Goal: Task Accomplishment & Management: Use online tool/utility

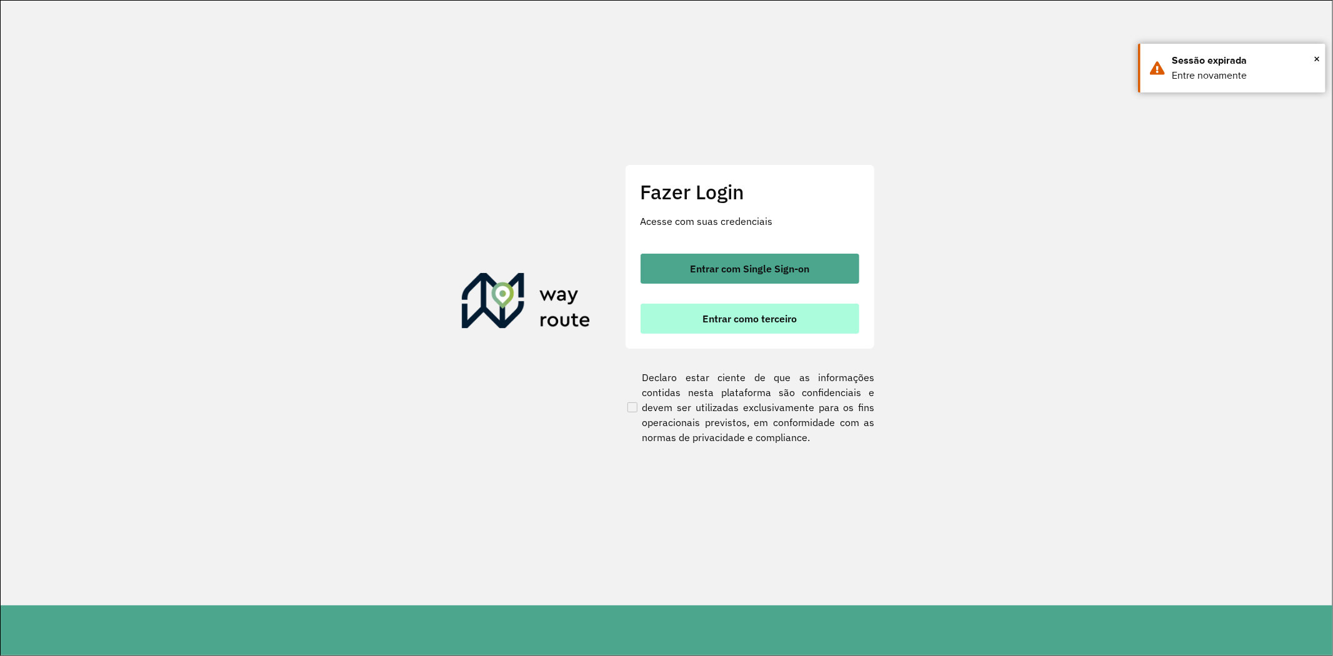
click at [731, 323] on span "Entrar como terceiro" at bounding box center [749, 319] width 94 height 10
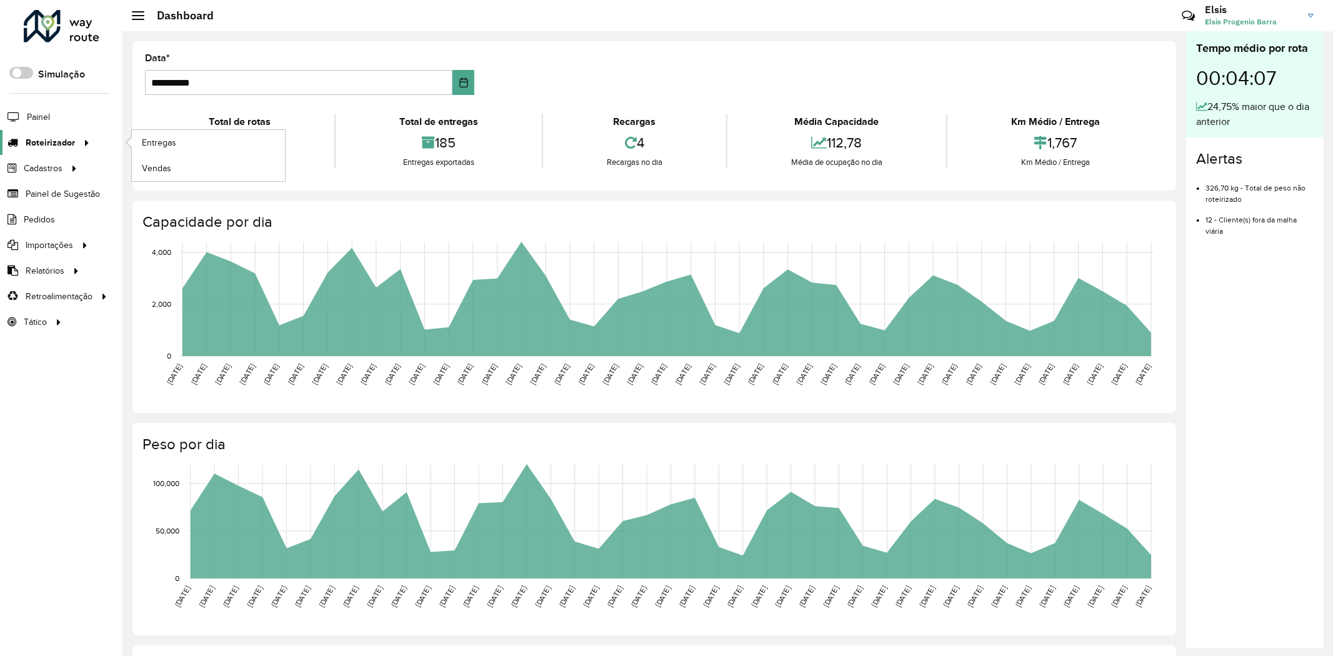
click at [75, 147] on div at bounding box center [84, 142] width 19 height 13
click at [199, 147] on link "Entregas" at bounding box center [208, 142] width 153 height 25
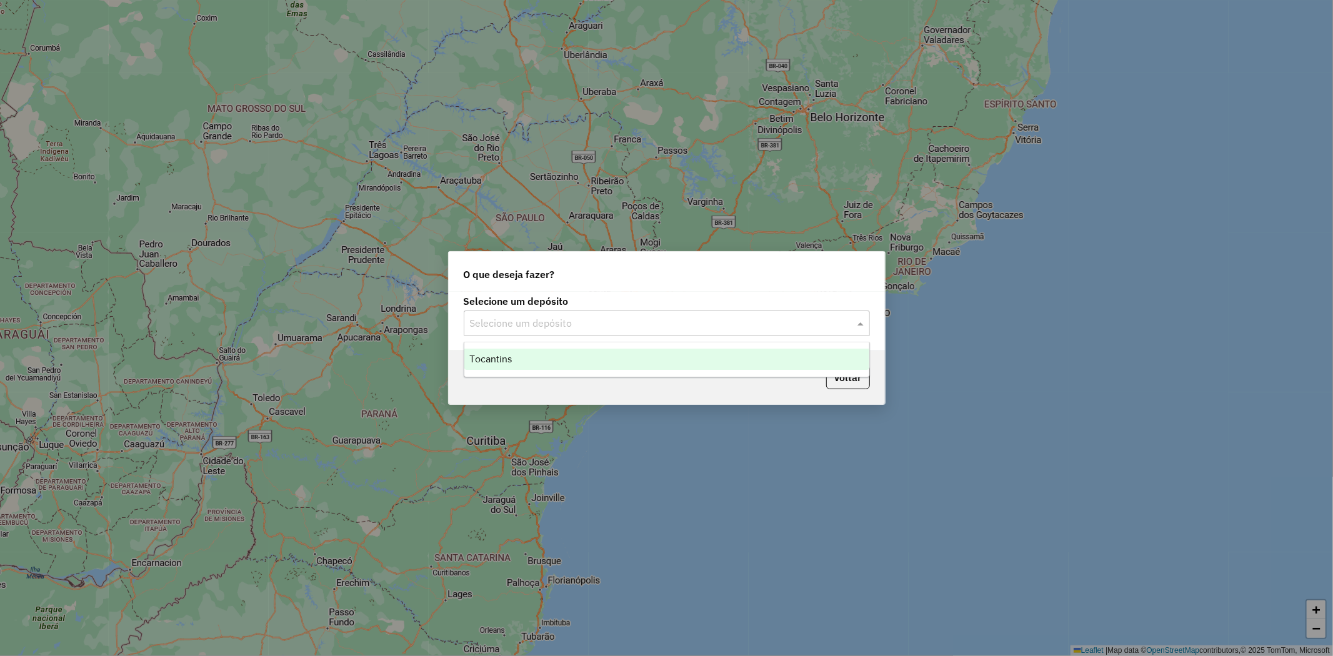
click at [625, 320] on input "text" at bounding box center [654, 323] width 369 height 15
click at [629, 369] on div "Tocantins" at bounding box center [666, 359] width 405 height 21
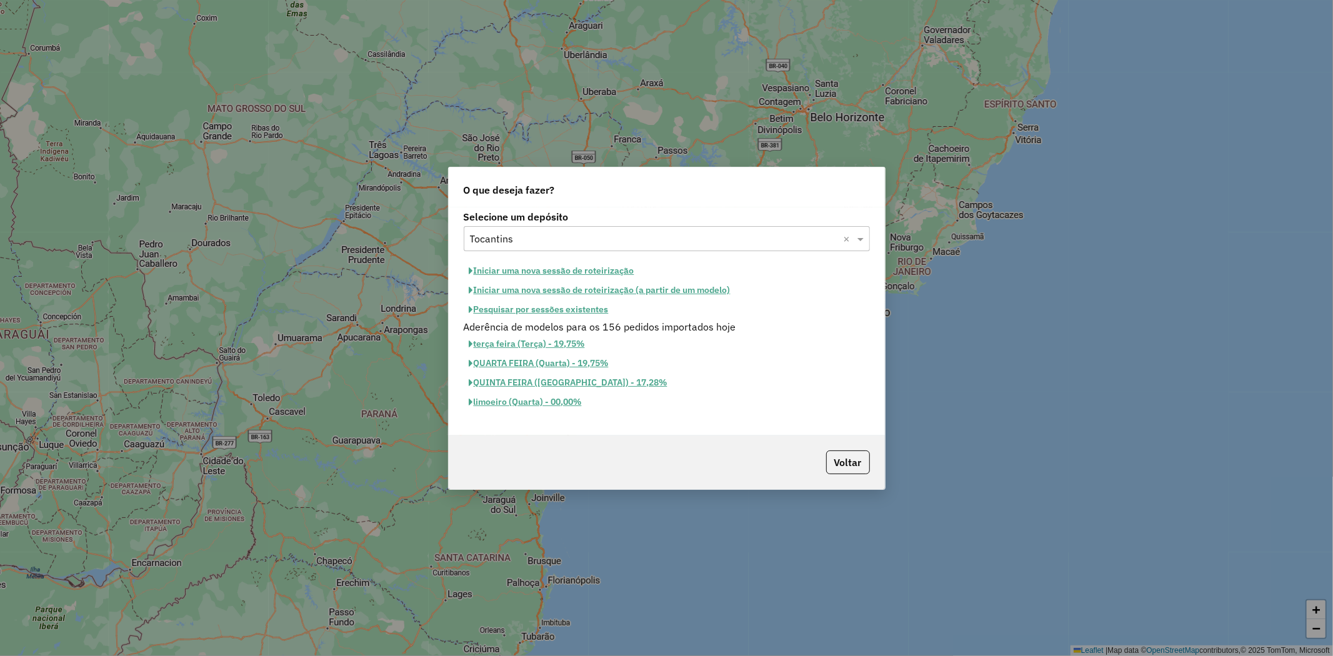
click at [569, 271] on button "Iniciar uma nova sessão de roteirização" at bounding box center [552, 270] width 176 height 19
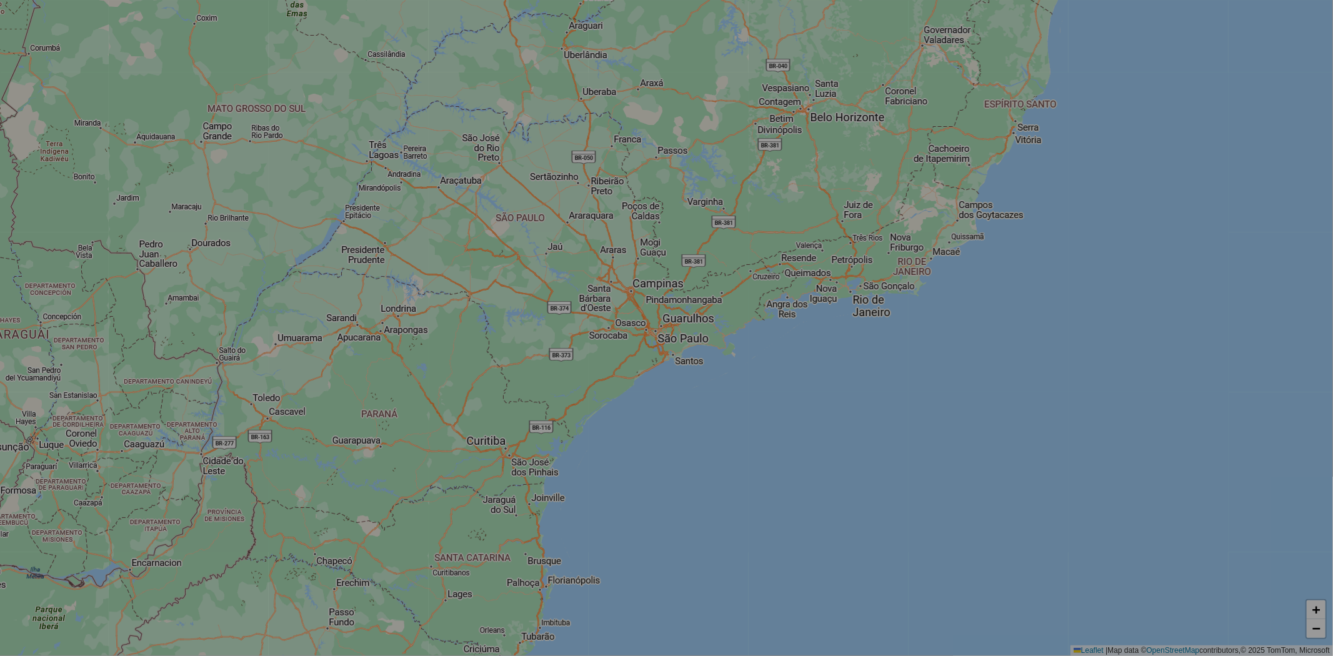
select select "*"
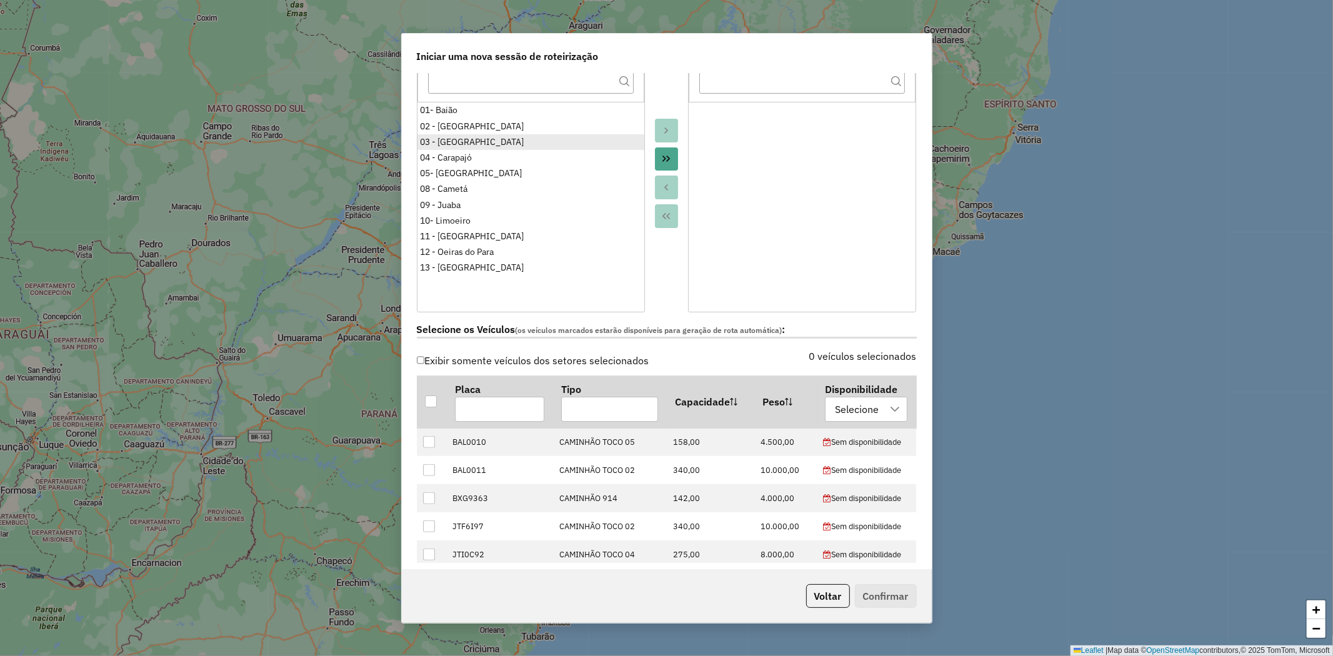
scroll to position [416, 0]
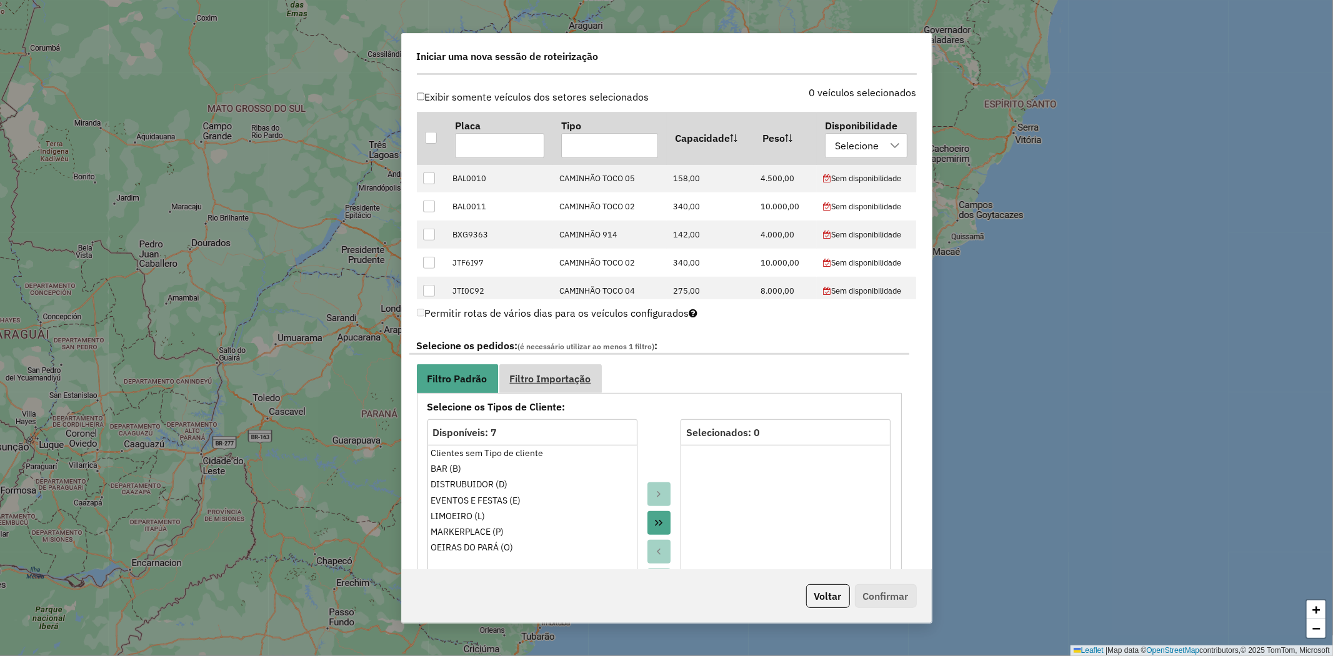
click at [569, 378] on span "Filtro Importação" at bounding box center [550, 379] width 81 height 10
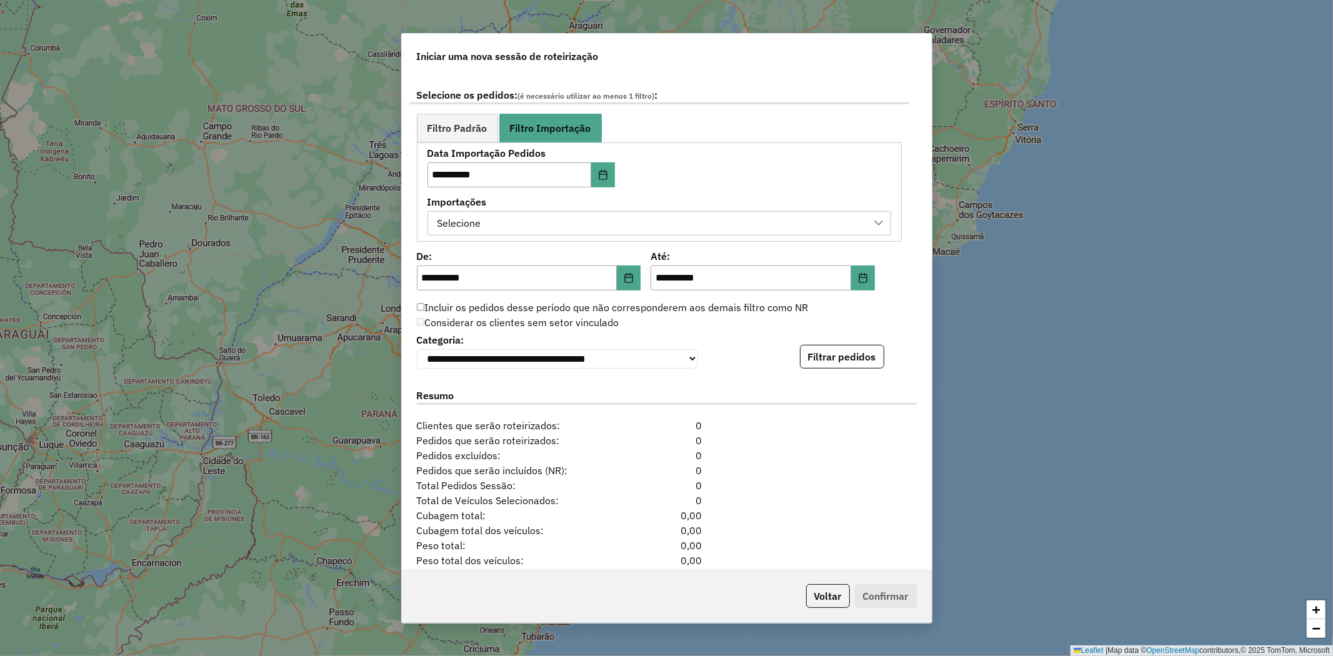
scroll to position [723, 0]
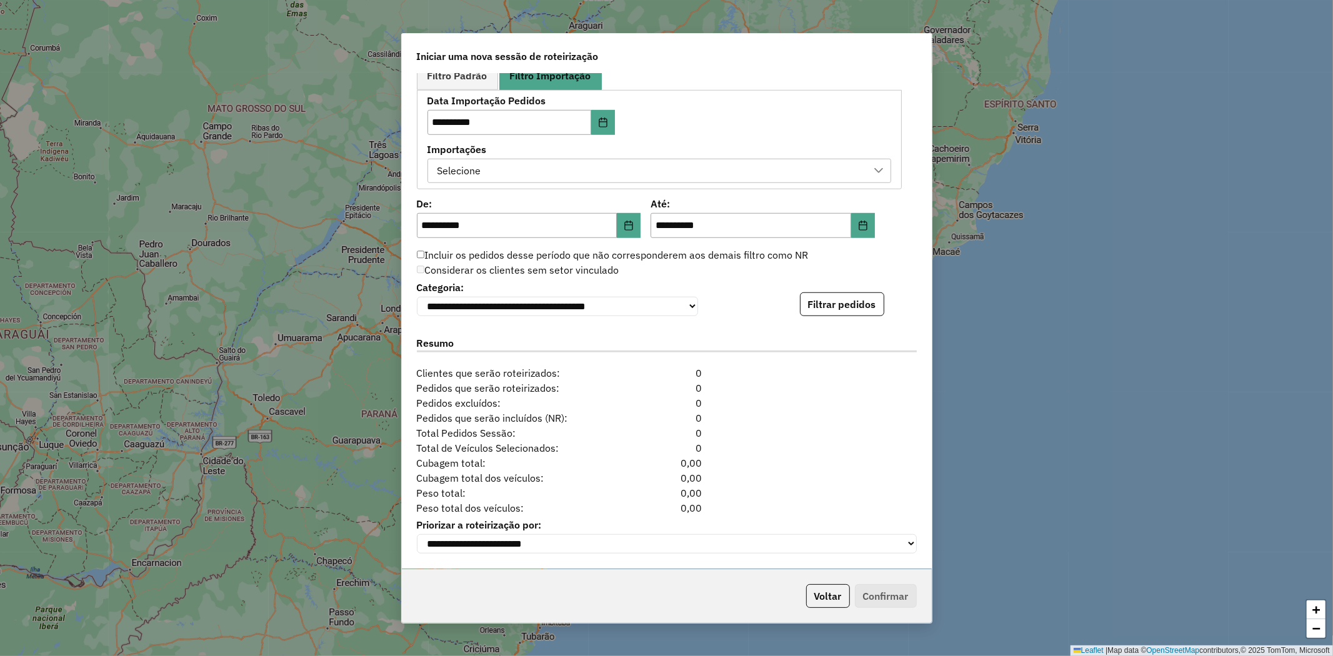
click at [714, 173] on div "Selecione" at bounding box center [650, 171] width 434 height 24
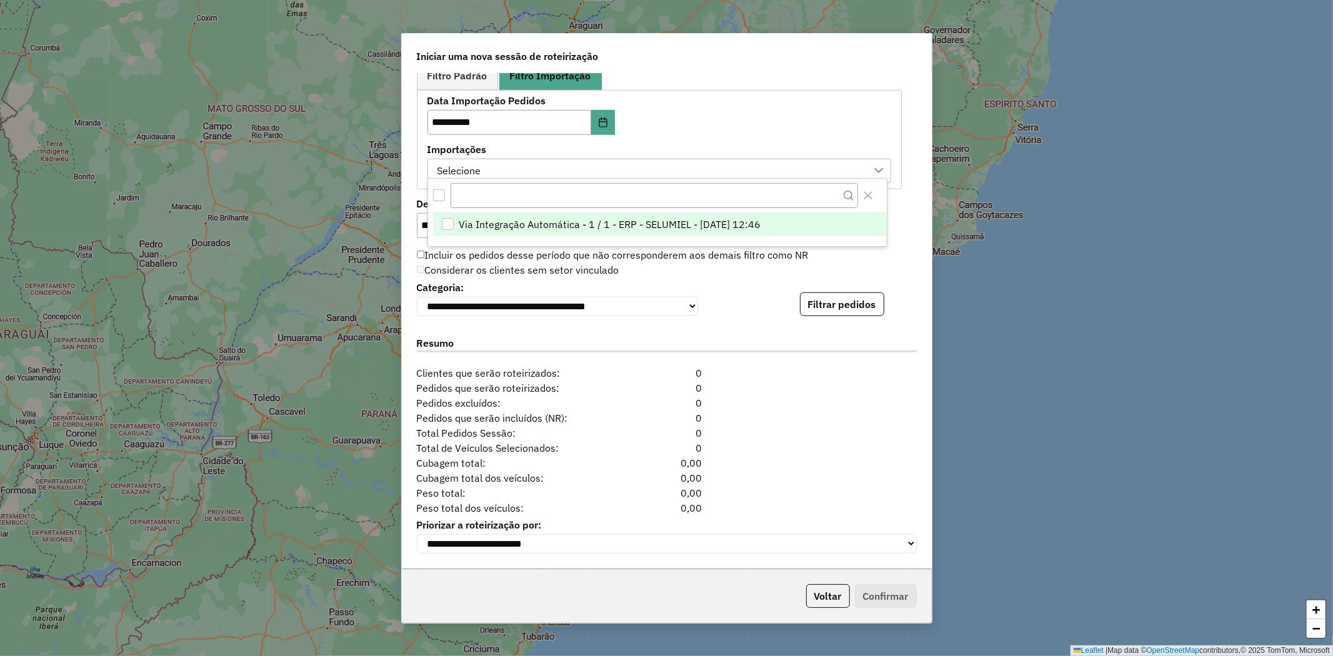
click at [591, 216] on li "Via Integração Automática - 1 / 1 - ERP - SELUMIEL - [DATE] 12:46" at bounding box center [660, 225] width 454 height 24
click at [796, 134] on div "**********" at bounding box center [659, 139] width 464 height 87
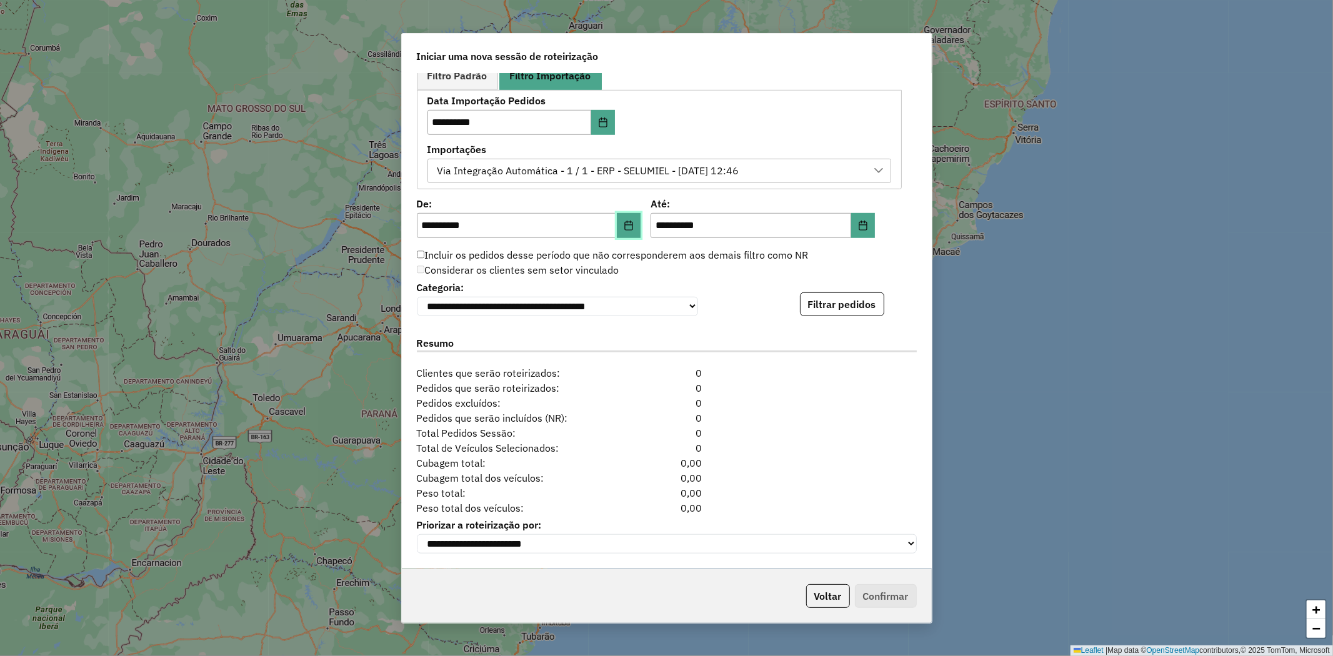
click at [627, 221] on icon "Choose Date" at bounding box center [629, 226] width 10 height 10
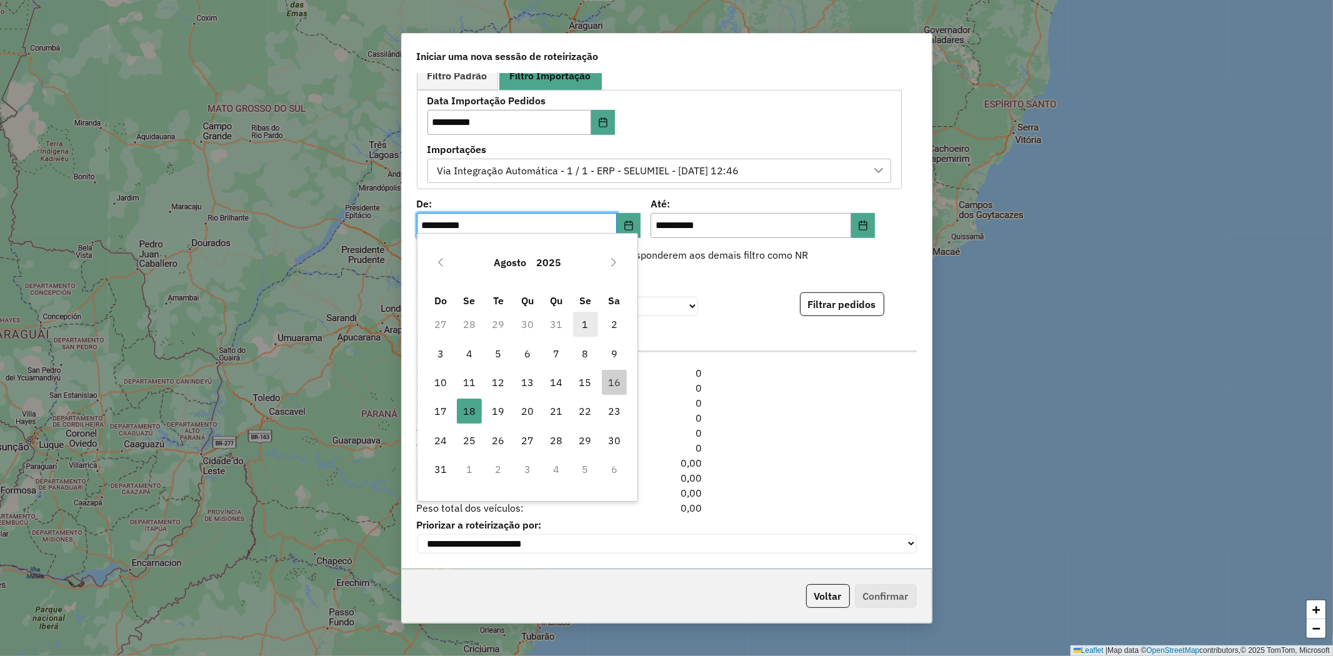
click at [586, 320] on span "1" at bounding box center [585, 324] width 25 height 25
type input "**********"
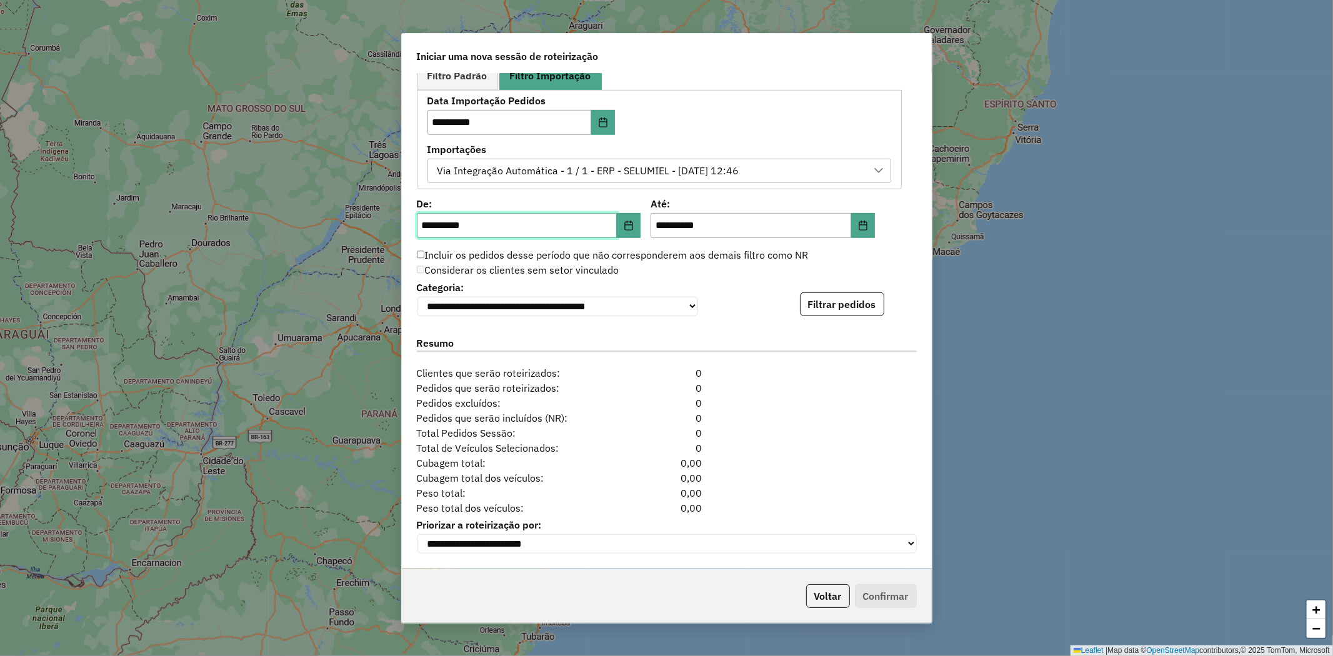
scroll to position [515, 0]
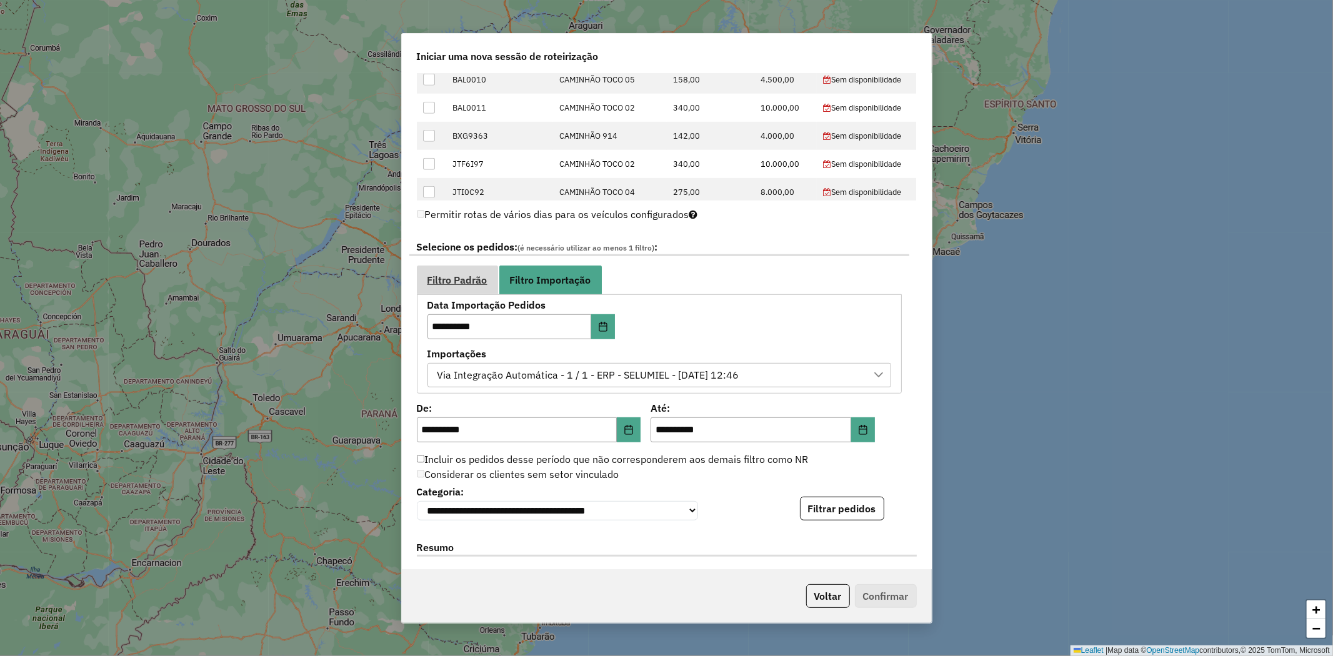
click at [481, 280] on span "Filtro Padrão" at bounding box center [457, 280] width 60 height 10
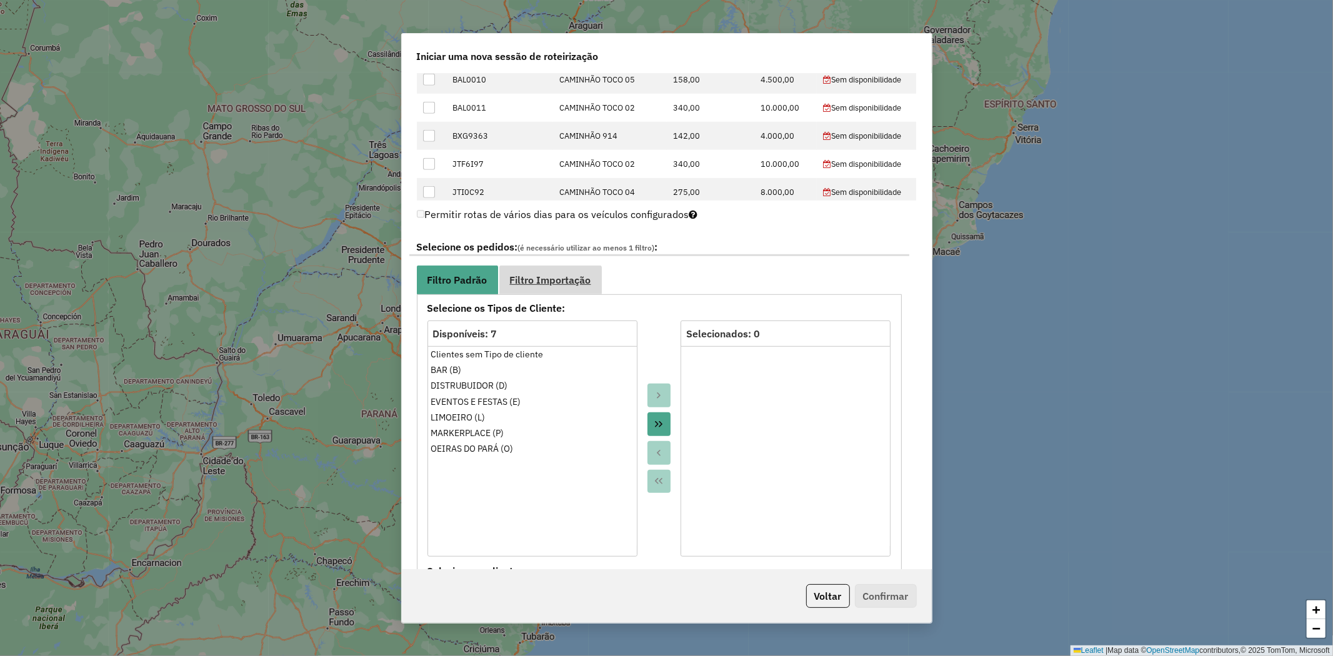
click at [532, 275] on span "Filtro Importação" at bounding box center [550, 280] width 81 height 10
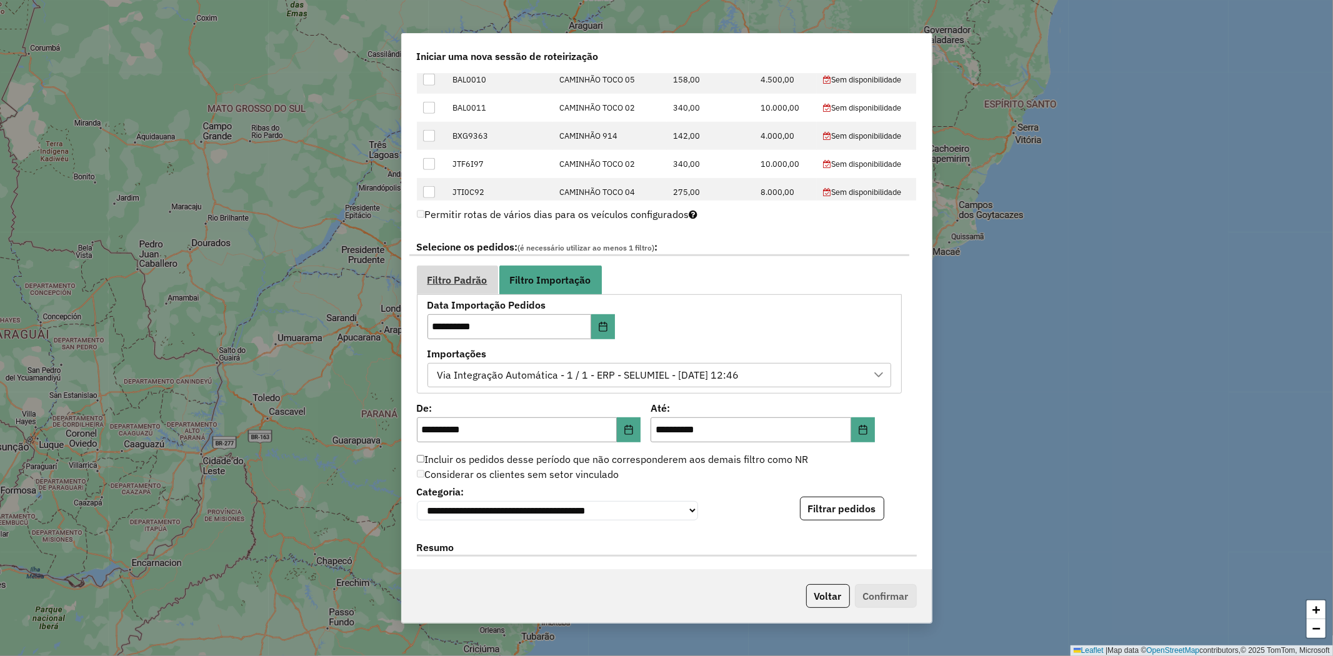
click at [464, 284] on span "Filtro Padrão" at bounding box center [457, 280] width 60 height 10
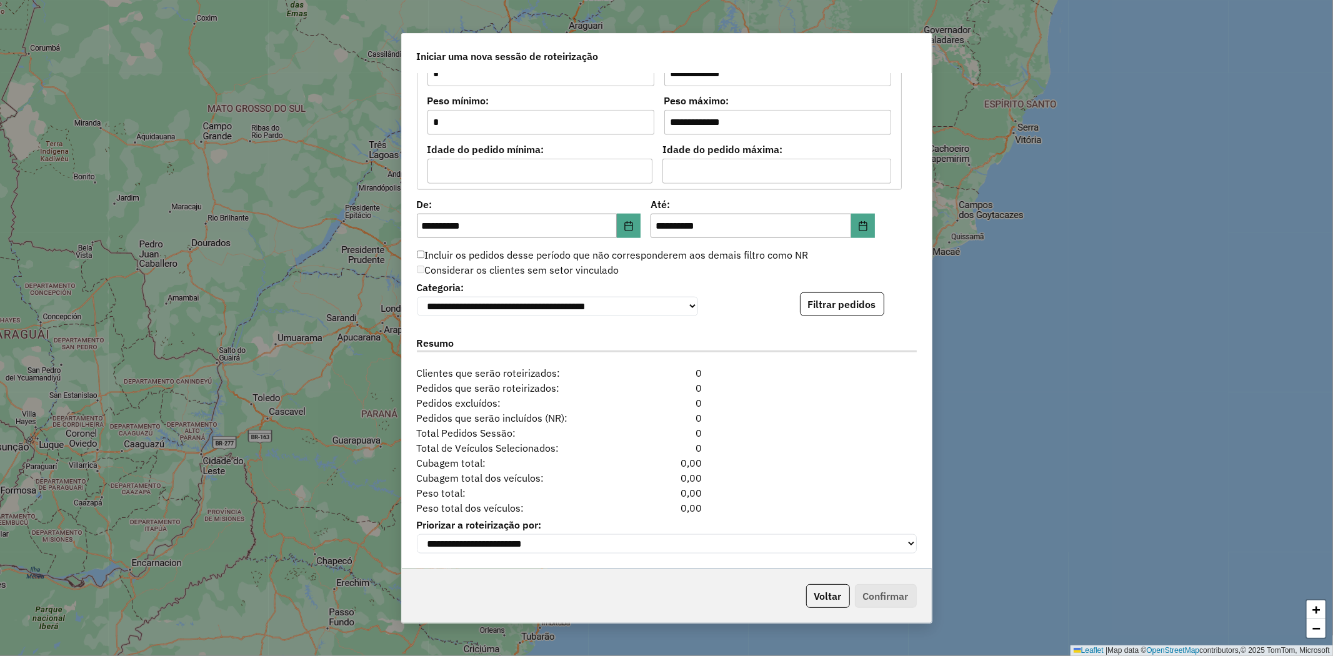
scroll to position [1087, 0]
click at [835, 298] on button "Filtrar pedidos" at bounding box center [842, 304] width 84 height 24
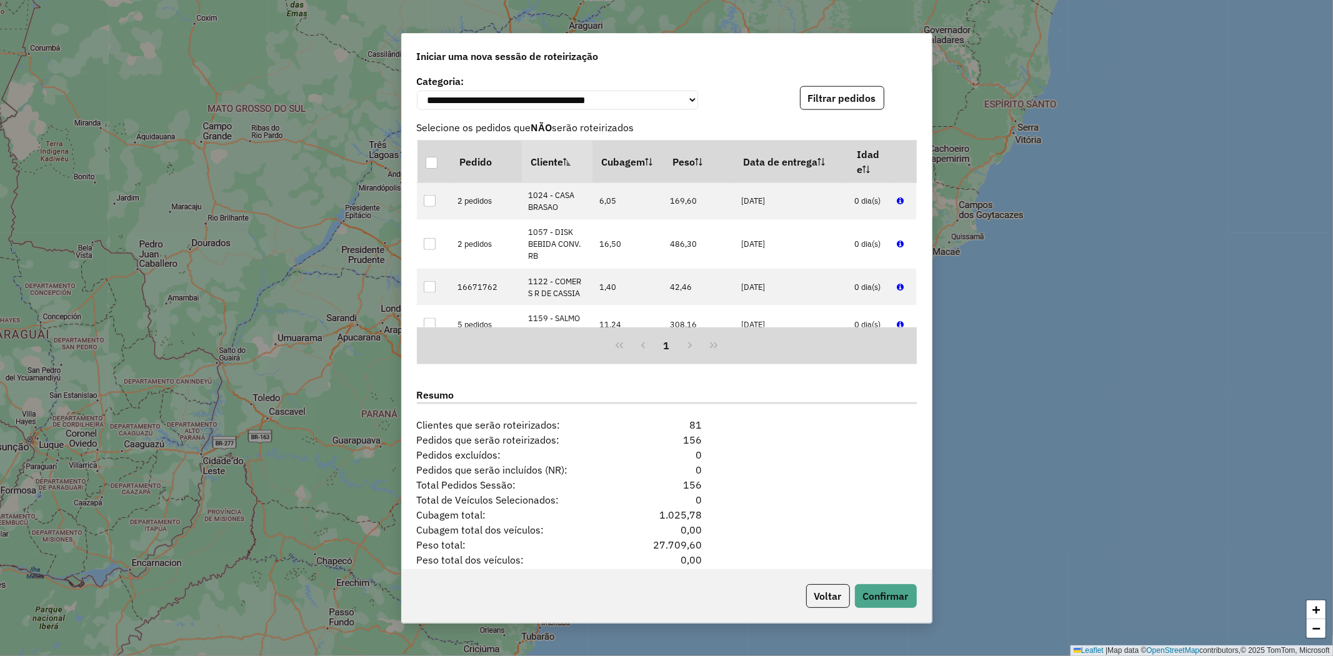
scroll to position [1346, 0]
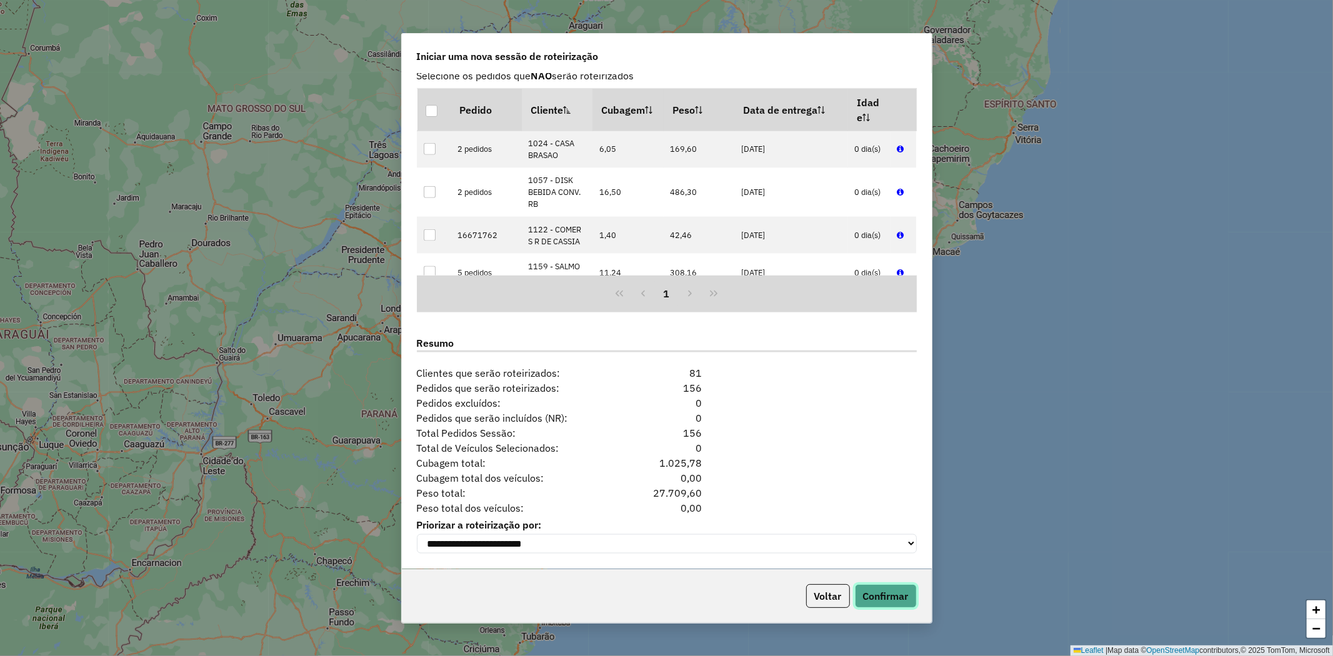
click at [884, 606] on button "Confirmar" at bounding box center [886, 596] width 62 height 24
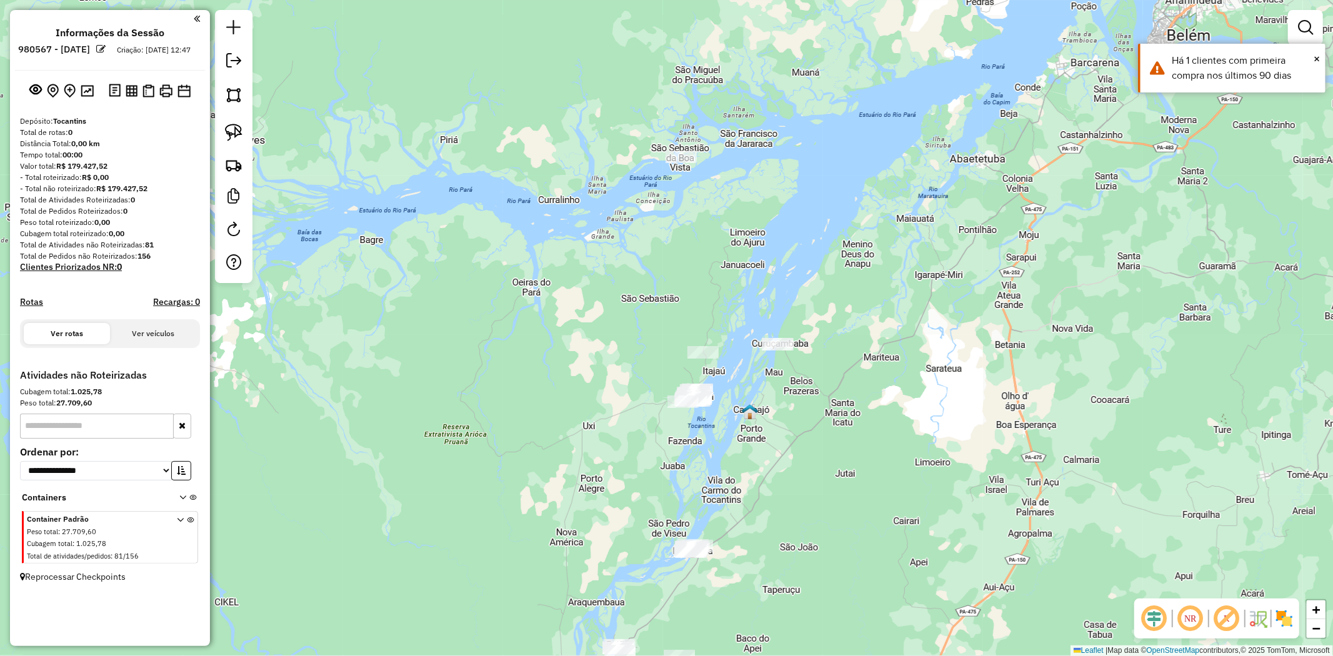
drag, startPoint x: 810, startPoint y: 391, endPoint x: 840, endPoint y: 459, distance: 74.4
click at [840, 459] on div "Janela de atendimento Grade de atendimento Capacidade Transportadoras Veículos …" at bounding box center [666, 328] width 1333 height 656
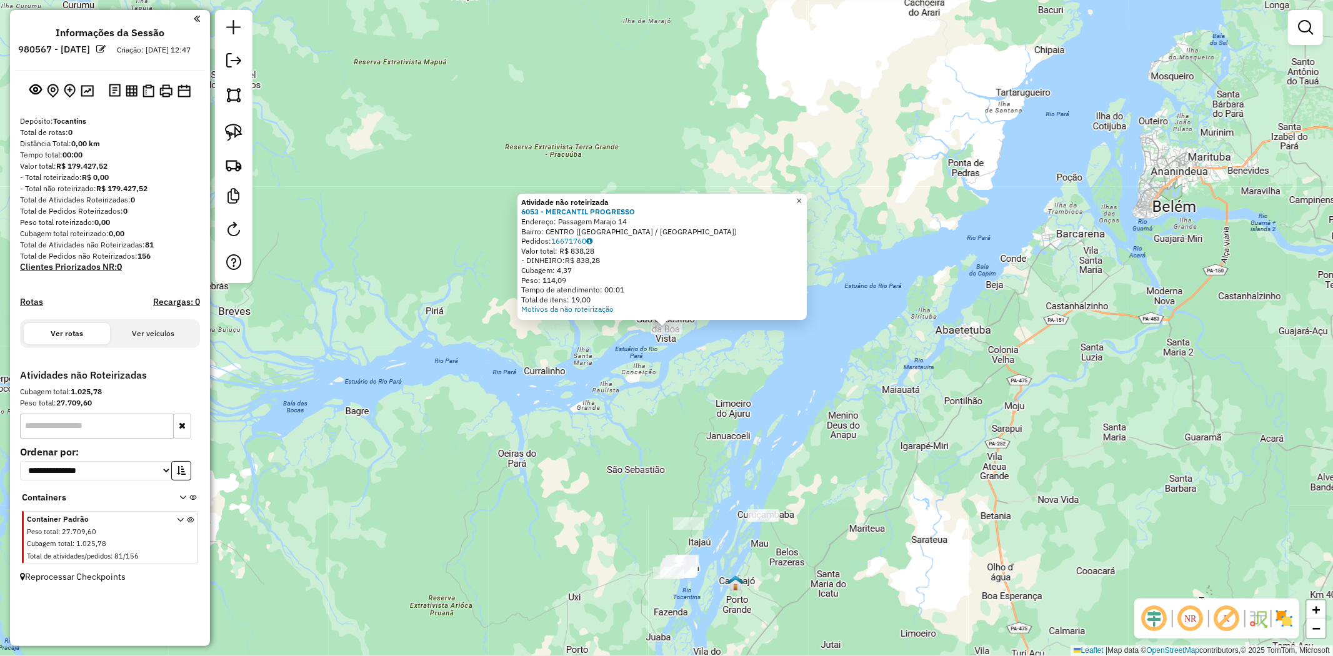
click at [802, 196] on span "×" at bounding box center [799, 201] width 6 height 11
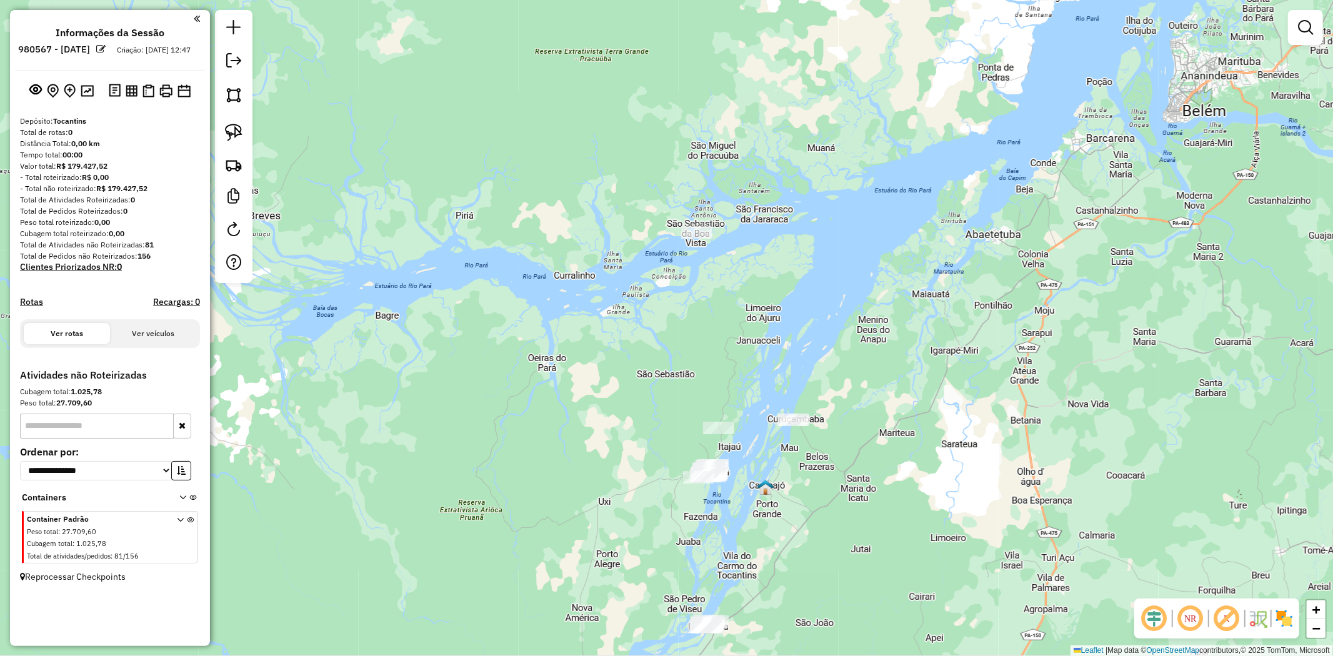
drag, startPoint x: 844, startPoint y: 398, endPoint x: 872, endPoint y: 302, distance: 99.9
click at [872, 302] on div "Janela de atendimento Grade de atendimento Capacidade Transportadoras Veículos …" at bounding box center [666, 328] width 1333 height 656
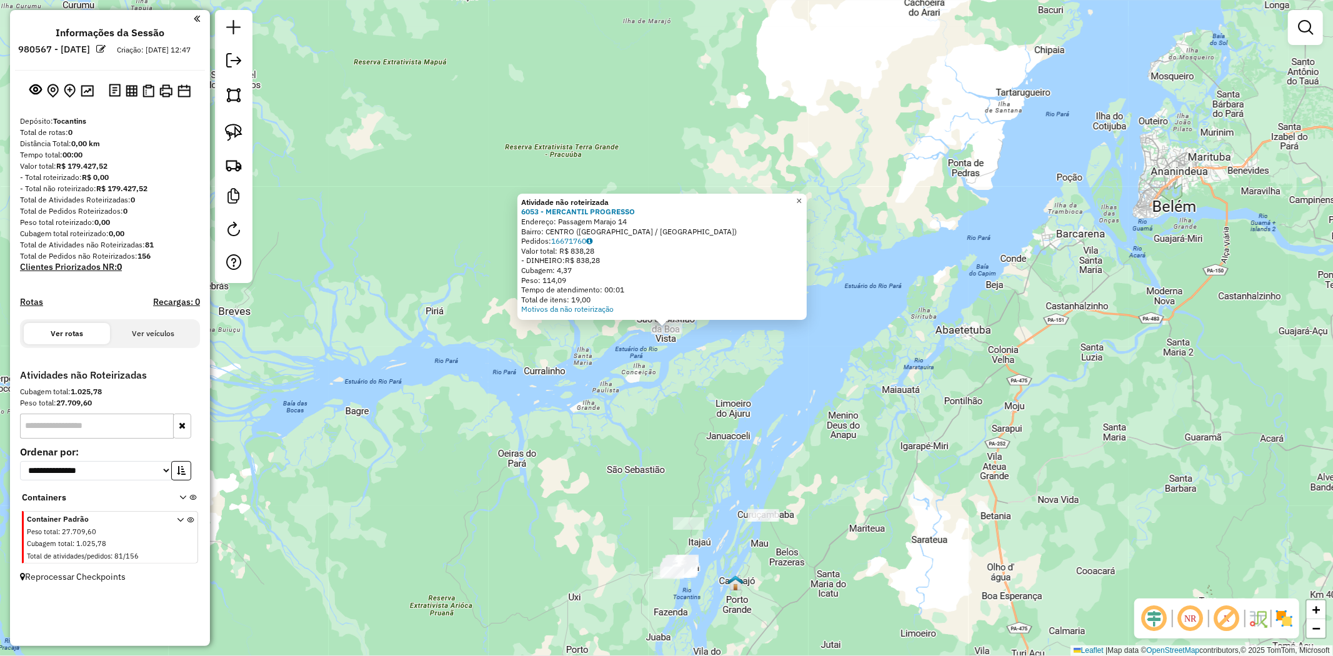
click at [802, 198] on span "×" at bounding box center [799, 201] width 6 height 11
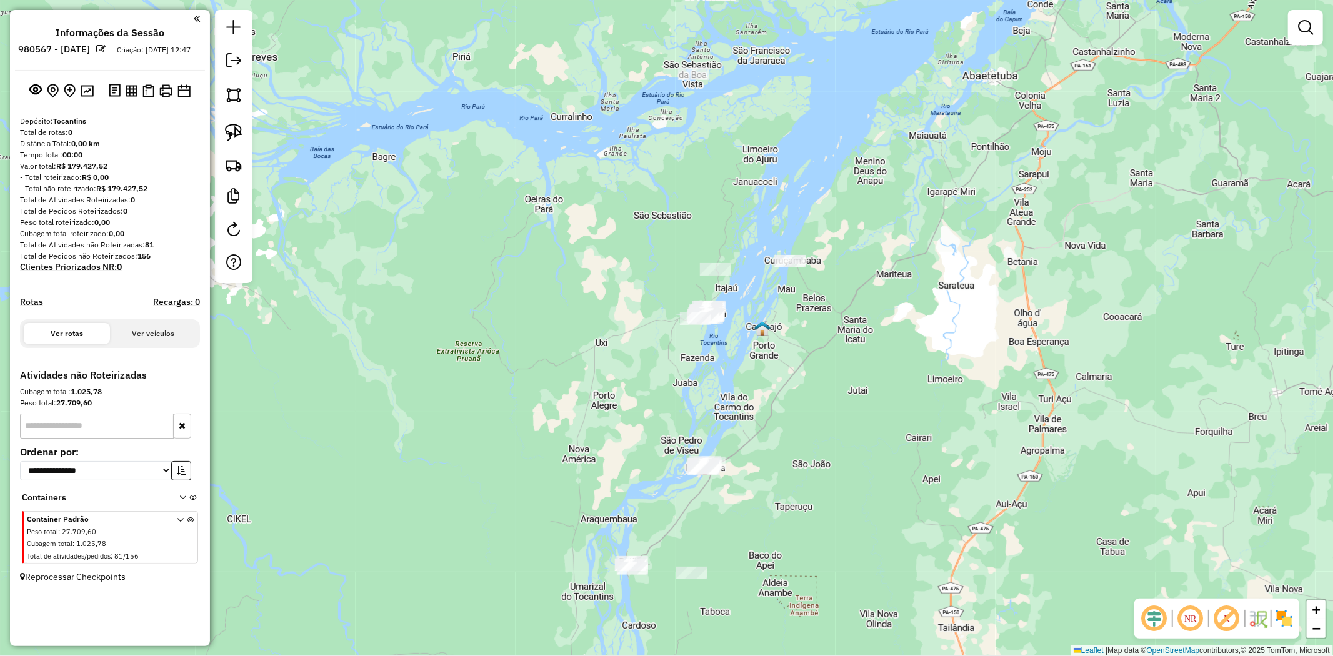
drag, startPoint x: 819, startPoint y: 388, endPoint x: 841, endPoint y: 165, distance: 224.1
click at [841, 165] on div "Janela de atendimento Grade de atendimento Capacidade Transportadoras Veículos …" at bounding box center [666, 328] width 1333 height 656
click at [238, 129] on img at bounding box center [233, 132] width 17 height 17
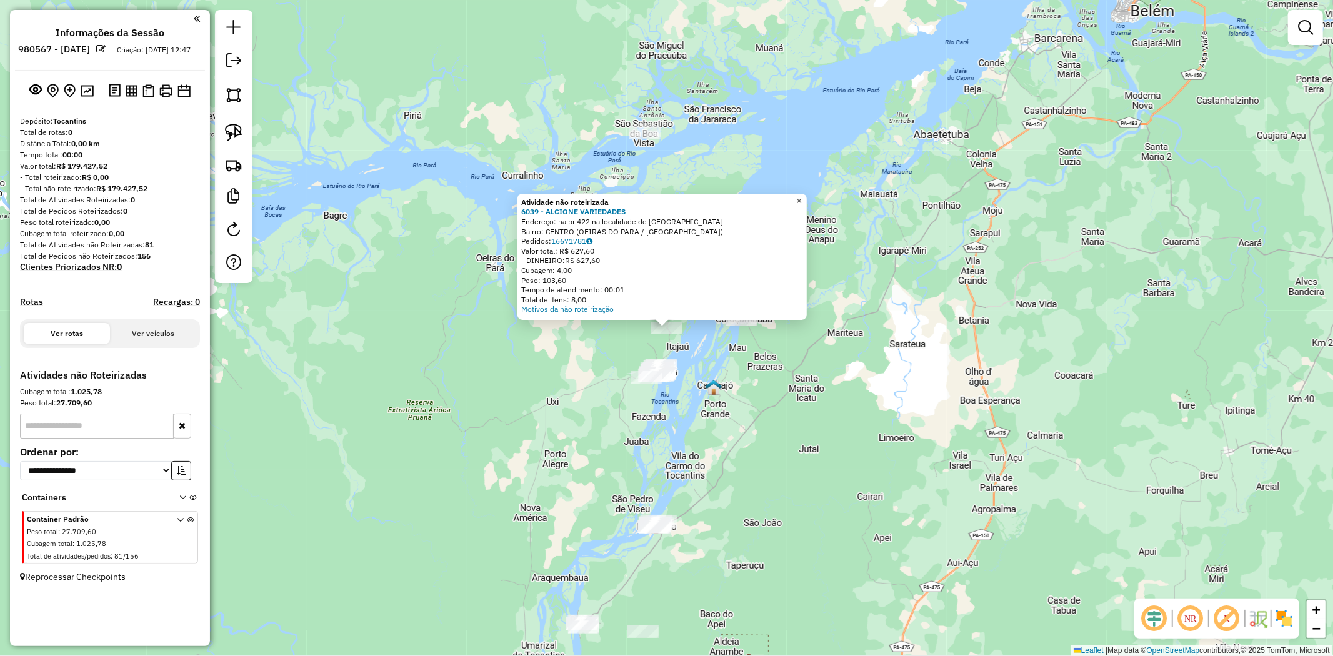
click at [802, 197] on span "×" at bounding box center [799, 201] width 6 height 11
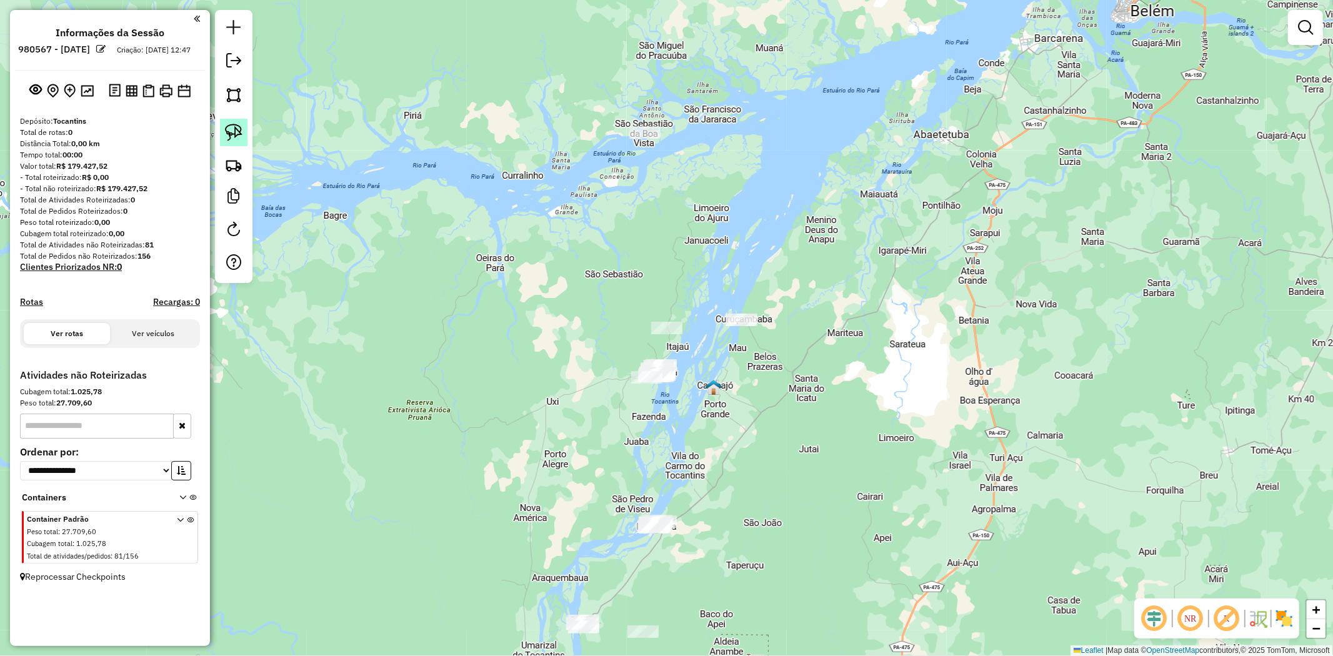
click at [236, 131] on img at bounding box center [233, 132] width 17 height 17
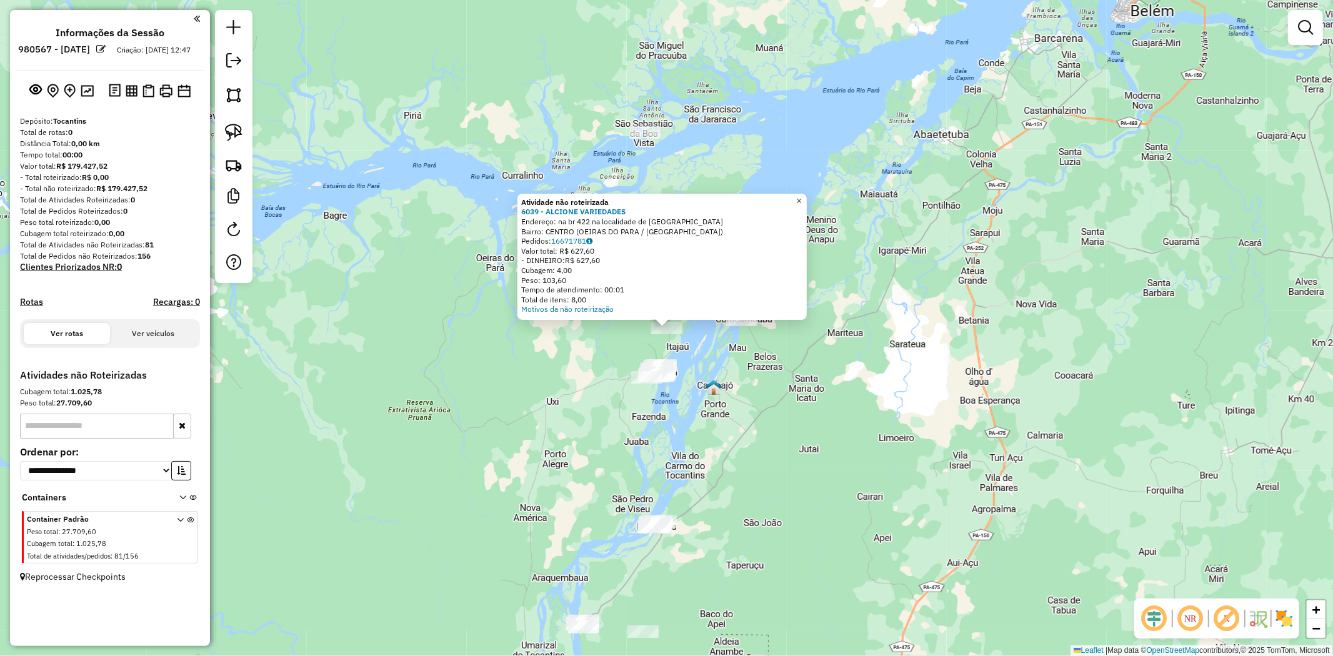
click at [802, 198] on span "×" at bounding box center [799, 201] width 6 height 11
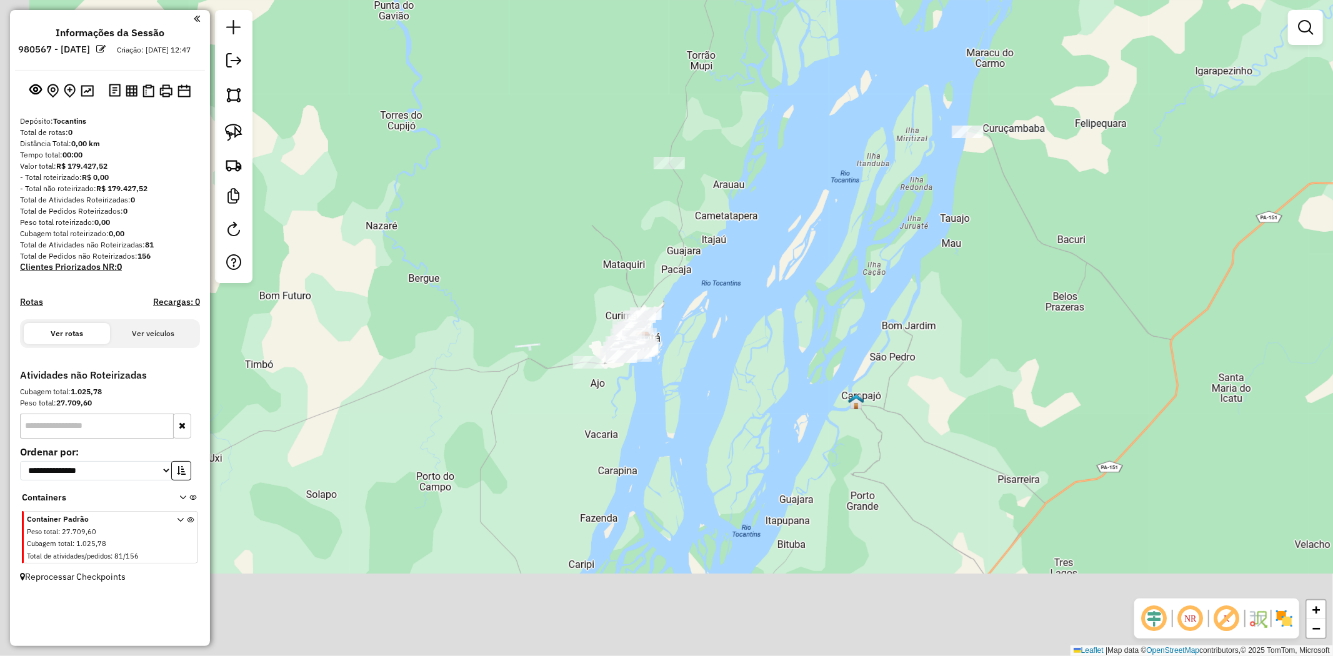
drag, startPoint x: 699, startPoint y: 450, endPoint x: 739, endPoint y: 260, distance: 194.2
click at [739, 260] on div "Janela de atendimento Grade de atendimento Capacidade Transportadoras Veículos …" at bounding box center [666, 328] width 1333 height 656
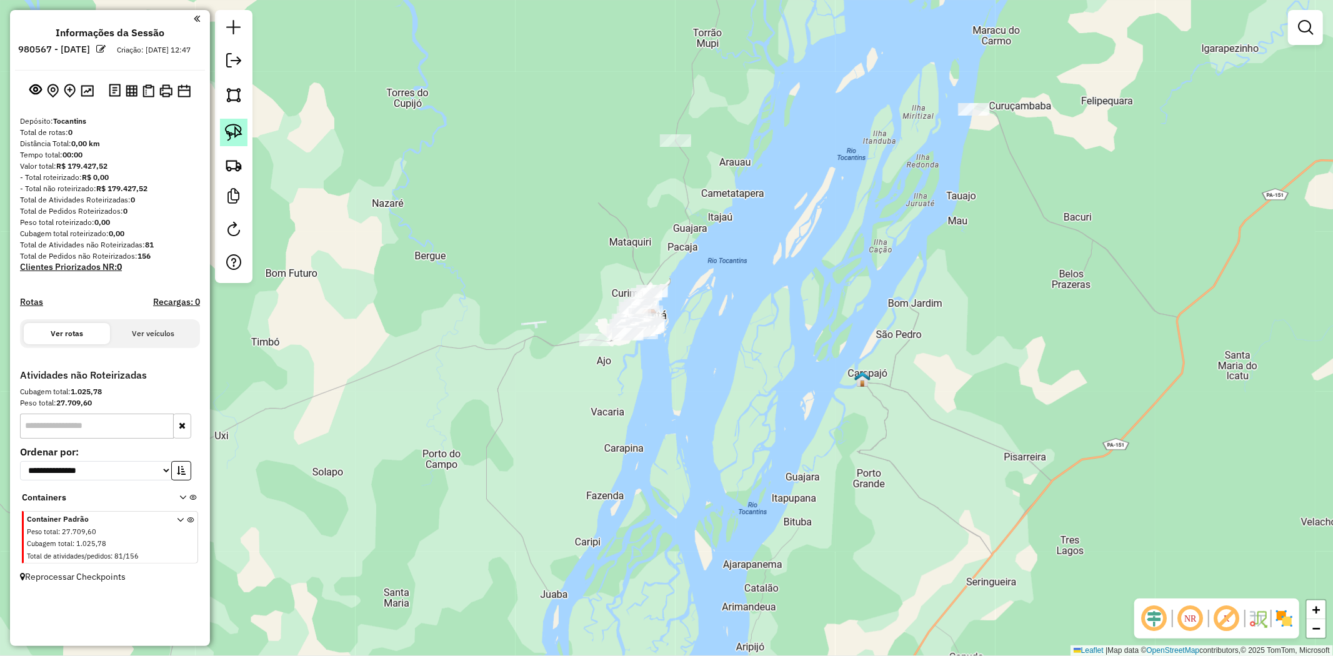
click at [236, 136] on img at bounding box center [233, 132] width 17 height 17
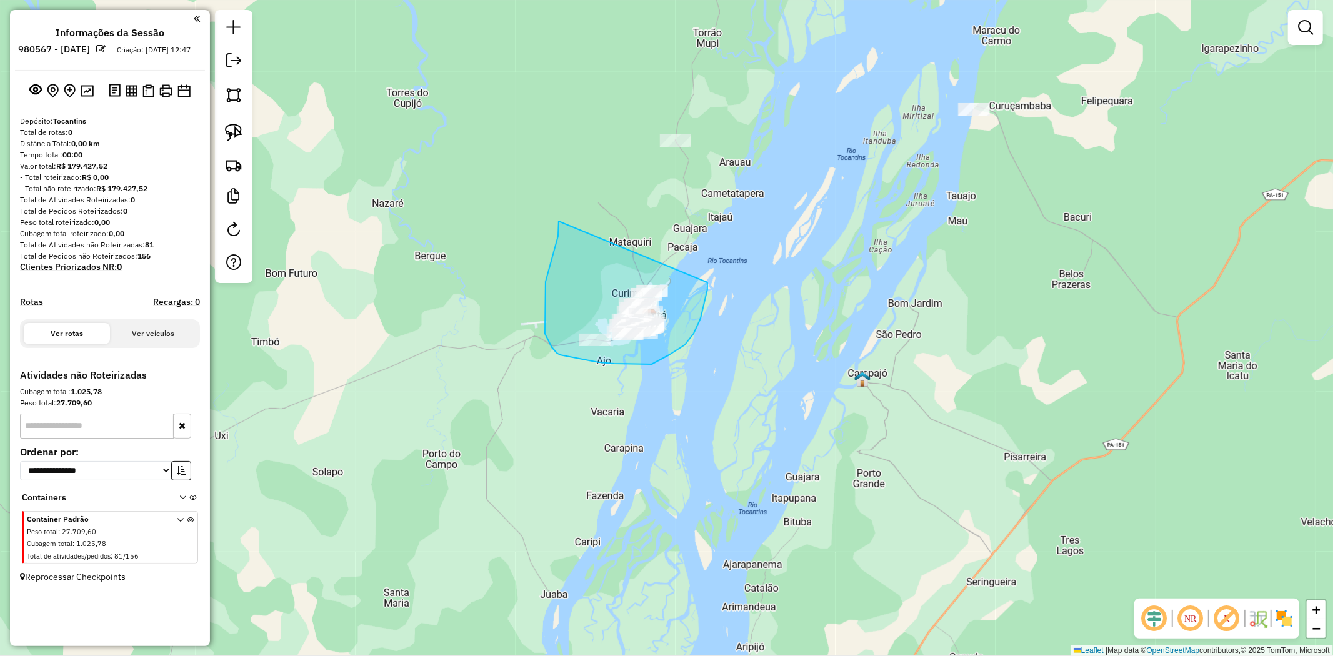
drag, startPoint x: 559, startPoint y: 222, endPoint x: 707, endPoint y: 282, distance: 160.6
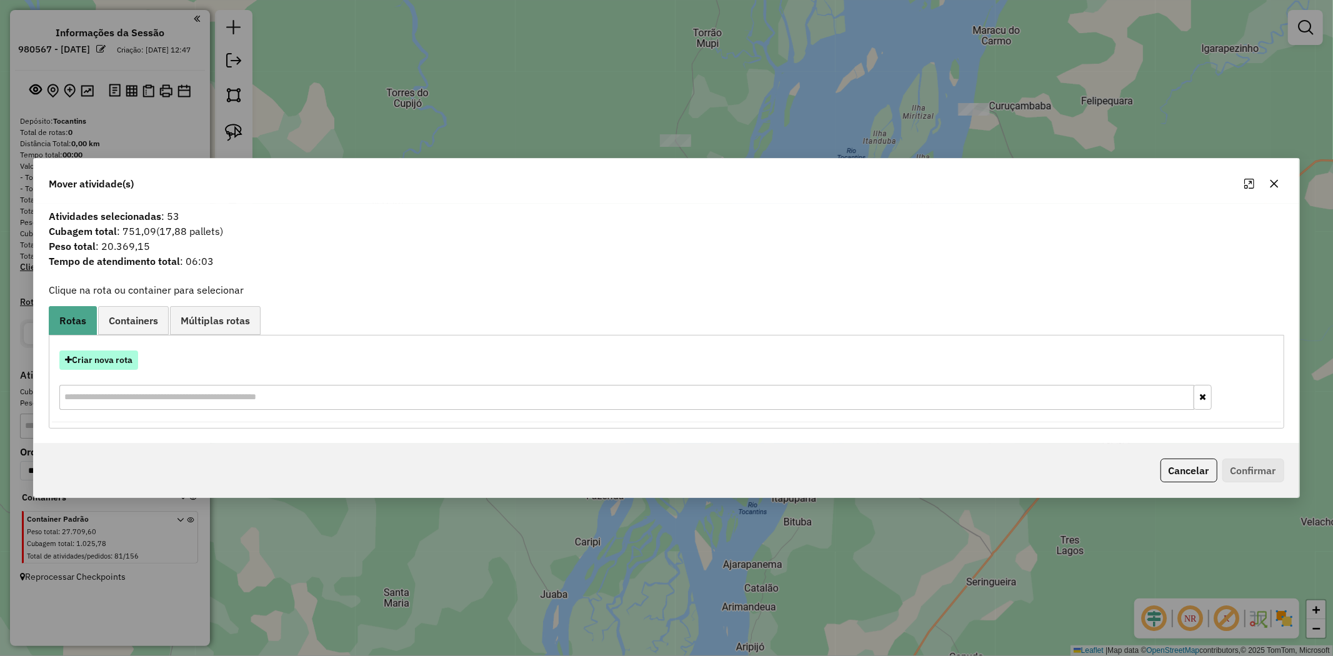
click at [113, 359] on button "Criar nova rota" at bounding box center [98, 360] width 79 height 19
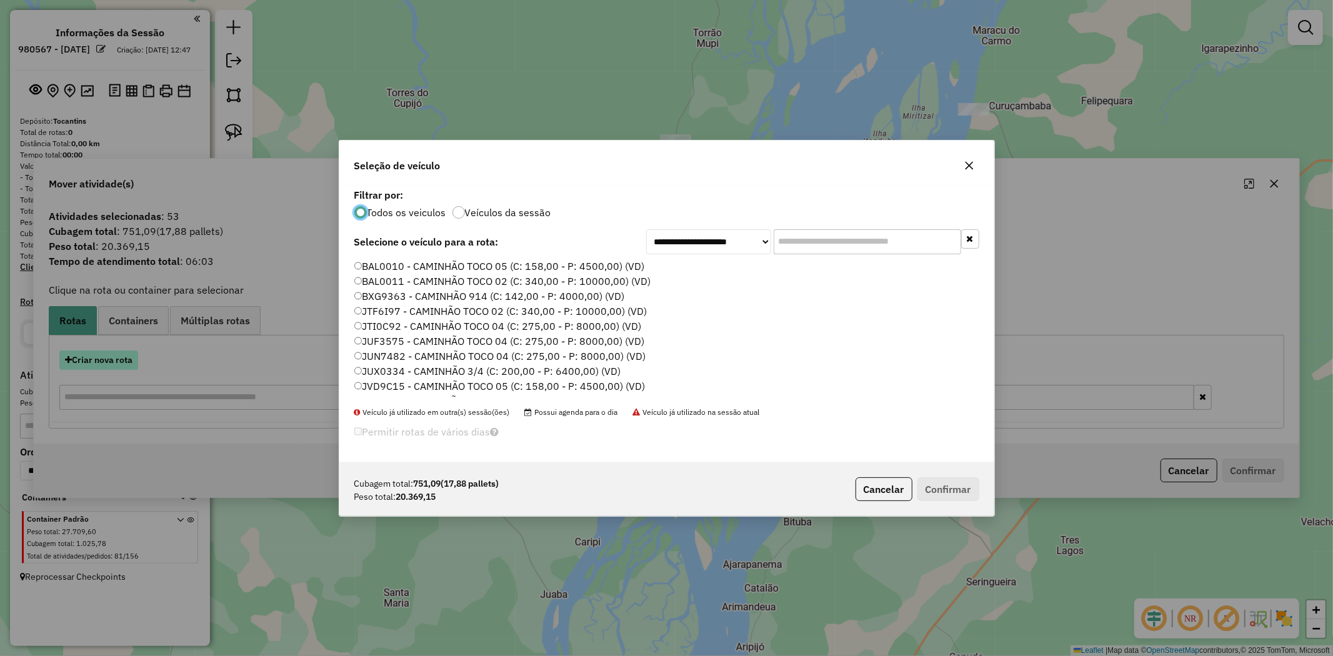
scroll to position [7, 3]
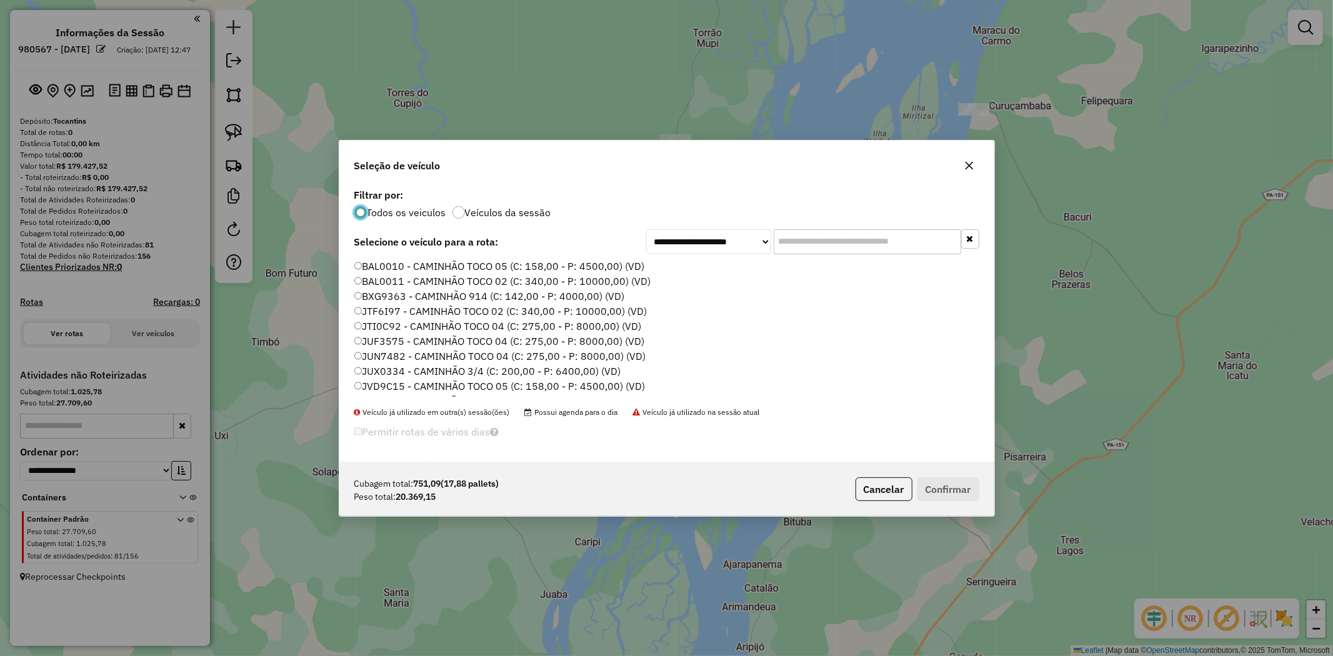
click at [504, 266] on label "BAL0010 - CAMINHÃO TOCO 05 (C: 158,00 - P: 4500,00) (VD)" at bounding box center [499, 266] width 291 height 15
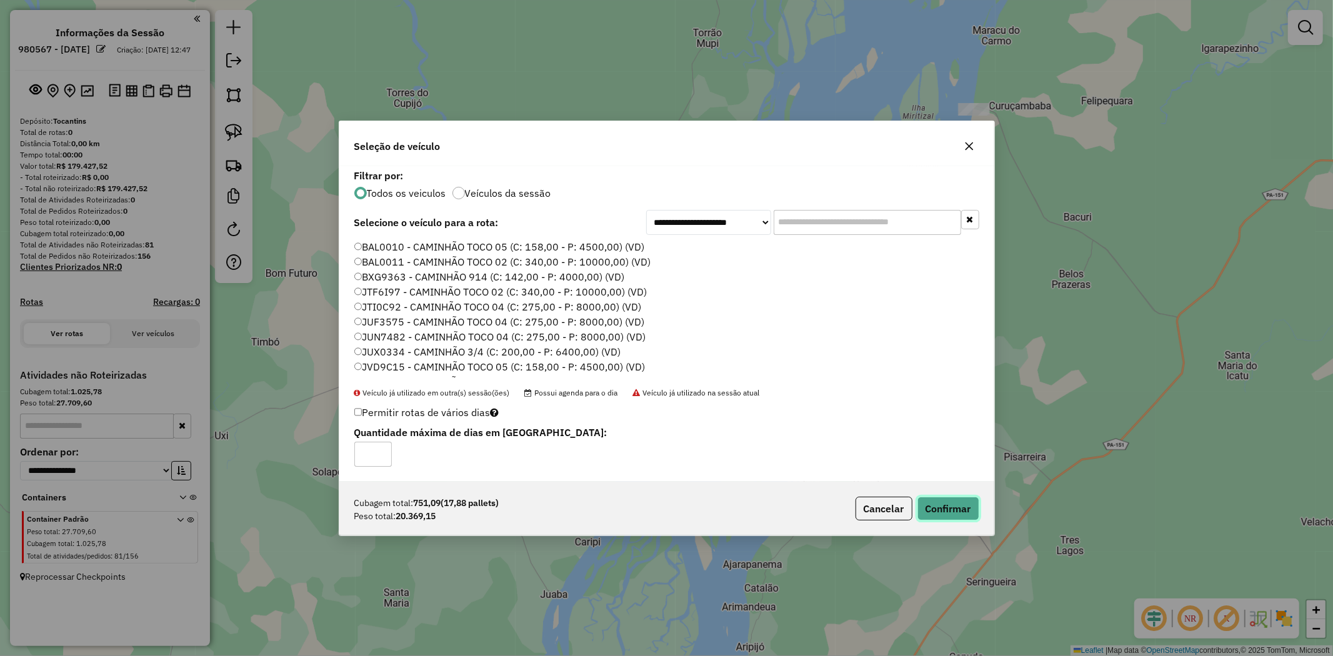
click at [952, 501] on button "Confirmar" at bounding box center [948, 509] width 62 height 24
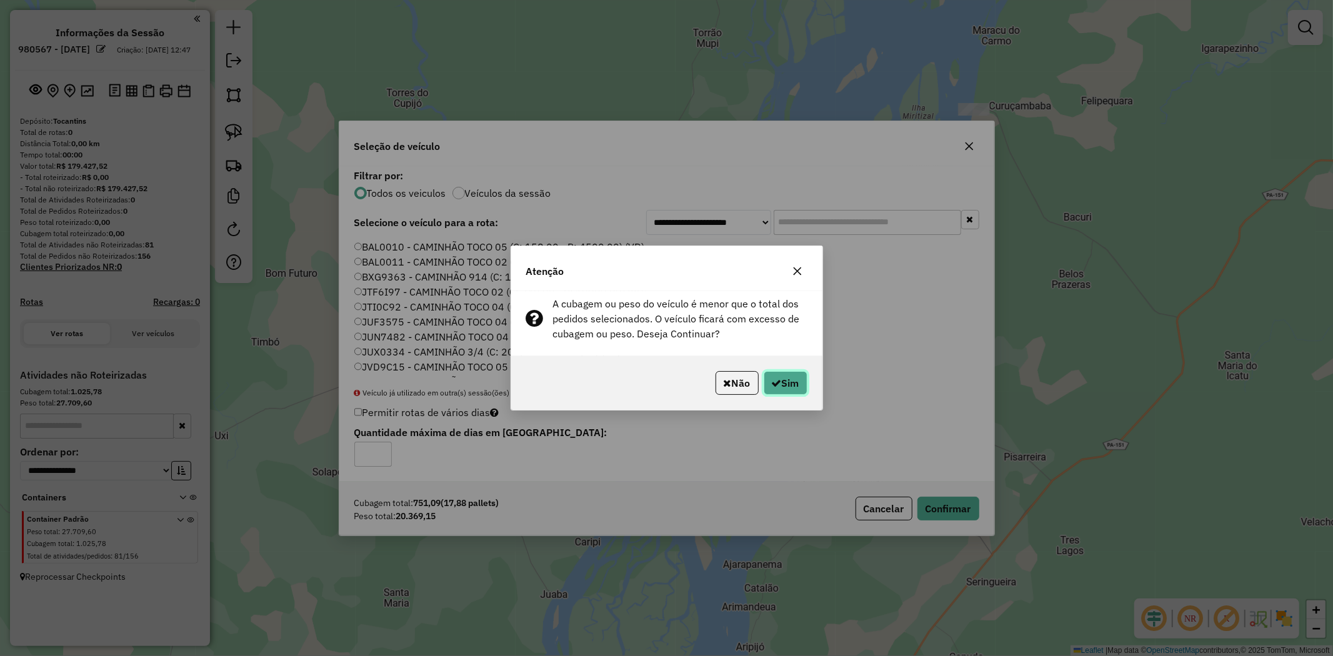
click at [777, 384] on icon "button" at bounding box center [777, 383] width 10 height 10
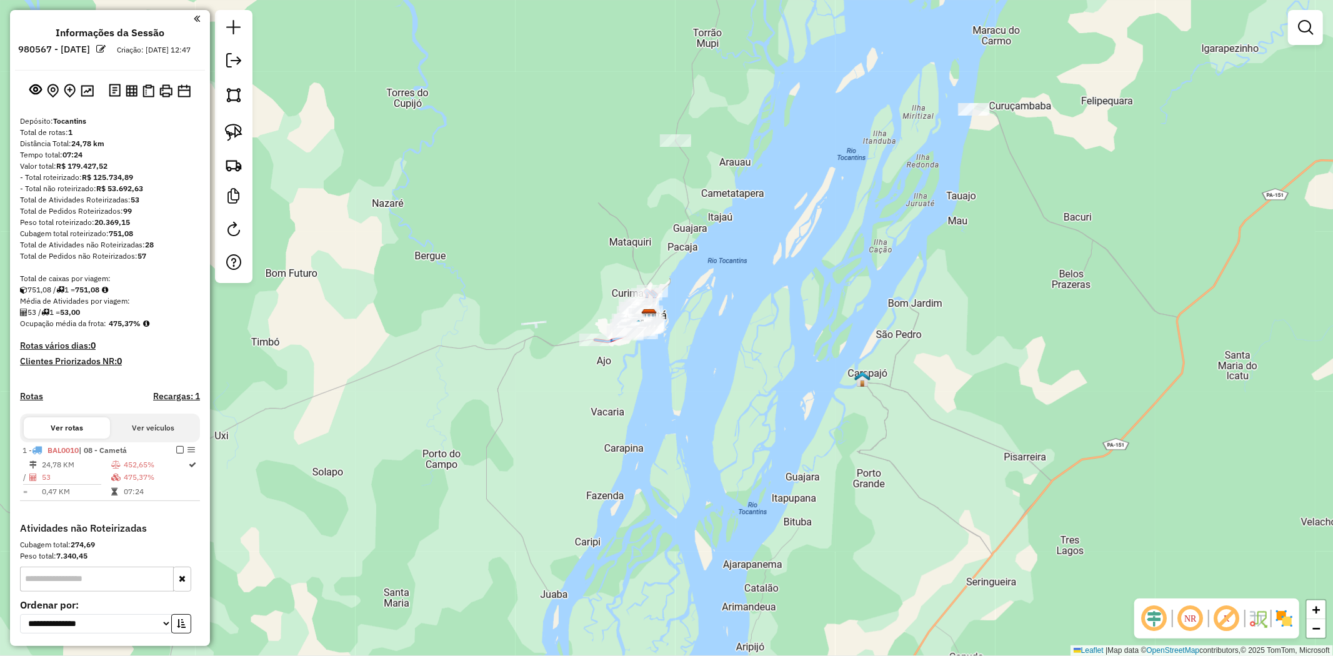
click at [828, 73] on div "Janela de atendimento Grade de atendimento Capacidade Transportadoras Veículos …" at bounding box center [666, 328] width 1333 height 656
click at [411, 558] on div "Janela de atendimento Grade de atendimento Capacidade Transportadoras Veículos …" at bounding box center [666, 328] width 1333 height 656
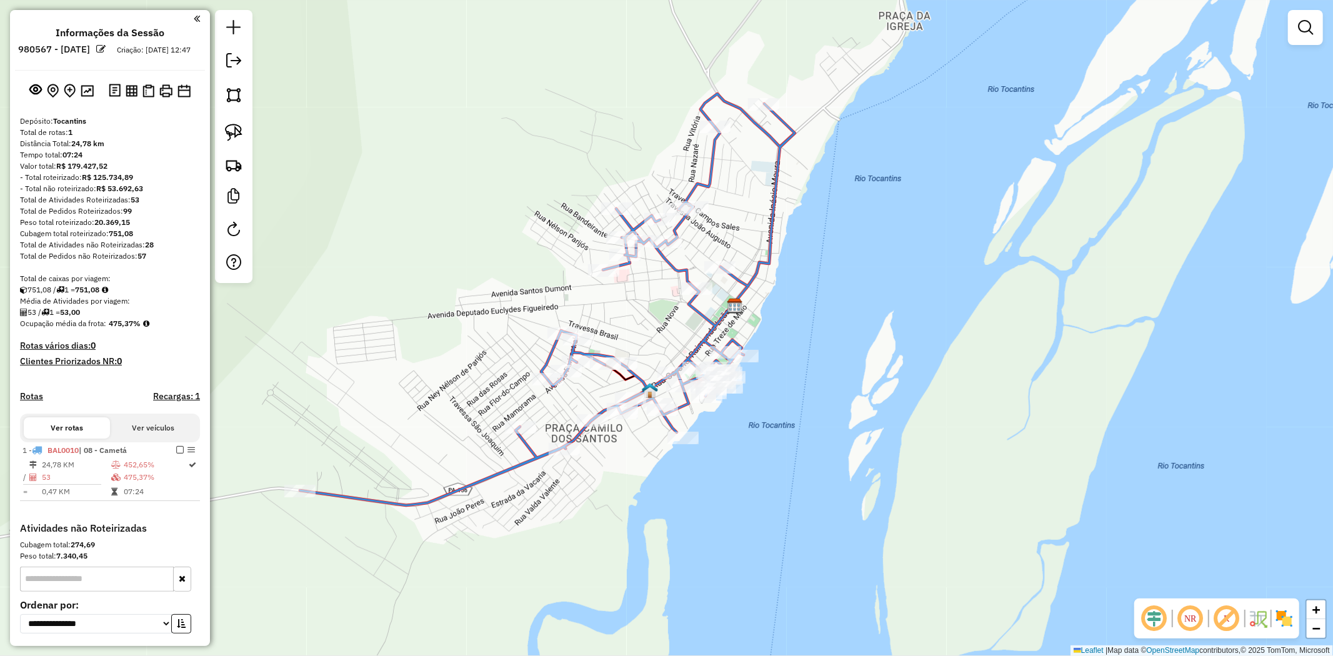
drag, startPoint x: 797, startPoint y: 201, endPoint x: 807, endPoint y: 151, distance: 50.3
click at [807, 151] on div "Janela de atendimento Grade de atendimento Capacidade Transportadoras Veículos …" at bounding box center [666, 328] width 1333 height 656
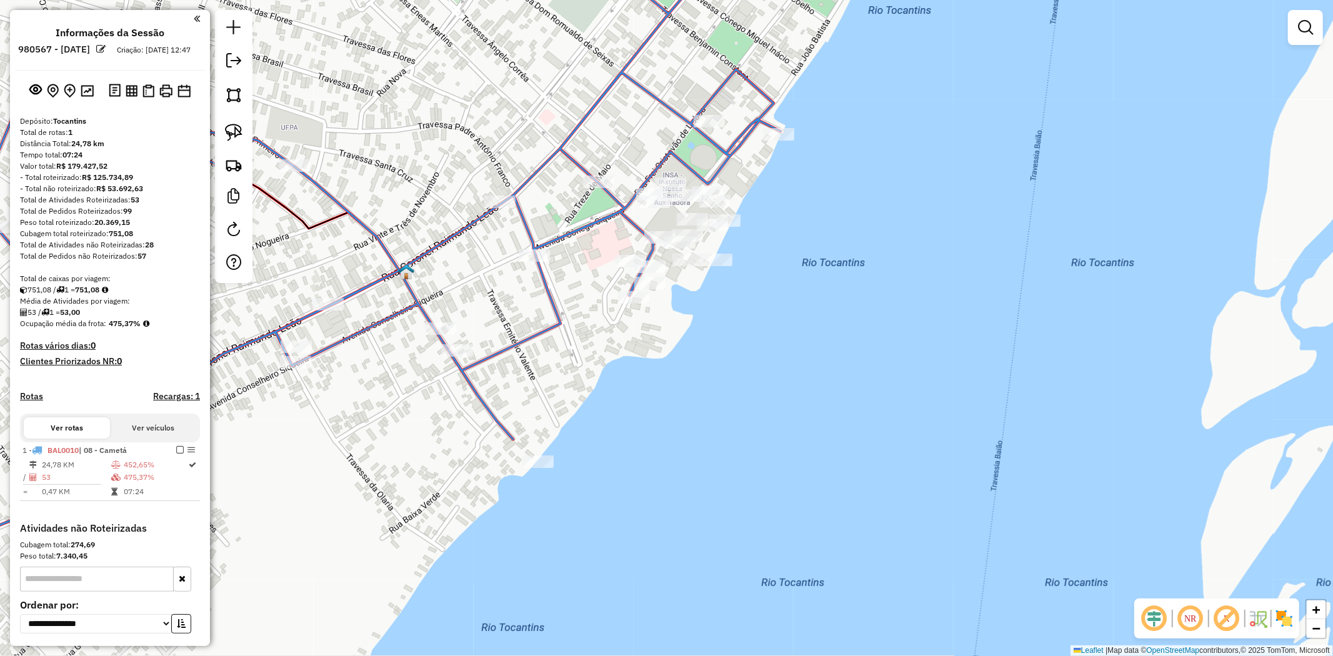
drag, startPoint x: 834, startPoint y: 185, endPoint x: 838, endPoint y: 316, distance: 131.3
click at [838, 316] on div "Janela de atendimento Grade de atendimento Capacidade Transportadoras Veículos …" at bounding box center [666, 328] width 1333 height 656
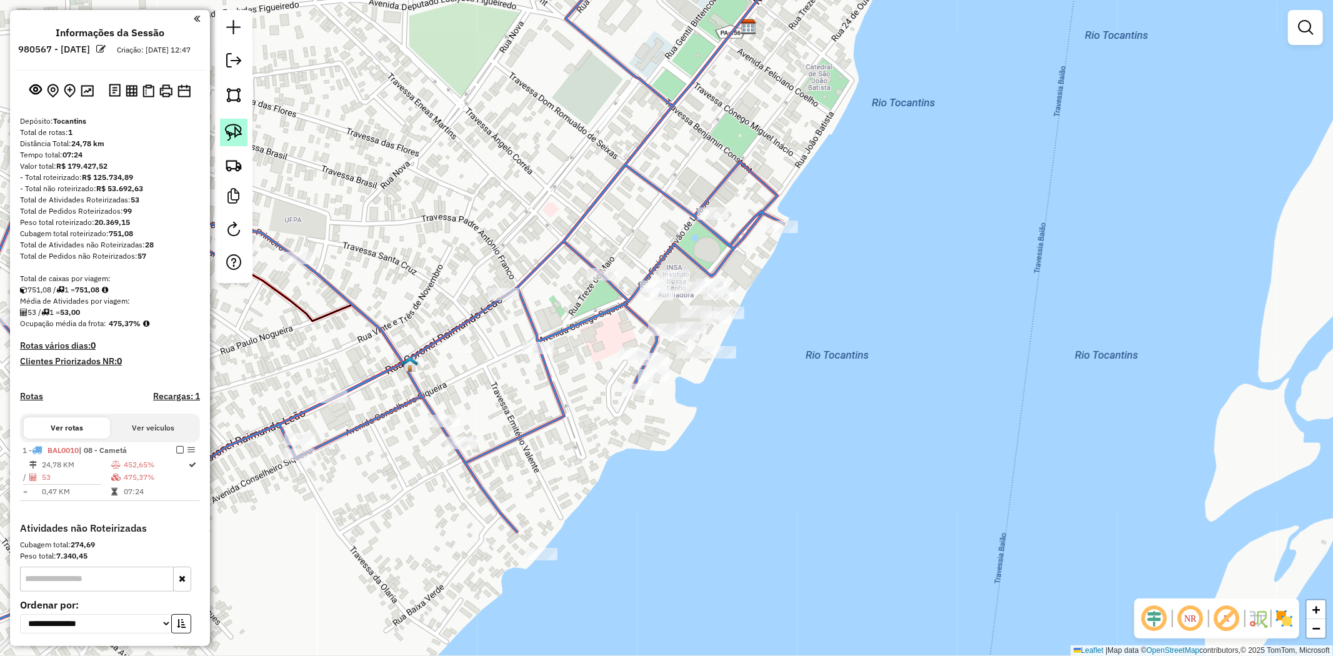
click at [234, 137] on img at bounding box center [233, 132] width 17 height 17
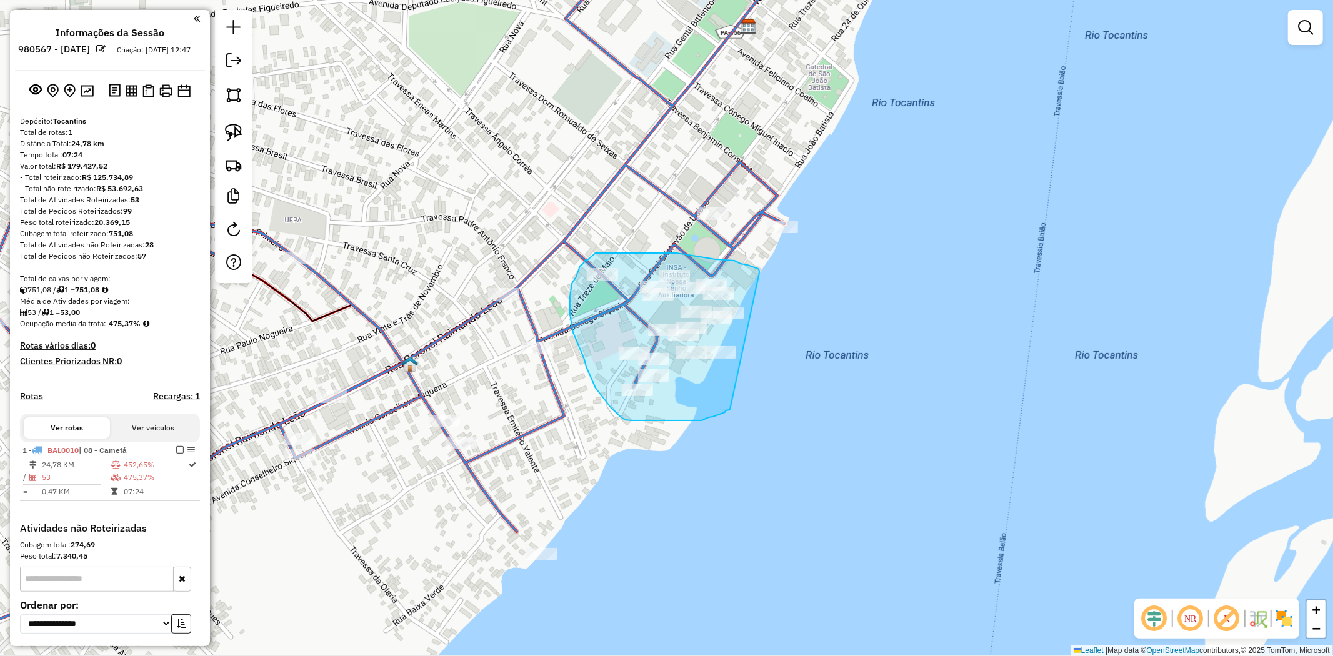
drag, startPoint x: 747, startPoint y: 265, endPoint x: 752, endPoint y: 407, distance: 142.6
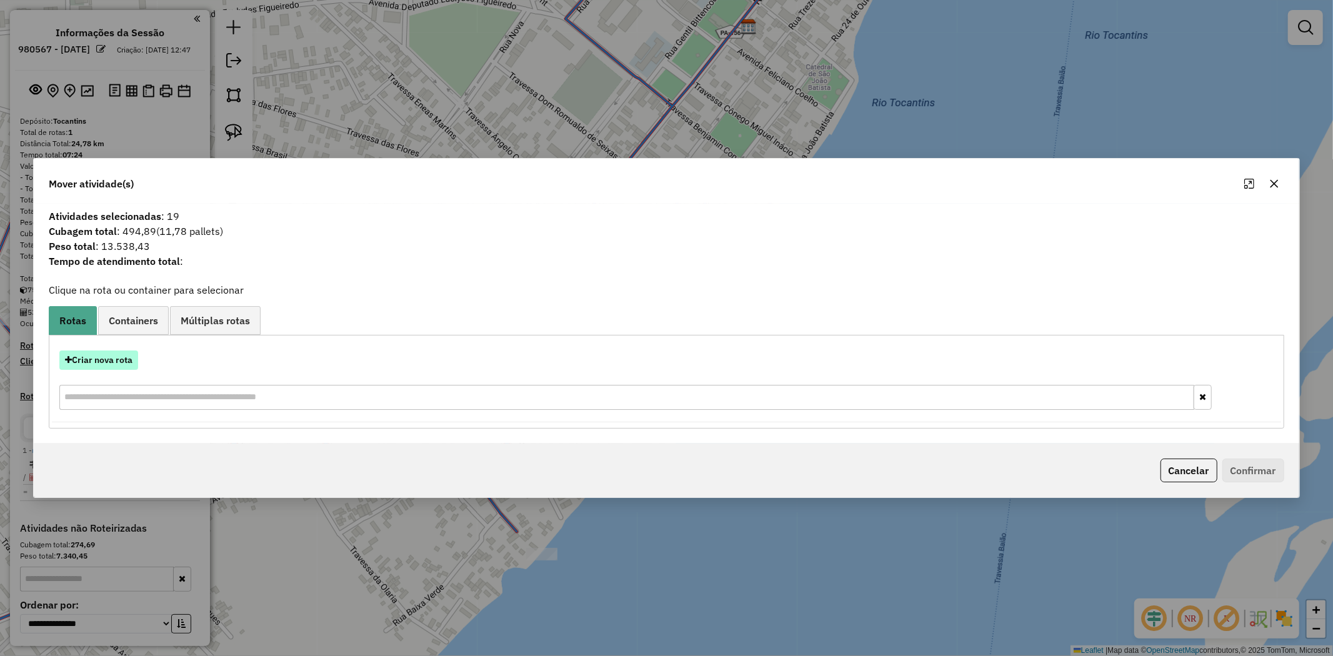
click at [122, 361] on button "Criar nova rota" at bounding box center [98, 360] width 79 height 19
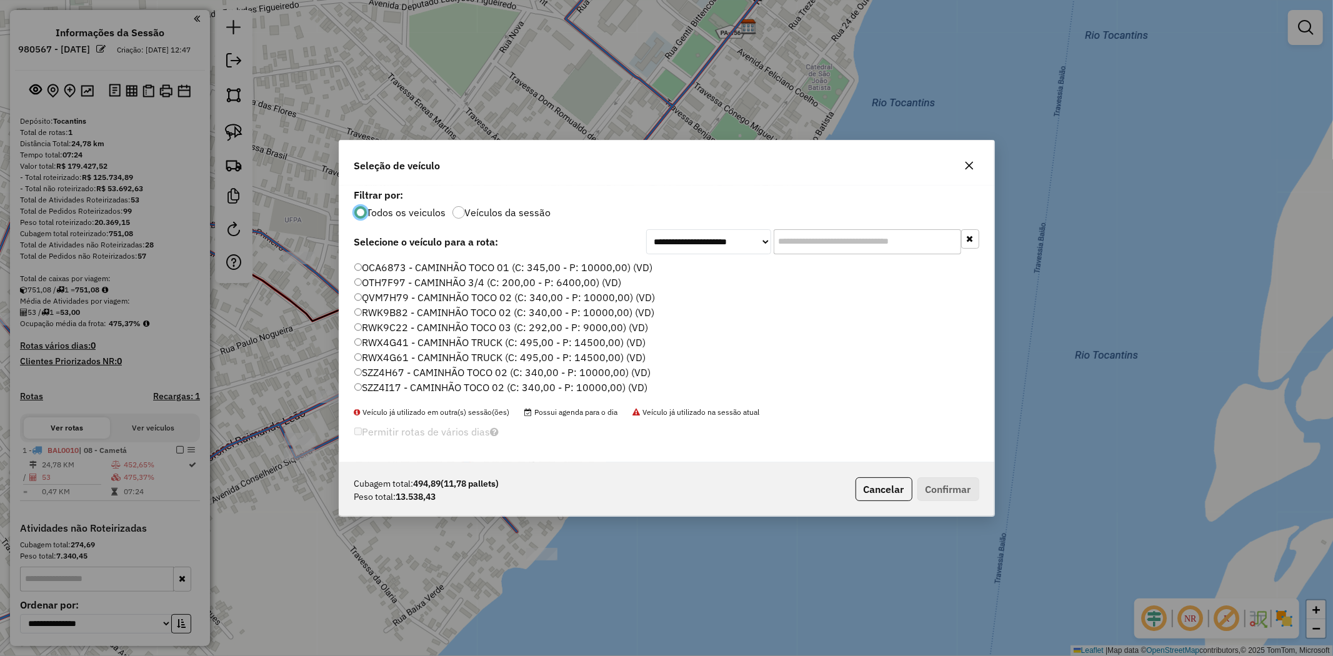
scroll to position [207, 0]
click at [404, 282] on label "QVM7H79 - CAMINHÃO TOCO 02 (C: 340,00 - P: 10000,00) (VD)" at bounding box center [504, 283] width 301 height 15
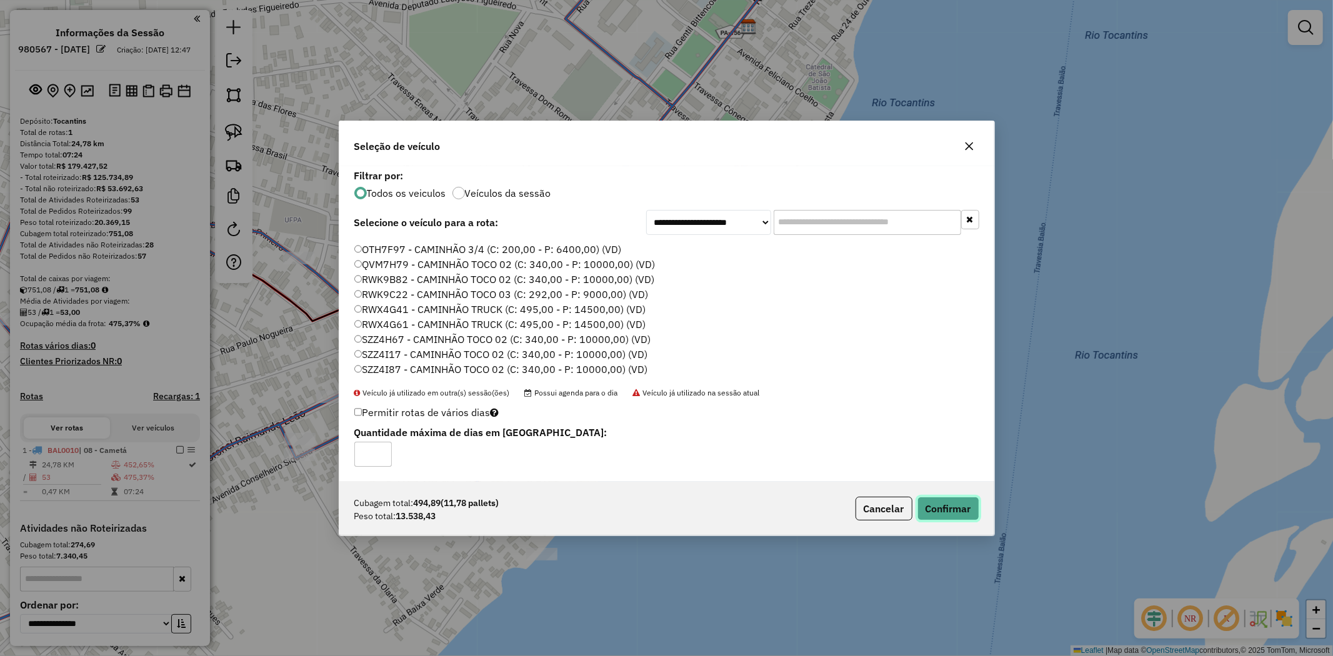
click at [942, 503] on button "Confirmar" at bounding box center [948, 509] width 62 height 24
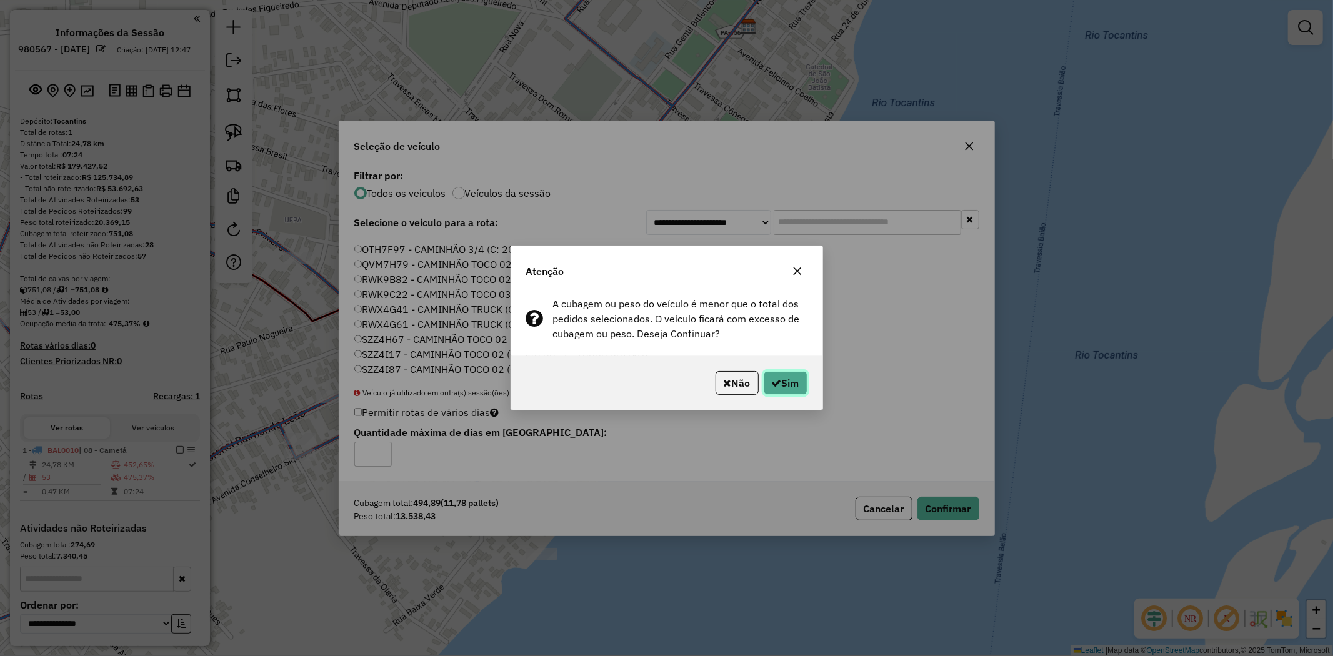
click at [786, 389] on button "Sim" at bounding box center [786, 383] width 44 height 24
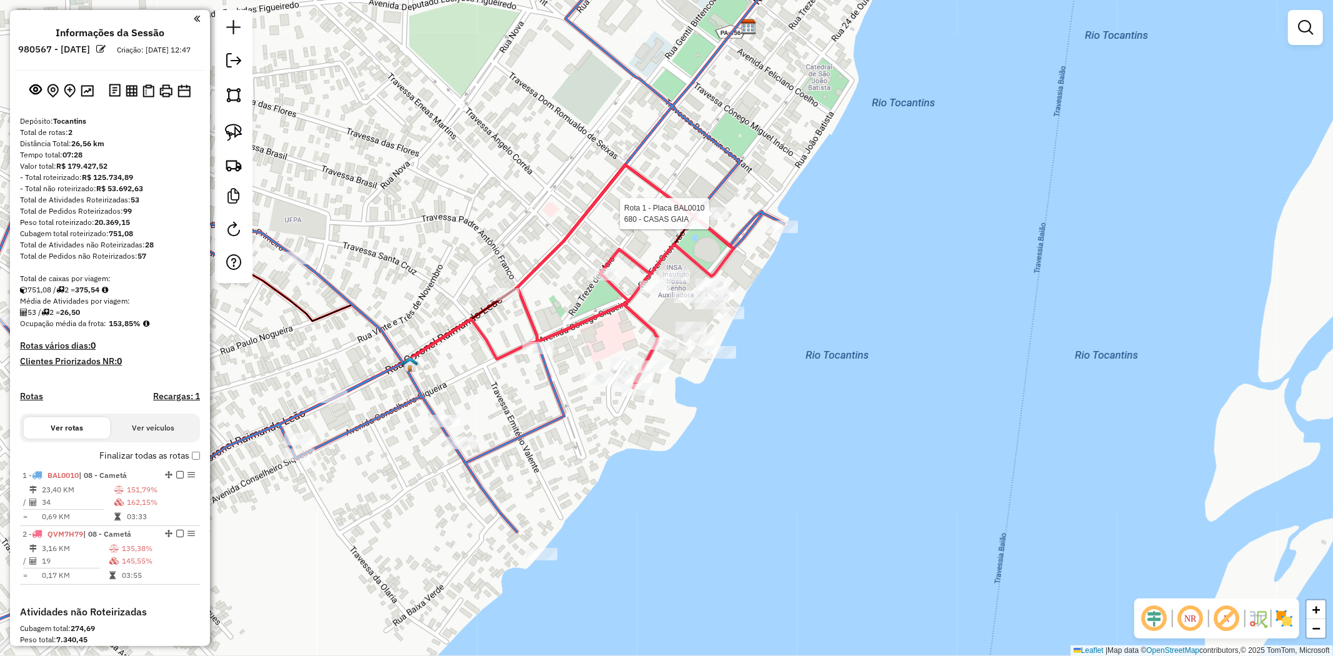
select select "**********"
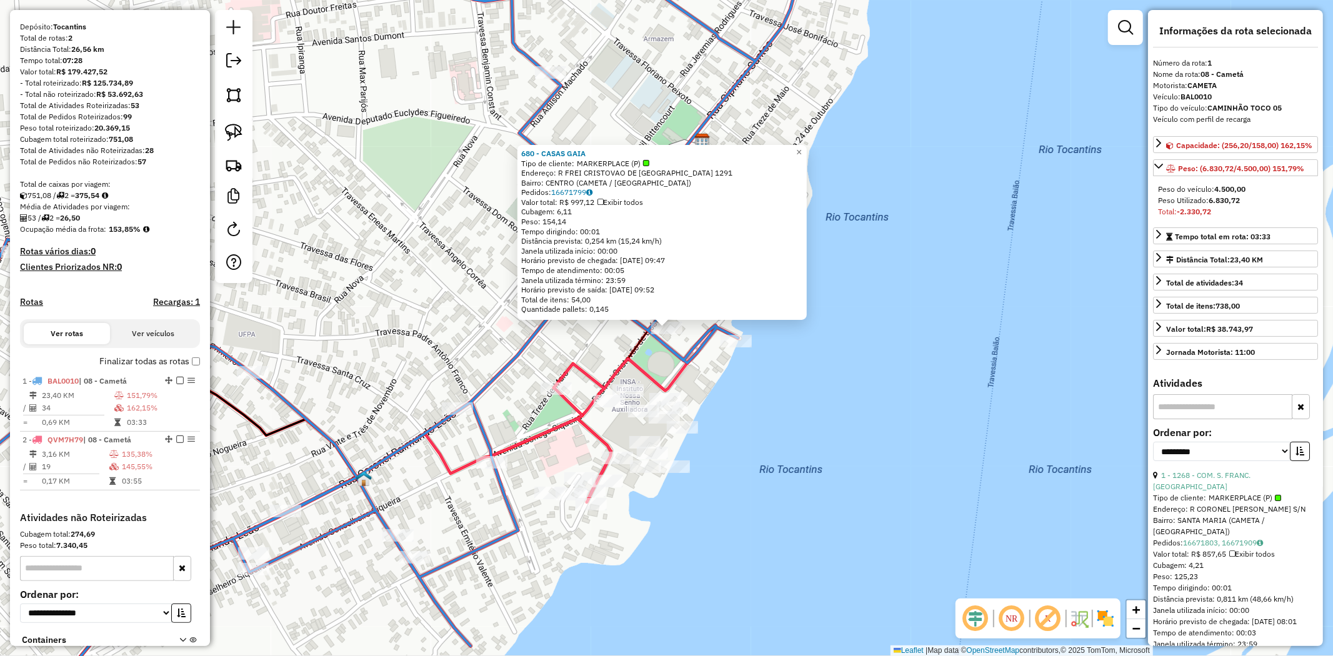
scroll to position [195, 0]
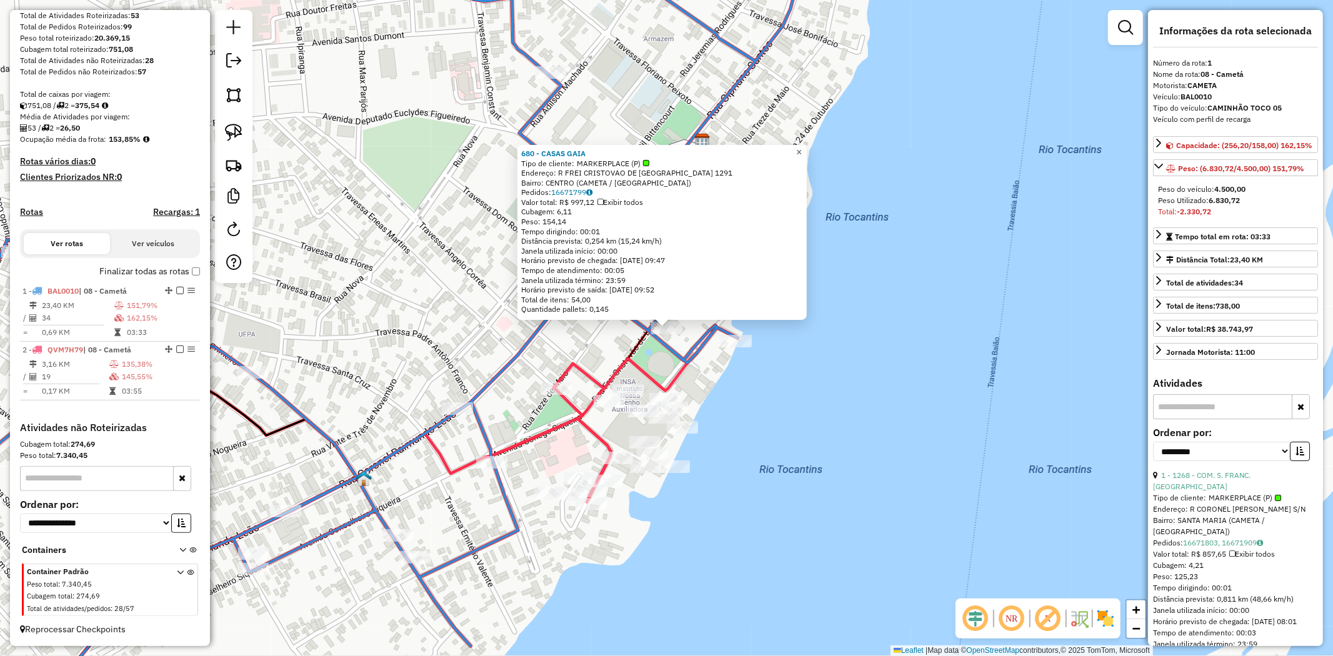
click at [802, 147] on span "×" at bounding box center [799, 152] width 6 height 11
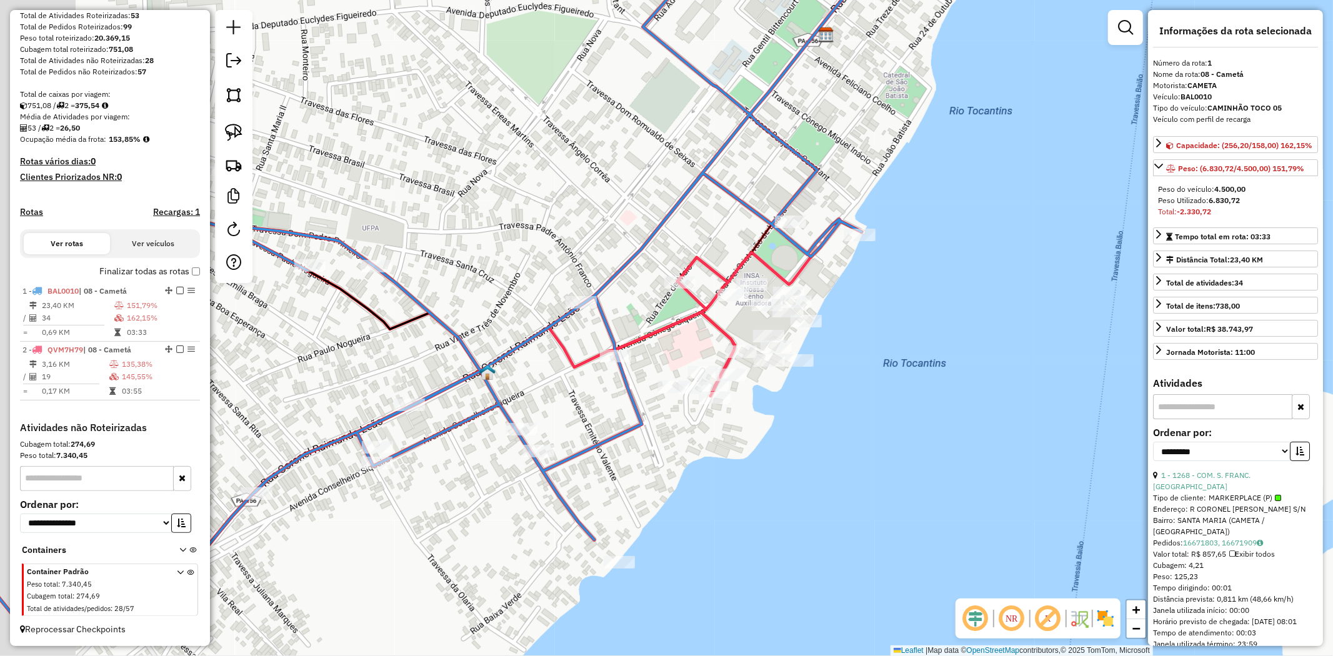
drag, startPoint x: 759, startPoint y: 432, endPoint x: 883, endPoint y: 317, distance: 169.4
click at [886, 319] on div "Janela de atendimento Grade de atendimento Capacidade Transportadoras Veículos …" at bounding box center [666, 328] width 1333 height 656
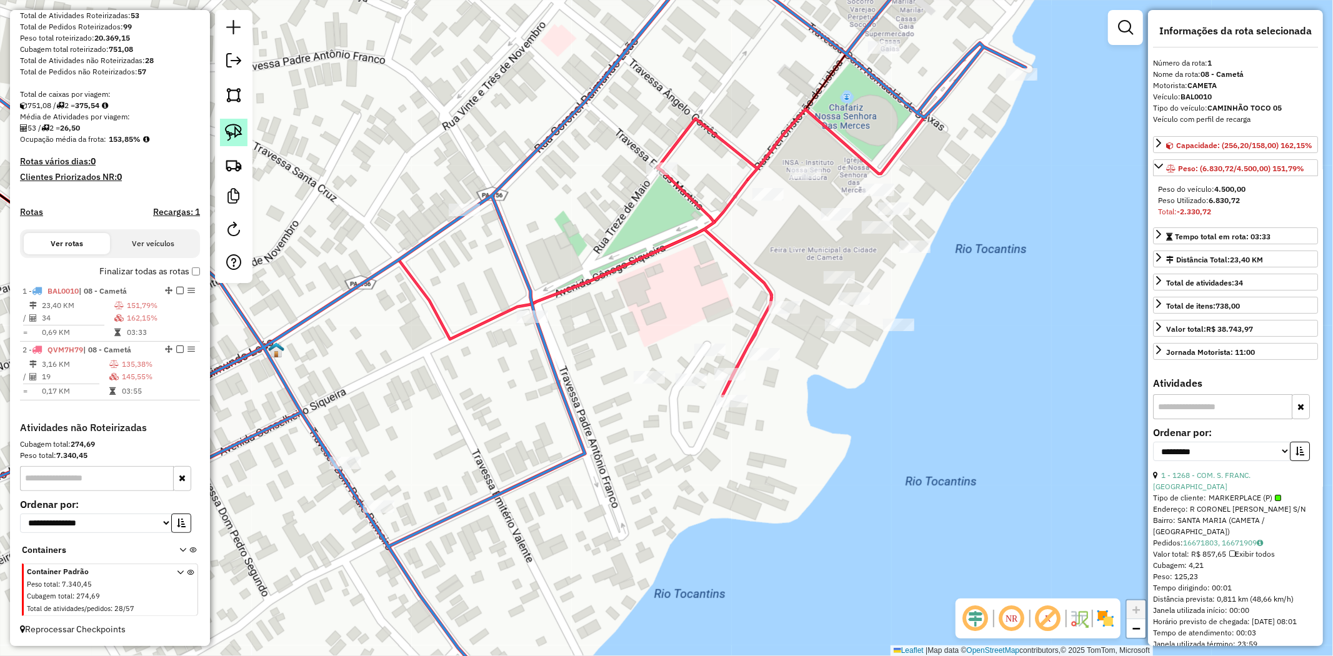
click at [234, 129] on img at bounding box center [233, 132] width 17 height 17
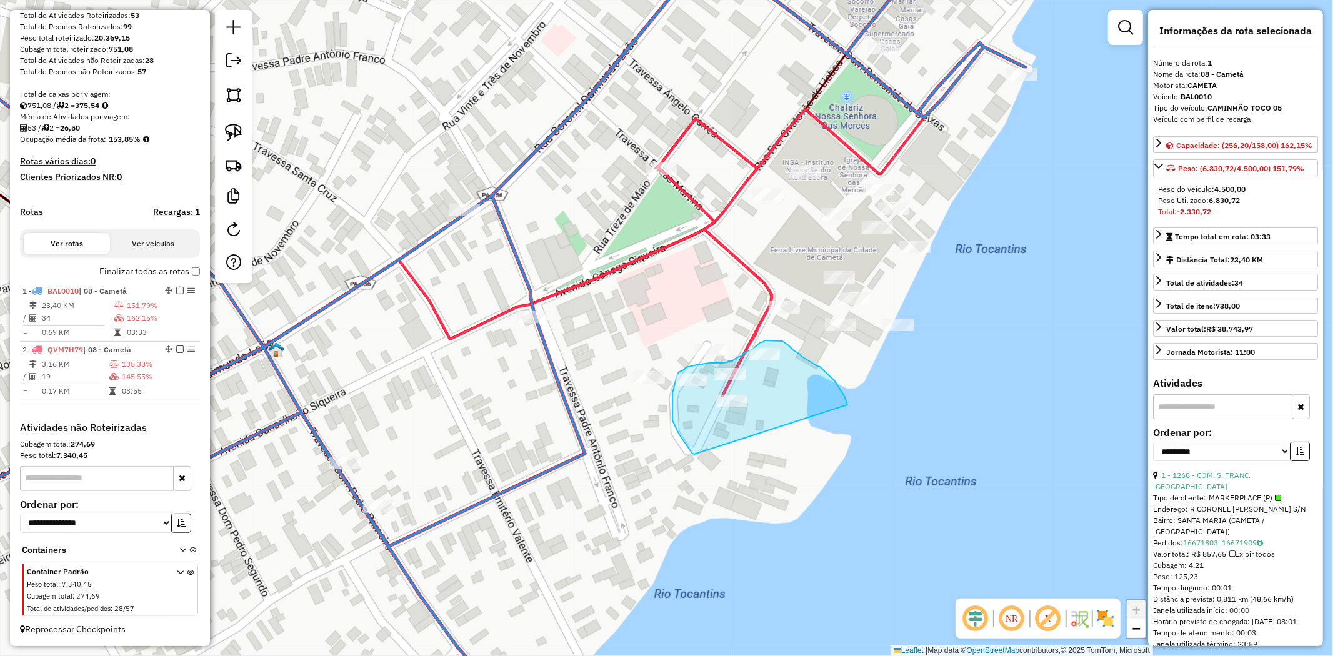
drag, startPoint x: 845, startPoint y: 399, endPoint x: 694, endPoint y: 454, distance: 160.6
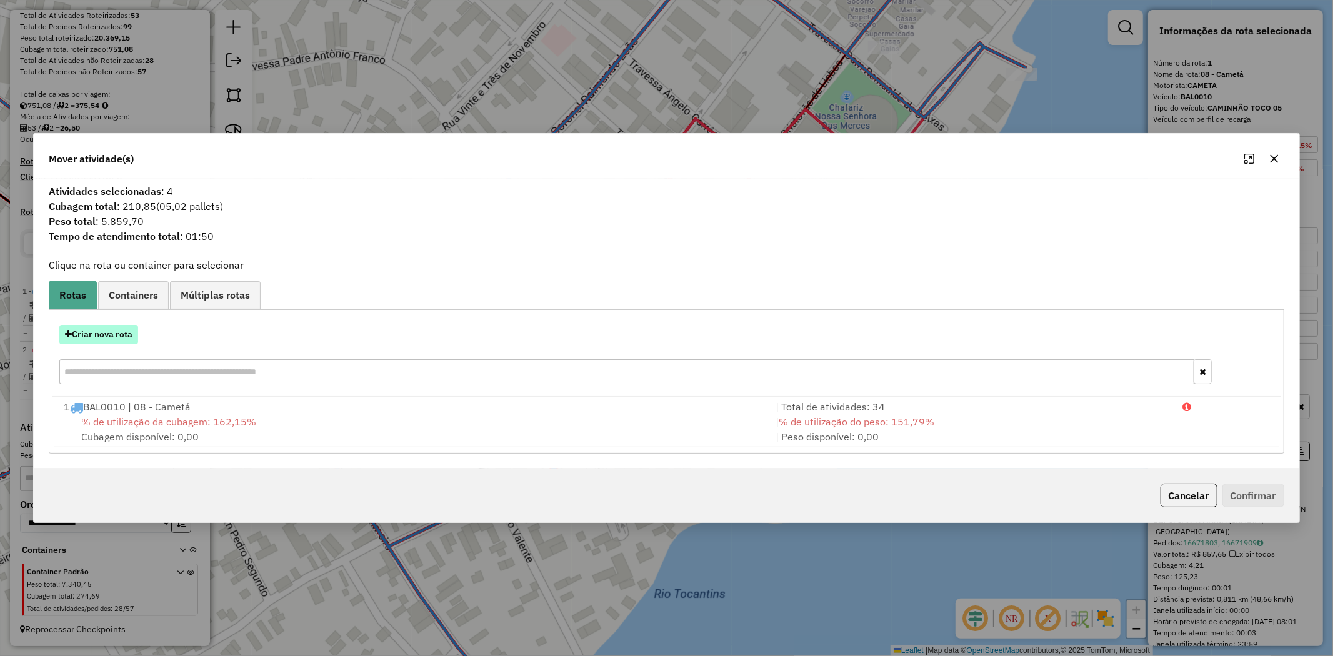
click at [117, 334] on button "Criar nova rota" at bounding box center [98, 334] width 79 height 19
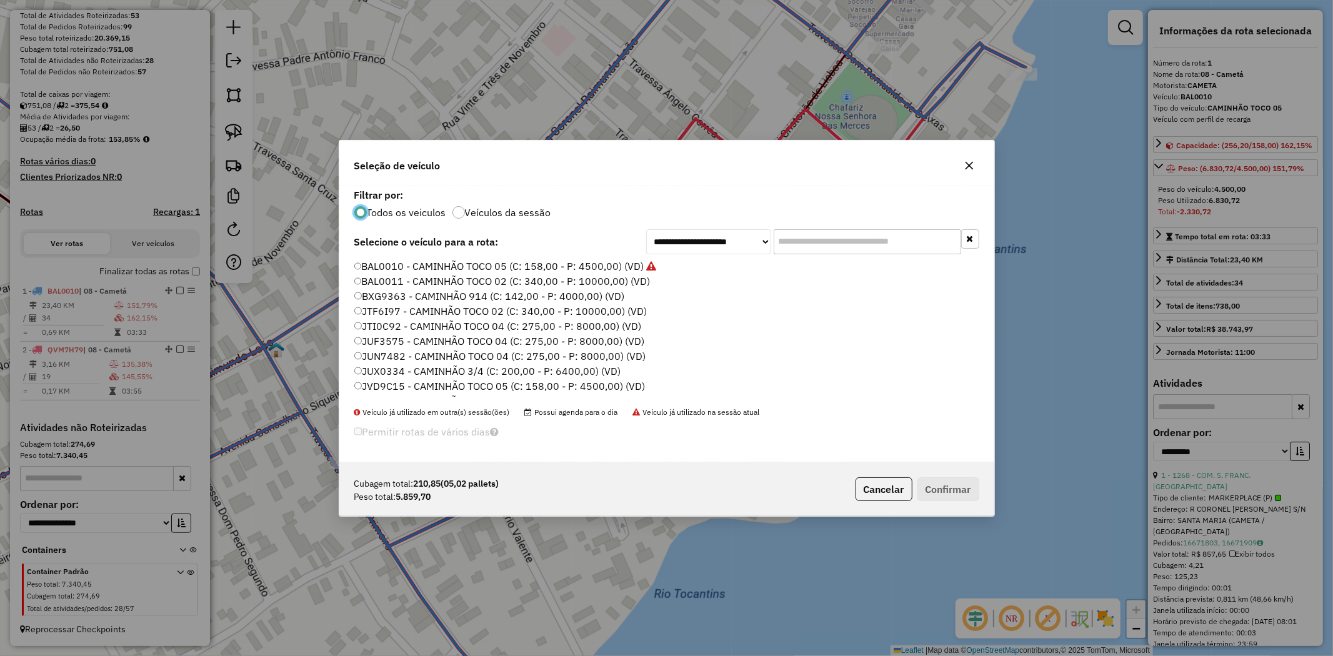
scroll to position [207, 0]
click at [602, 297] on label "RWK9B82 - CAMINHÃO TOCO 02 (C: 340,00 - P: 10000,00) (VD)" at bounding box center [504, 298] width 301 height 15
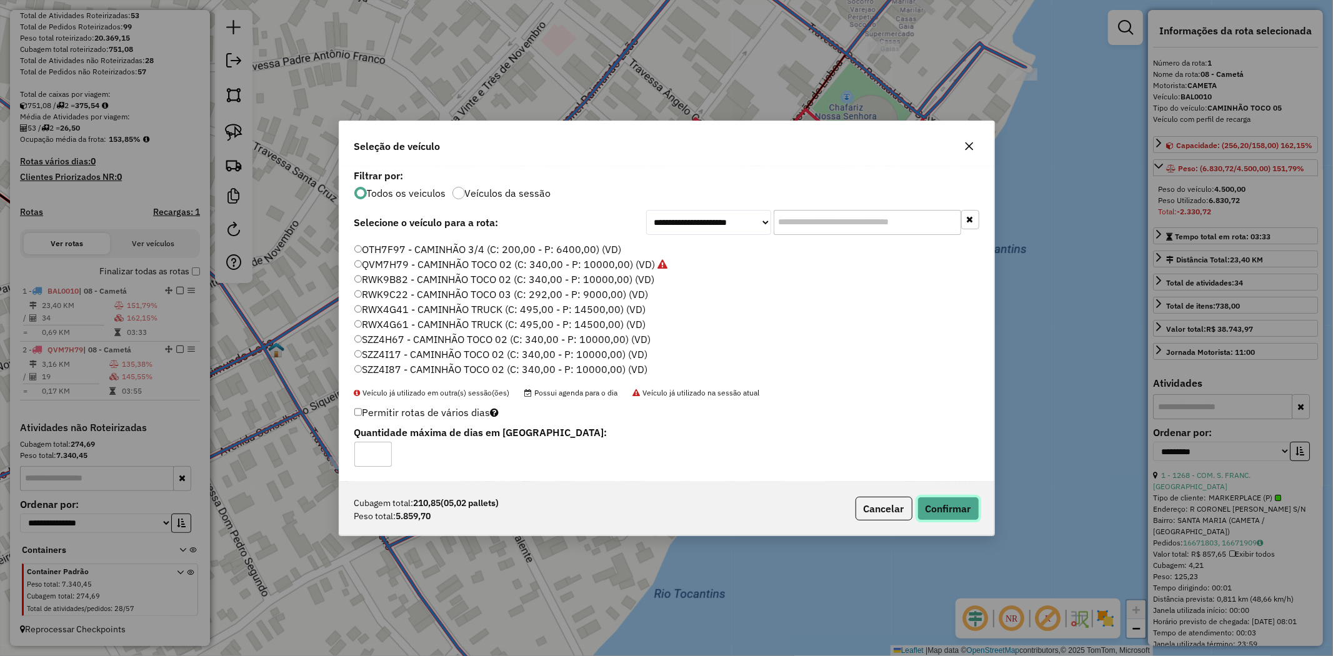
click at [952, 513] on button "Confirmar" at bounding box center [948, 509] width 62 height 24
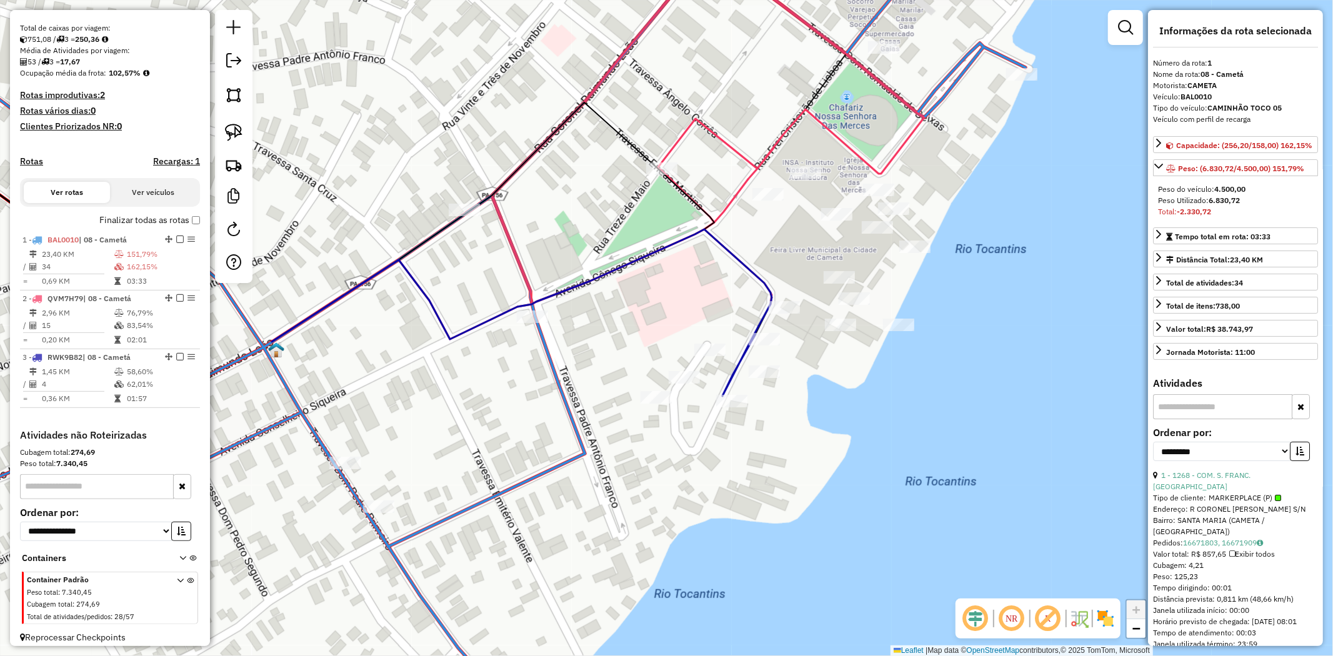
scroll to position [269, 0]
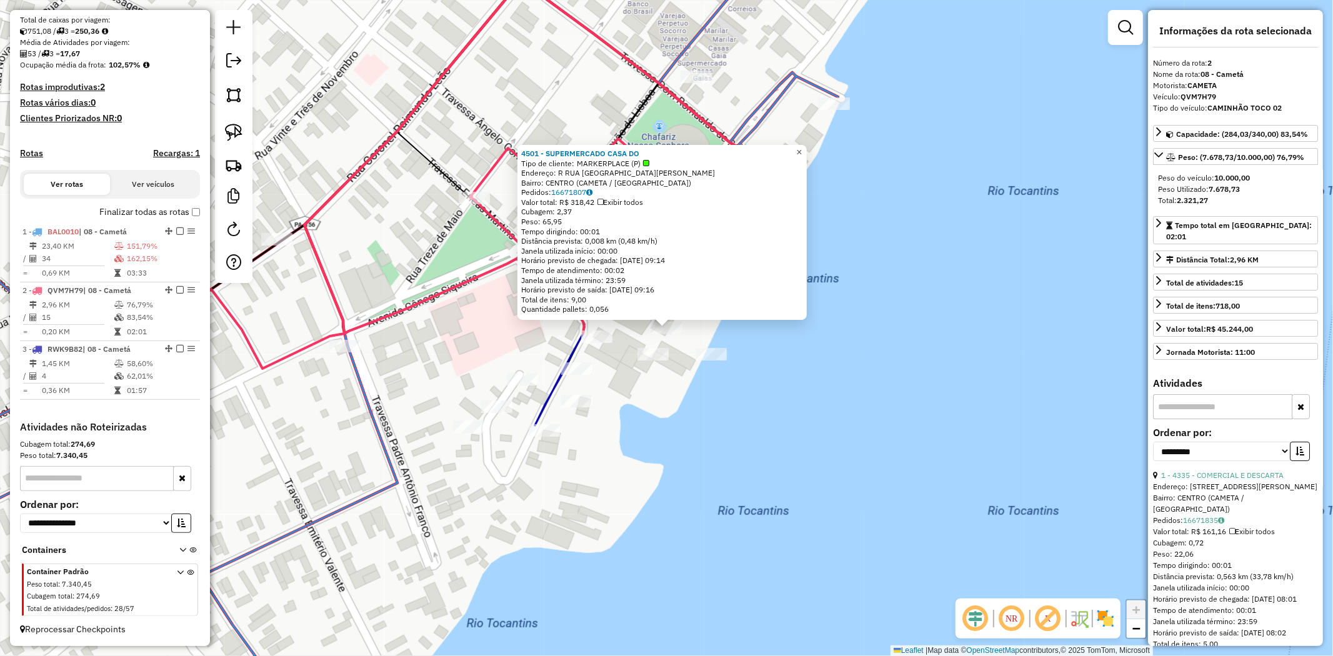
click at [807, 147] on link "×" at bounding box center [799, 152] width 15 height 15
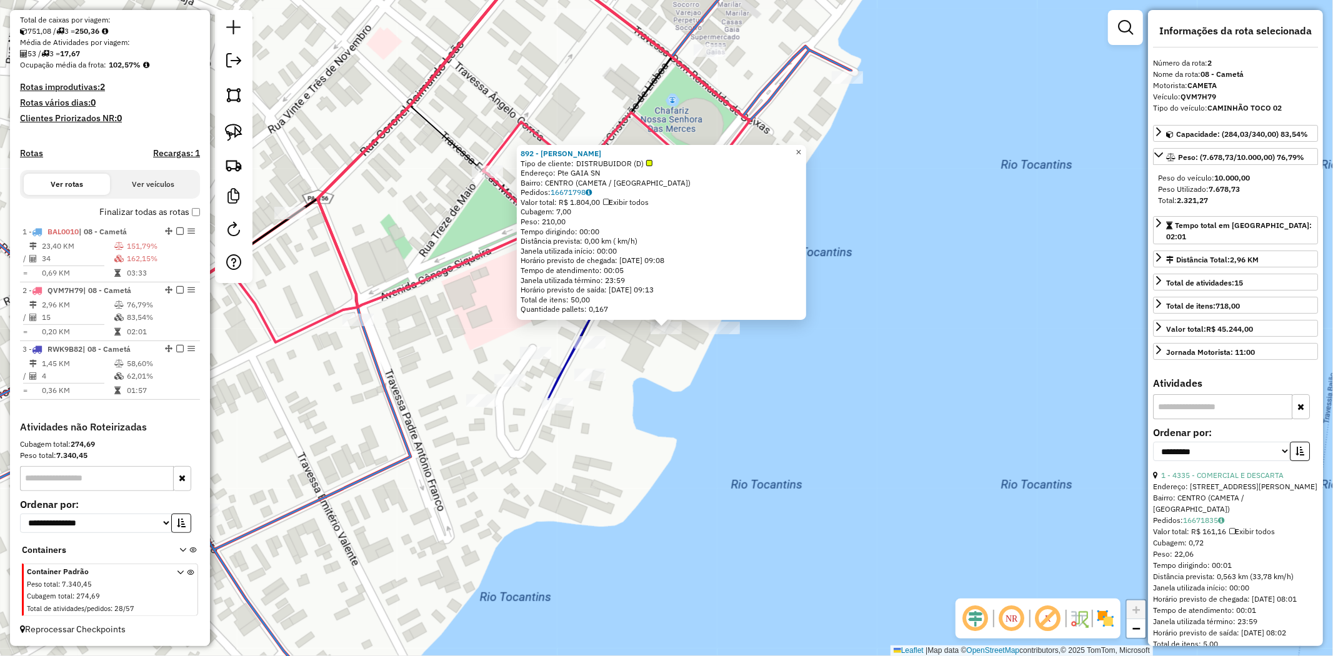
click at [801, 149] on span "×" at bounding box center [799, 152] width 6 height 11
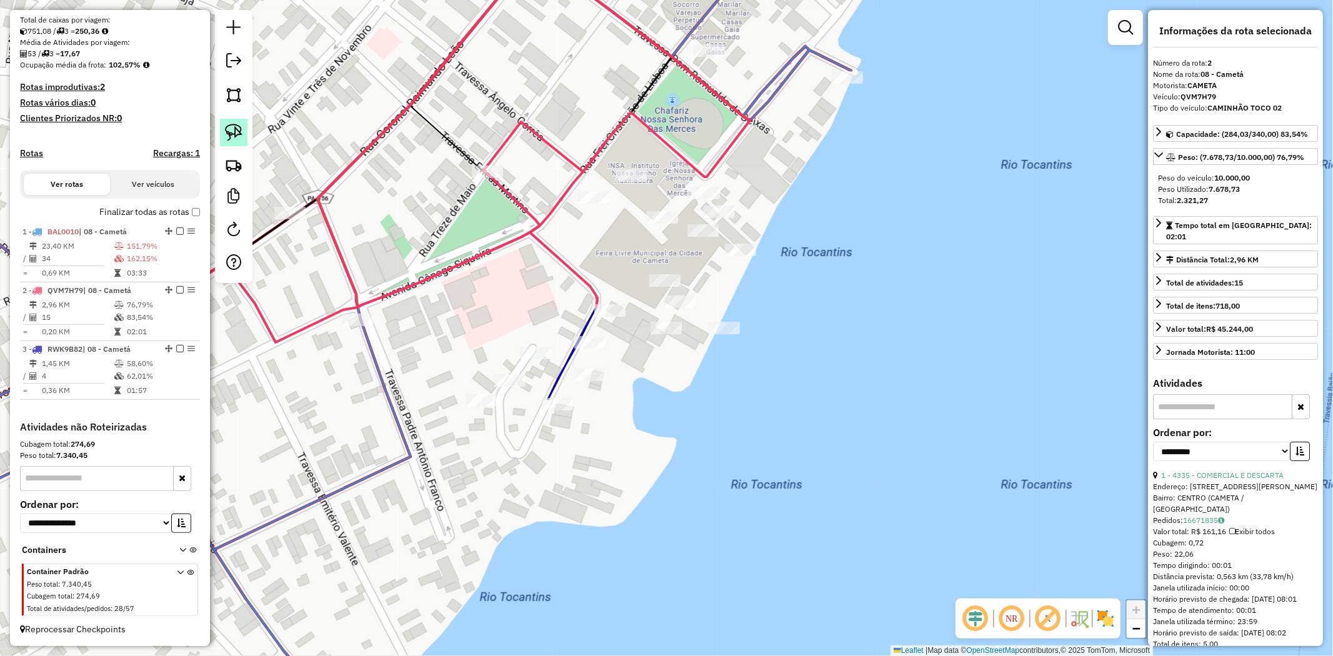
click at [227, 129] on img at bounding box center [233, 132] width 17 height 17
drag, startPoint x: 691, startPoint y: 349, endPoint x: 647, endPoint y: 341, distance: 45.0
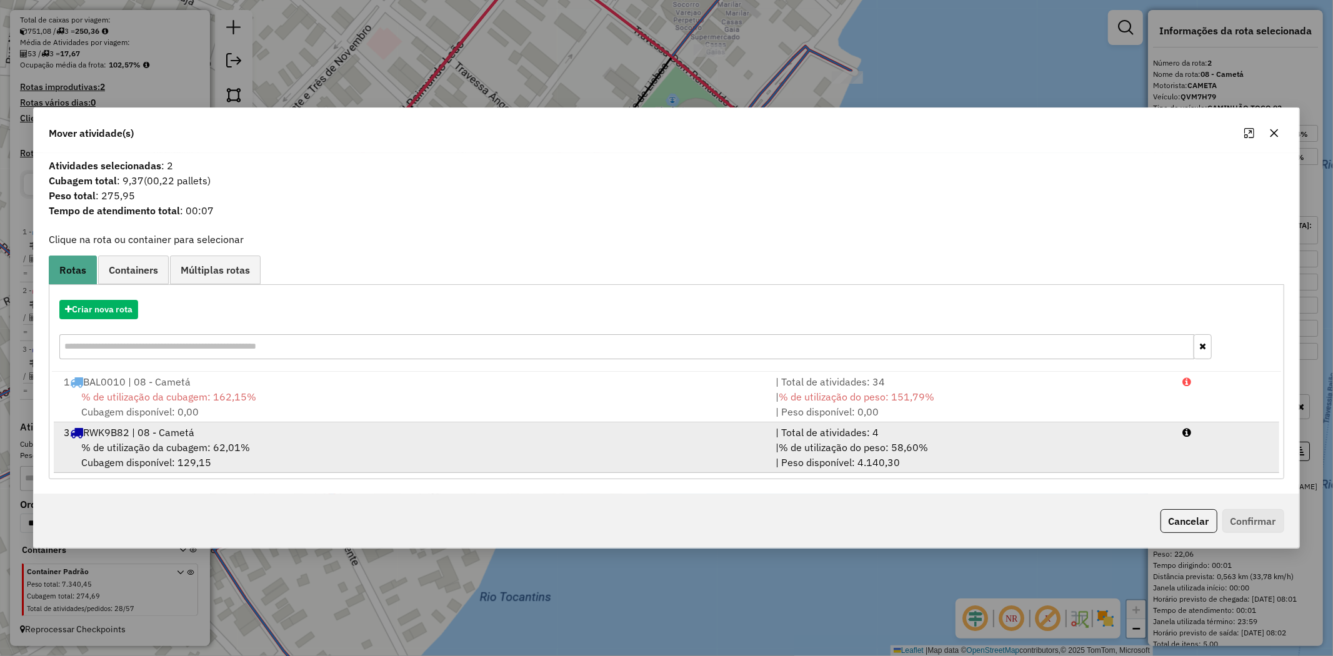
click at [184, 446] on span "% de utilização da cubagem: 62,01%" at bounding box center [165, 447] width 169 height 12
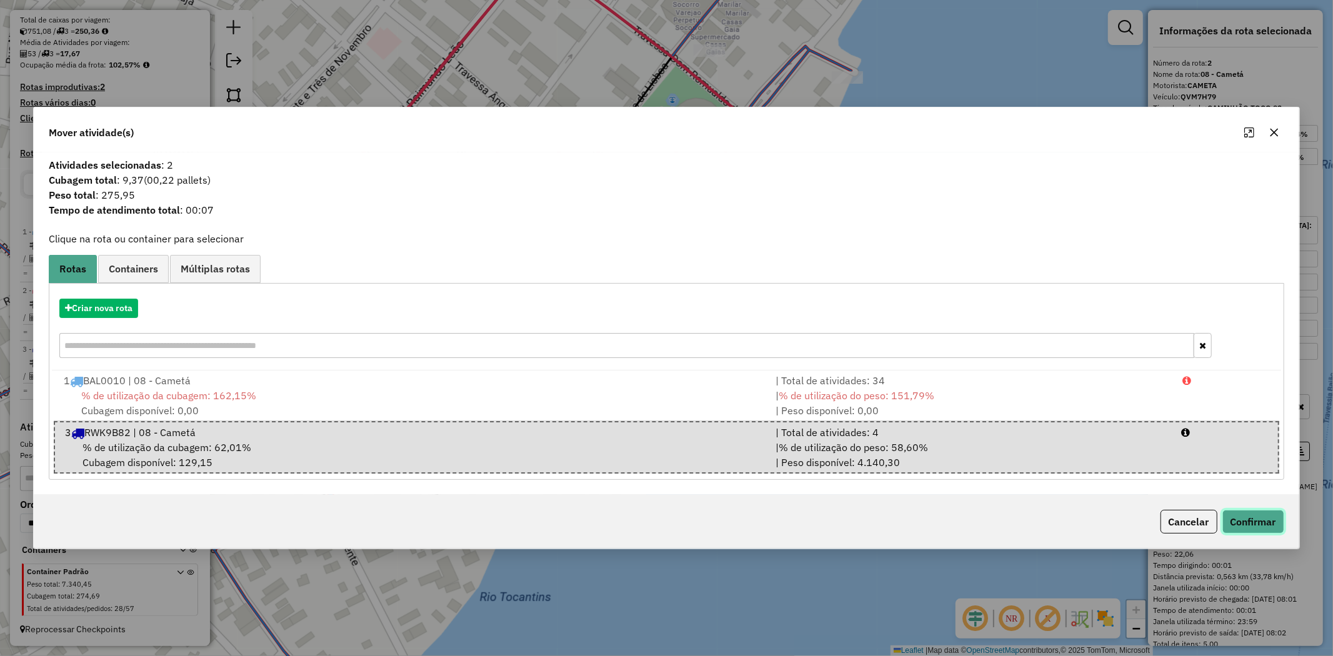
click at [1246, 519] on button "Confirmar" at bounding box center [1253, 522] width 62 height 24
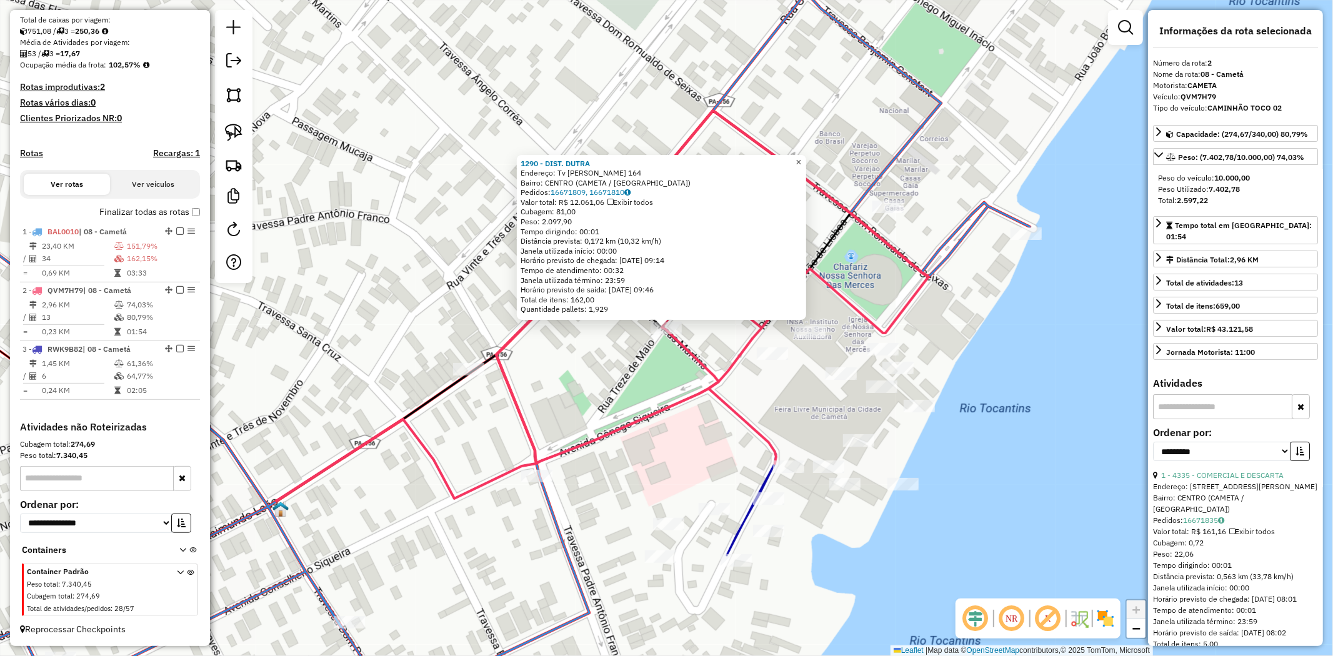
click at [801, 157] on span "×" at bounding box center [799, 162] width 6 height 11
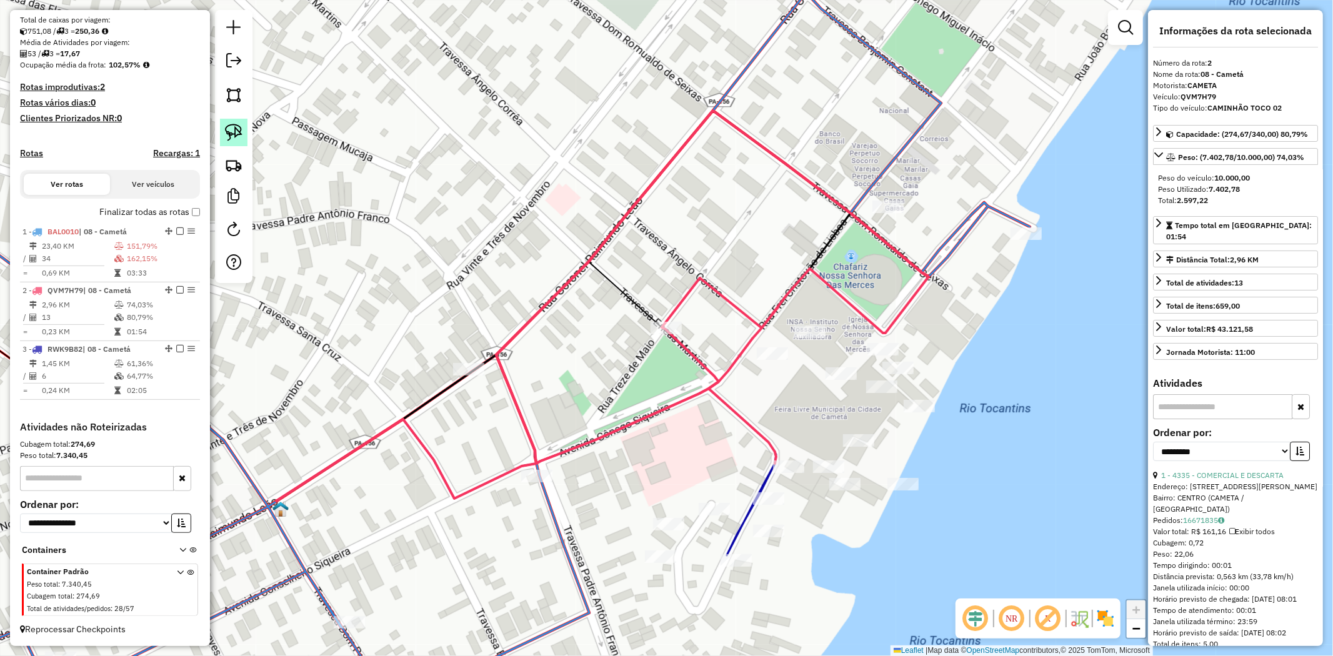
click at [236, 130] on img at bounding box center [233, 132] width 17 height 17
drag, startPoint x: 626, startPoint y: 309, endPoint x: 725, endPoint y: 319, distance: 99.9
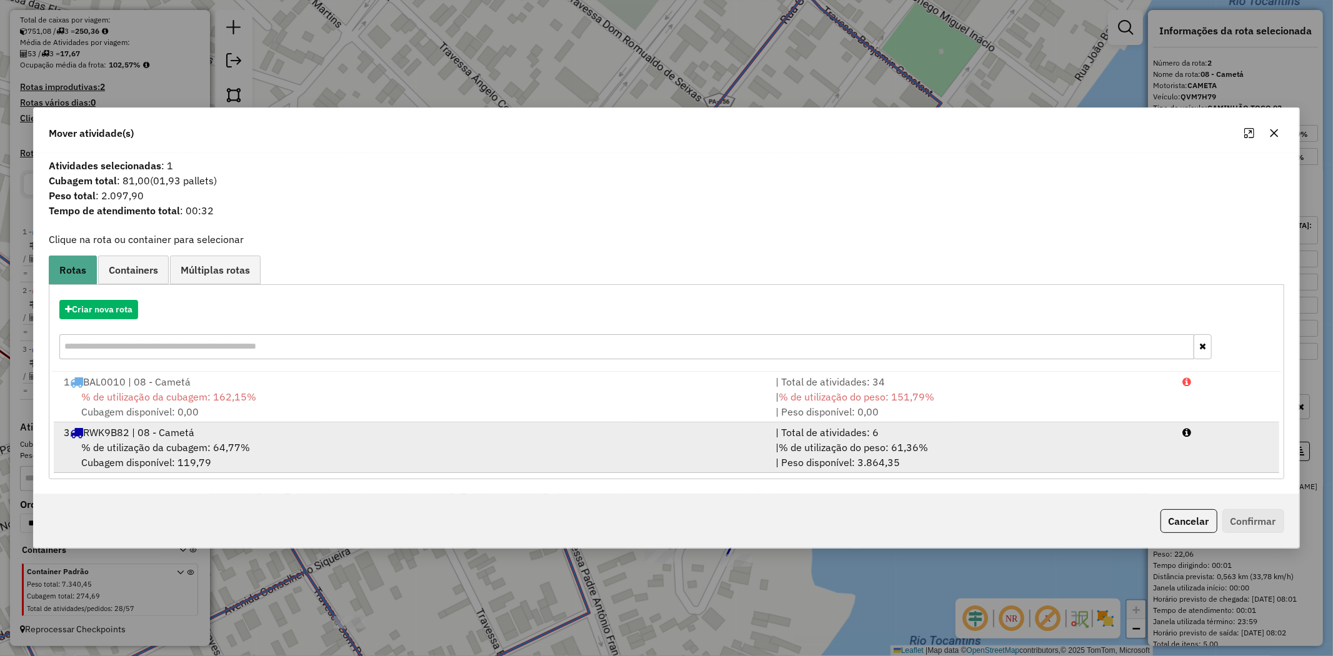
click at [189, 441] on span "% de utilização da cubagem: 64,77%" at bounding box center [165, 447] width 169 height 12
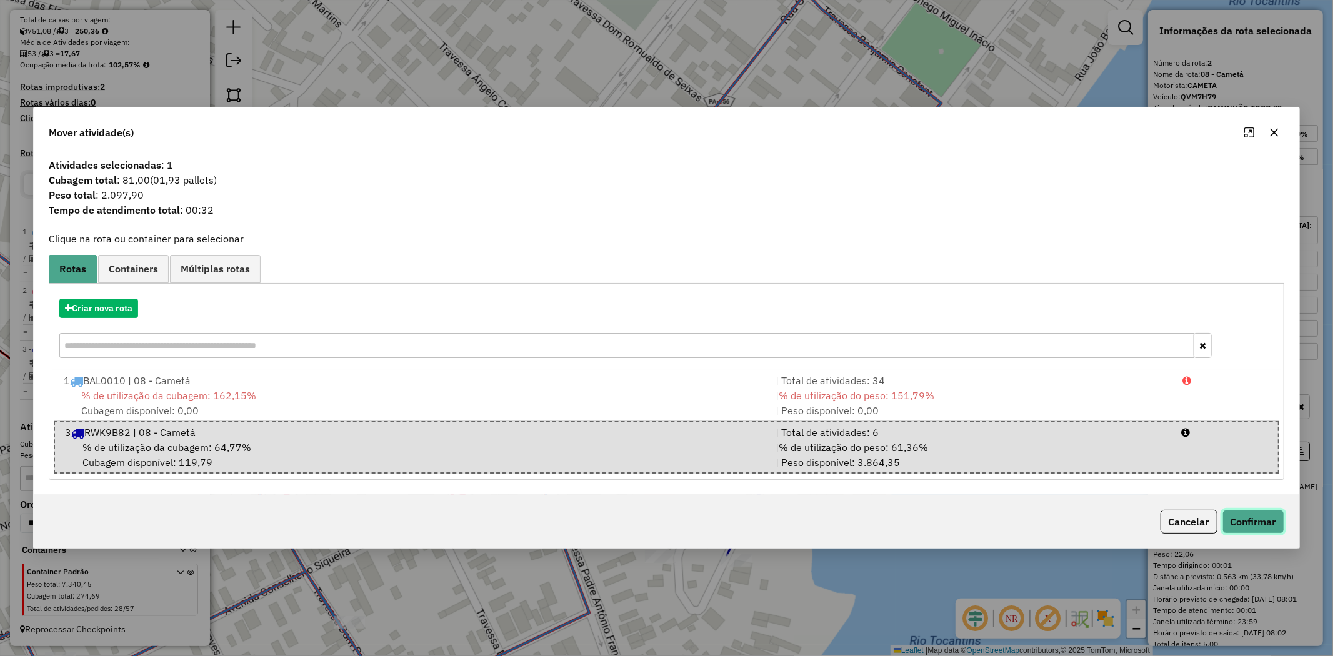
click at [1252, 517] on button "Confirmar" at bounding box center [1253, 522] width 62 height 24
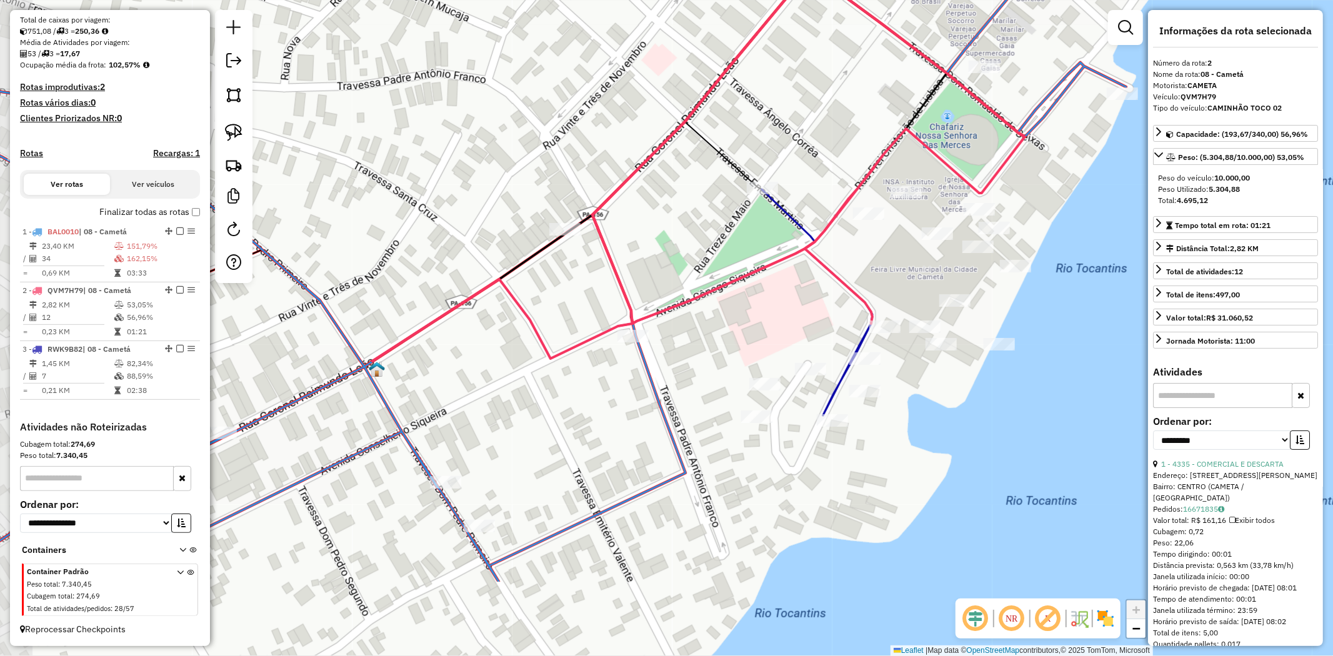
drag, startPoint x: 766, startPoint y: 410, endPoint x: 862, endPoint y: 282, distance: 160.2
click at [862, 282] on div "Janela de atendimento Grade de atendimento Capacidade Transportadoras Veículos …" at bounding box center [666, 328] width 1333 height 656
click at [621, 329] on icon at bounding box center [610, 280] width 476 height 162
click at [632, 324] on icon at bounding box center [808, 147] width 432 height 353
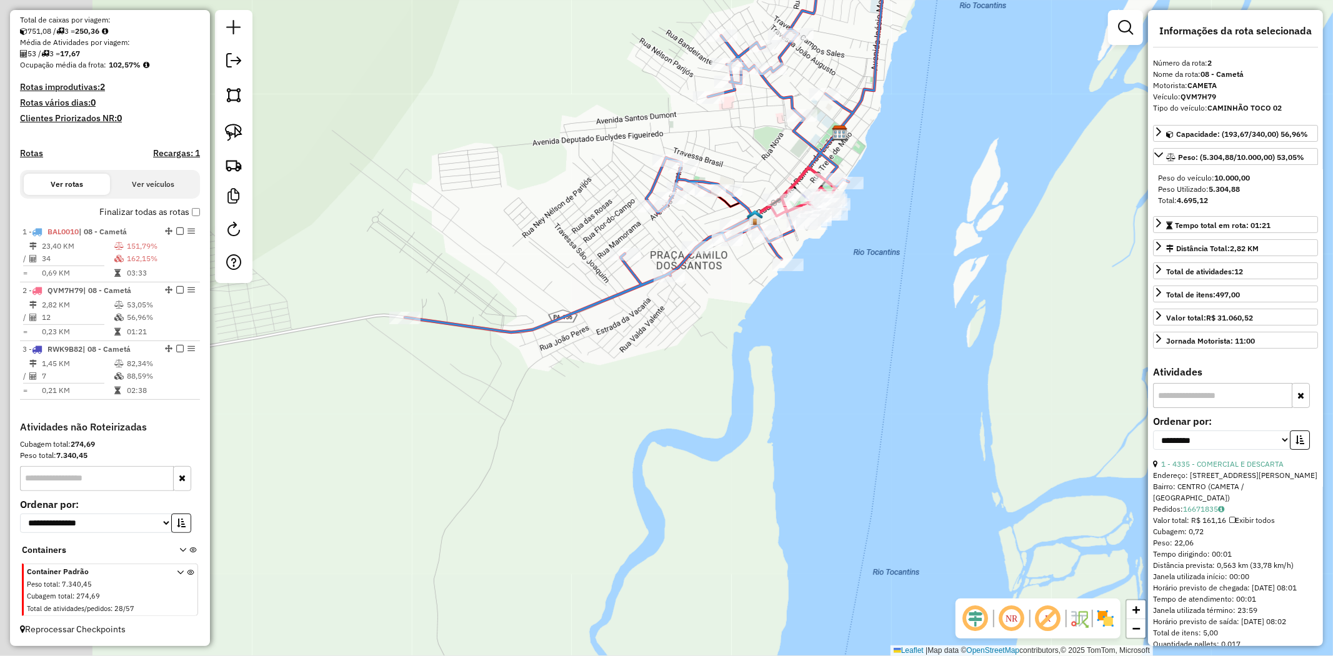
drag, startPoint x: 702, startPoint y: 380, endPoint x: 734, endPoint y: 371, distance: 33.2
click at [734, 371] on div "Janela de atendimento Grade de atendimento Capacidade Transportadoras Veículos …" at bounding box center [666, 328] width 1333 height 656
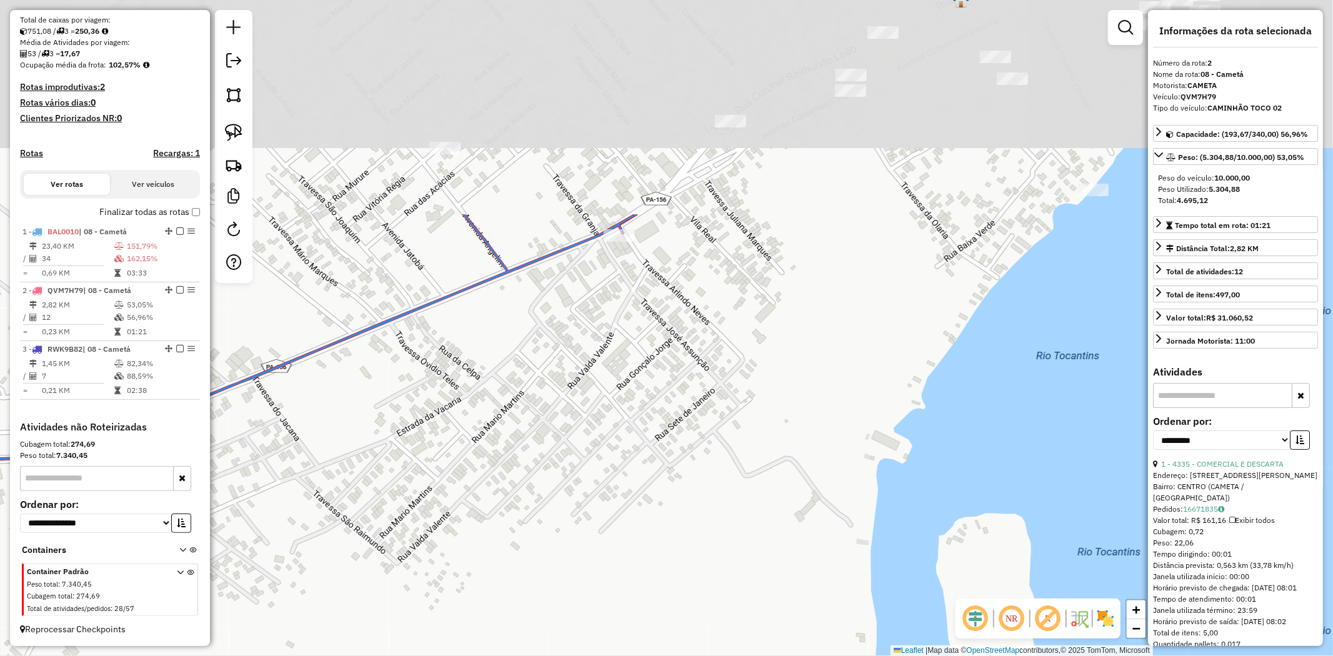
drag, startPoint x: 552, startPoint y: 371, endPoint x: 519, endPoint y: 689, distance: 319.8
click at [519, 656] on html "Aguarde... Pop-up bloqueado! Seu navegador bloqueou automáticamente a abertura …" at bounding box center [666, 328] width 1333 height 656
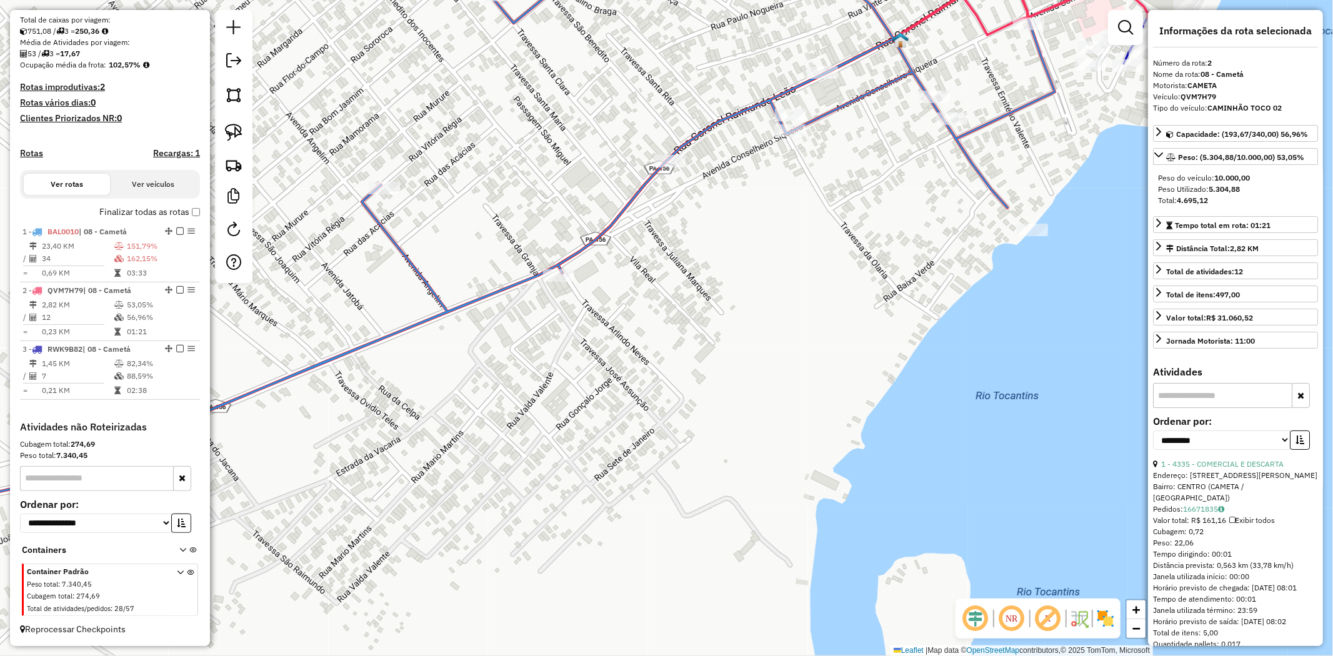
drag, startPoint x: 764, startPoint y: 426, endPoint x: 760, endPoint y: 431, distance: 7.1
click at [760, 431] on div "Janela de atendimento Grade de atendimento Capacidade Transportadoras Veículos …" at bounding box center [666, 328] width 1333 height 656
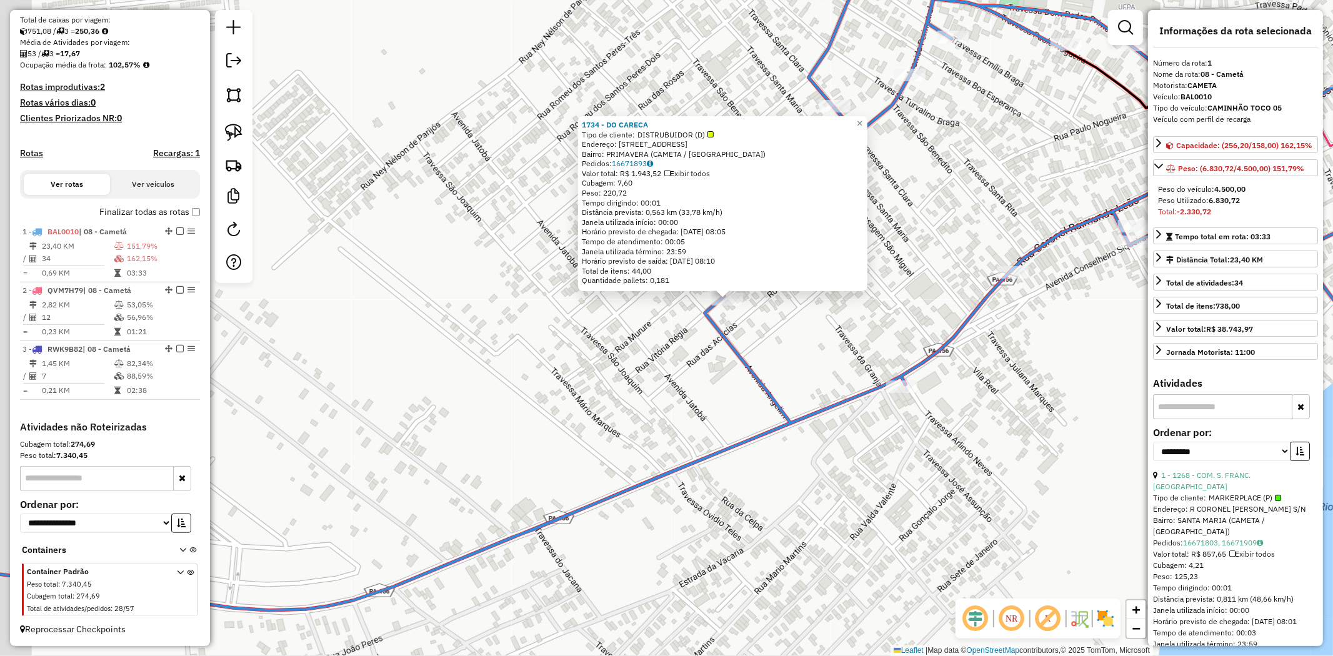
drag, startPoint x: 459, startPoint y: 402, endPoint x: 575, endPoint y: 339, distance: 131.4
click at [564, 348] on div "1734 - DO CARECA Tipo de cliente: DISTRUBUIDOR (D) Endereço: [STREET_ADDRESS] P…" at bounding box center [666, 328] width 1333 height 656
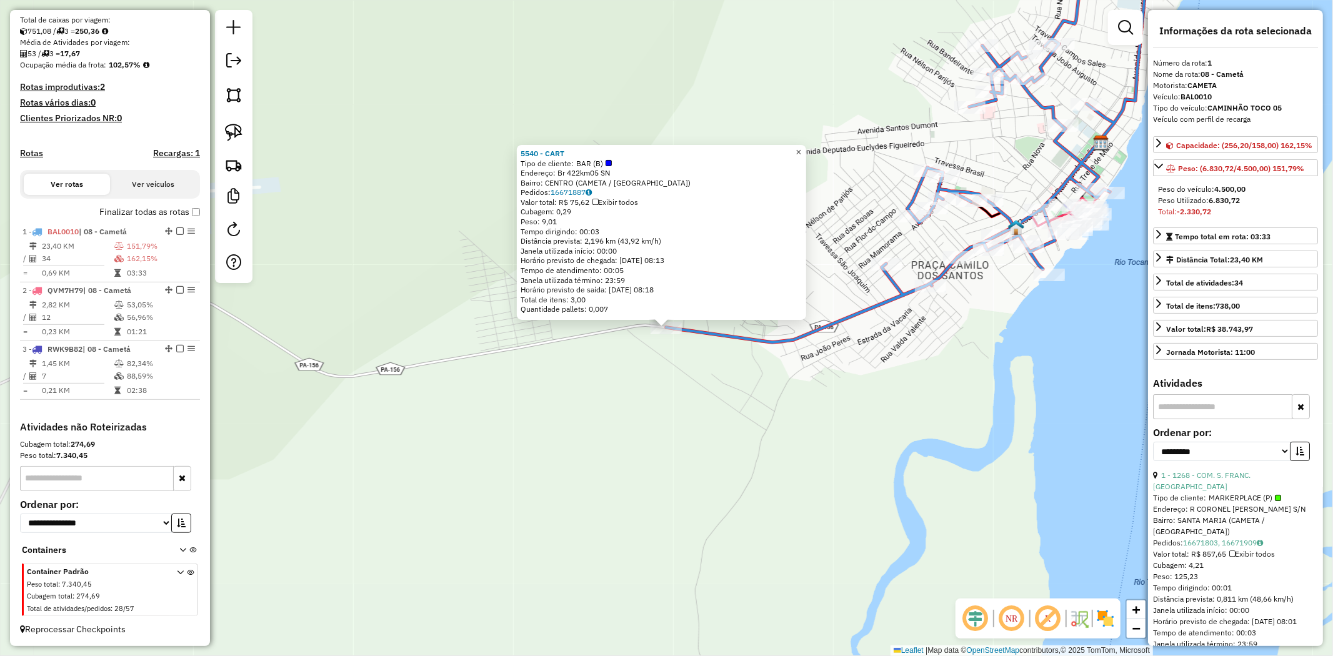
click at [801, 150] on span "×" at bounding box center [799, 152] width 6 height 11
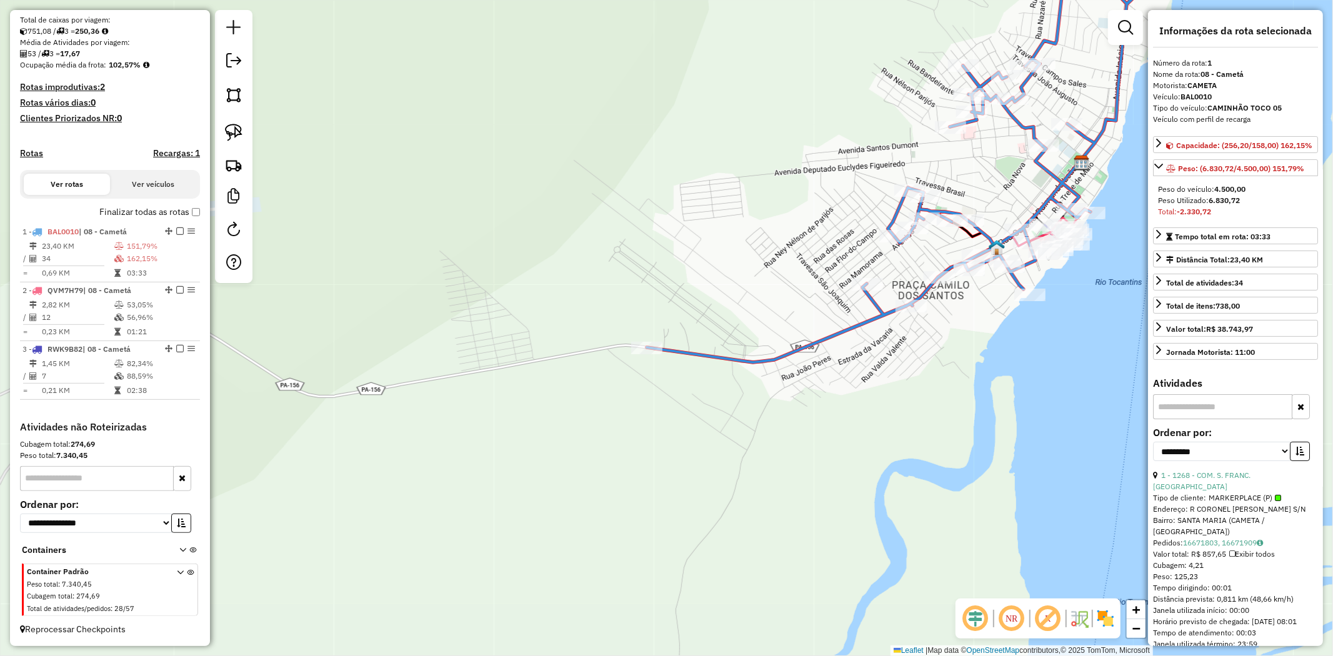
drag, startPoint x: 840, startPoint y: 344, endPoint x: 616, endPoint y: 389, distance: 228.3
click at [616, 389] on div "Janela de atendimento Grade de atendimento Capacidade Transportadoras Veículos …" at bounding box center [666, 328] width 1333 height 656
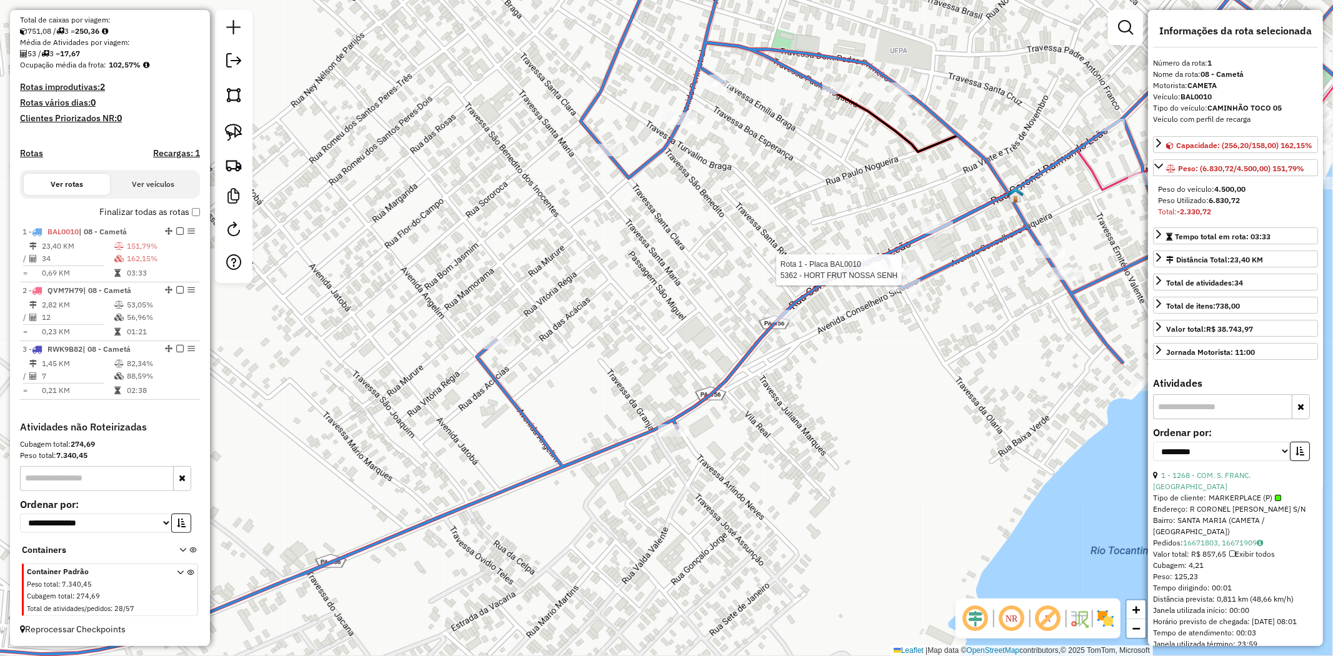
click at [904, 276] on div at bounding box center [905, 270] width 31 height 12
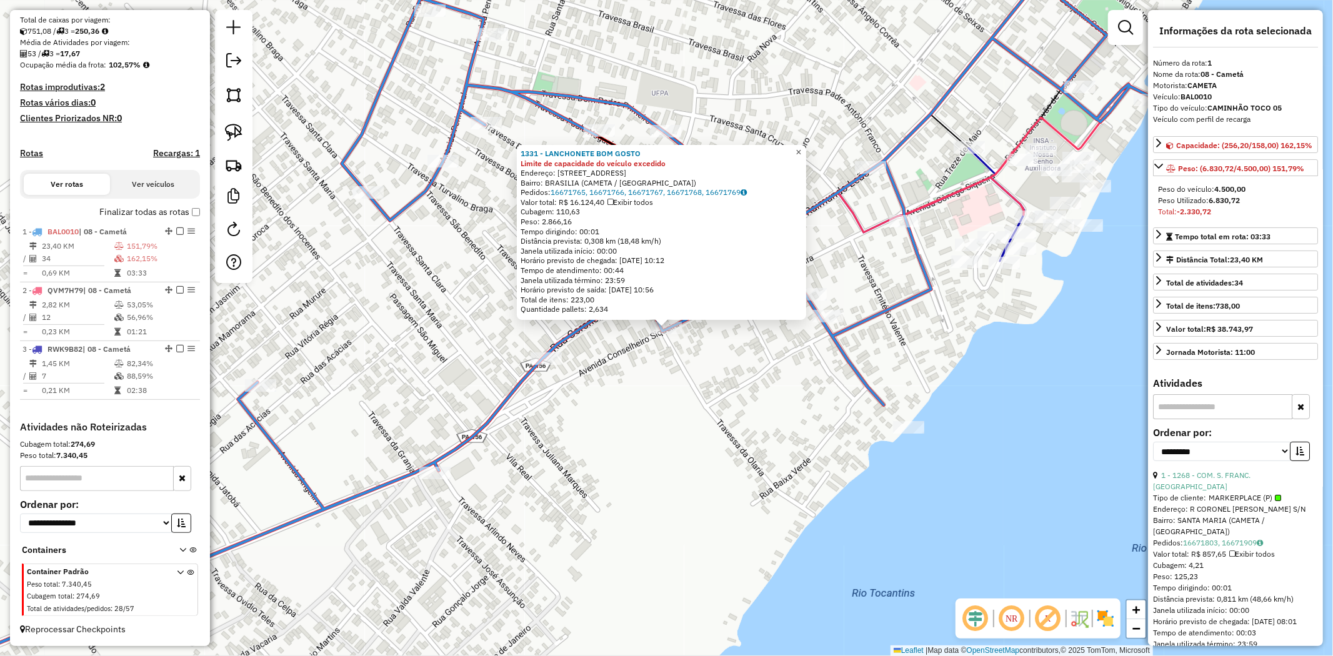
click at [801, 148] on span "×" at bounding box center [799, 152] width 6 height 11
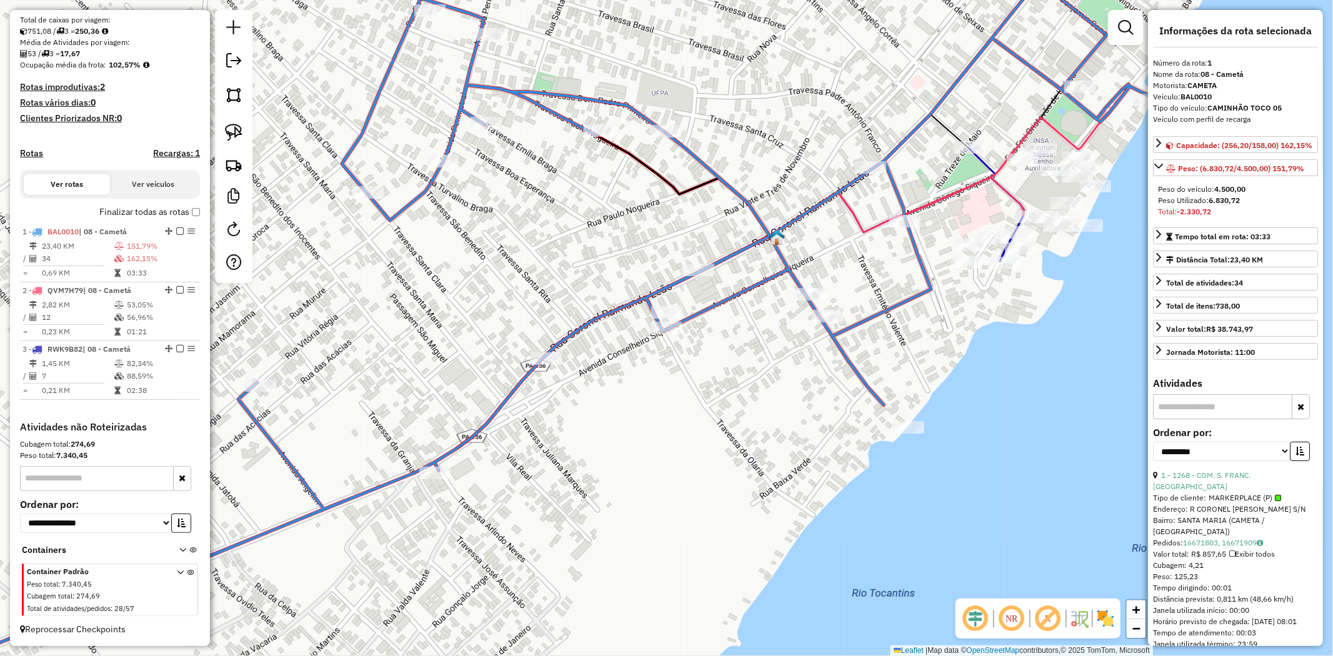
click at [719, 589] on div "Janela de atendimento Grade de atendimento Capacidade Transportadoras Veículos …" at bounding box center [666, 328] width 1333 height 656
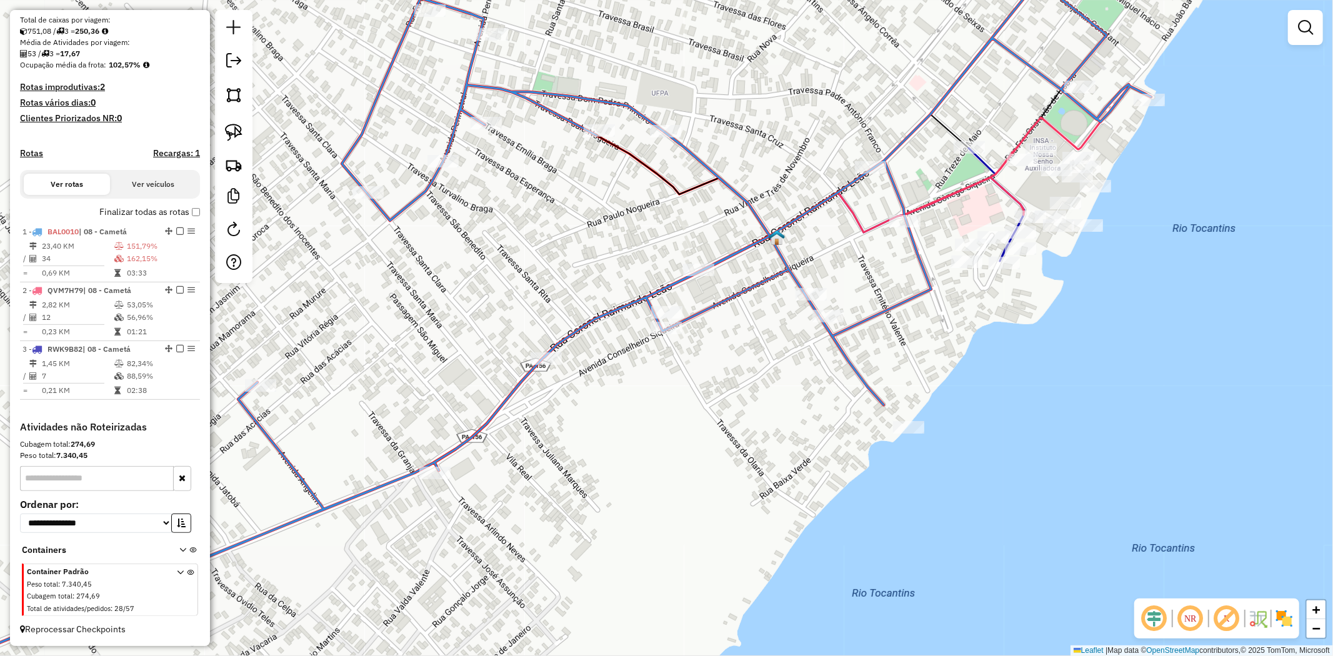
click at [697, 262] on div "Rota 1 - Placa BAL0010 5444 - GRUPO N S NAZARÉ Janela de atendimento Grade de a…" at bounding box center [666, 328] width 1333 height 656
select select "**********"
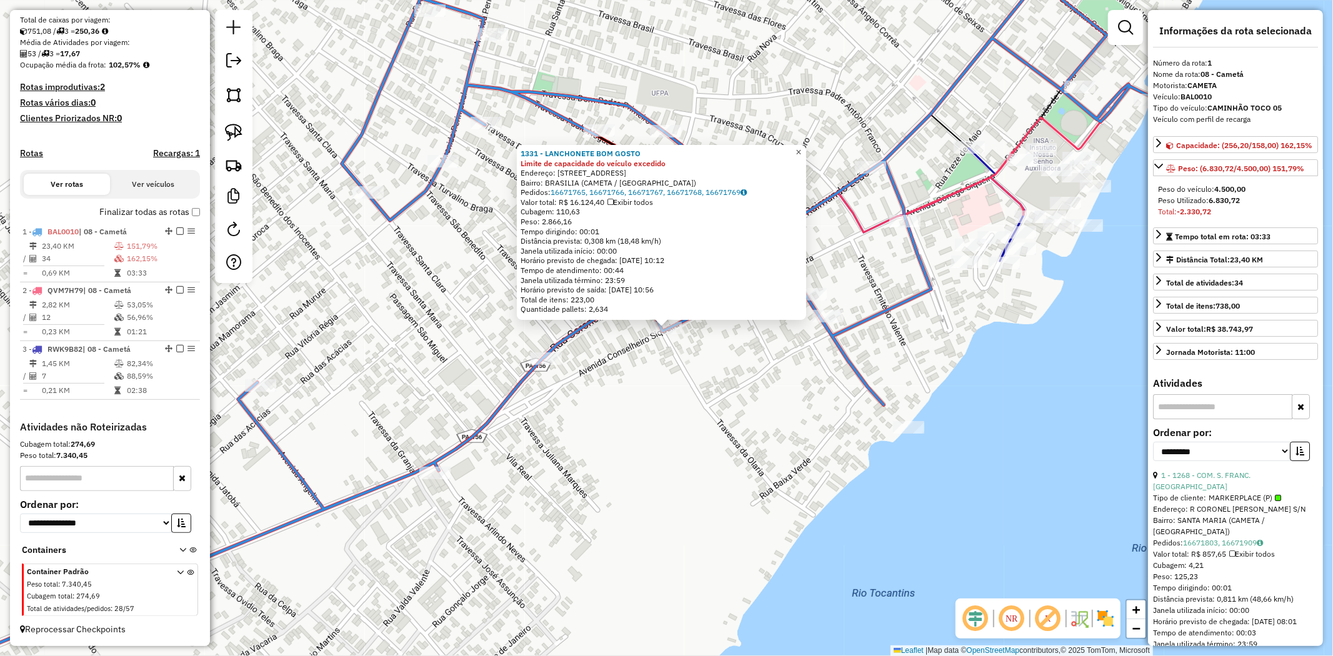
click at [801, 151] on span "×" at bounding box center [799, 152] width 6 height 11
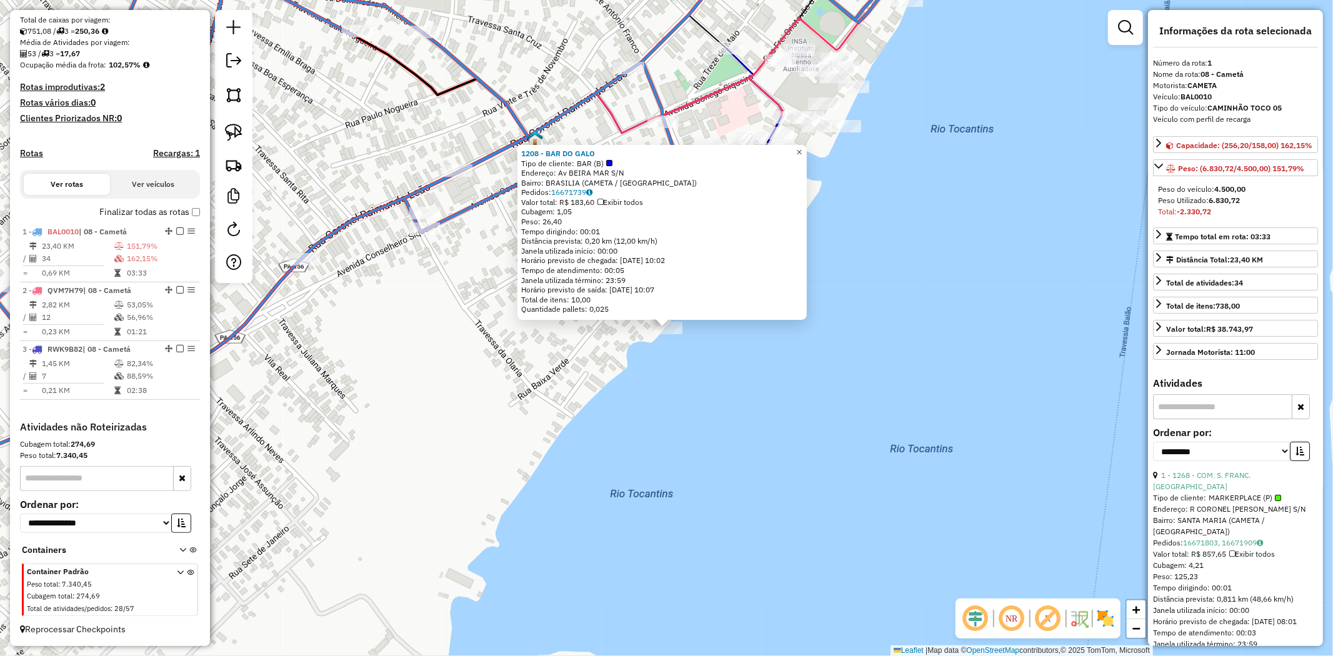
click at [802, 151] on span "×" at bounding box center [799, 152] width 6 height 11
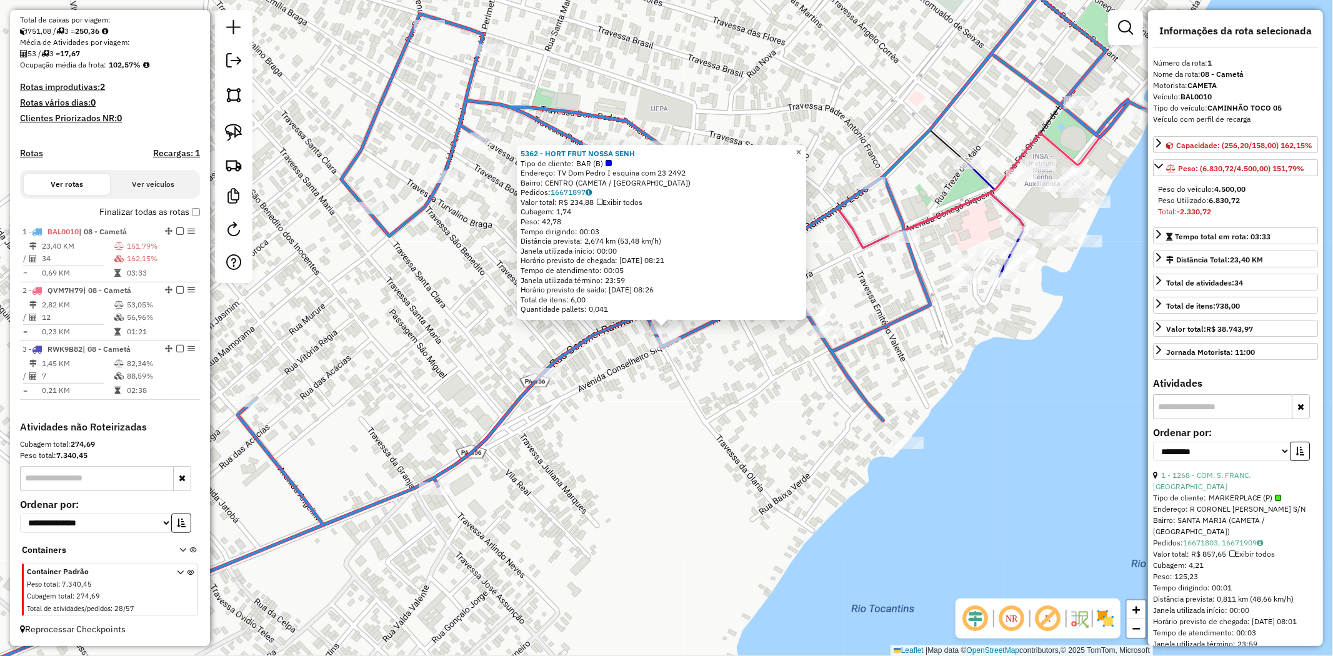
drag, startPoint x: 809, startPoint y: 151, endPoint x: 596, endPoint y: 162, distance: 213.4
click at [801, 152] on span "×" at bounding box center [799, 152] width 6 height 11
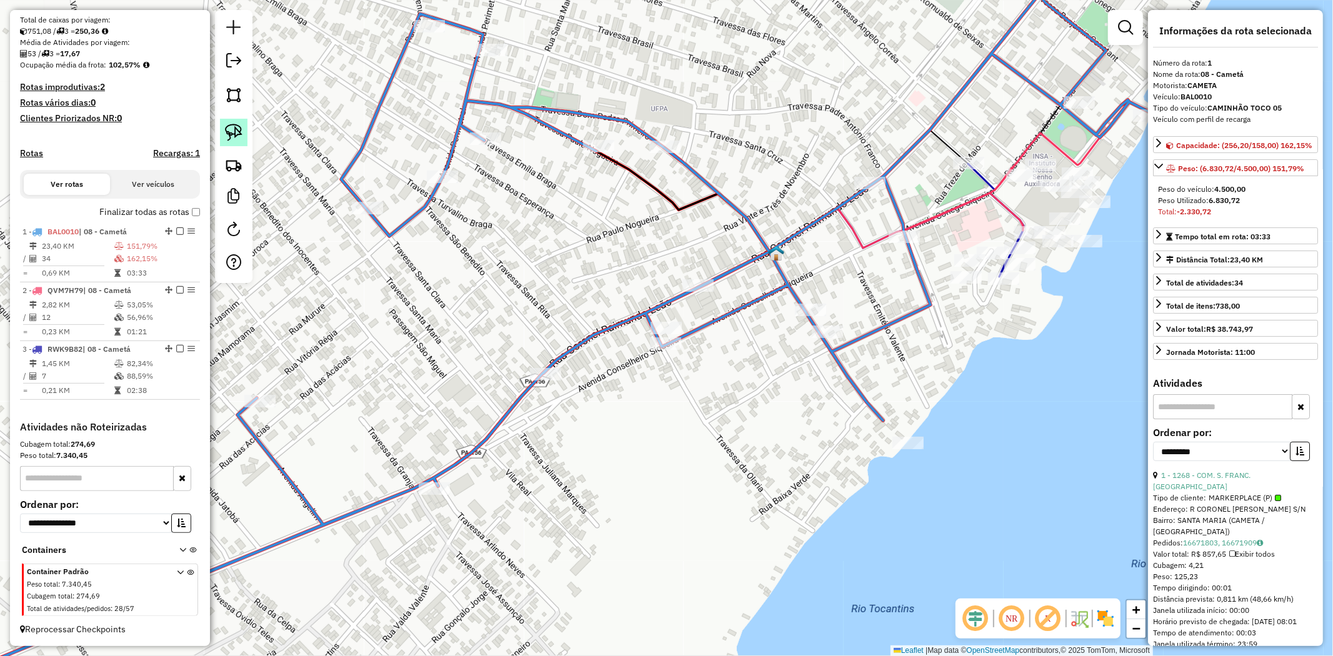
click at [231, 127] on img at bounding box center [233, 132] width 17 height 17
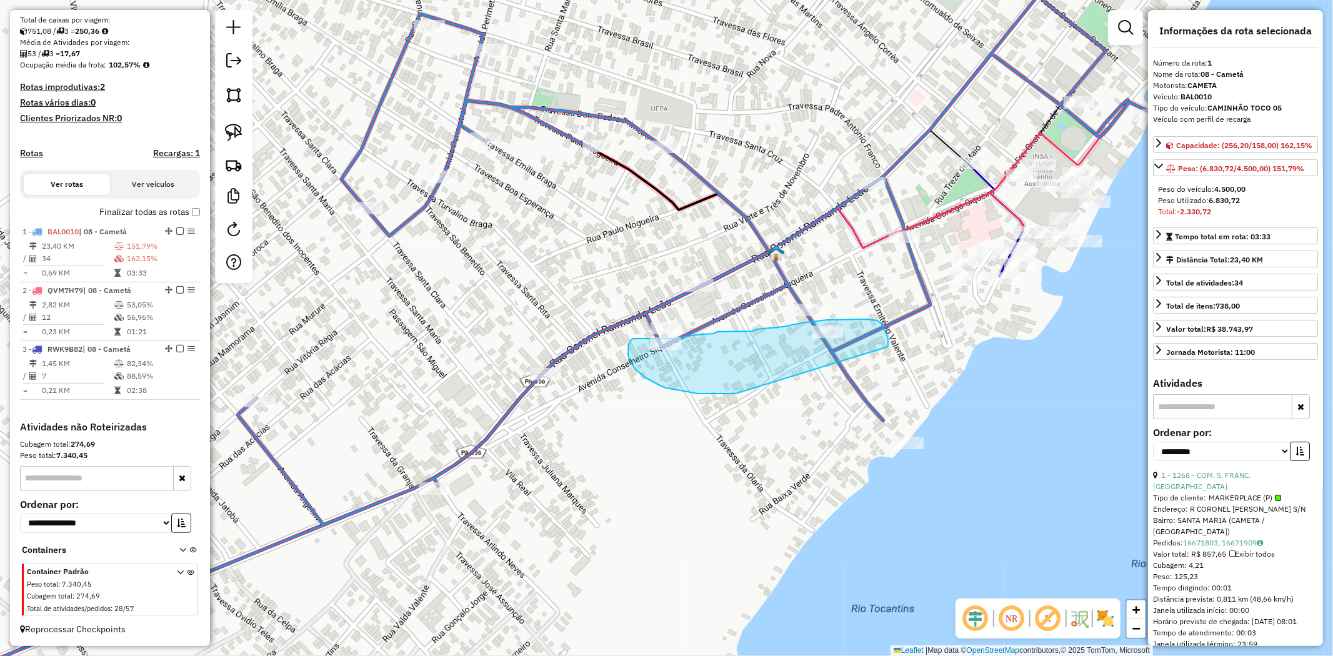
drag, startPoint x: 888, startPoint y: 342, endPoint x: 677, endPoint y: 380, distance: 214.0
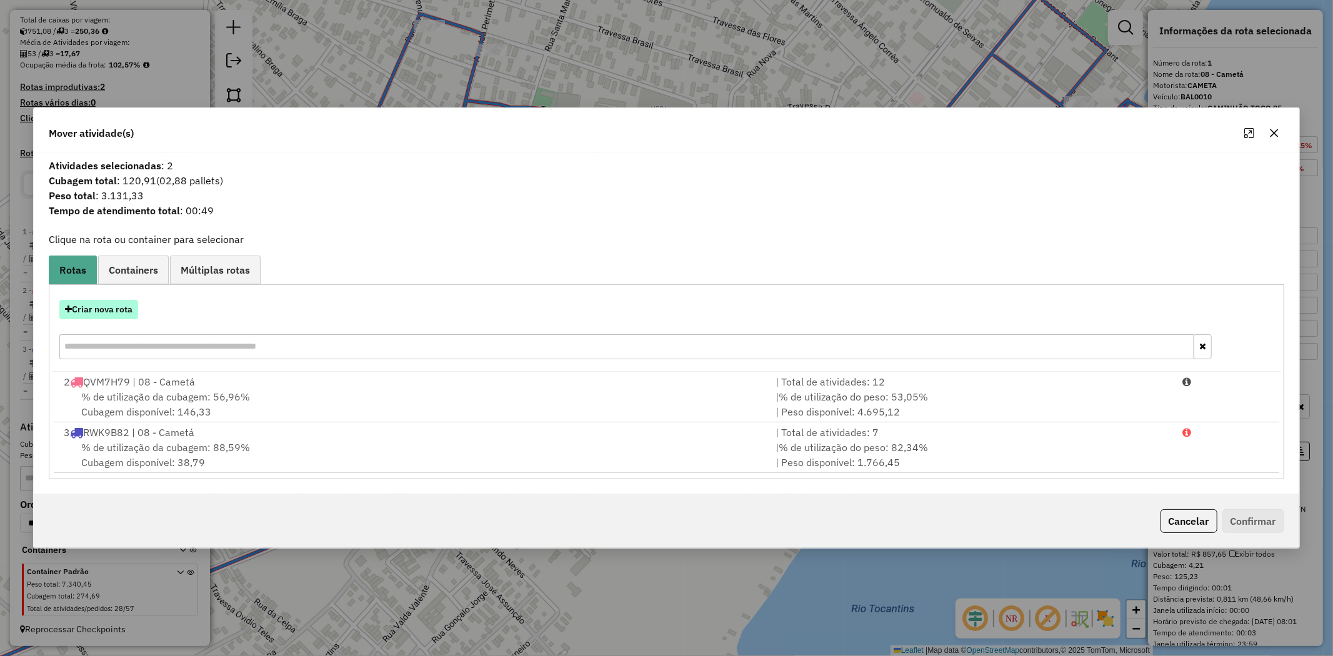
click at [123, 308] on button "Criar nova rota" at bounding box center [98, 309] width 79 height 19
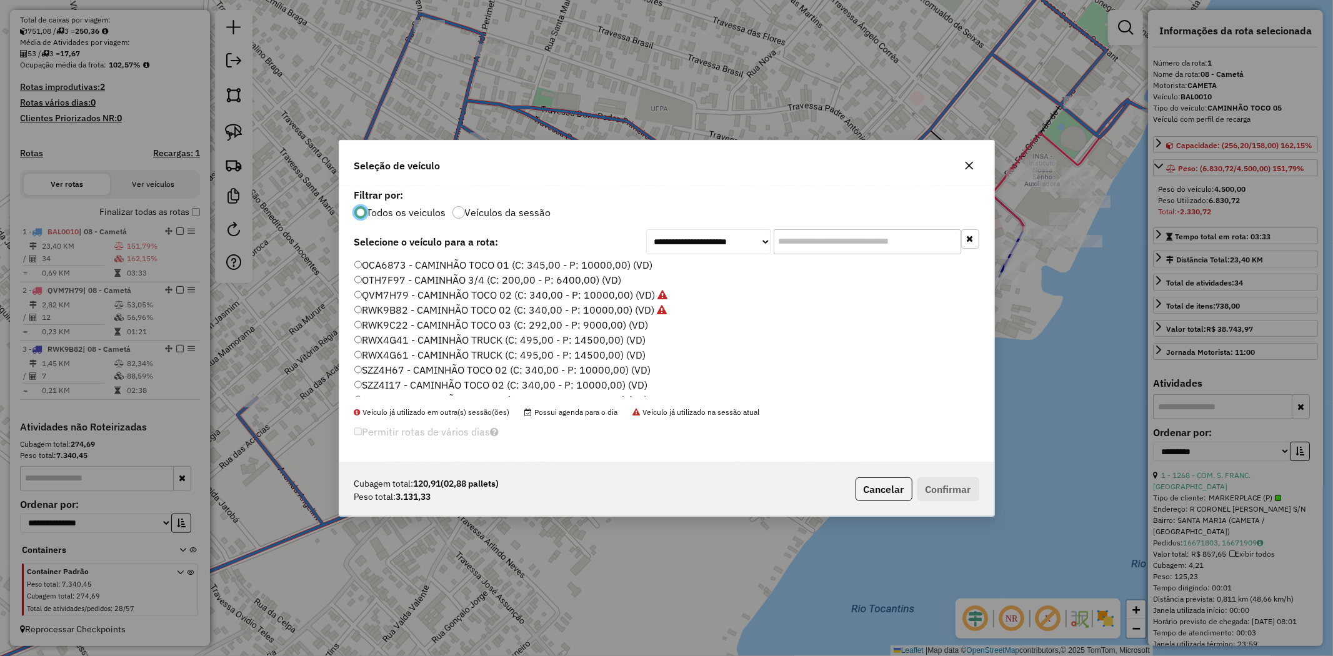
scroll to position [207, 0]
click at [457, 372] on label "SZZ4I17 - CAMINHÃO TOCO 02 (C: 340,00 - P: 10000,00) (VD)" at bounding box center [501, 373] width 294 height 15
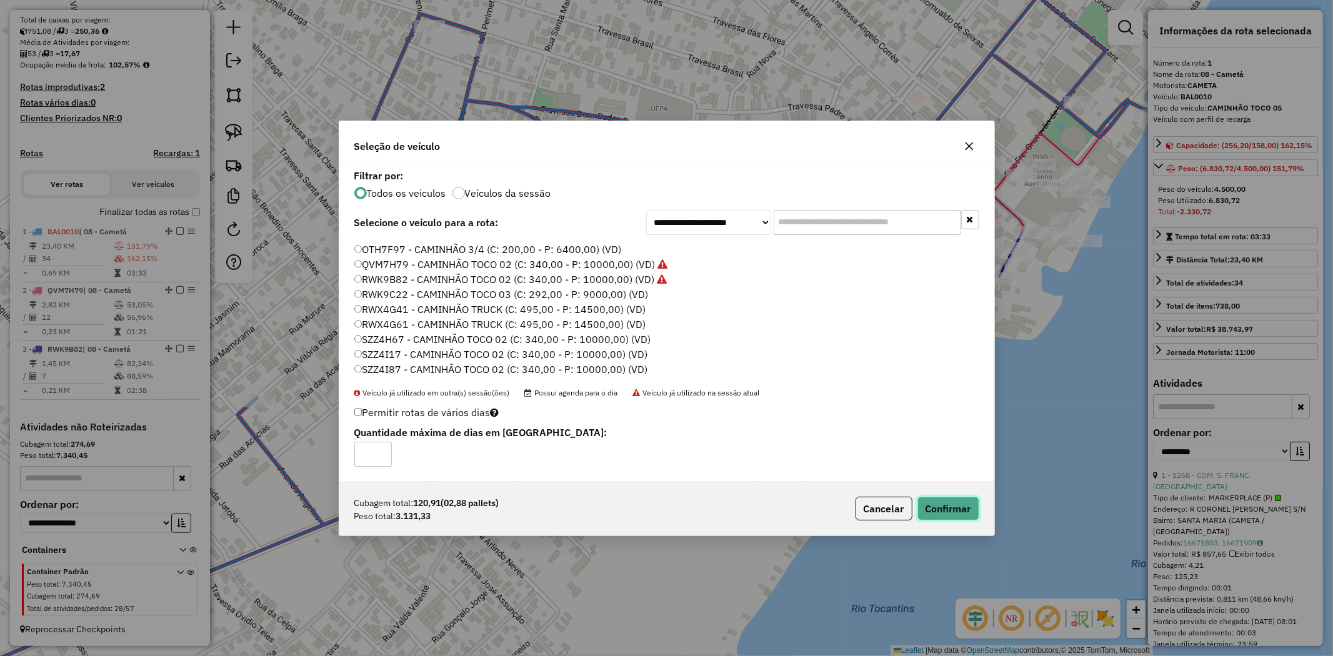
click at [939, 501] on button "Confirmar" at bounding box center [948, 509] width 62 height 24
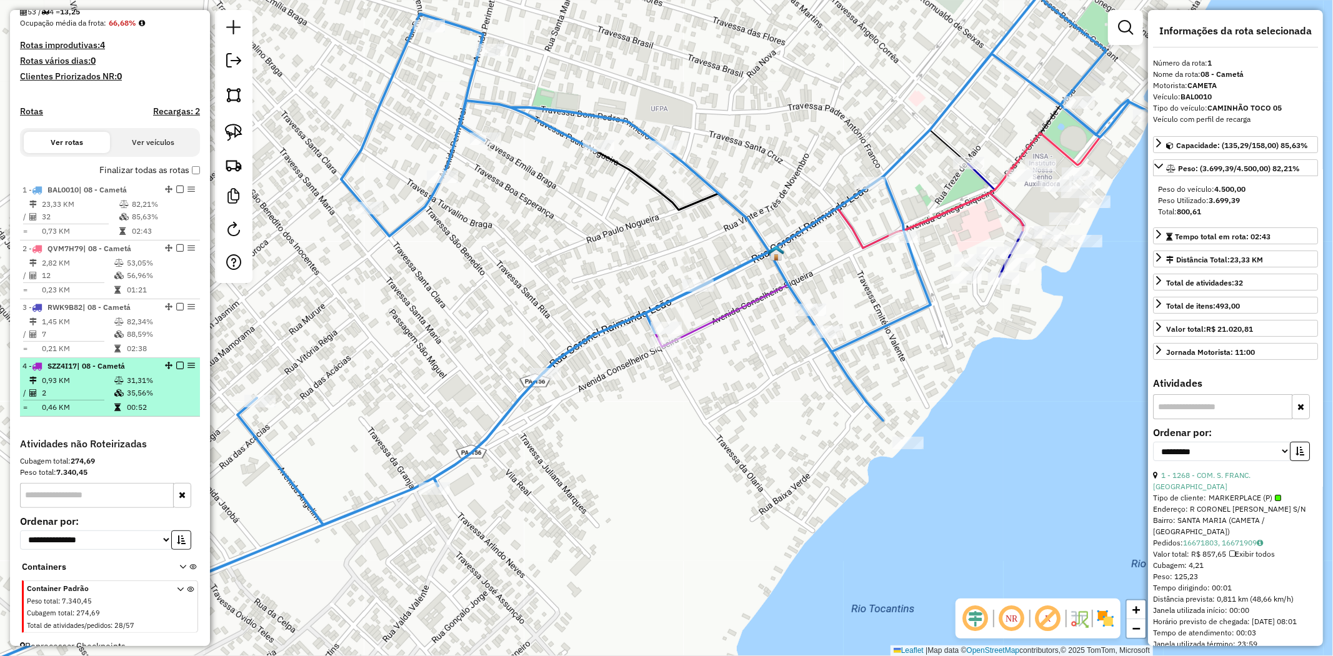
scroll to position [328, 0]
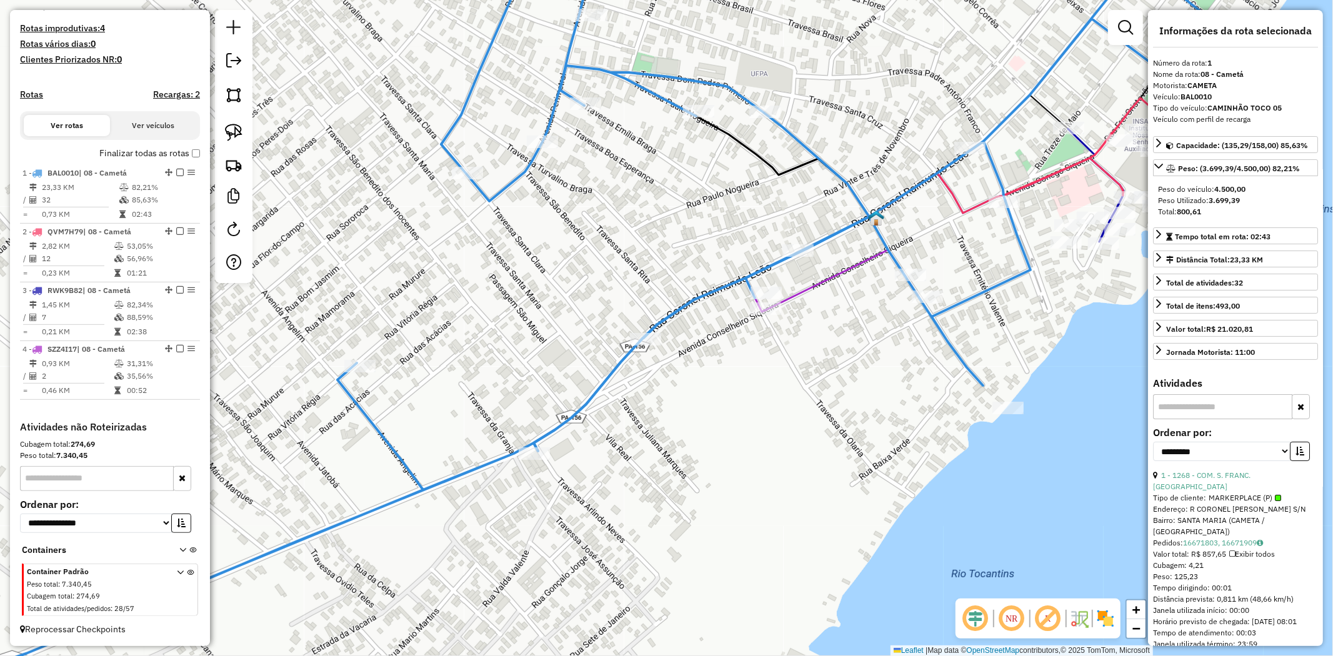
drag, startPoint x: 302, startPoint y: 309, endPoint x: 480, endPoint y: 256, distance: 185.1
click at [477, 258] on div "Janela de atendimento Grade de atendimento Capacidade Transportadoras Veículos …" at bounding box center [666, 328] width 1333 height 656
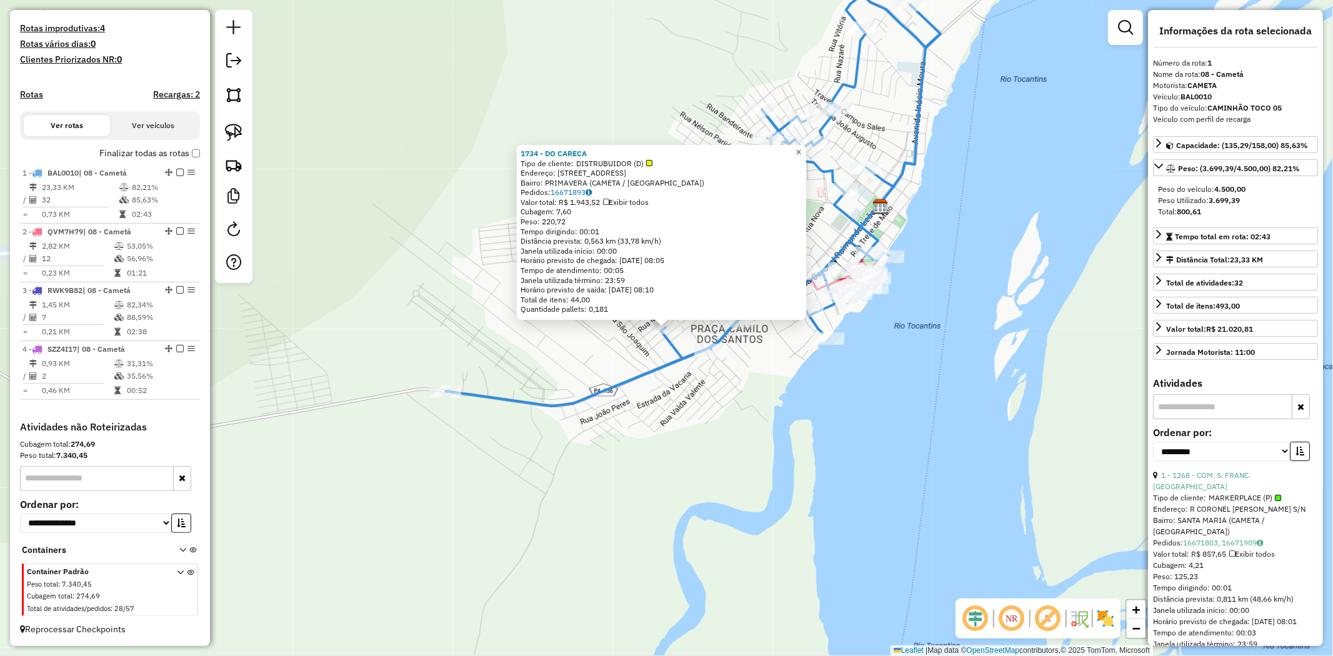
click at [802, 148] on link "×" at bounding box center [798, 152] width 15 height 15
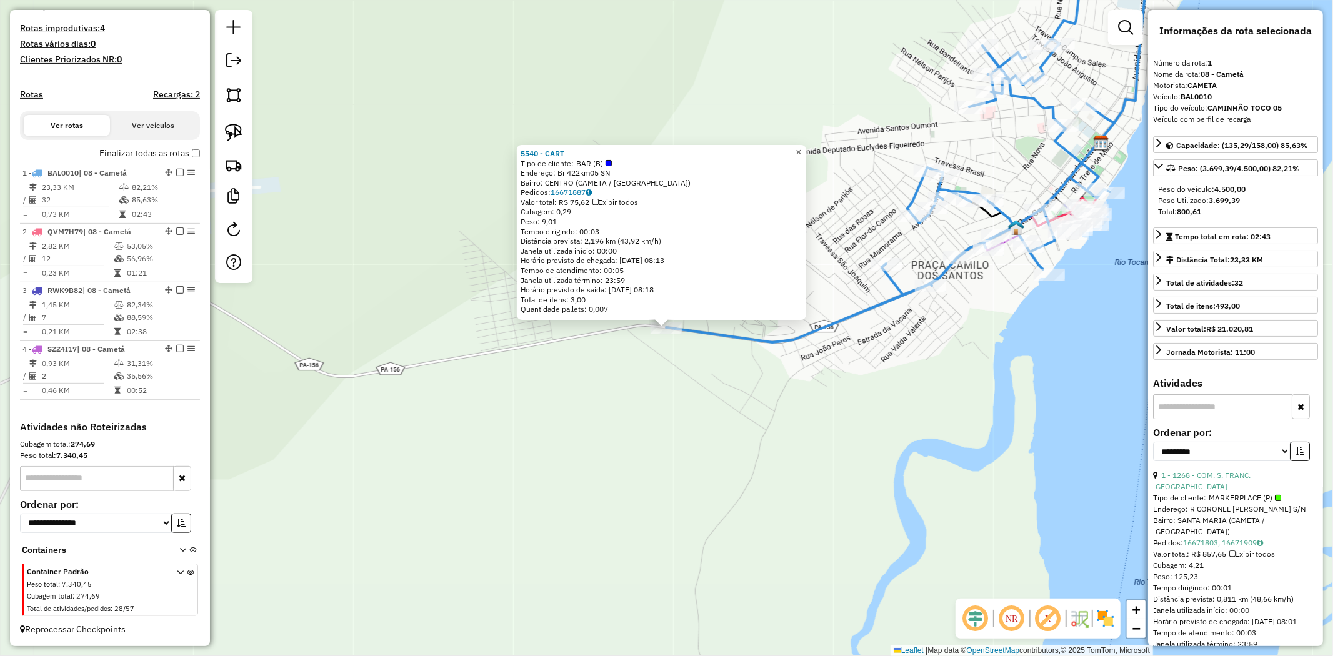
click at [806, 152] on link "×" at bounding box center [798, 152] width 15 height 15
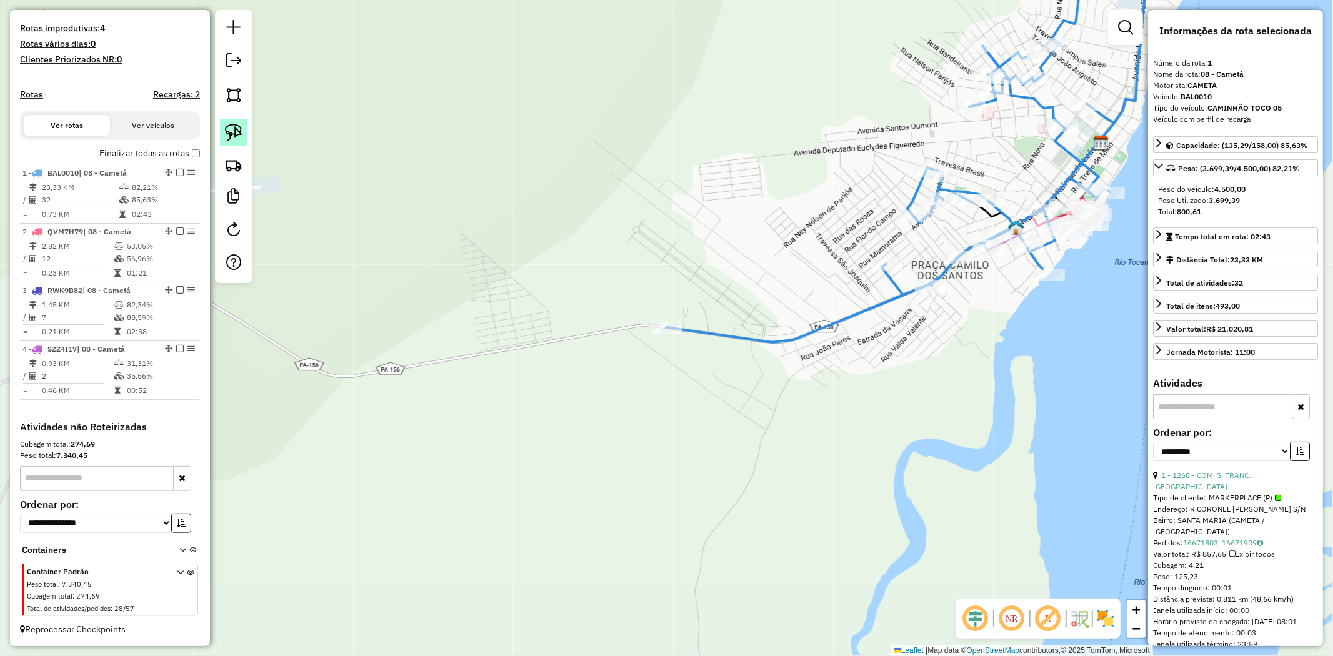
click at [232, 126] on img at bounding box center [233, 132] width 17 height 17
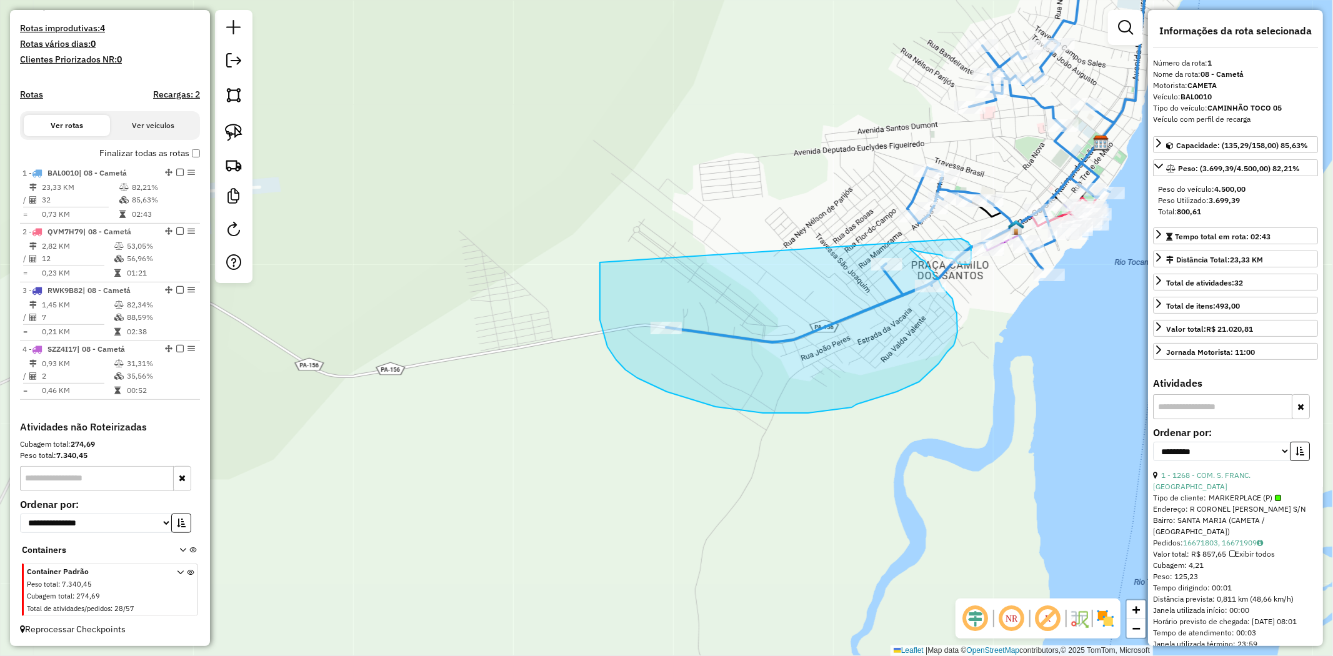
drag, startPoint x: 616, startPoint y: 360, endPoint x: 961, endPoint y: 239, distance: 365.7
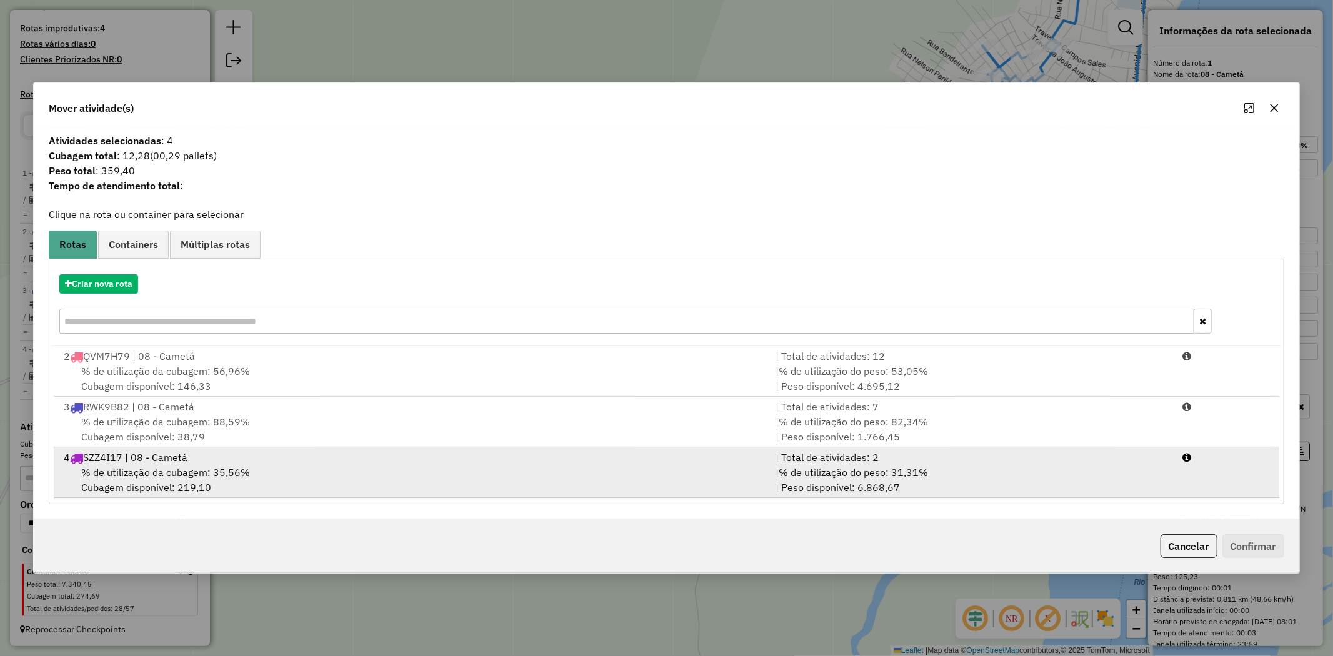
click at [190, 463] on div "4 SZZ4I17 | 08 - Cametá" at bounding box center [412, 457] width 712 height 15
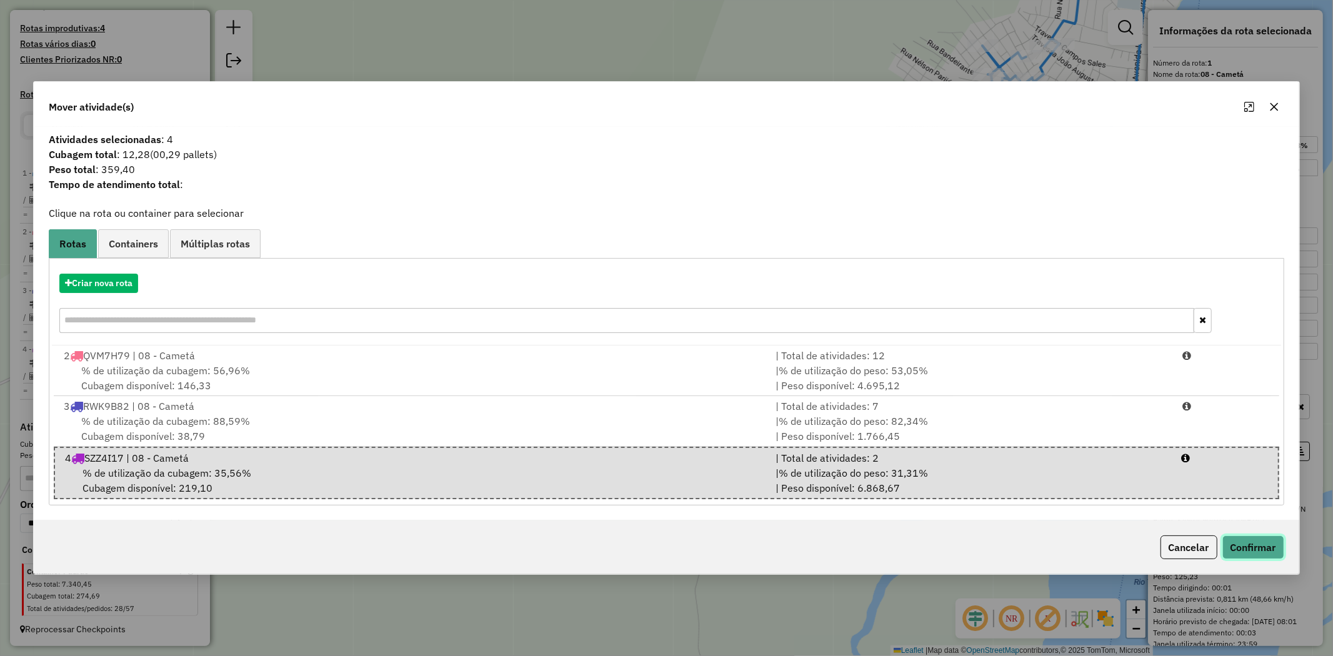
click at [1259, 548] on button "Confirmar" at bounding box center [1253, 548] width 62 height 24
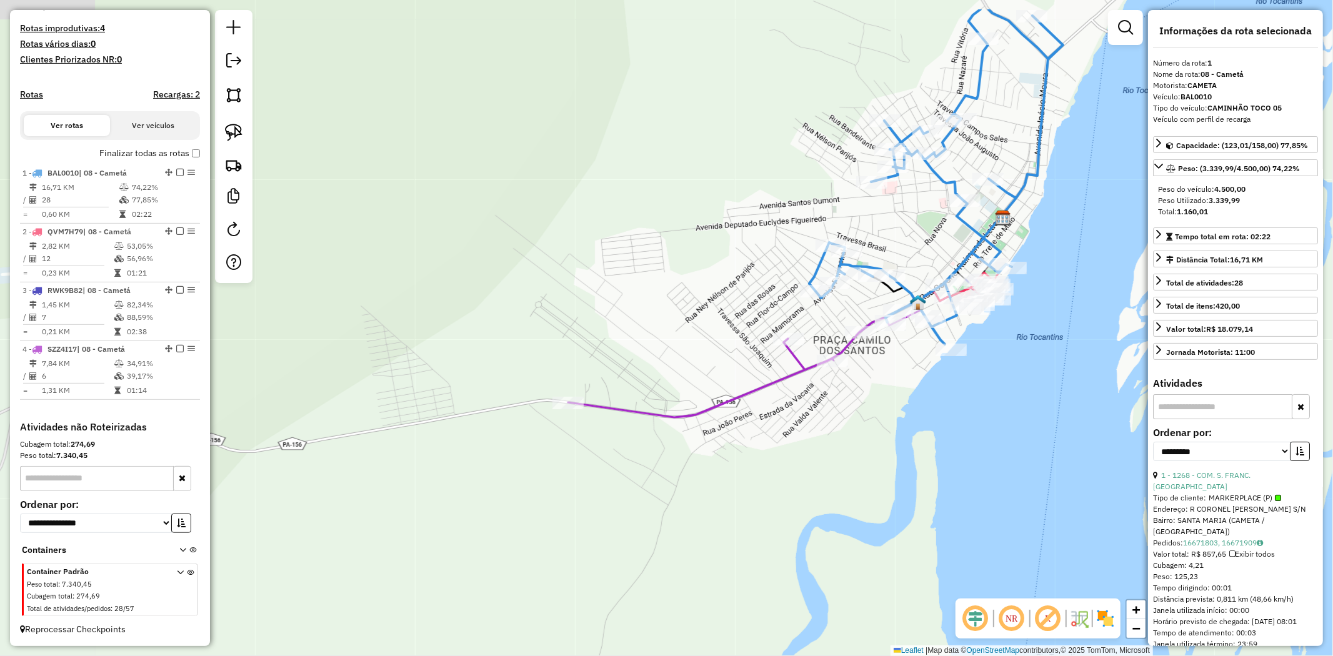
drag, startPoint x: 741, startPoint y: 261, endPoint x: 472, endPoint y: 422, distance: 312.9
click at [472, 422] on div "Janela de atendimento Grade de atendimento Capacidade Transportadoras Veículos …" at bounding box center [666, 328] width 1333 height 656
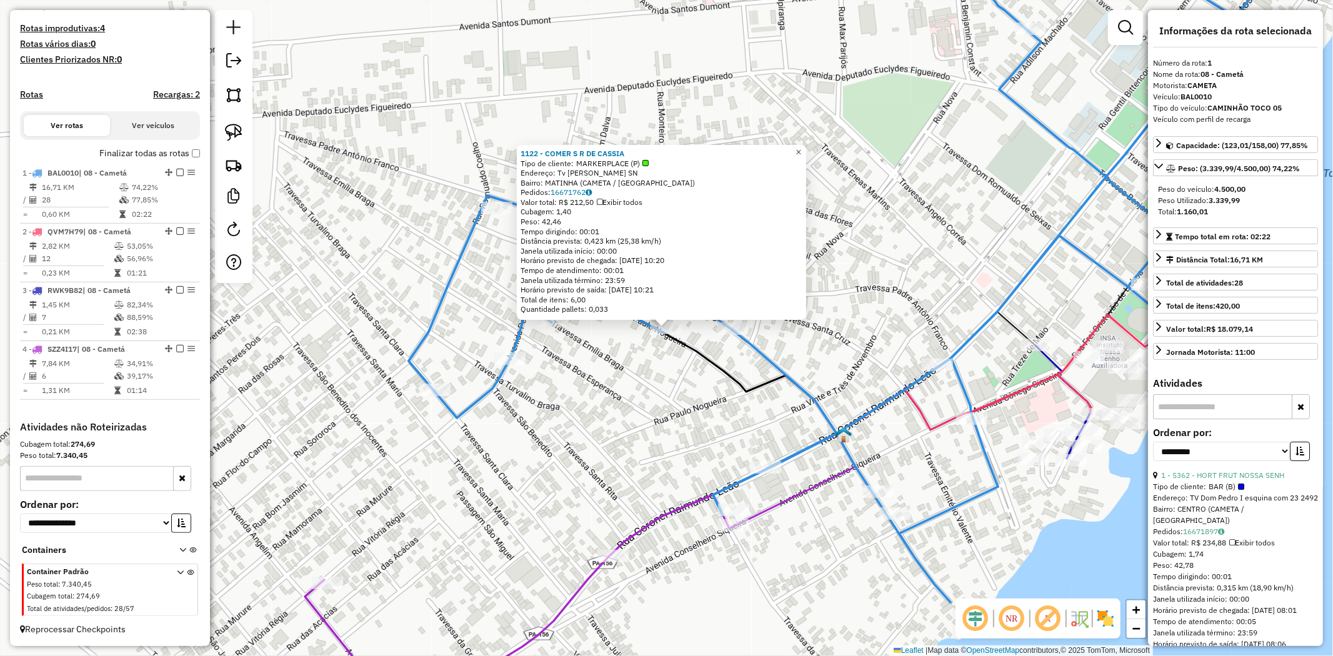
click at [802, 147] on link "×" at bounding box center [798, 152] width 15 height 15
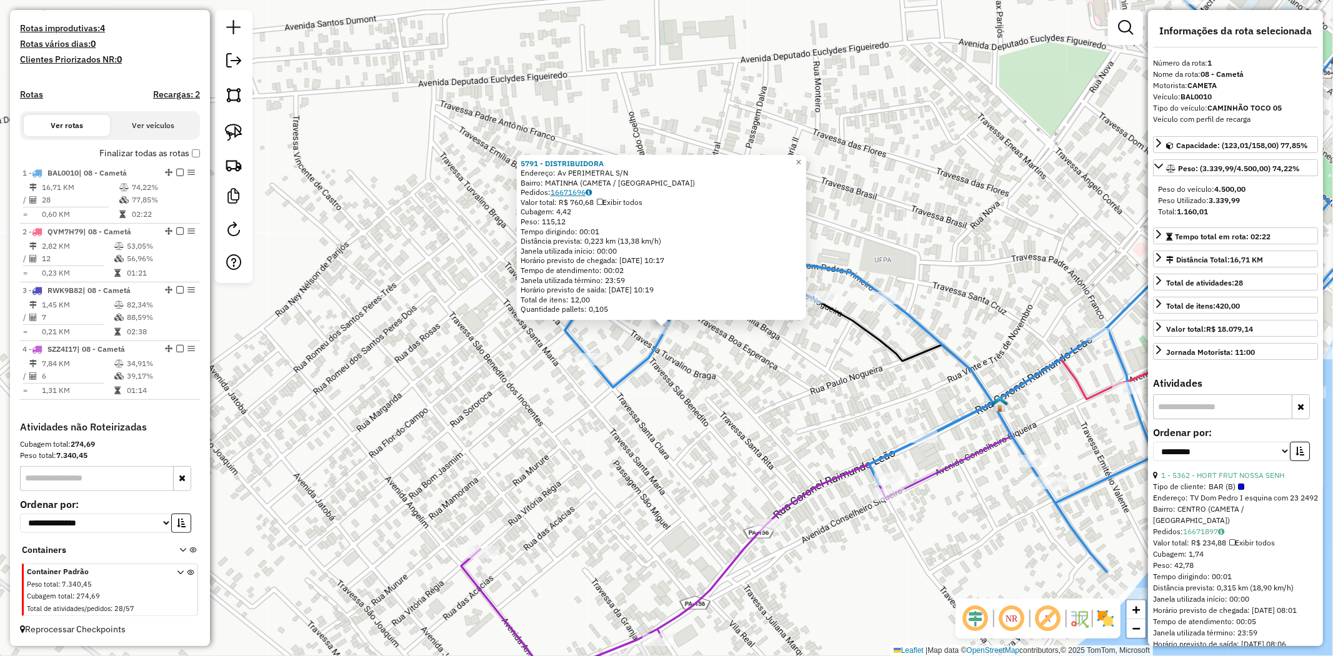
click at [579, 194] on link "16671696" at bounding box center [571, 191] width 41 height 9
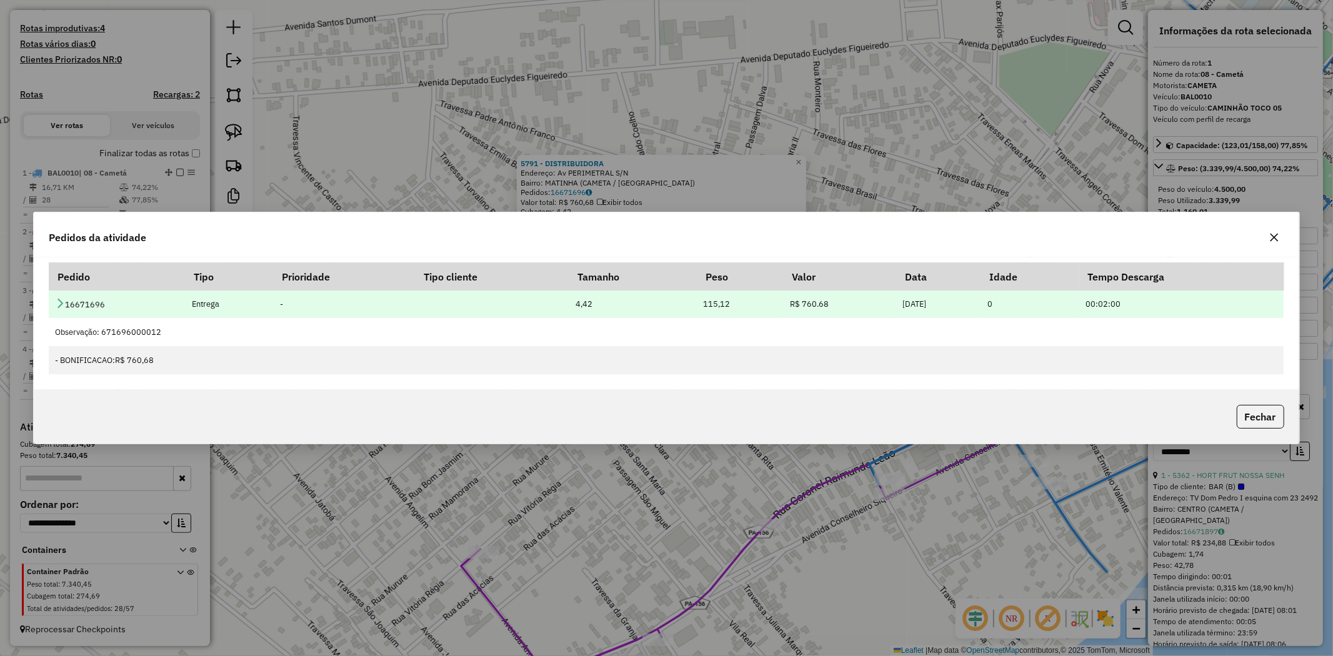
click at [62, 301] on icon at bounding box center [60, 303] width 10 height 10
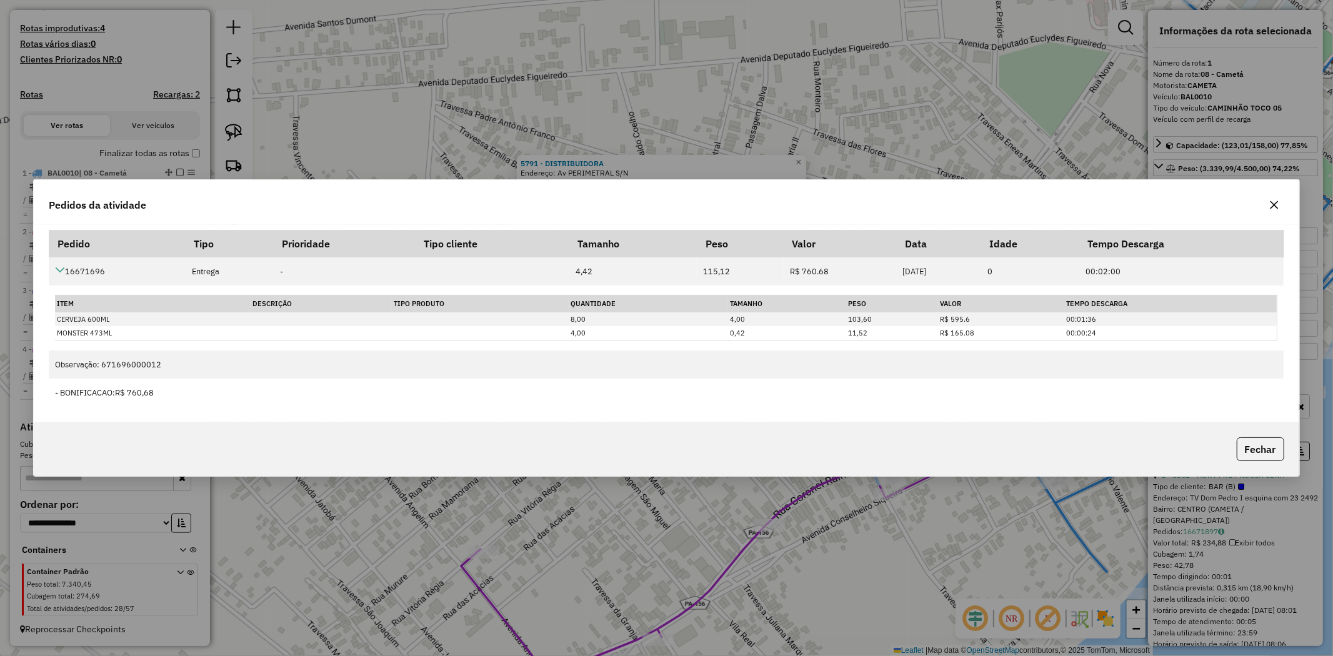
click at [1276, 205] on icon "button" at bounding box center [1274, 205] width 8 height 8
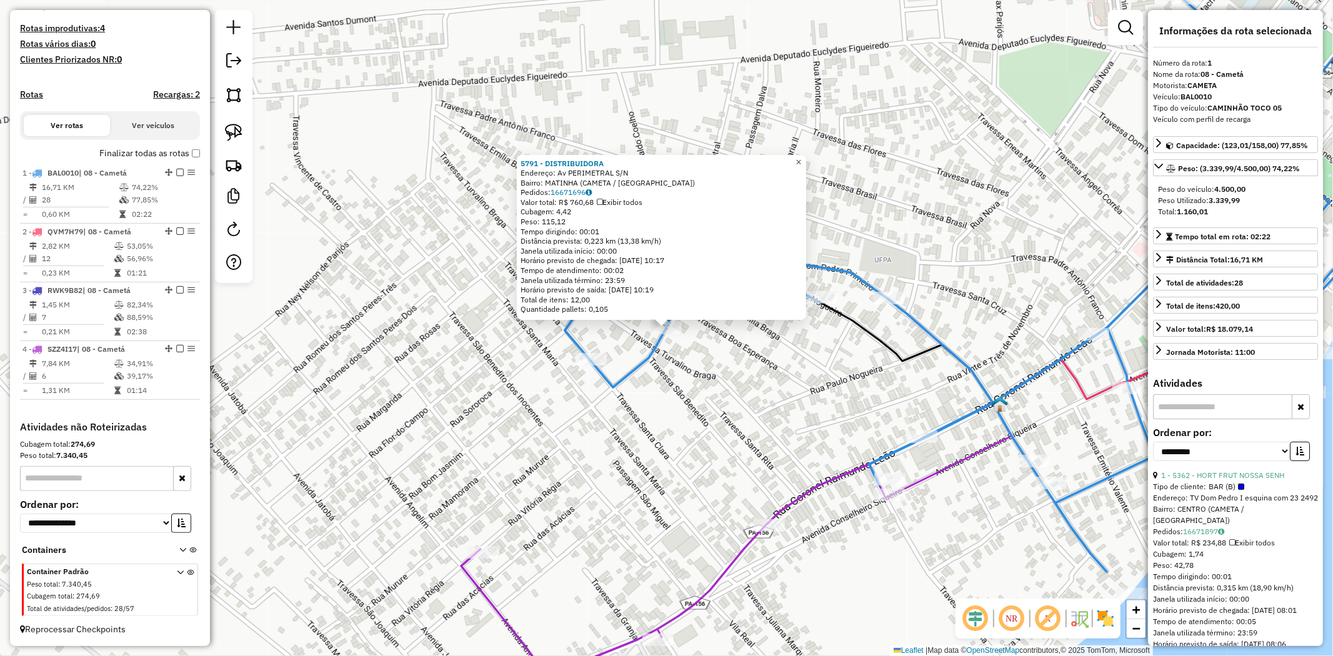
click at [801, 160] on span "×" at bounding box center [799, 162] width 6 height 11
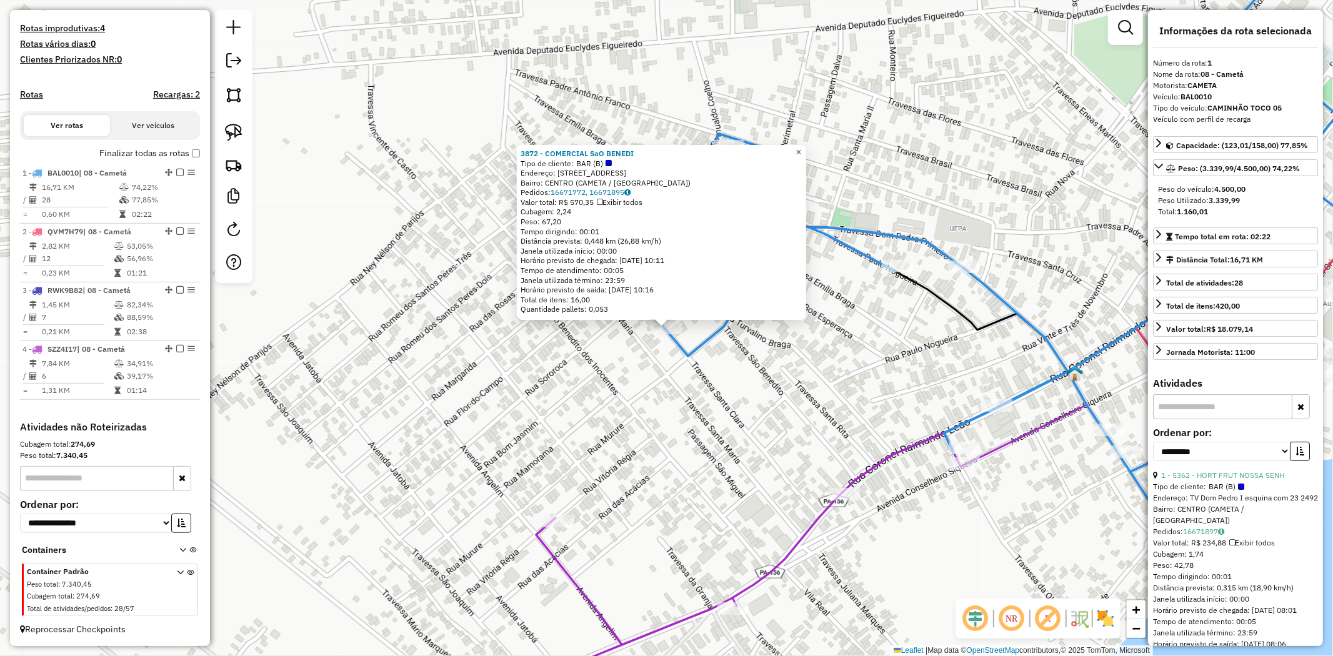
click at [801, 151] on span "×" at bounding box center [799, 152] width 6 height 11
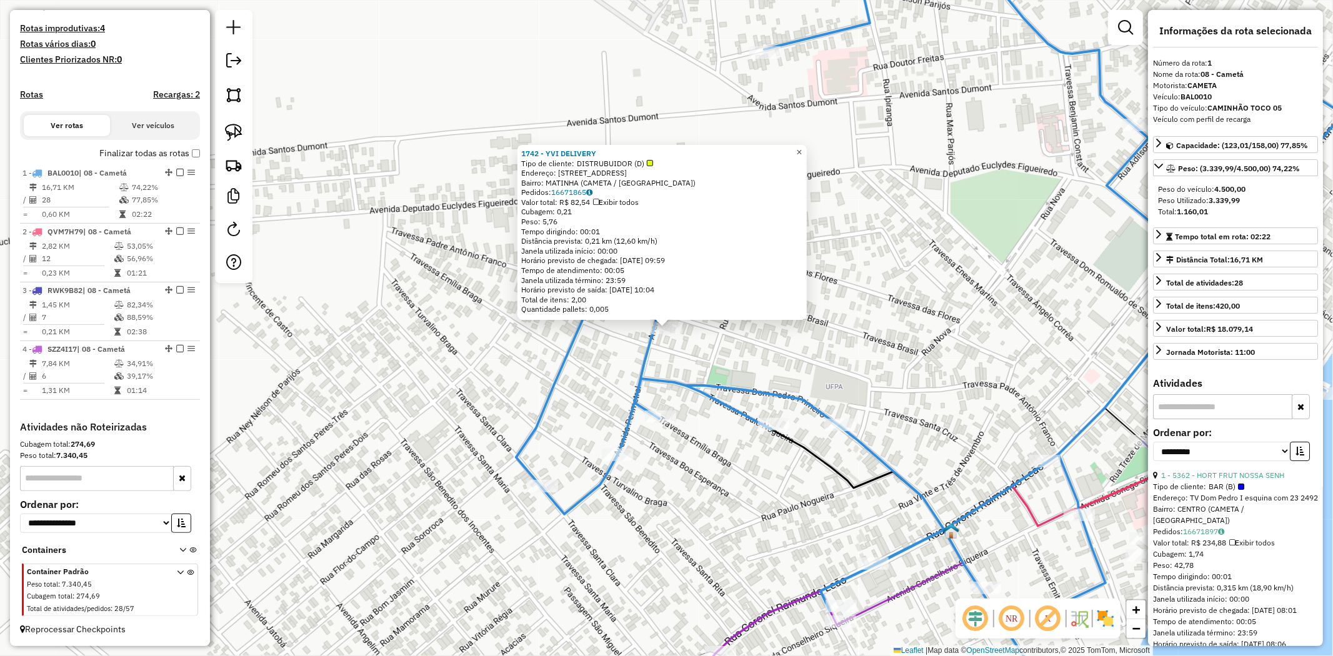
click at [802, 147] on span "×" at bounding box center [799, 152] width 6 height 11
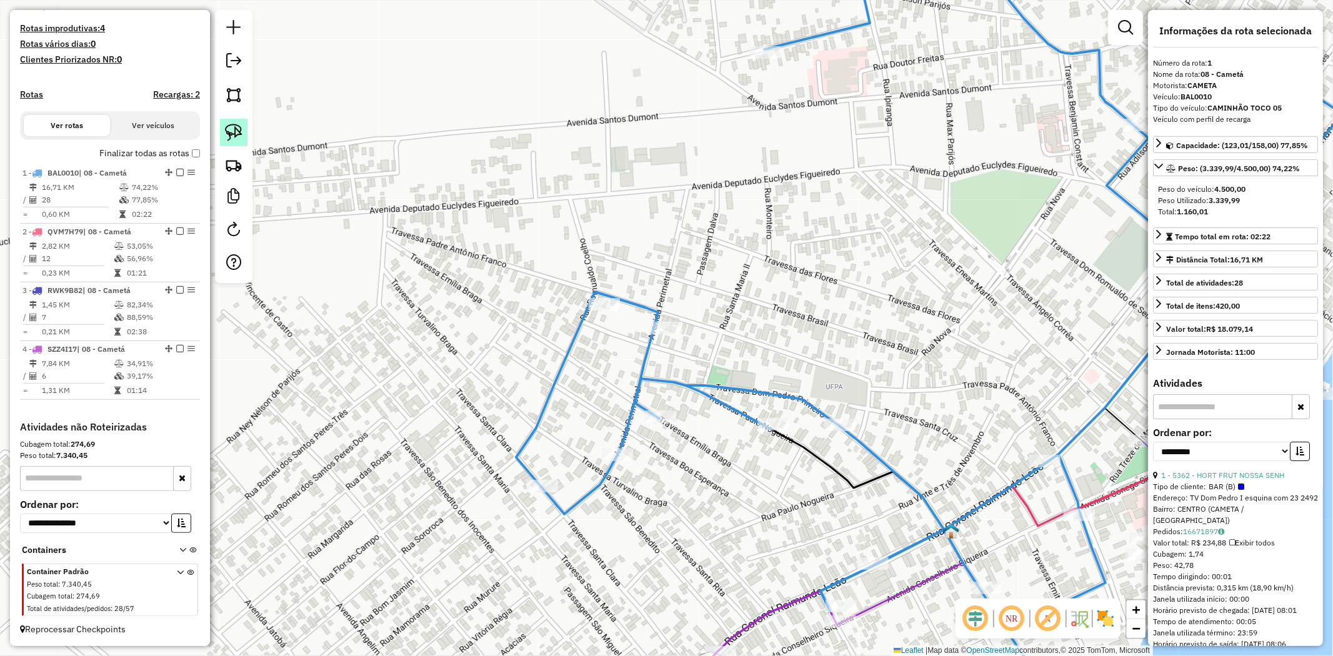
click at [223, 134] on link at bounding box center [233, 132] width 27 height 27
drag, startPoint x: 477, startPoint y: 227, endPoint x: 639, endPoint y: 292, distance: 175.2
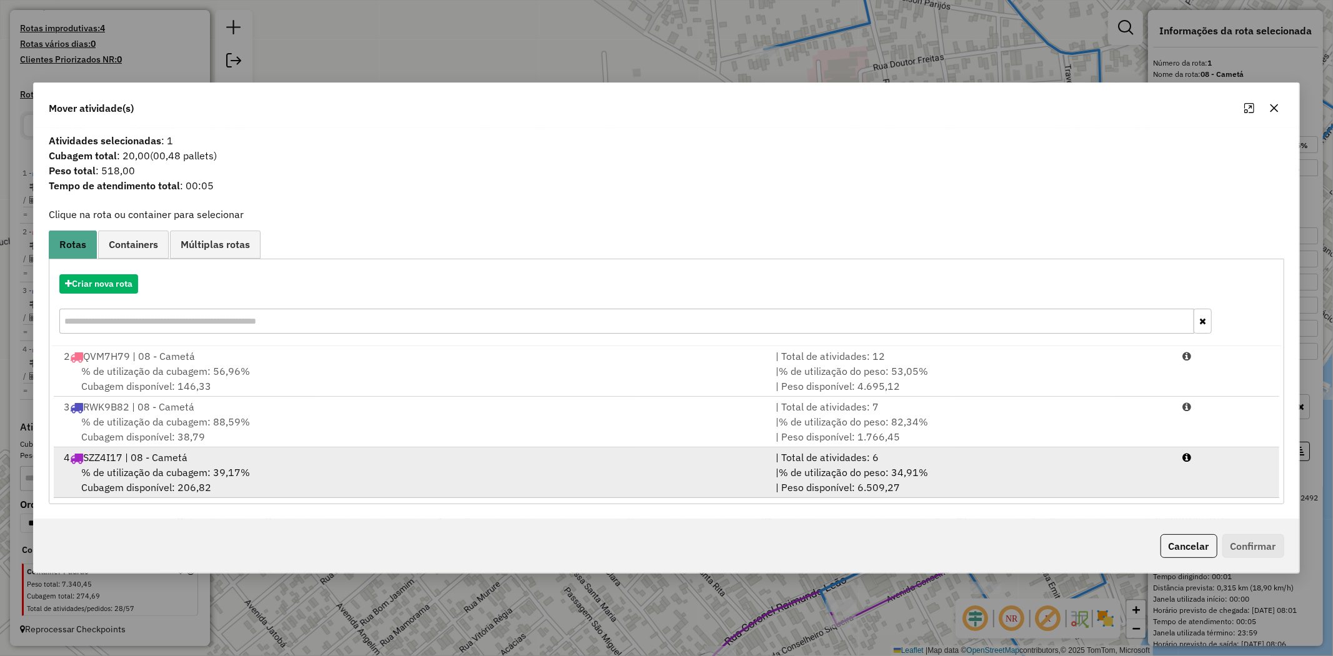
click at [191, 476] on span "% de utilização da cubagem: 39,17%" at bounding box center [165, 472] width 169 height 12
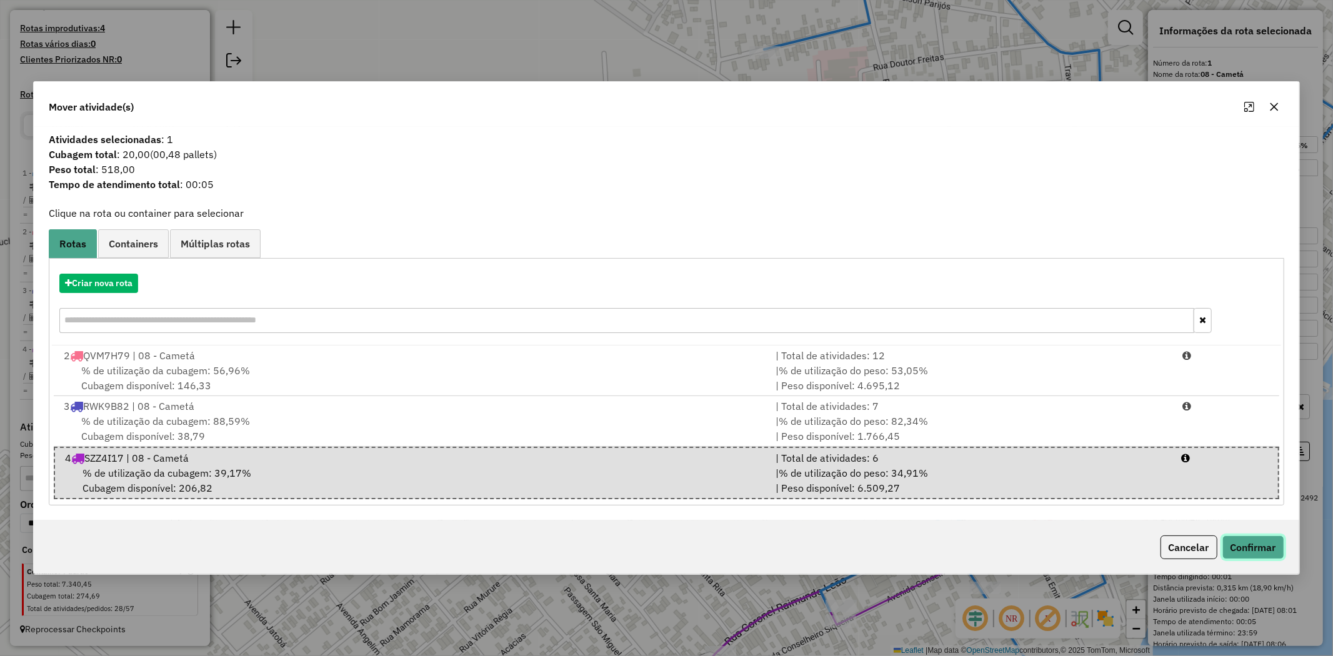
click at [1266, 547] on button "Confirmar" at bounding box center [1253, 548] width 62 height 24
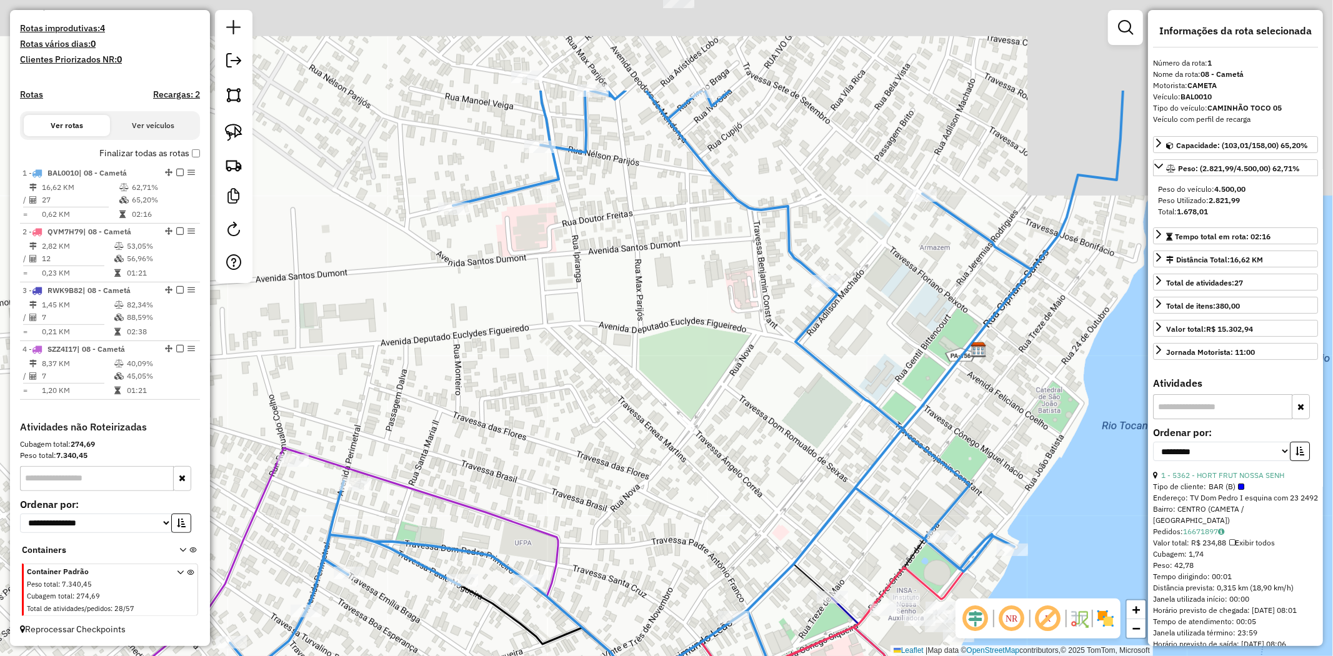
drag, startPoint x: 1001, startPoint y: 337, endPoint x: 654, endPoint y: 523, distance: 393.4
click at [654, 523] on div "Janela de atendimento Grade de atendimento Capacidade Transportadoras Veículos …" at bounding box center [666, 328] width 1333 height 656
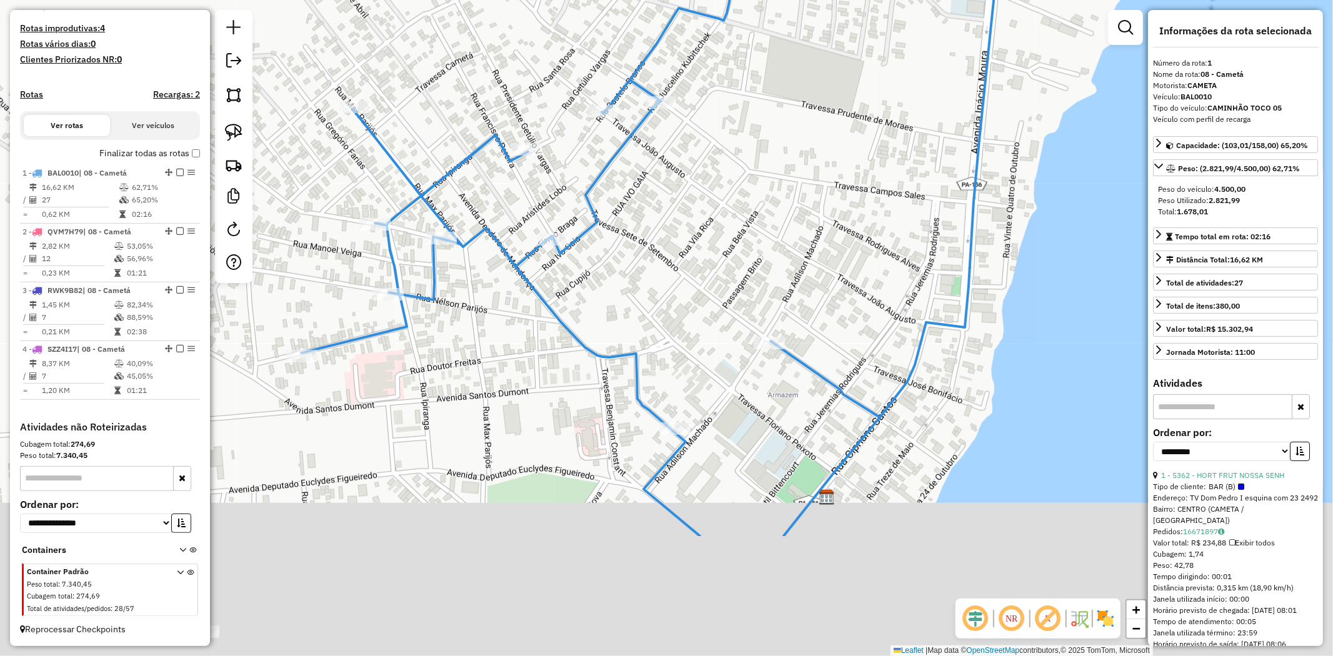
drag, startPoint x: 829, startPoint y: 388, endPoint x: 846, endPoint y: 234, distance: 155.3
click at [848, 232] on div "3823 - BAR DO ELADIO Tipo de cliente: BAR (B) Endereço: Tv SANTO ANTONIO 546 Ba…" at bounding box center [666, 328] width 1333 height 656
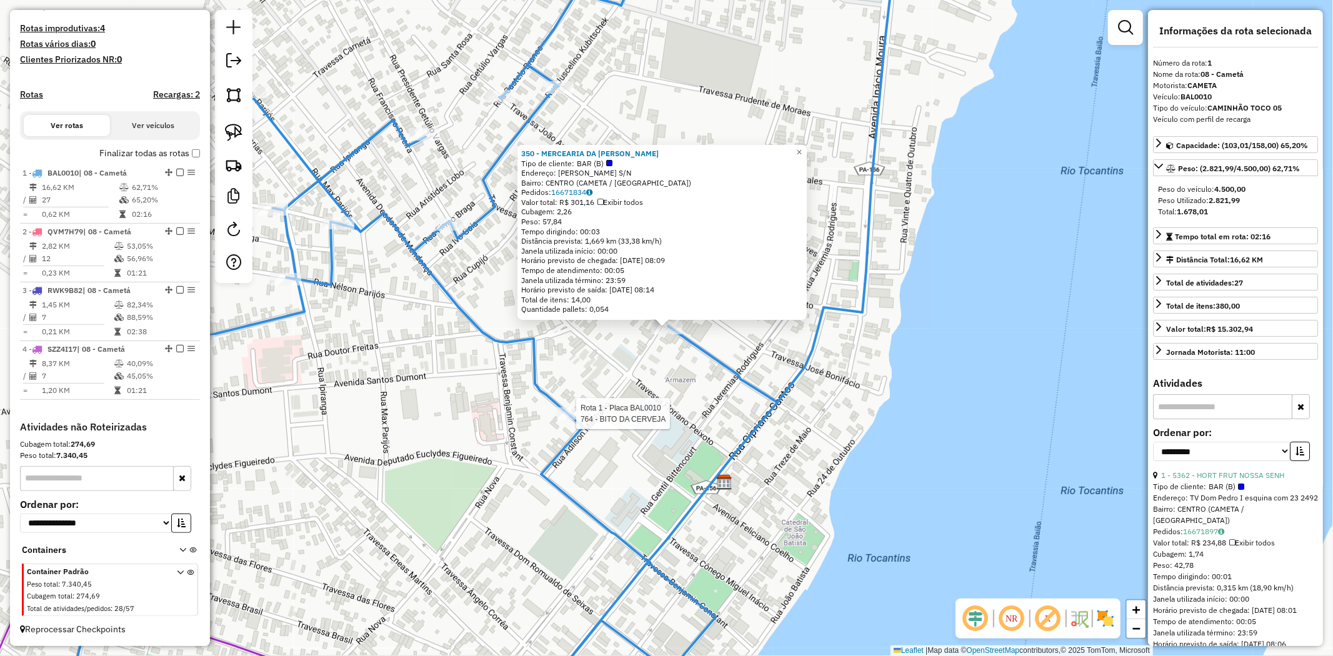
click at [564, 420] on div at bounding box center [572, 413] width 31 height 12
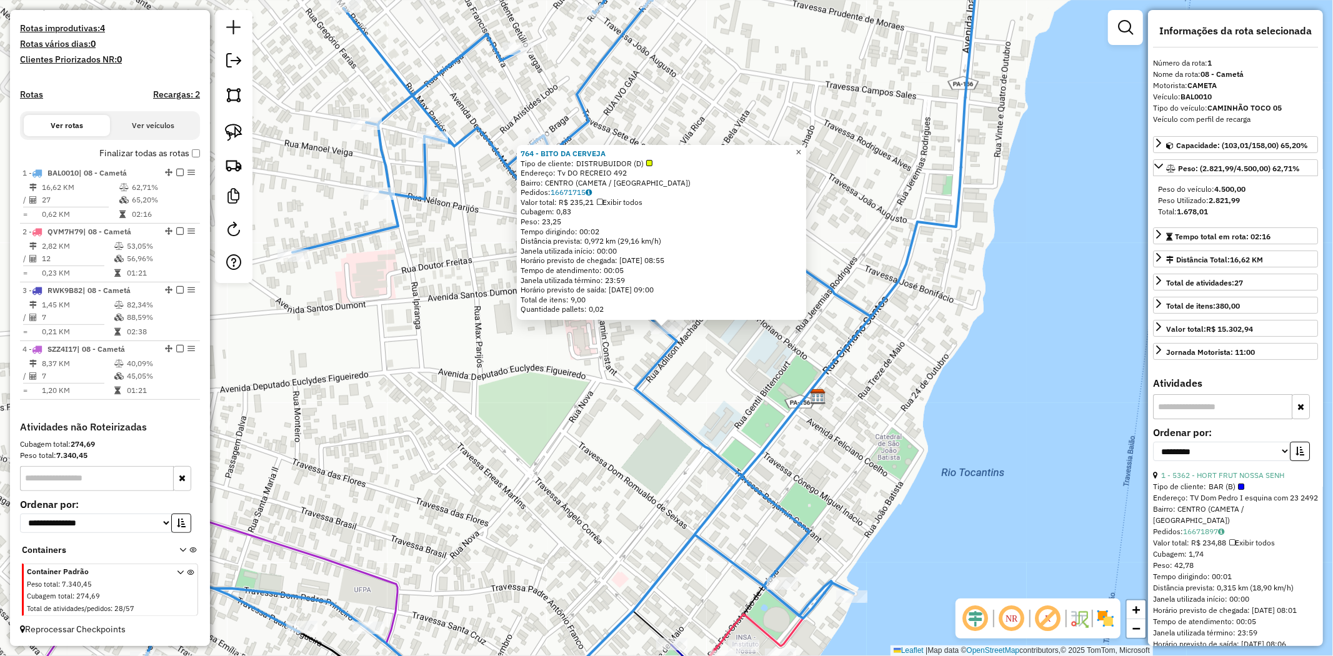
click at [801, 150] on span "×" at bounding box center [799, 152] width 6 height 11
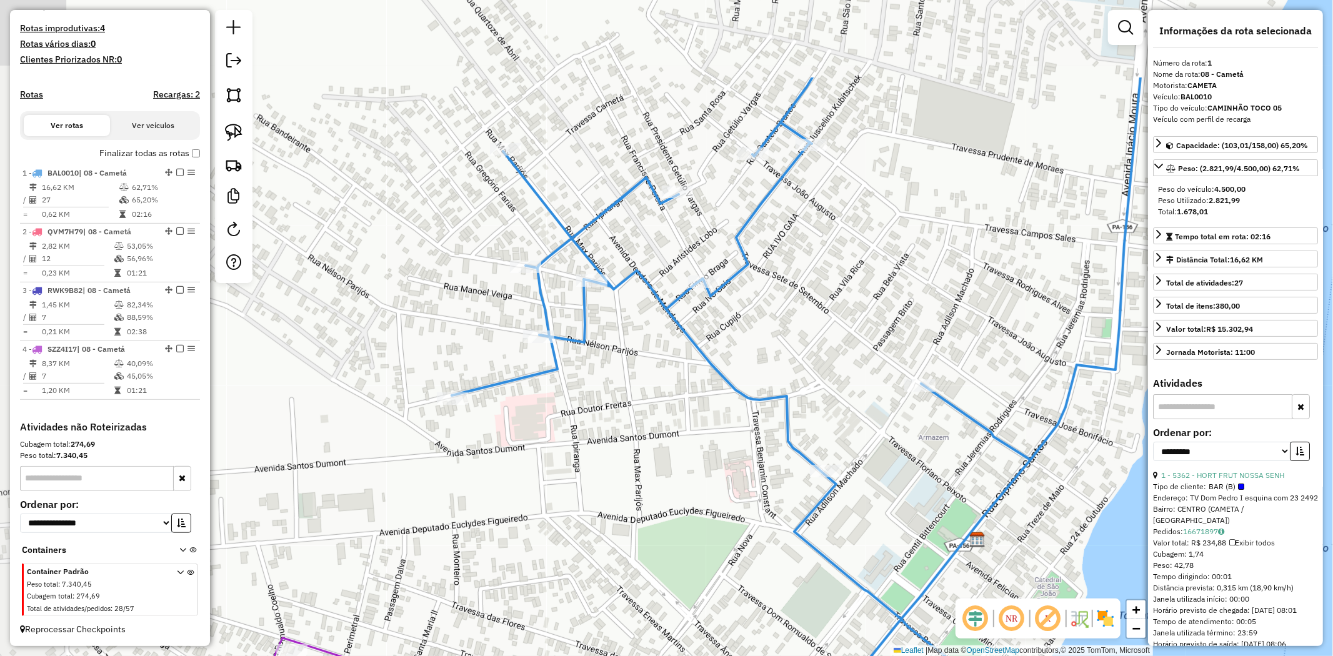
drag, startPoint x: 736, startPoint y: 203, endPoint x: 873, endPoint y: 307, distance: 172.6
click at [869, 315] on div "Janela de atendimento Grade de atendimento Capacidade Transportadoras Veículos …" at bounding box center [666, 328] width 1333 height 656
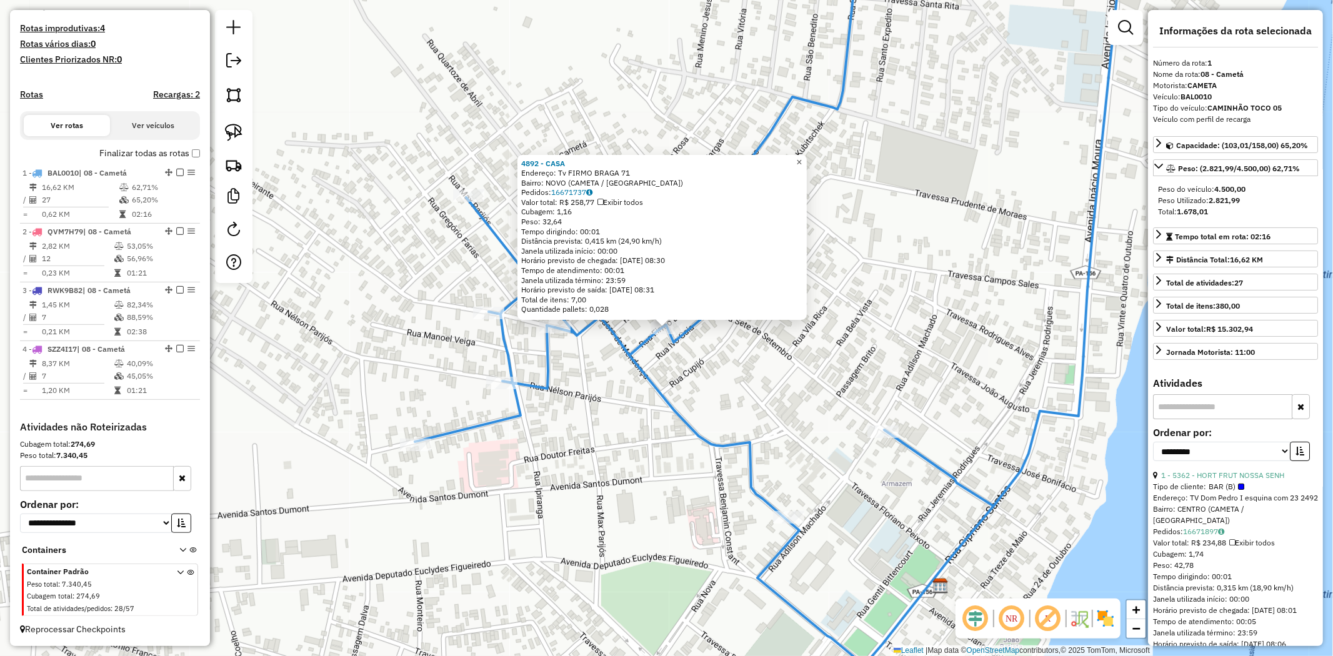
click at [802, 157] on span "×" at bounding box center [799, 162] width 6 height 11
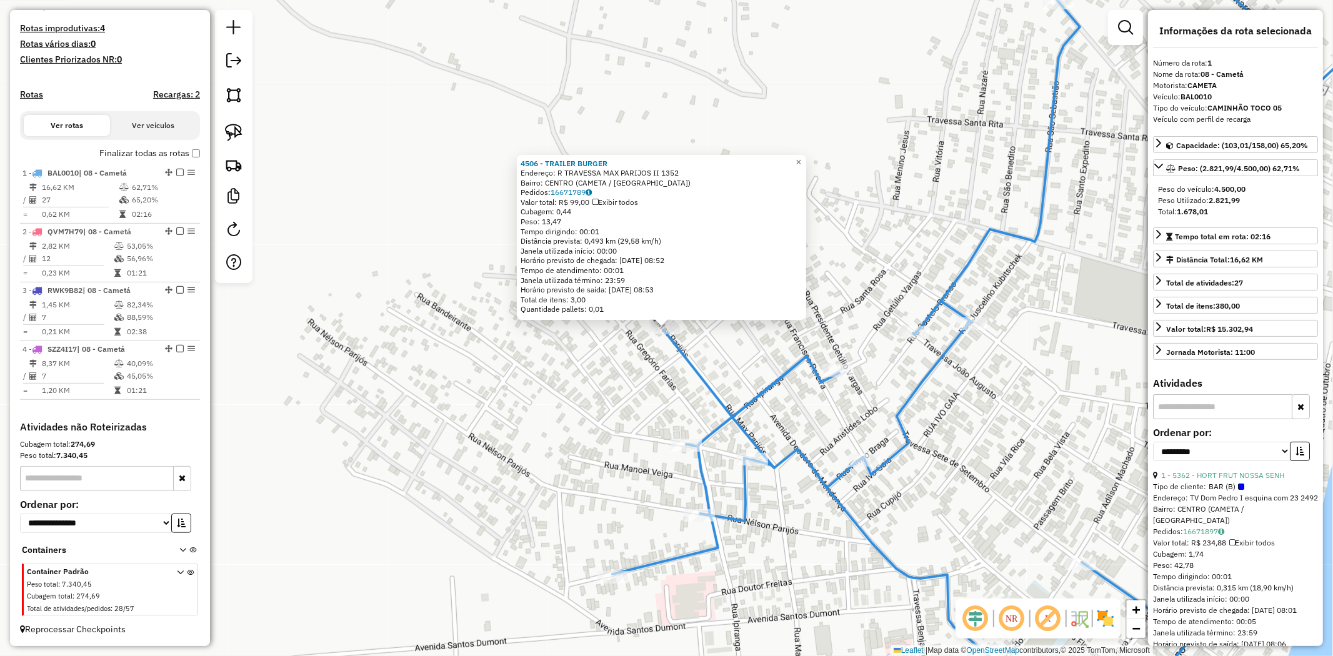
click at [752, 449] on icon at bounding box center [995, 327] width 767 height 787
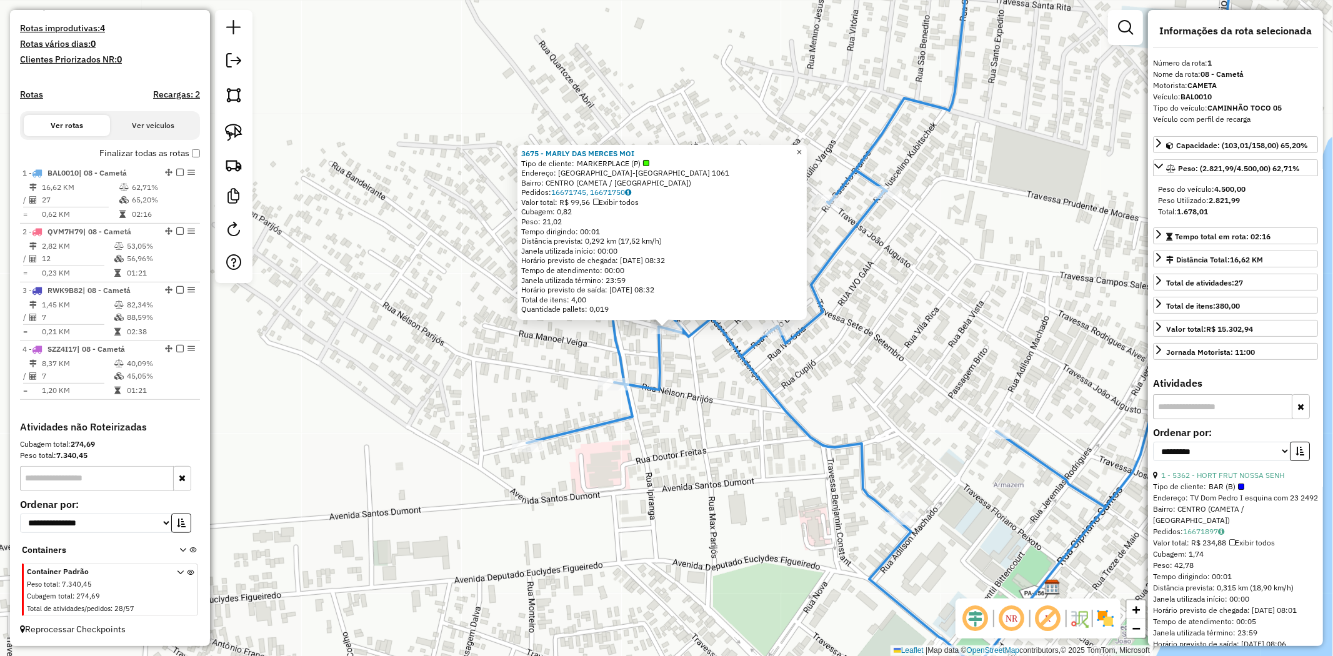
click at [802, 147] on span "×" at bounding box center [799, 152] width 6 height 11
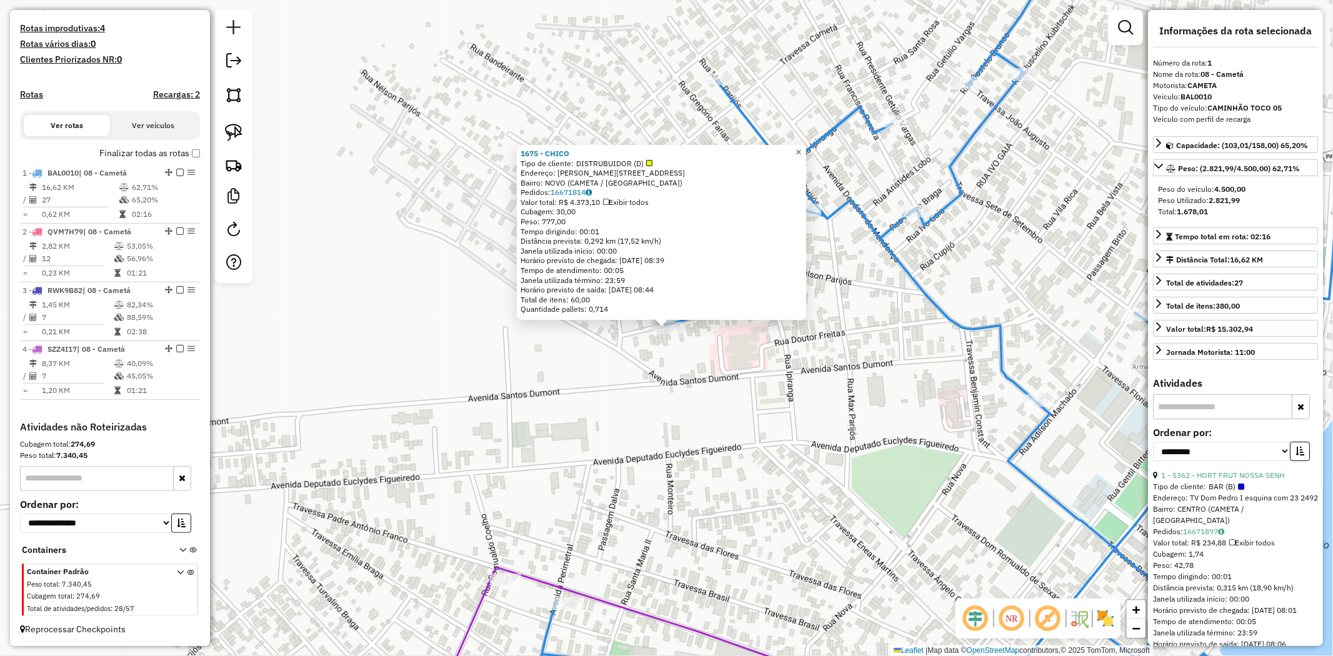
click at [801, 147] on span "×" at bounding box center [799, 152] width 6 height 11
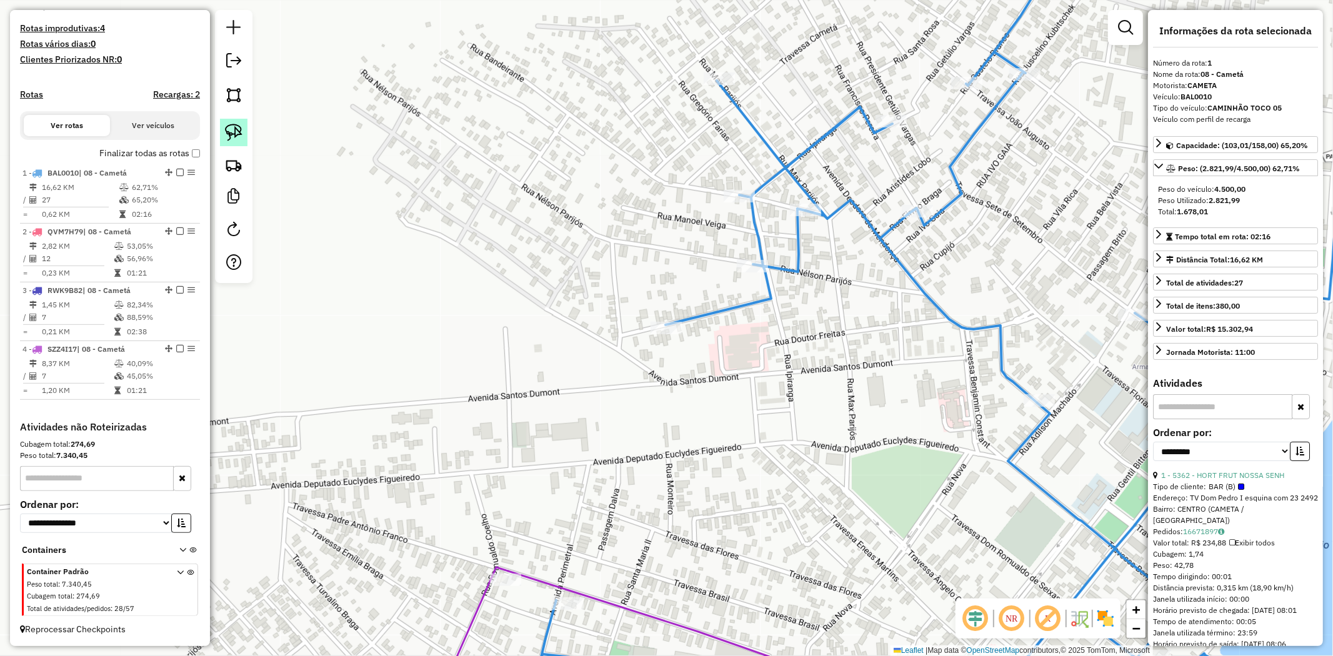
click at [239, 131] on img at bounding box center [233, 132] width 17 height 17
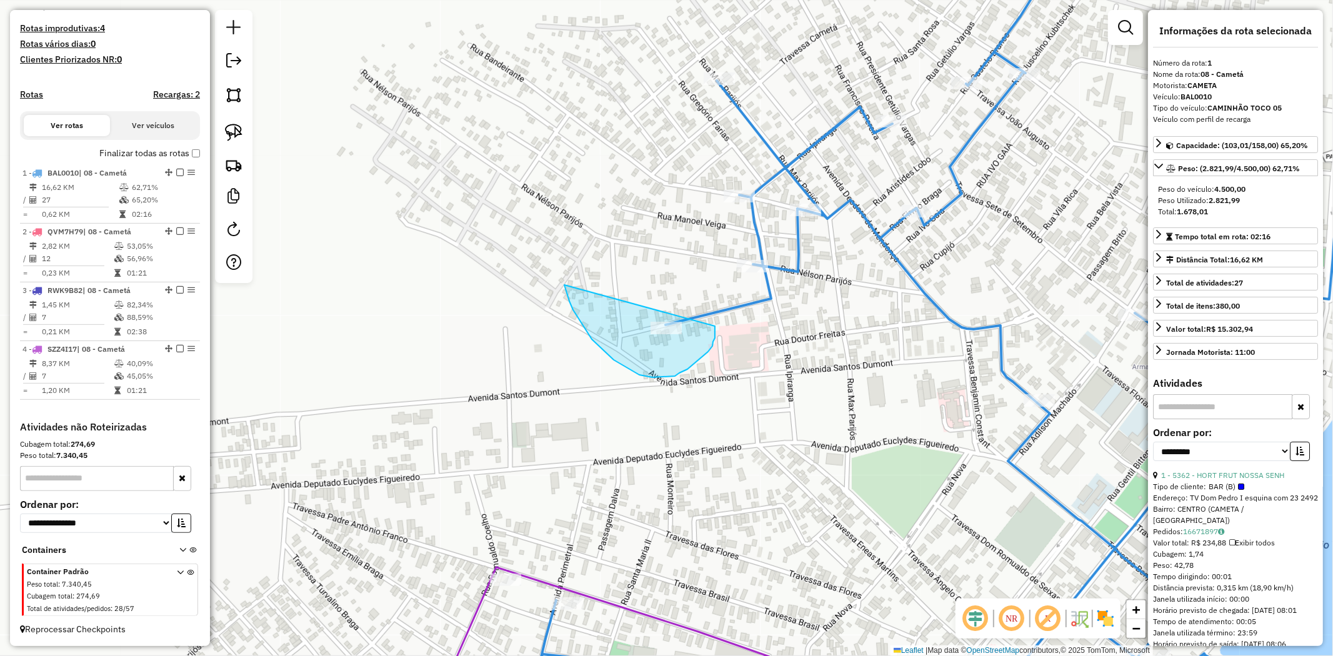
drag, startPoint x: 566, startPoint y: 289, endPoint x: 715, endPoint y: 326, distance: 154.0
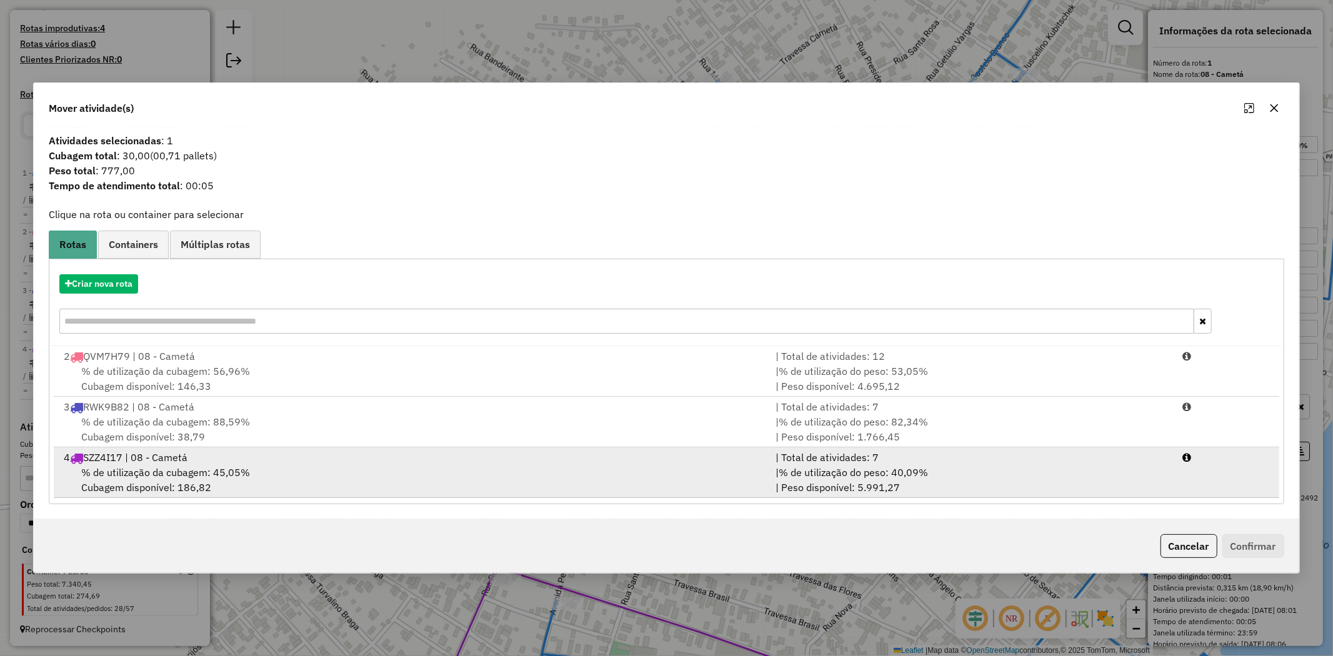
click at [151, 461] on div "4 SZZ4I17 | 08 - Cametá" at bounding box center [412, 457] width 712 height 15
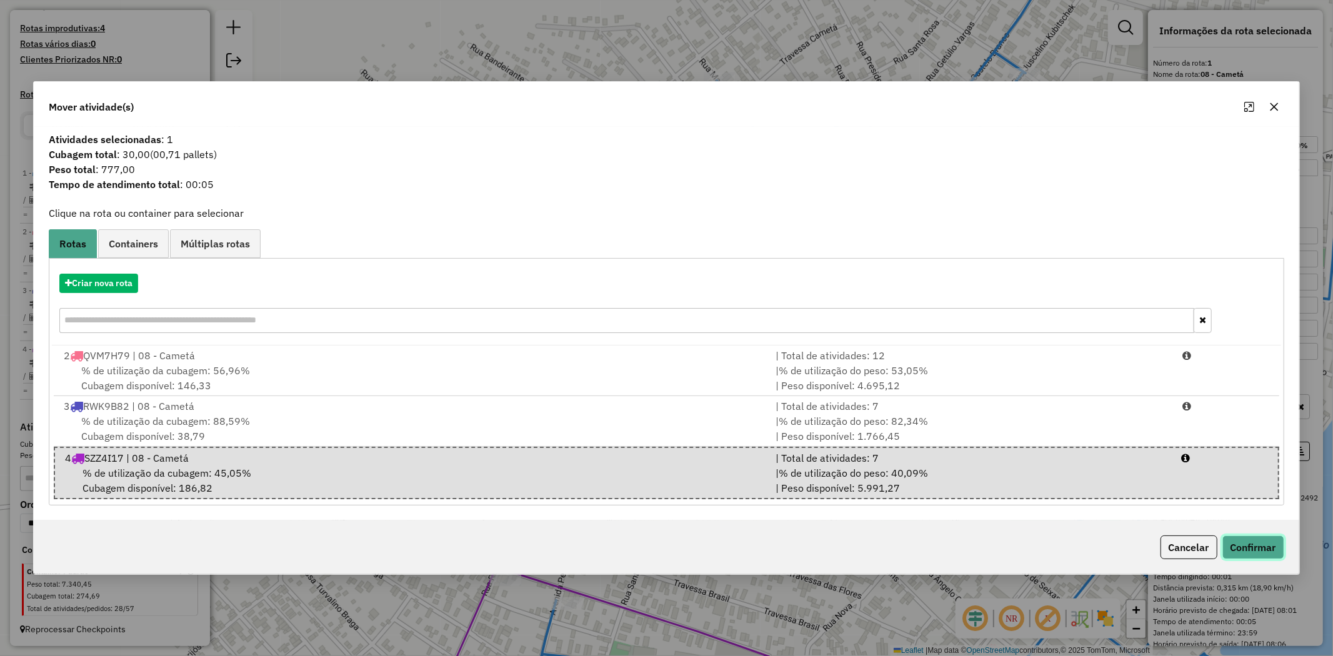
click at [1252, 548] on button "Confirmar" at bounding box center [1253, 548] width 62 height 24
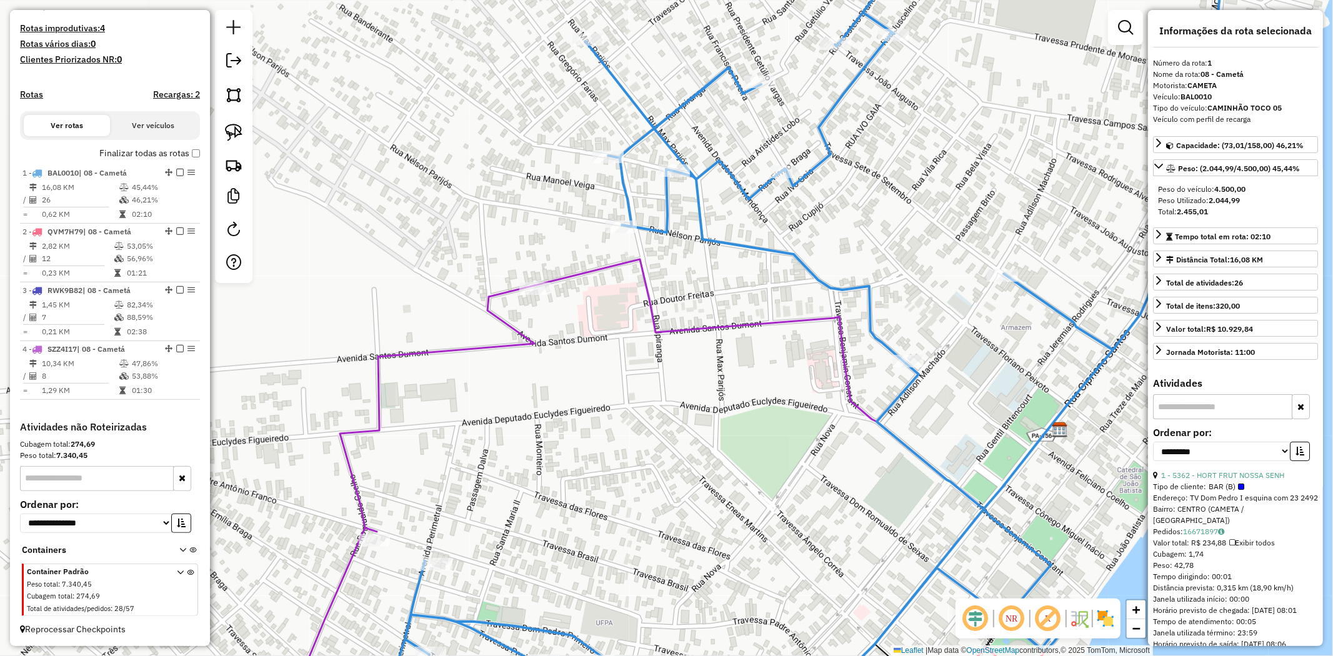
drag, startPoint x: 497, startPoint y: 326, endPoint x: 366, endPoint y: 286, distance: 137.0
click at [366, 286] on div "Janela de atendimento Grade de atendimento Capacidade Transportadoras Veículos …" at bounding box center [666, 328] width 1333 height 656
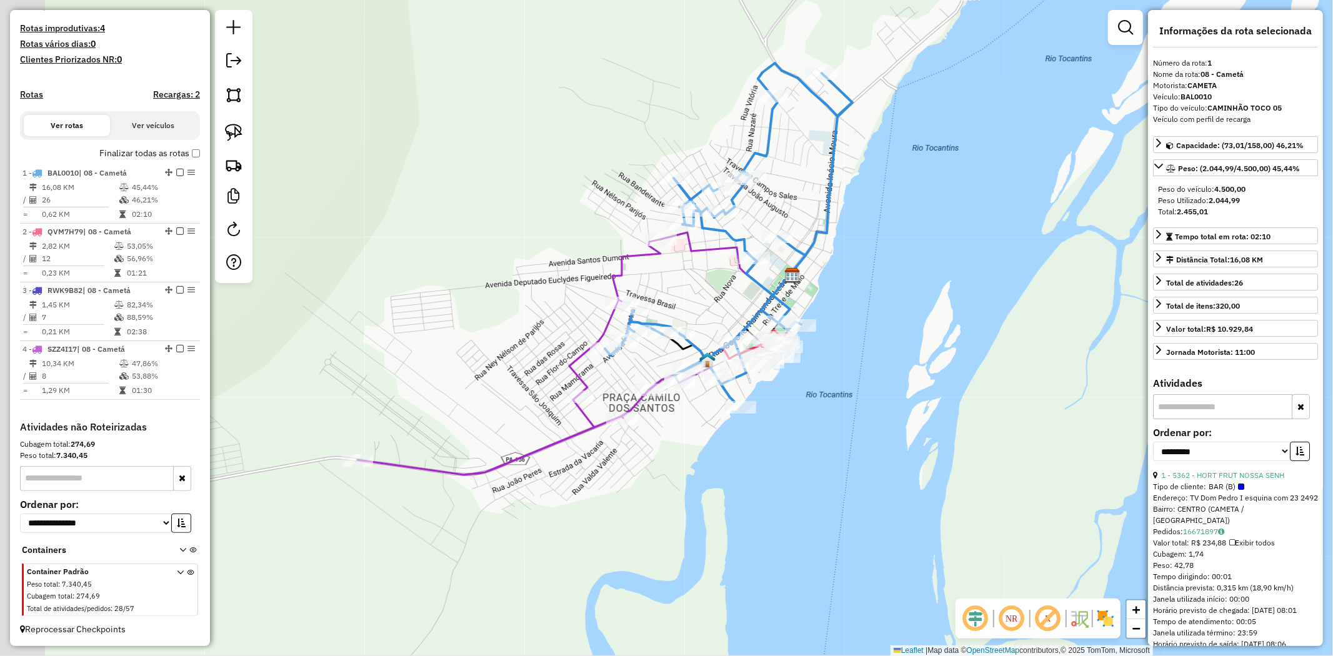
drag, startPoint x: 786, startPoint y: 336, endPoint x: 1004, endPoint y: 262, distance: 230.8
click at [1004, 262] on div "Janela de atendimento Grade de atendimento Capacidade Transportadoras Veículos …" at bounding box center [666, 328] width 1333 height 656
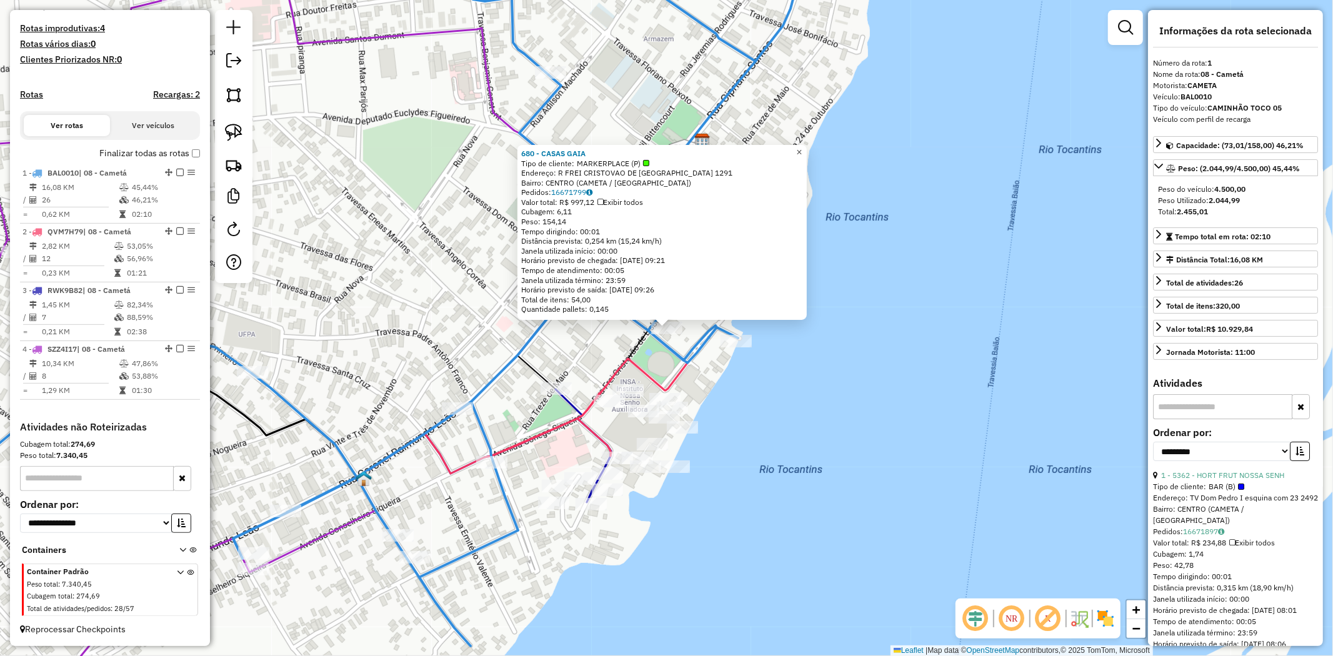
click at [802, 147] on span "×" at bounding box center [799, 152] width 6 height 11
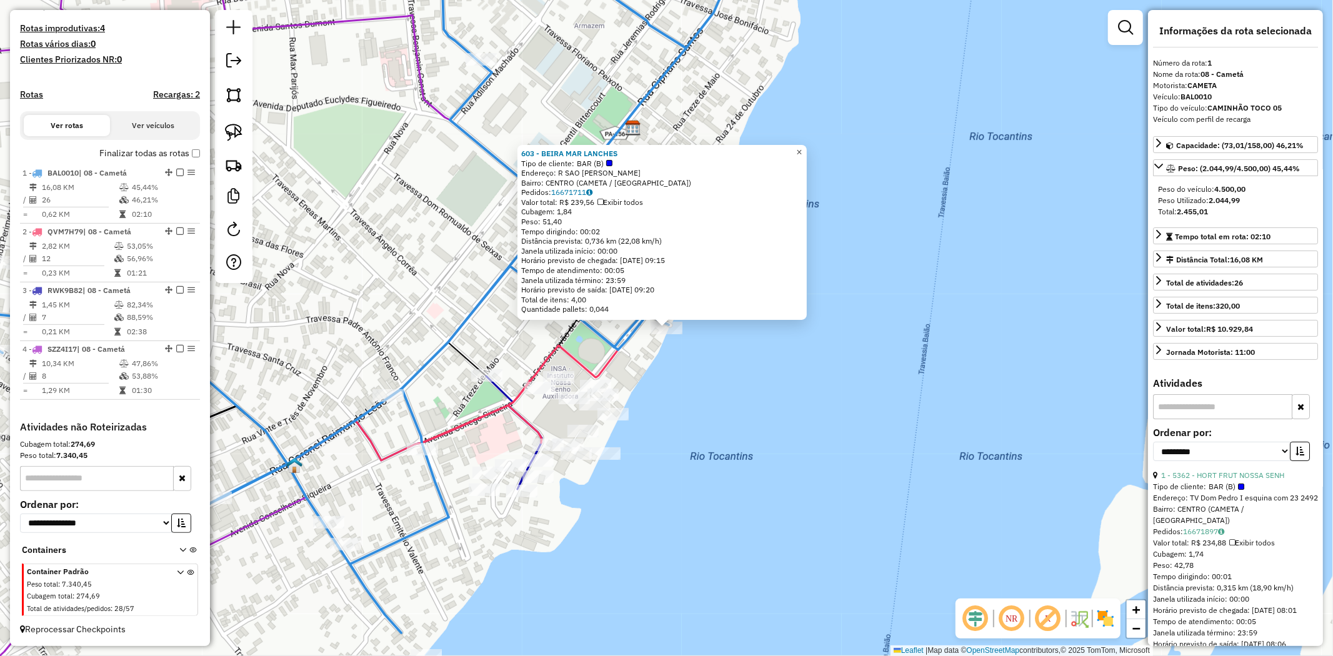
click at [802, 149] on span "×" at bounding box center [799, 152] width 6 height 11
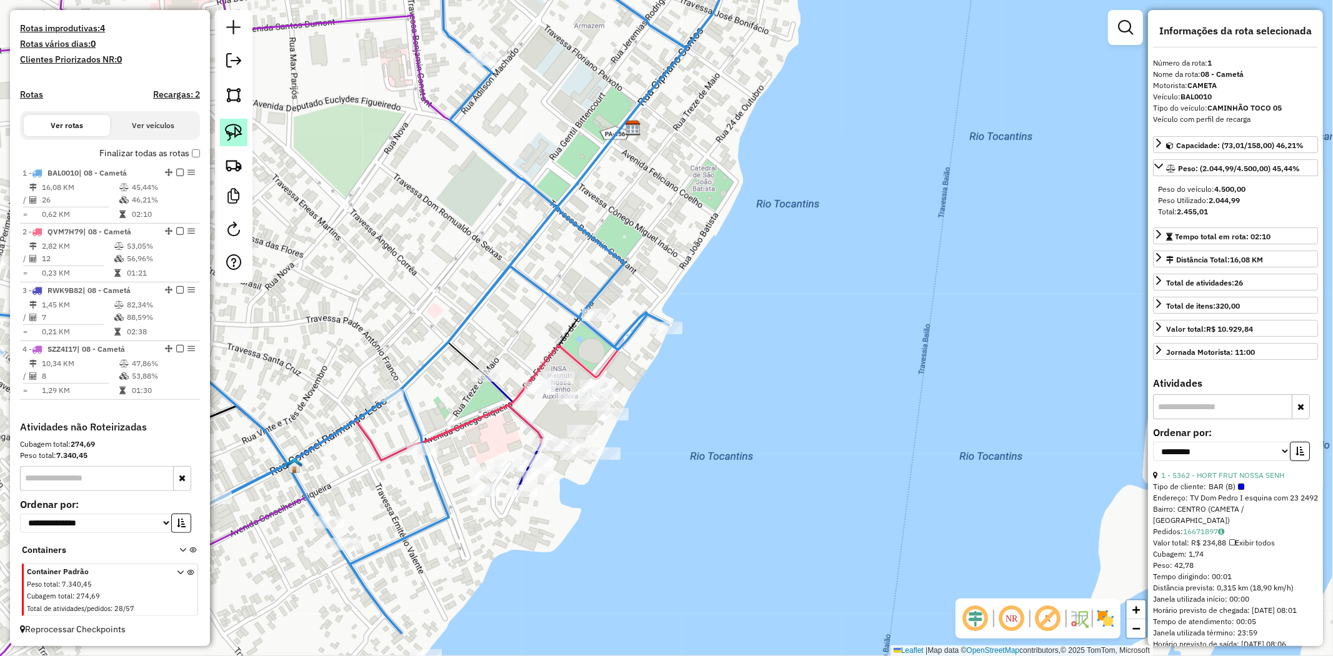
click at [228, 140] on img at bounding box center [233, 132] width 17 height 17
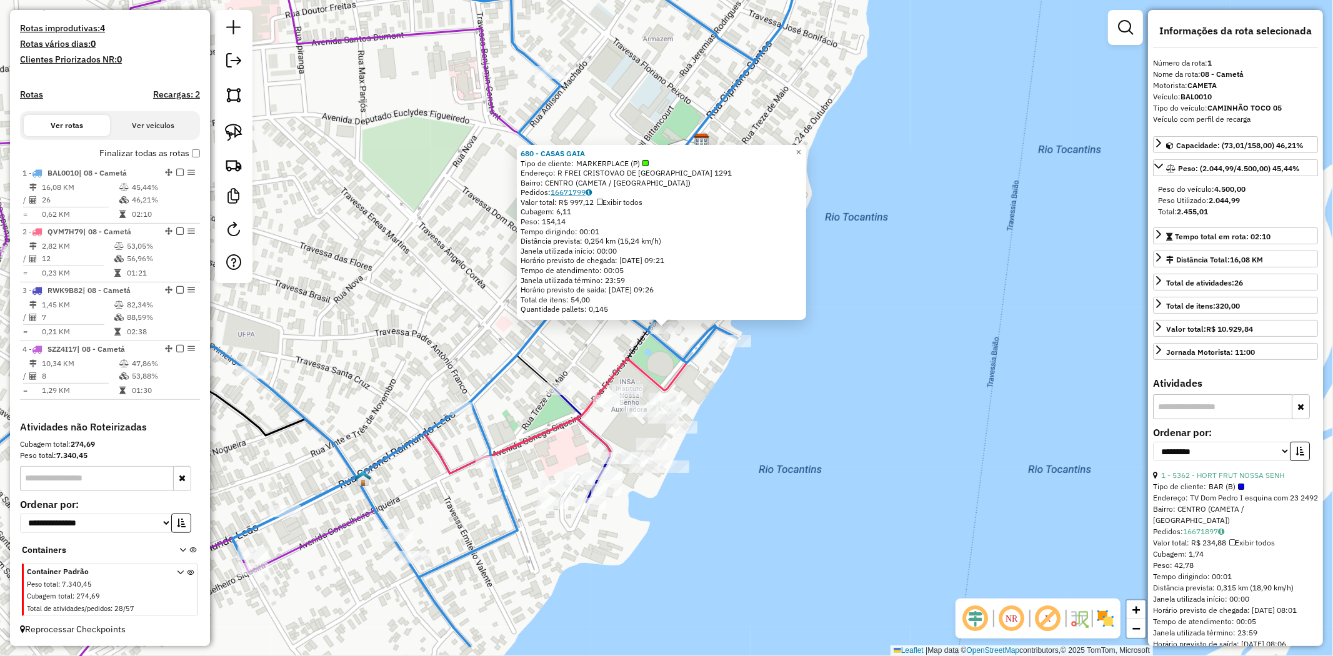
click at [571, 192] on link "16671799" at bounding box center [571, 191] width 41 height 9
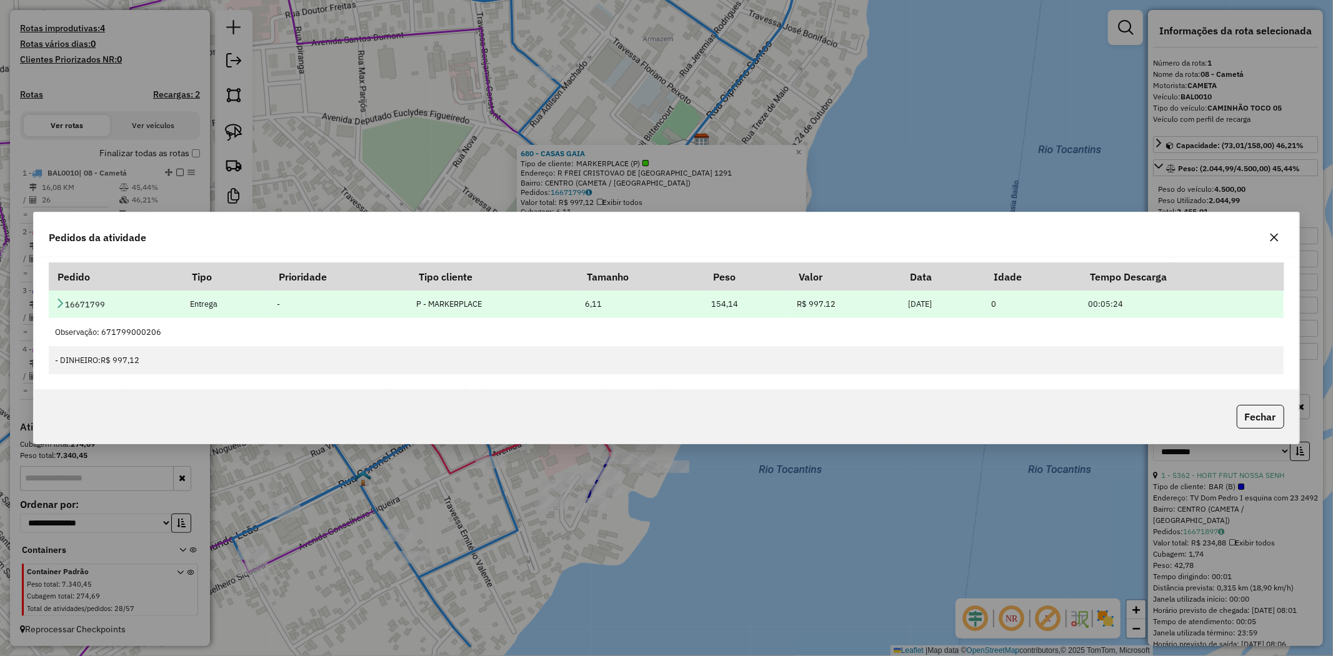
click at [57, 299] on icon at bounding box center [60, 303] width 10 height 10
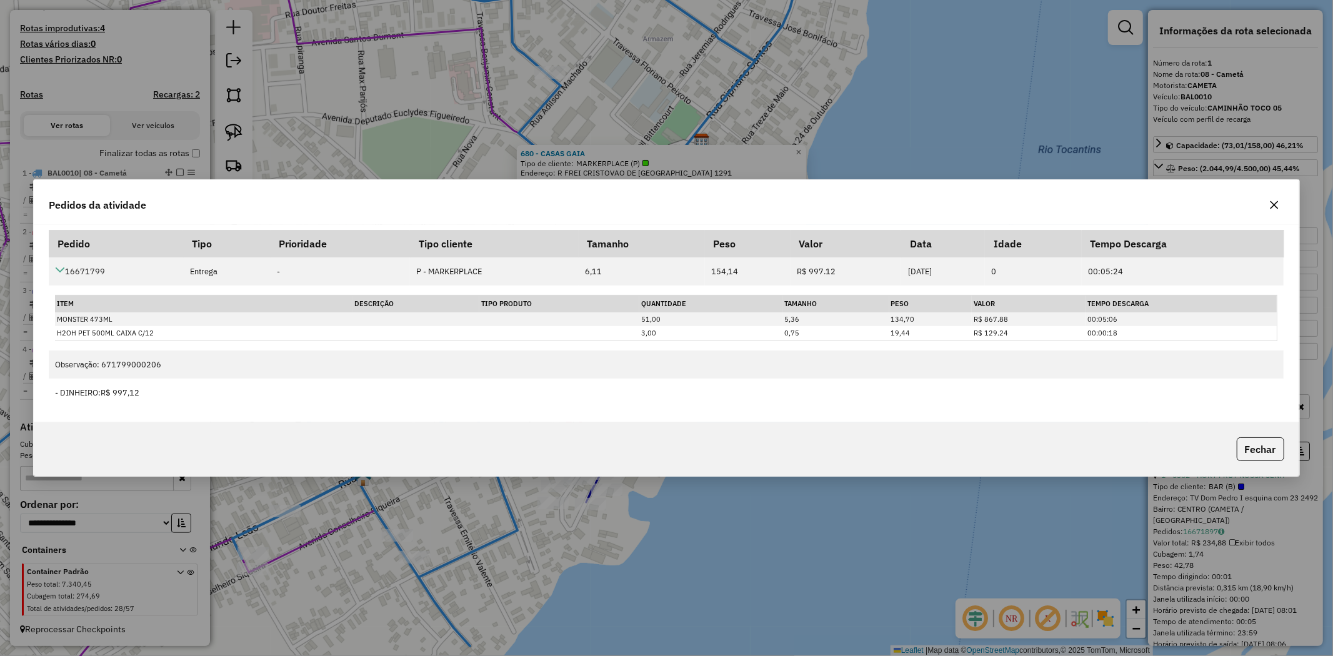
click at [1276, 205] on icon "button" at bounding box center [1274, 205] width 8 height 8
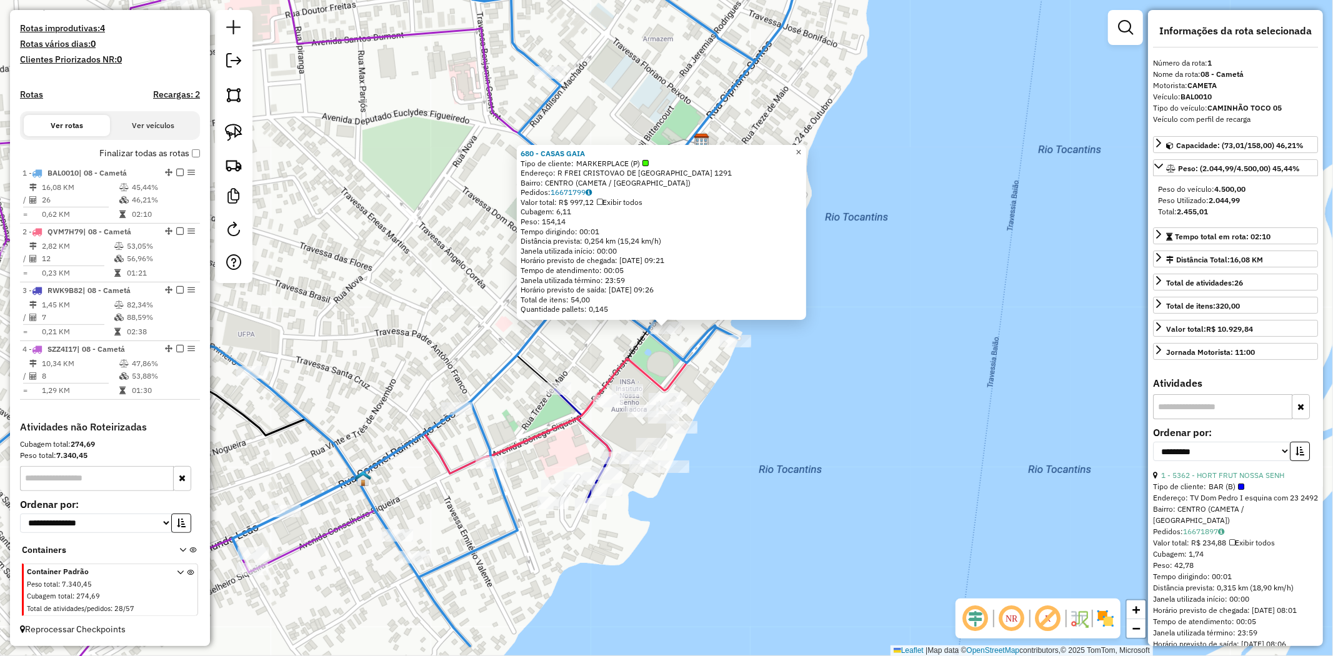
click at [801, 147] on span "×" at bounding box center [799, 152] width 6 height 11
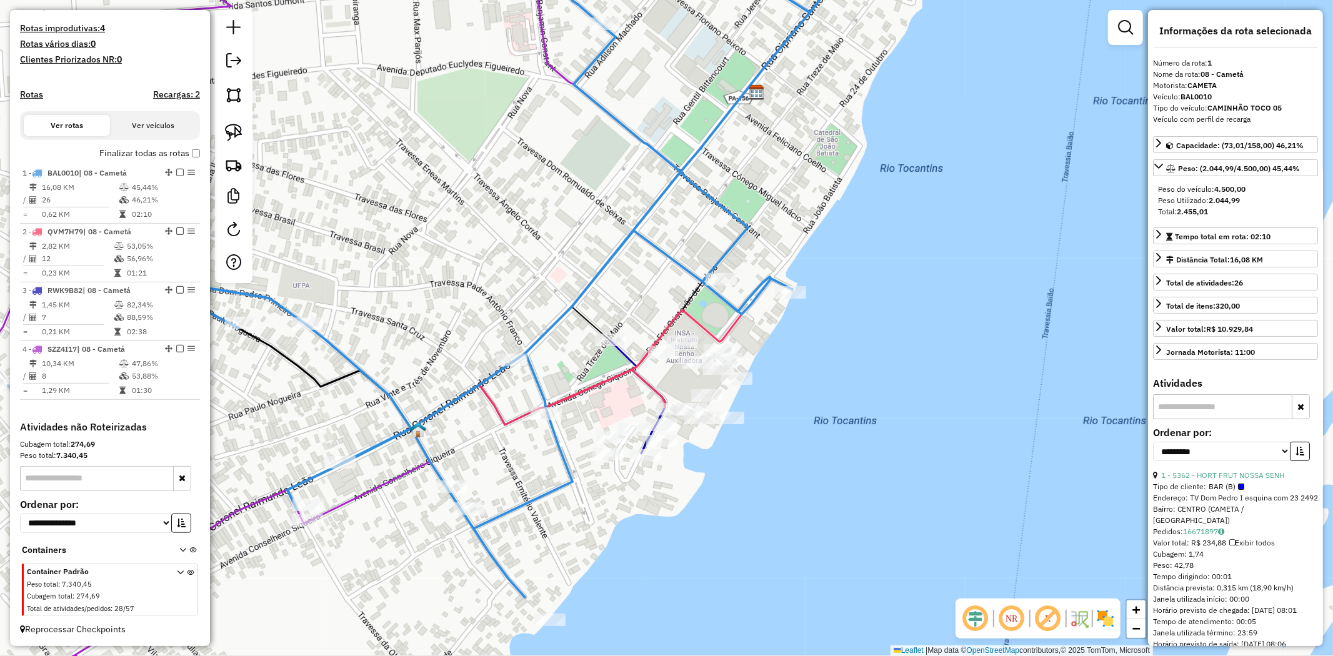
drag, startPoint x: 853, startPoint y: 242, endPoint x: 954, endPoint y: 92, distance: 180.6
click at [952, 96] on div "Janela de atendimento Grade de atendimento Capacidade Transportadoras Veículos …" at bounding box center [666, 328] width 1333 height 656
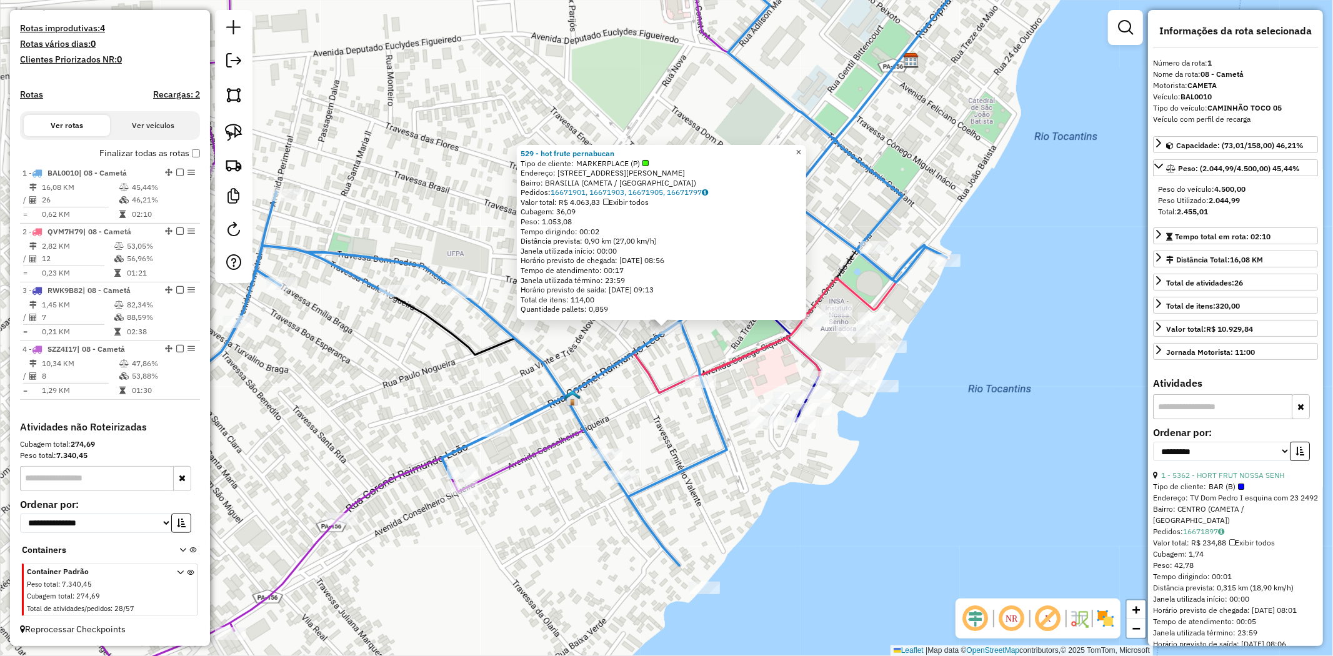
click at [801, 147] on span "×" at bounding box center [799, 152] width 6 height 11
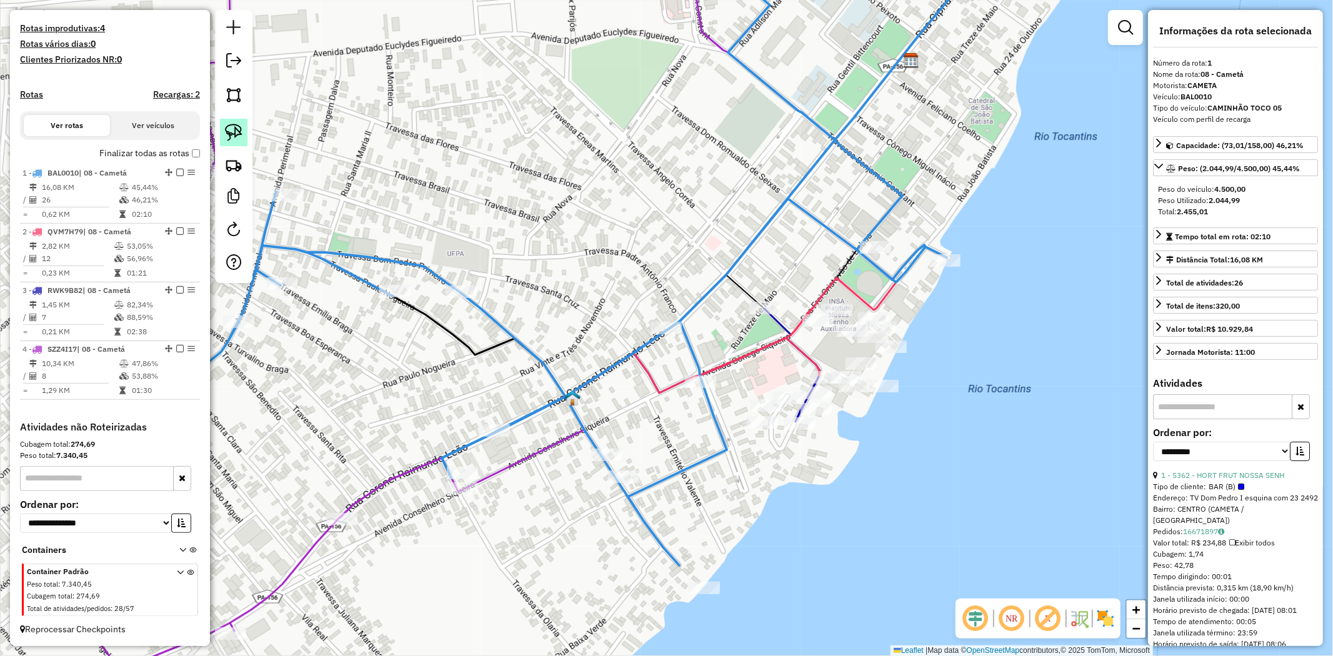
click at [234, 137] on img at bounding box center [233, 132] width 17 height 17
drag, startPoint x: 648, startPoint y: 316, endPoint x: 692, endPoint y: 316, distance: 43.8
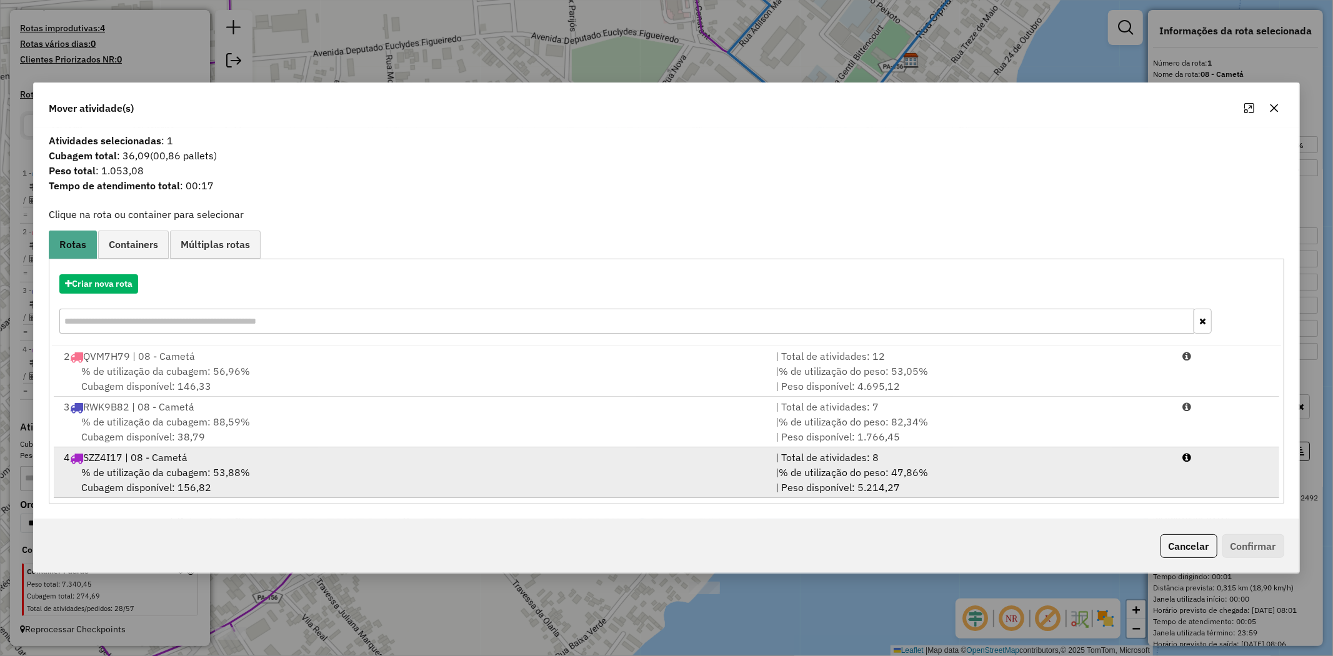
click at [185, 474] on span "% de utilização da cubagem: 53,88%" at bounding box center [165, 472] width 169 height 12
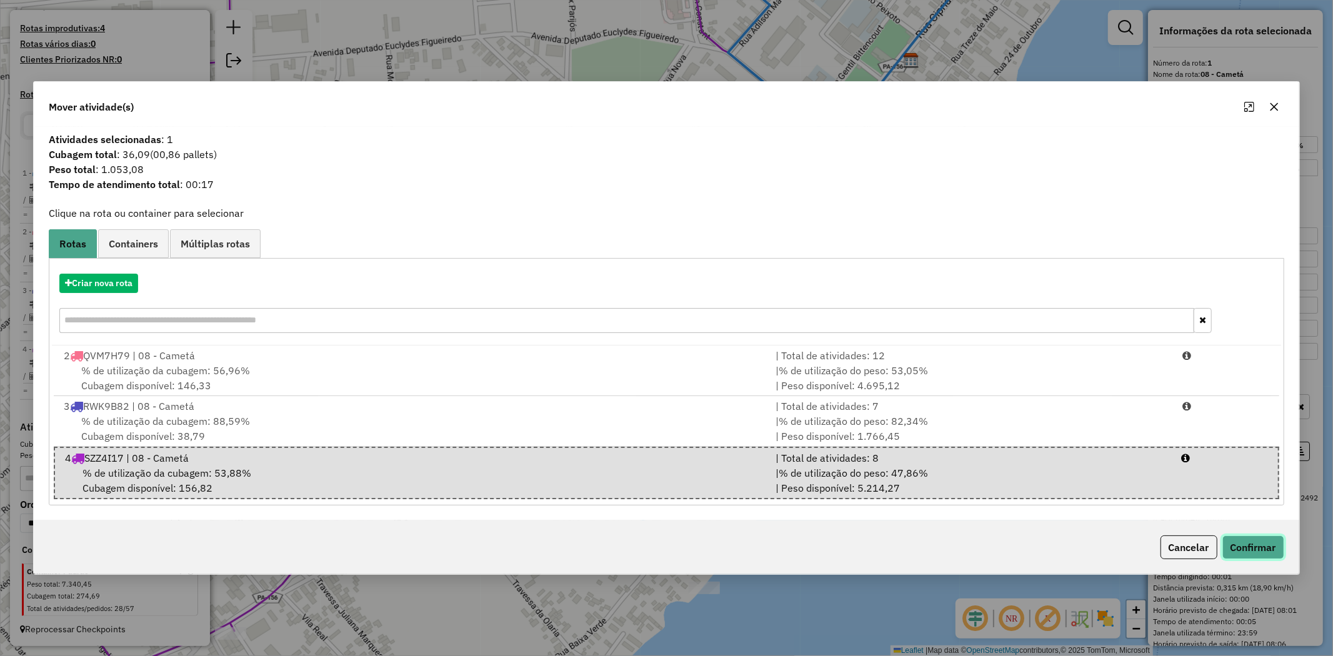
click at [1242, 544] on button "Confirmar" at bounding box center [1253, 548] width 62 height 24
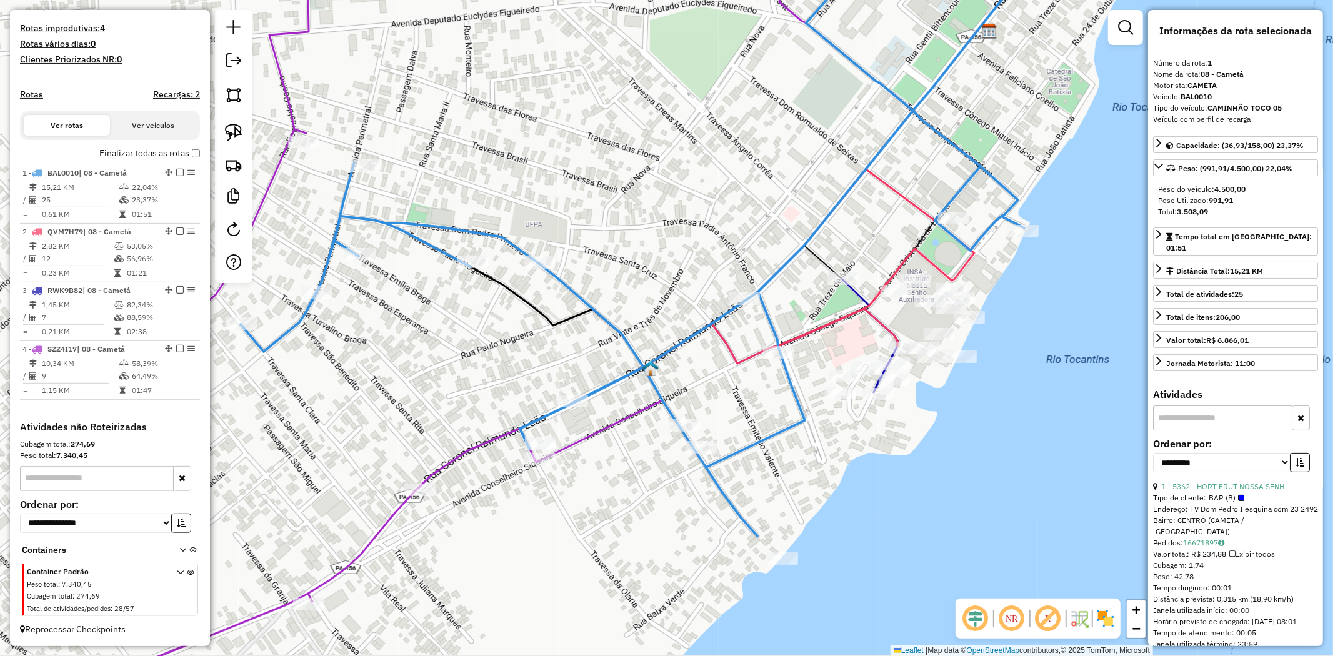
drag, startPoint x: 464, startPoint y: 377, endPoint x: 539, endPoint y: 349, distance: 80.3
click at [539, 349] on div "Janela de atendimento Grade de atendimento Capacidade Transportadoras Veículos …" at bounding box center [666, 328] width 1333 height 656
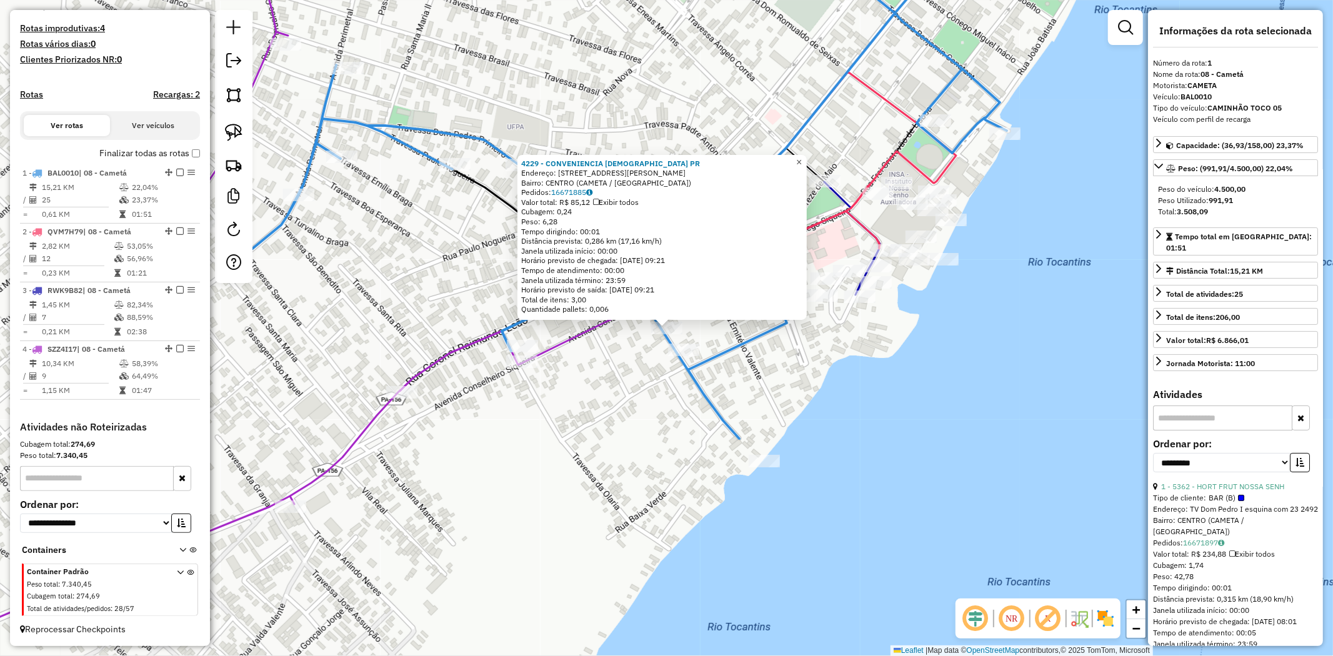
click at [802, 159] on span "×" at bounding box center [799, 162] width 6 height 11
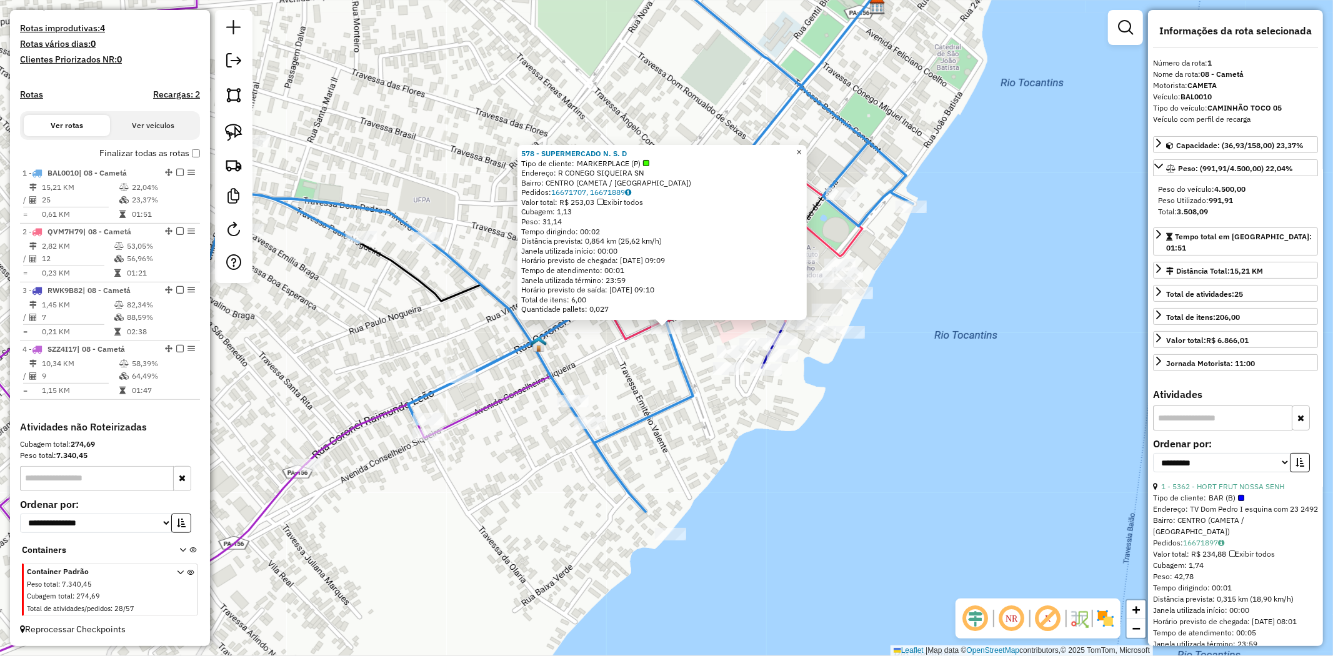
click at [802, 153] on span "×" at bounding box center [799, 152] width 6 height 11
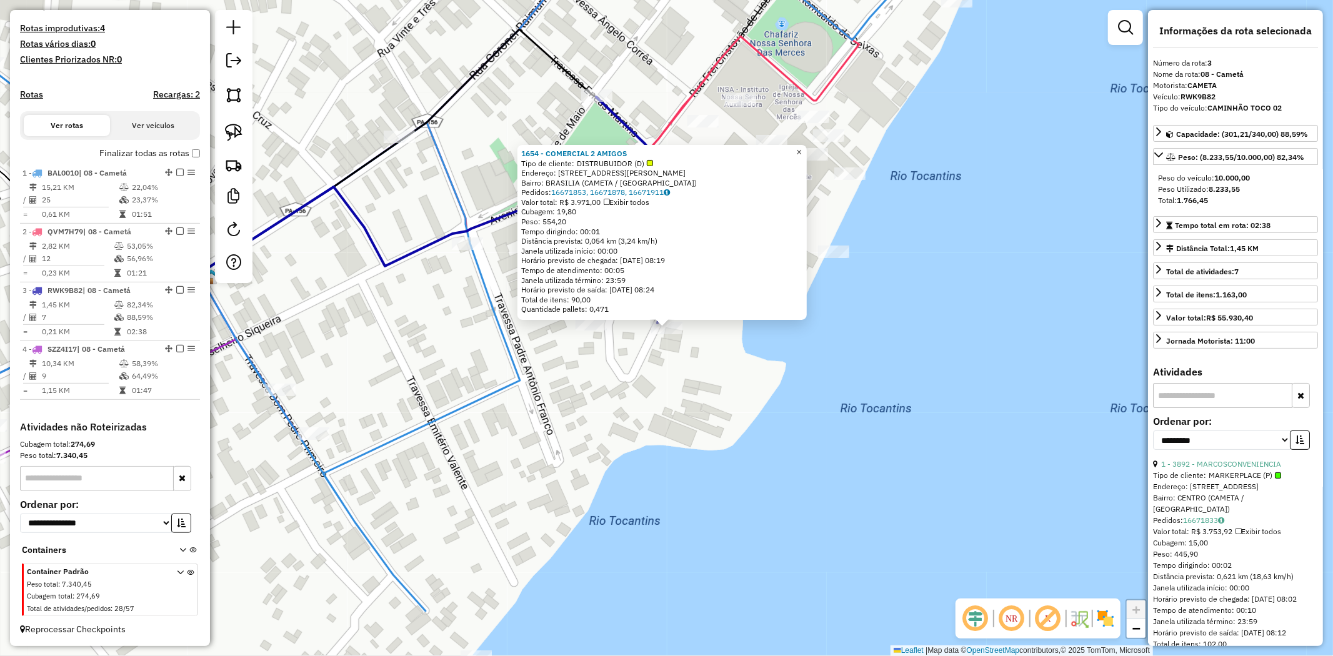
click at [802, 147] on span "×" at bounding box center [799, 152] width 6 height 11
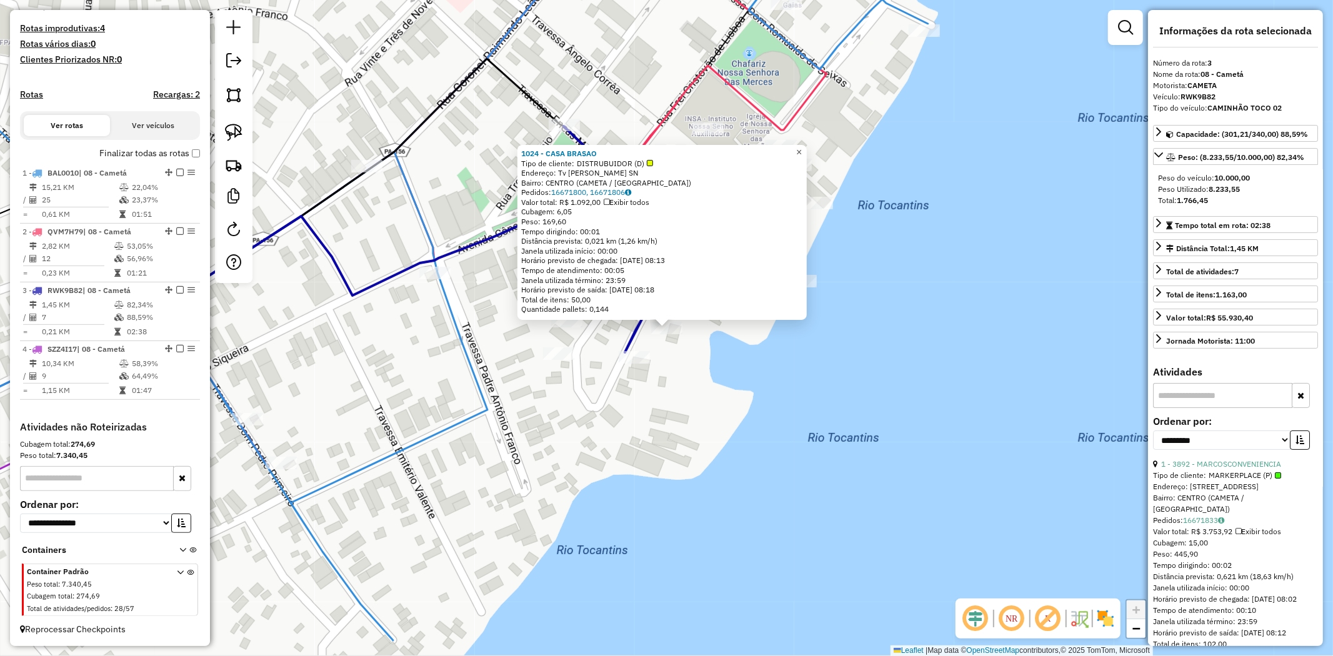
click at [802, 147] on span "×" at bounding box center [799, 152] width 6 height 11
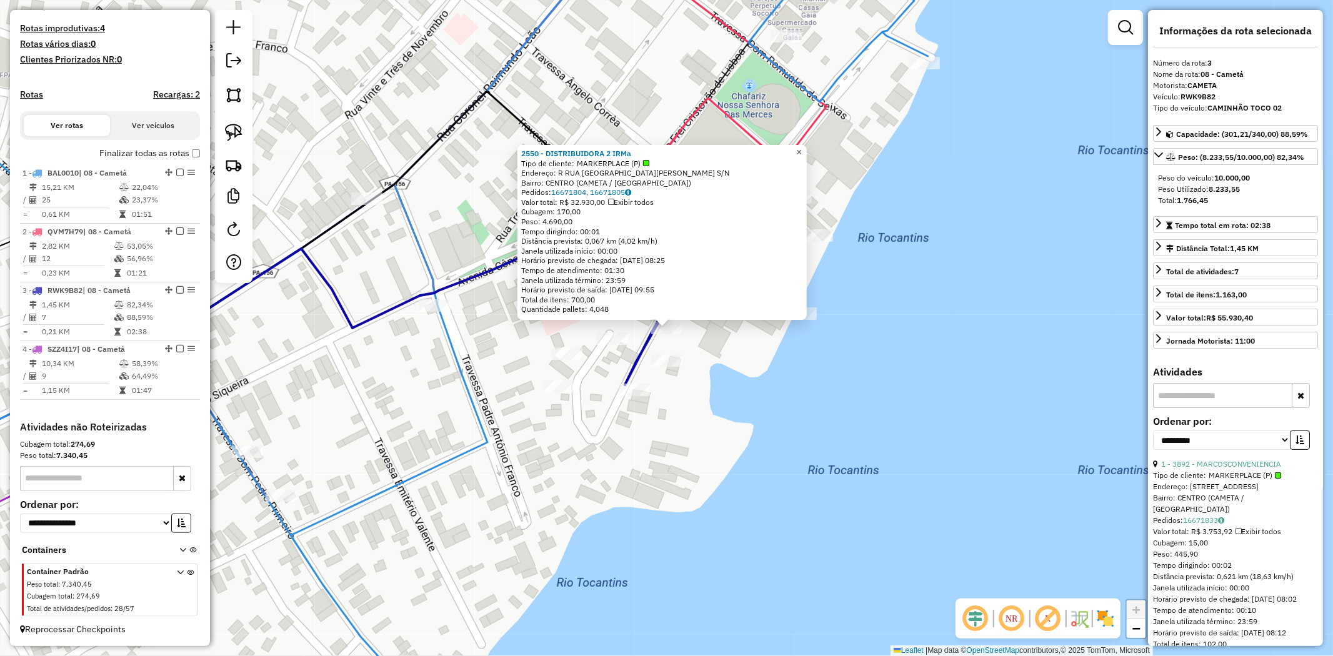
click at [802, 147] on span "×" at bounding box center [799, 152] width 6 height 11
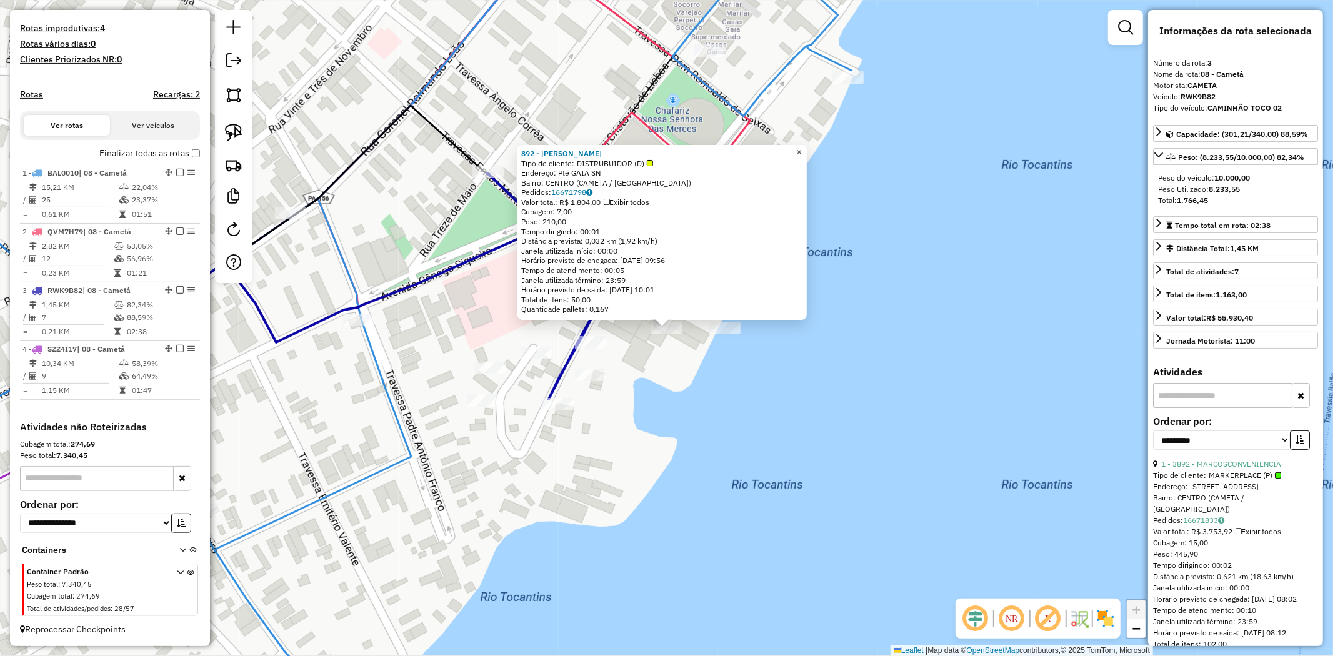
click at [802, 151] on span "×" at bounding box center [799, 152] width 6 height 11
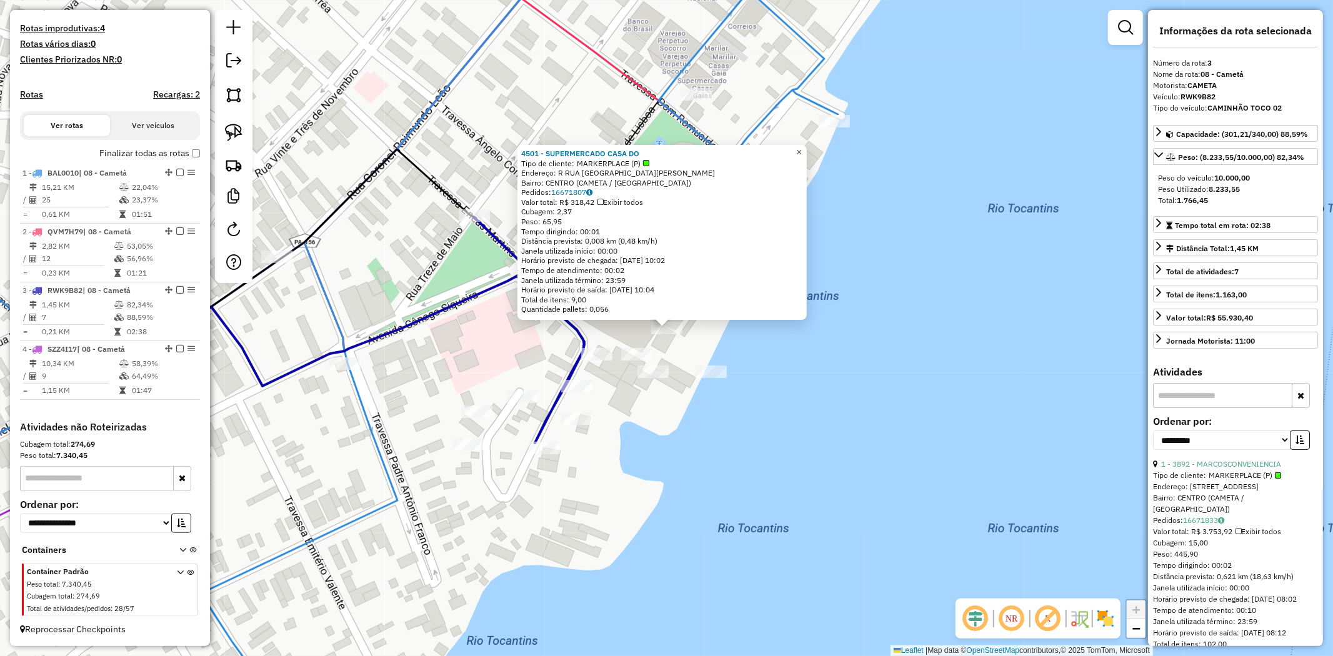
click at [802, 147] on span "×" at bounding box center [799, 152] width 6 height 11
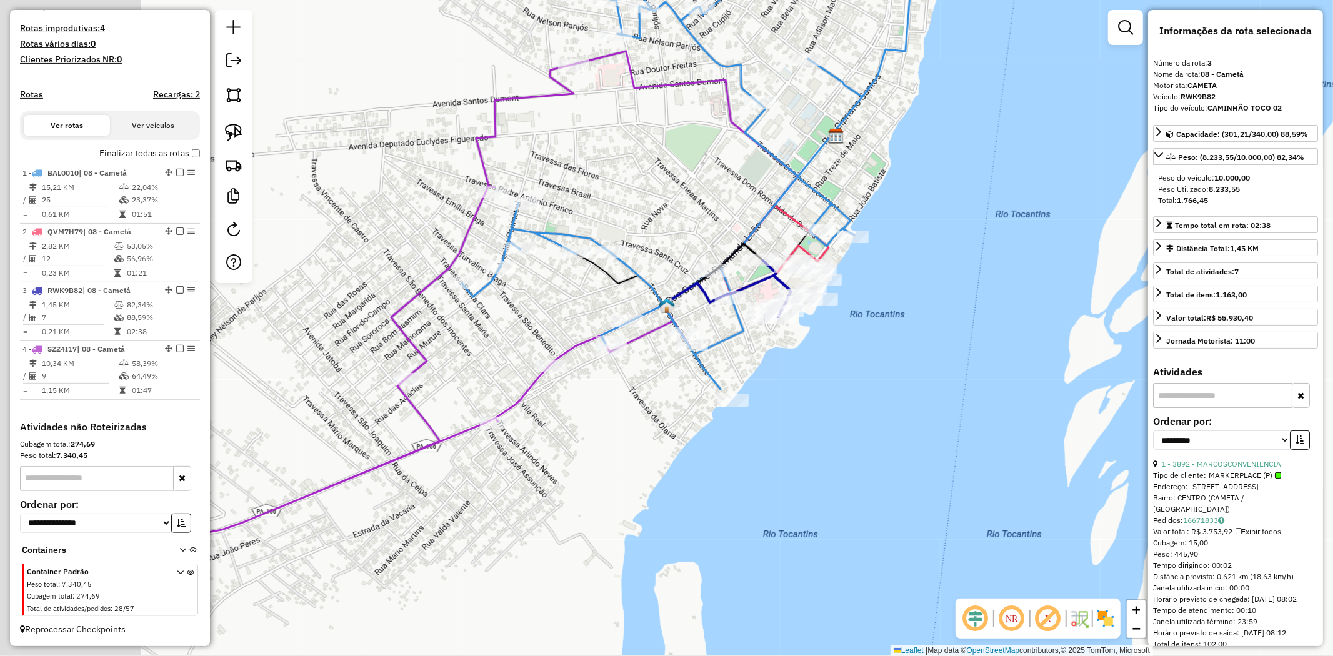
drag, startPoint x: 969, startPoint y: 272, endPoint x: 1014, endPoint y: 251, distance: 48.9
click at [1005, 254] on div "Janela de atendimento Grade de atendimento Capacidade Transportadoras Veículos …" at bounding box center [666, 328] width 1333 height 656
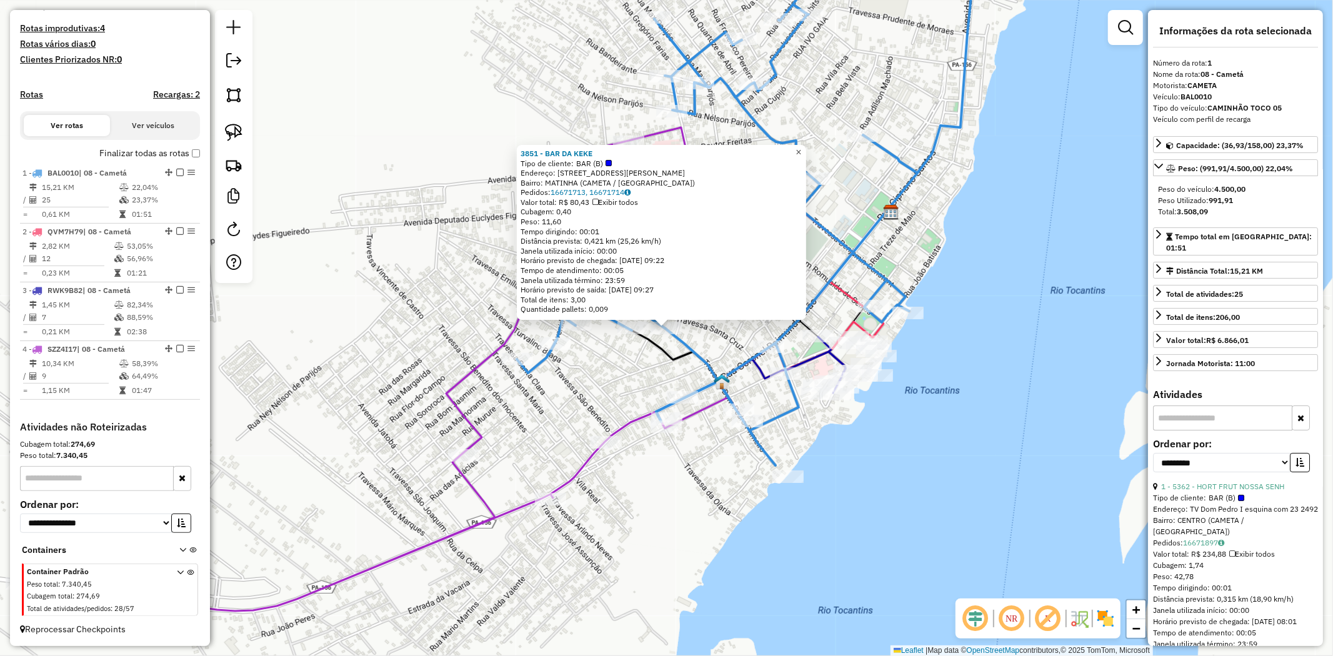
click at [806, 145] on link "×" at bounding box center [798, 152] width 15 height 15
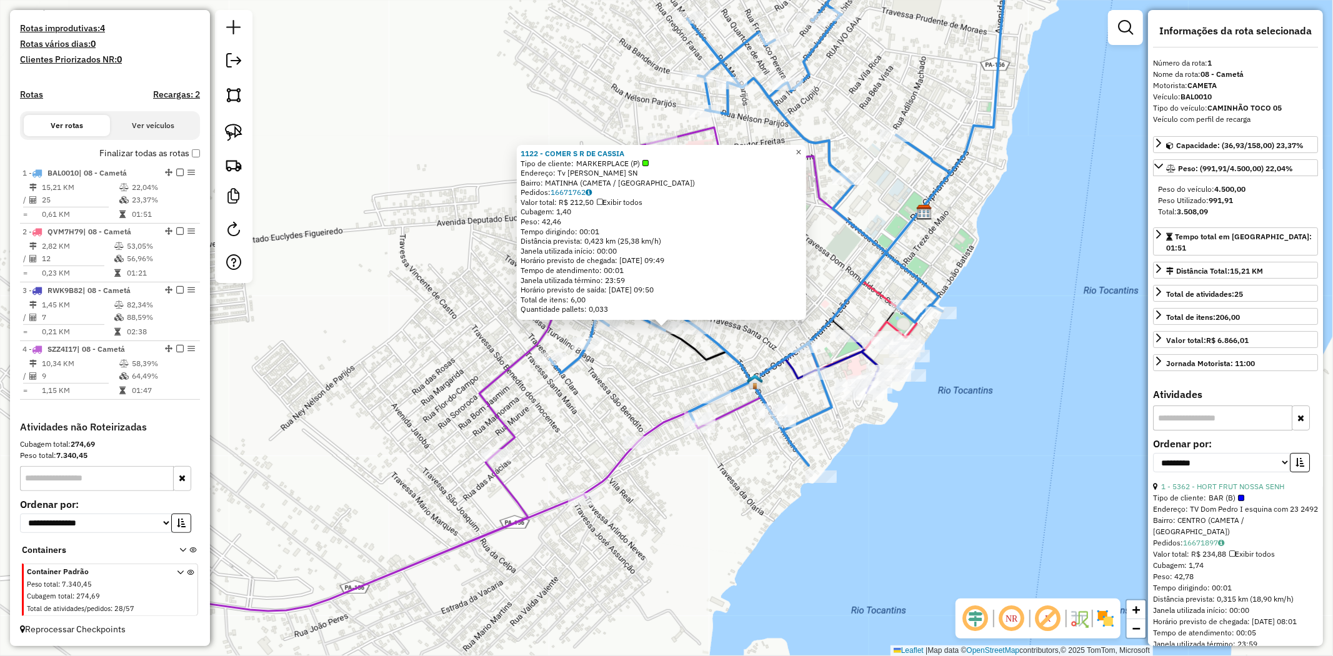
click at [801, 147] on span "×" at bounding box center [799, 152] width 6 height 11
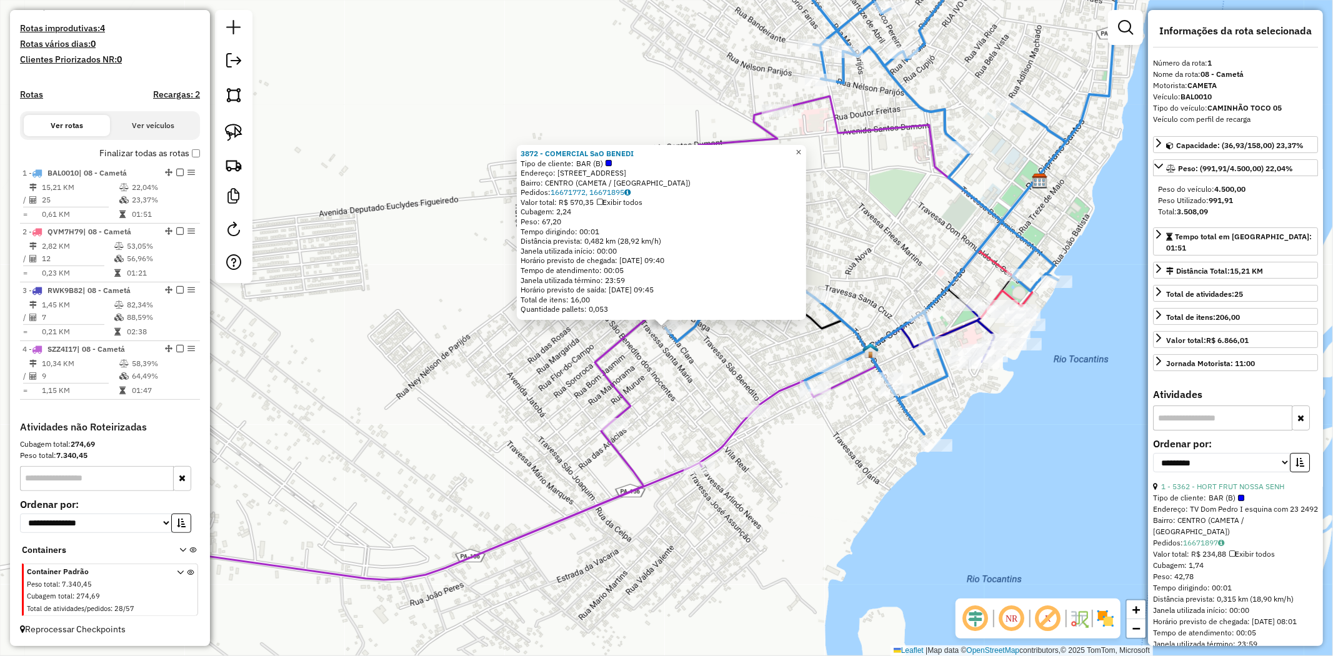
click at [801, 152] on span "×" at bounding box center [799, 152] width 6 height 11
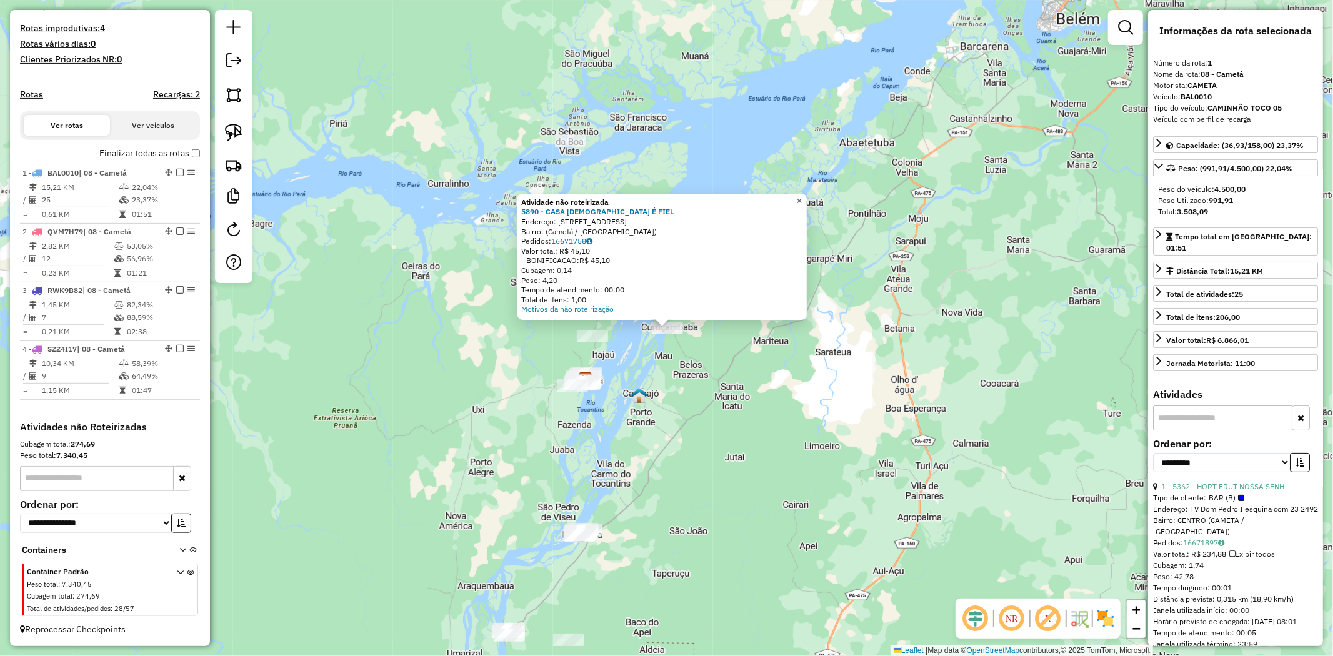
click at [802, 196] on span "×" at bounding box center [799, 201] width 6 height 11
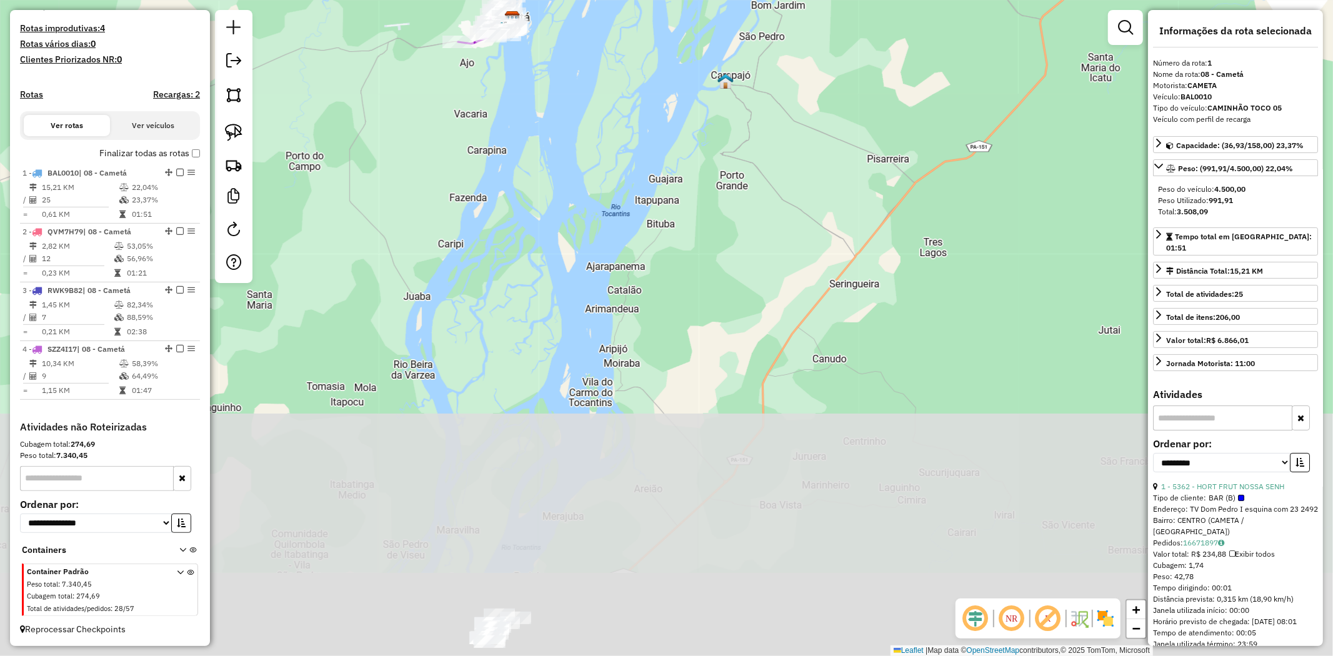
drag, startPoint x: 707, startPoint y: 489, endPoint x: 757, endPoint y: 134, distance: 357.9
click at [752, 171] on div "Janela de atendimento Grade de atendimento Capacidade Transportadoras Veículos …" at bounding box center [666, 328] width 1333 height 656
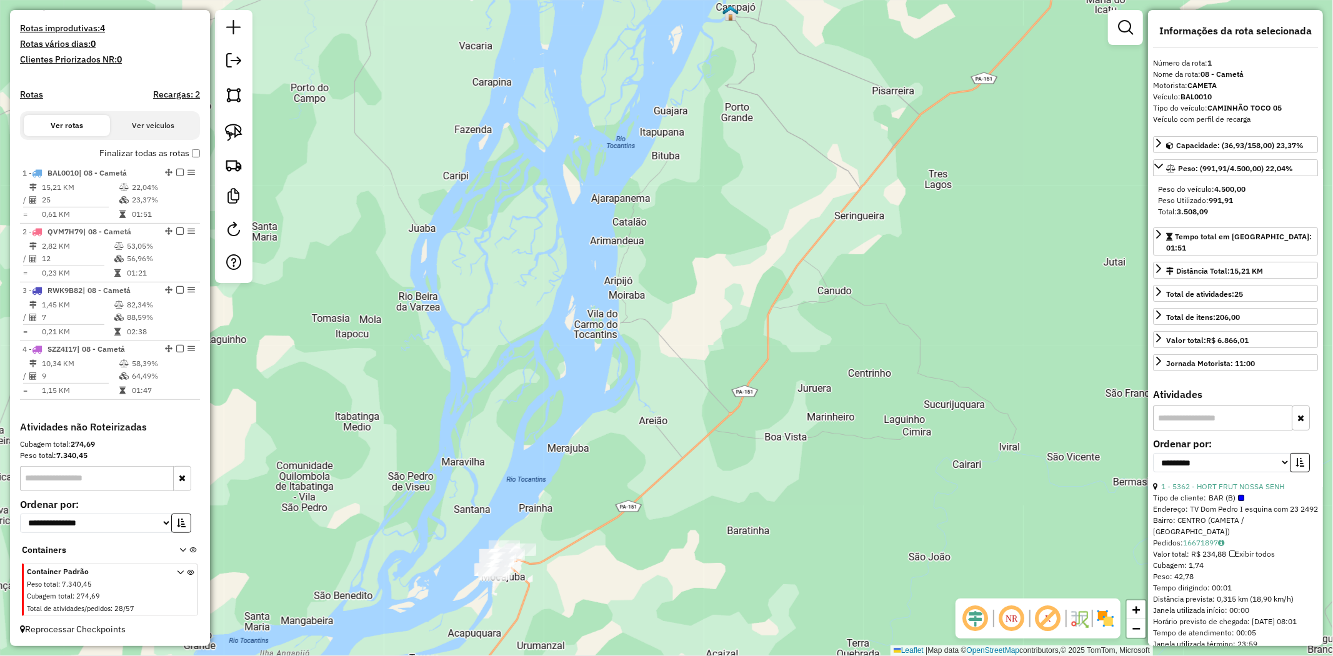
drag, startPoint x: 641, startPoint y: 404, endPoint x: 702, endPoint y: 186, distance: 225.8
click at [702, 189] on div "Janela de atendimento Grade de atendimento Capacidade Transportadoras Veículos …" at bounding box center [666, 328] width 1333 height 656
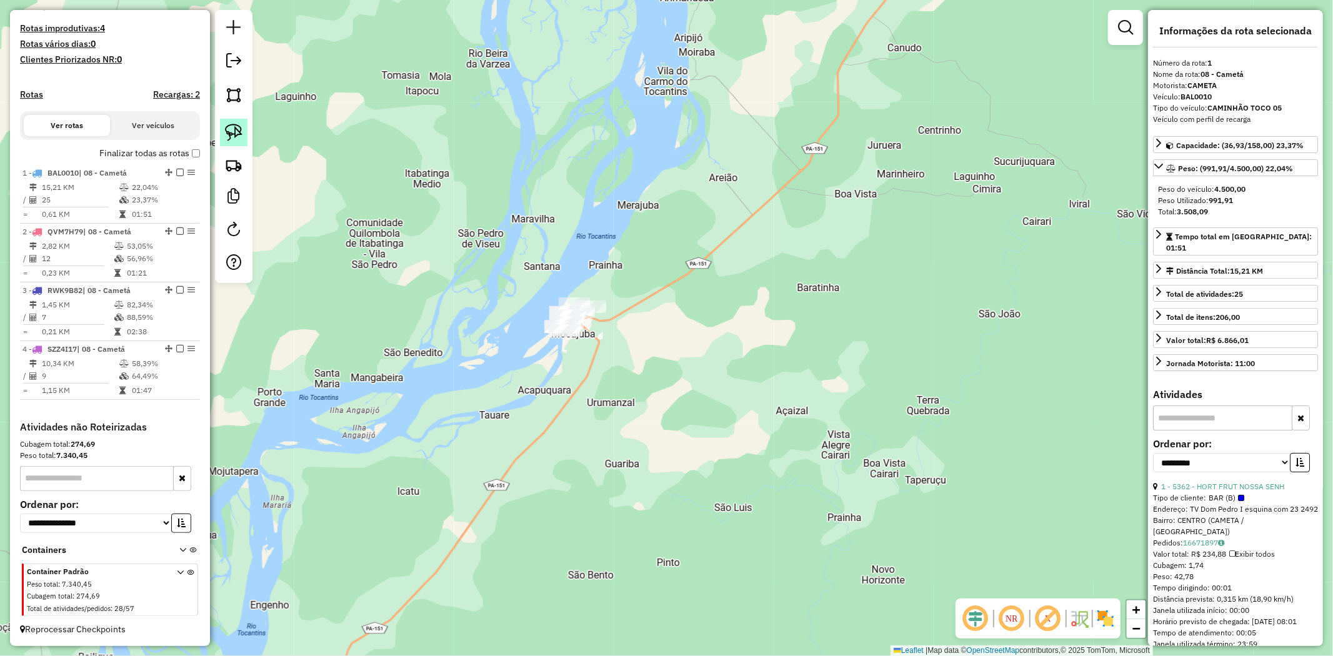
click at [229, 129] on img at bounding box center [233, 132] width 17 height 17
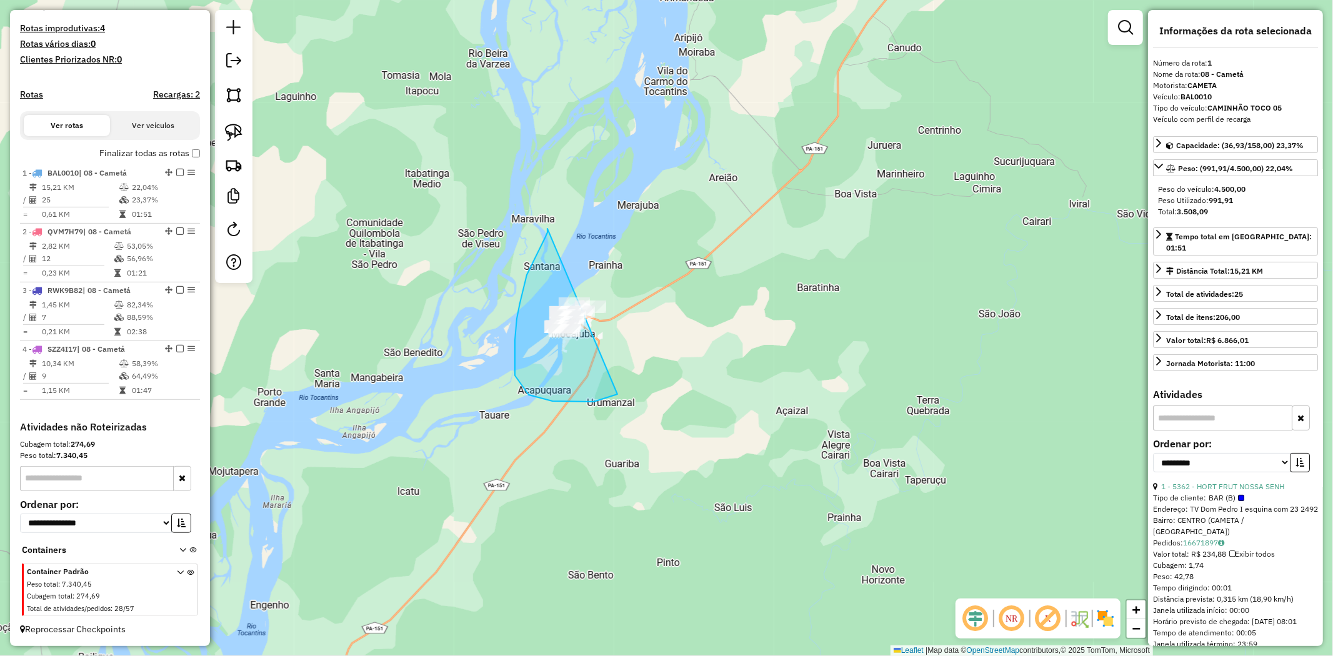
drag, startPoint x: 520, startPoint y: 303, endPoint x: 659, endPoint y: 338, distance: 143.7
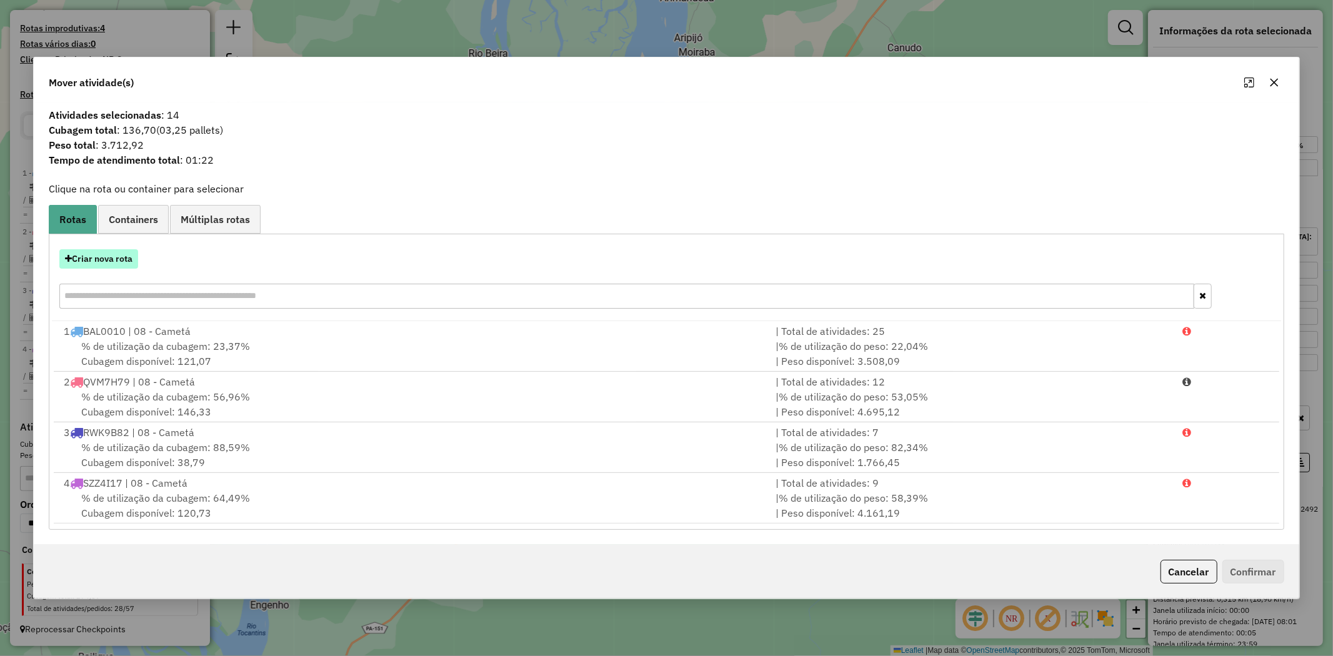
click at [125, 259] on button "Criar nova rota" at bounding box center [98, 258] width 79 height 19
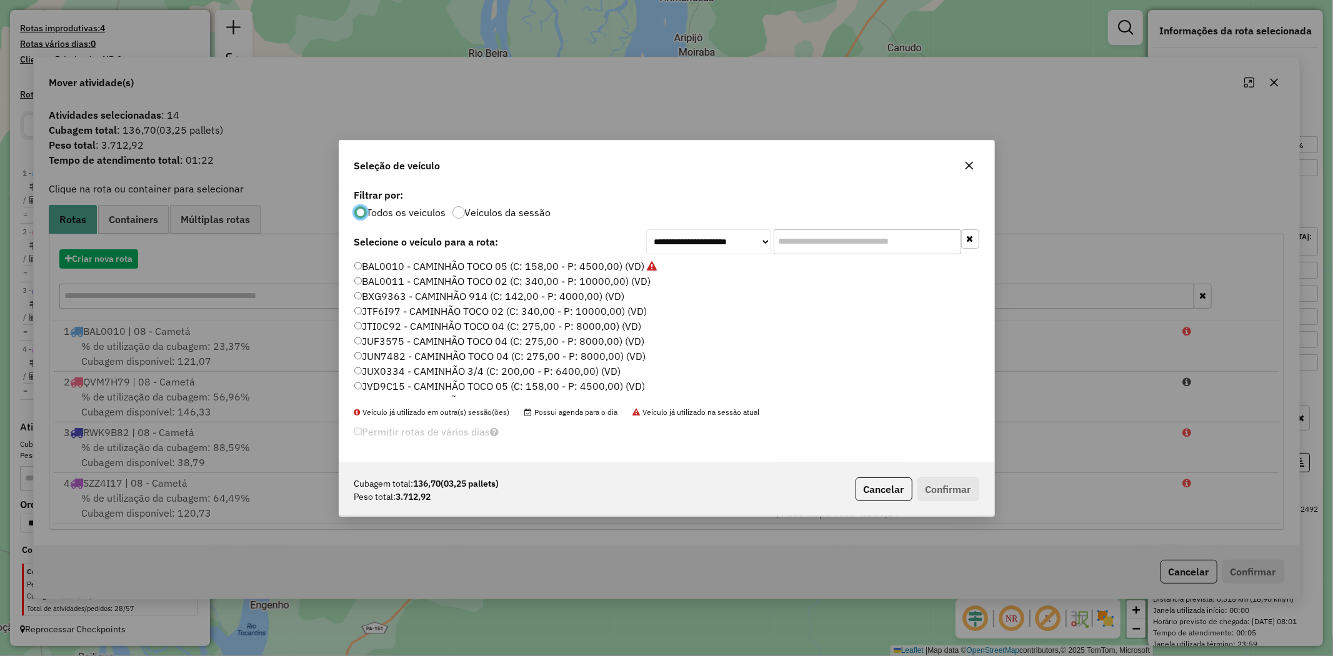
scroll to position [7, 3]
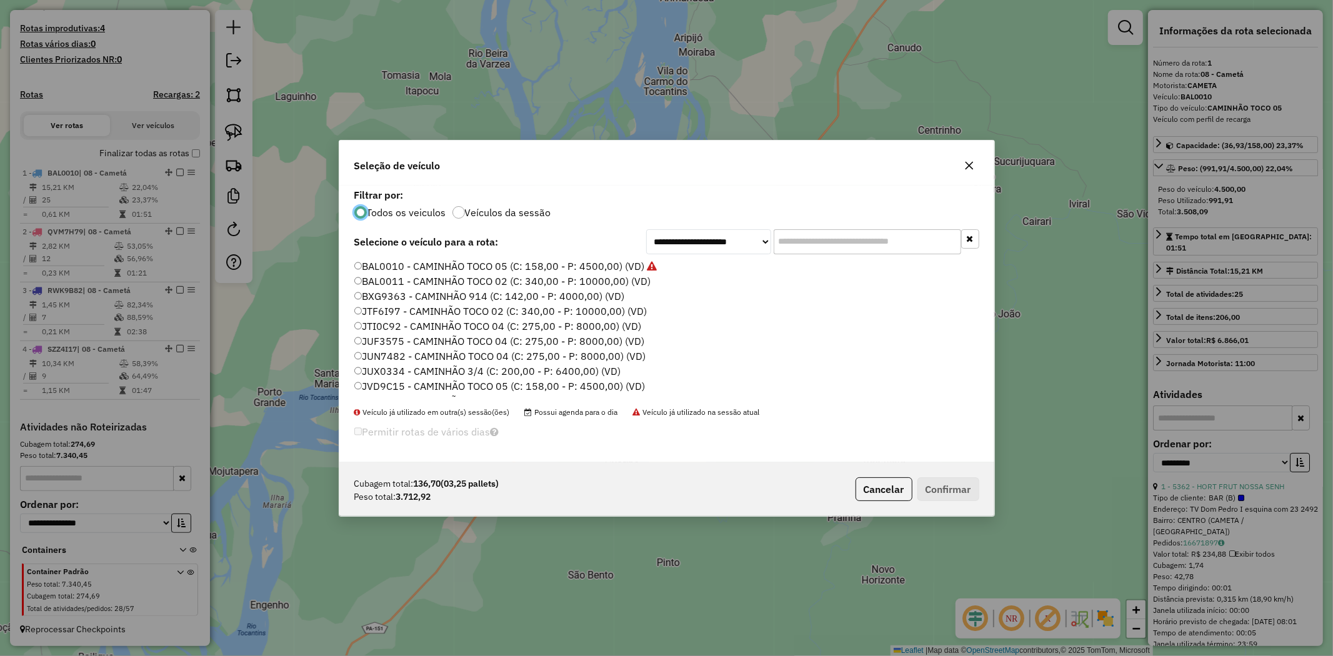
click at [466, 280] on label "BAL0011 - CAMINHÃO TOCO 02 (C: 340,00 - P: 10000,00) (VD)" at bounding box center [502, 281] width 297 height 15
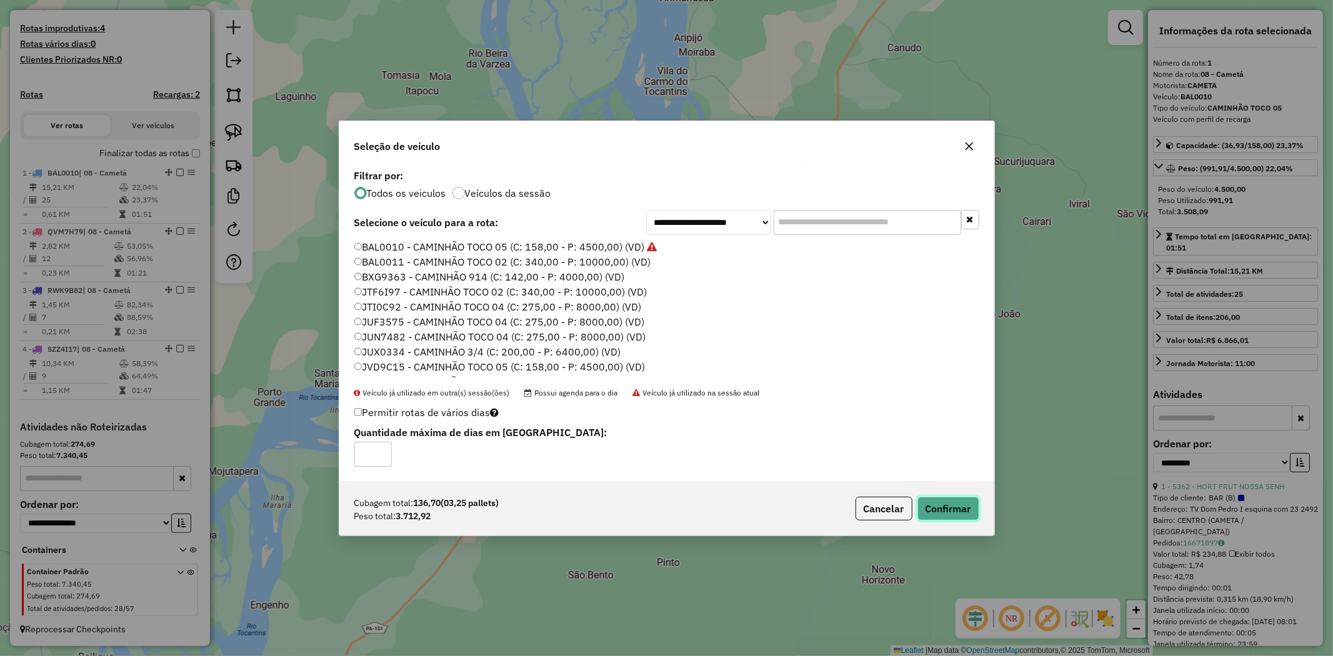
click at [965, 511] on button "Confirmar" at bounding box center [948, 509] width 62 height 24
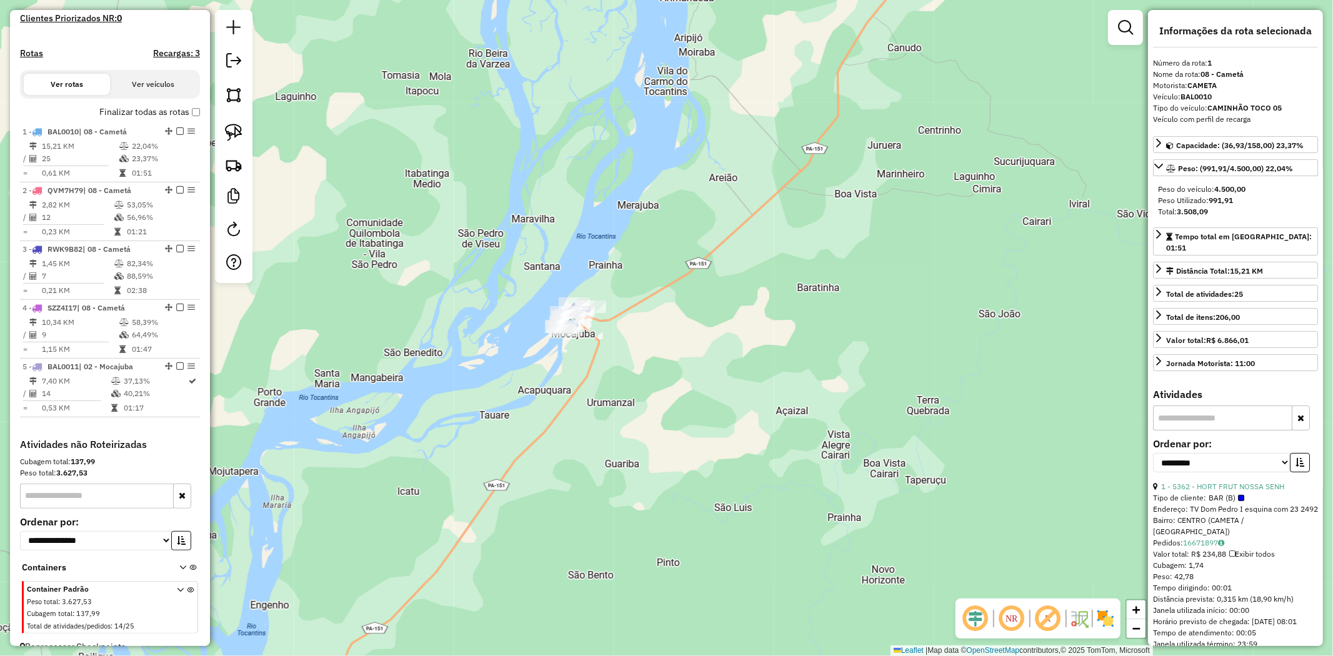
scroll to position [386, 0]
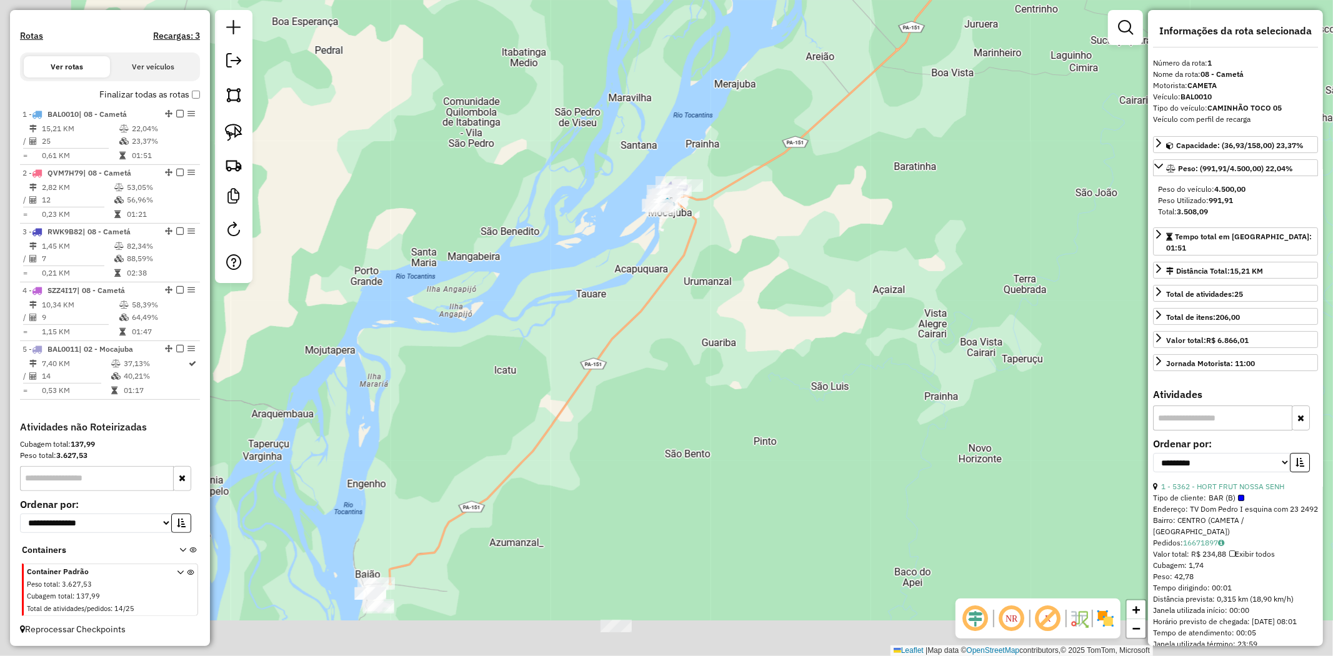
drag, startPoint x: 579, startPoint y: 408, endPoint x: 736, endPoint y: 181, distance: 276.2
click at [696, 240] on div "Janela de atendimento Grade de atendimento Capacidade Transportadoras Veículos …" at bounding box center [666, 328] width 1333 height 656
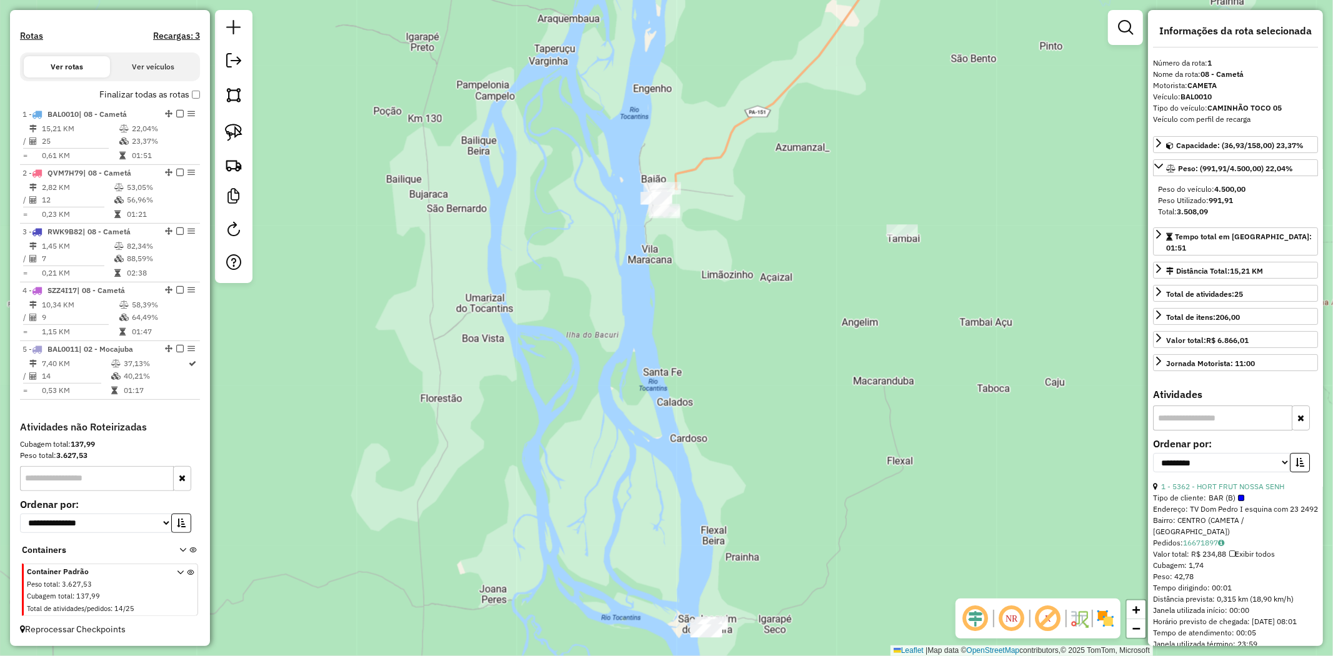
drag, startPoint x: 717, startPoint y: 247, endPoint x: 714, endPoint y: 265, distance: 18.5
click at [714, 265] on div "Janela de atendimento Grade de atendimento Capacidade Transportadoras Veículos …" at bounding box center [666, 328] width 1333 height 656
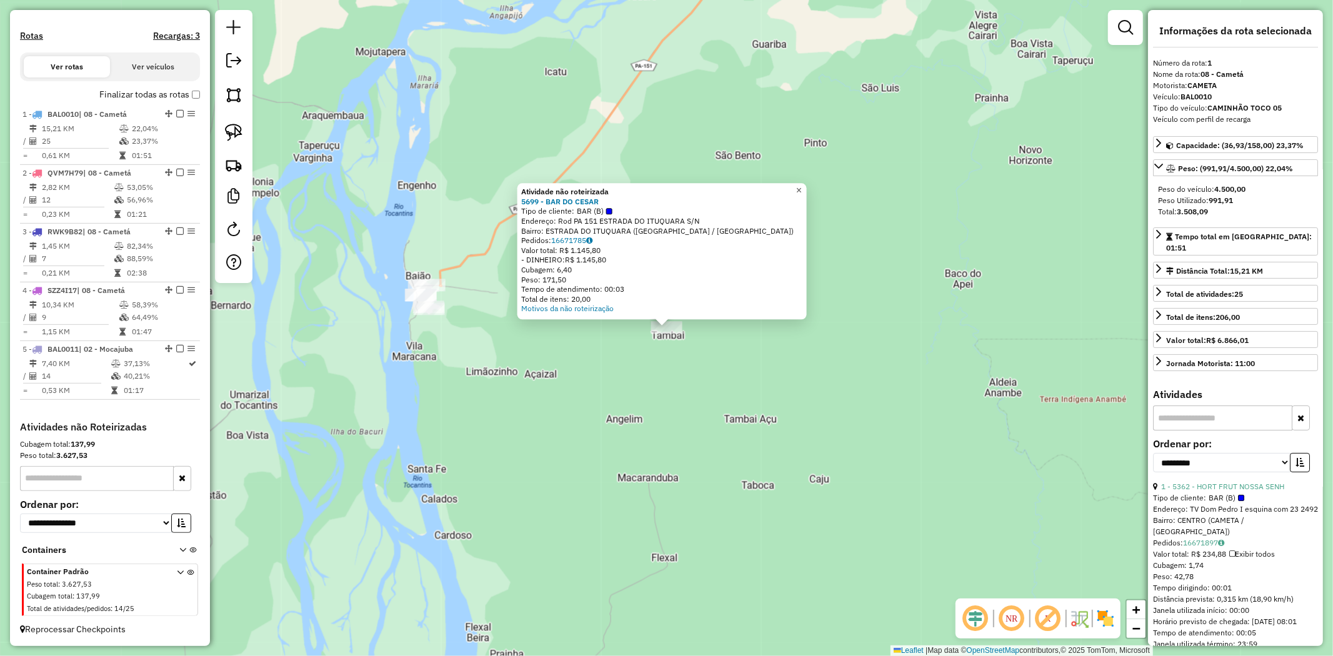
click at [802, 186] on span "×" at bounding box center [799, 191] width 6 height 11
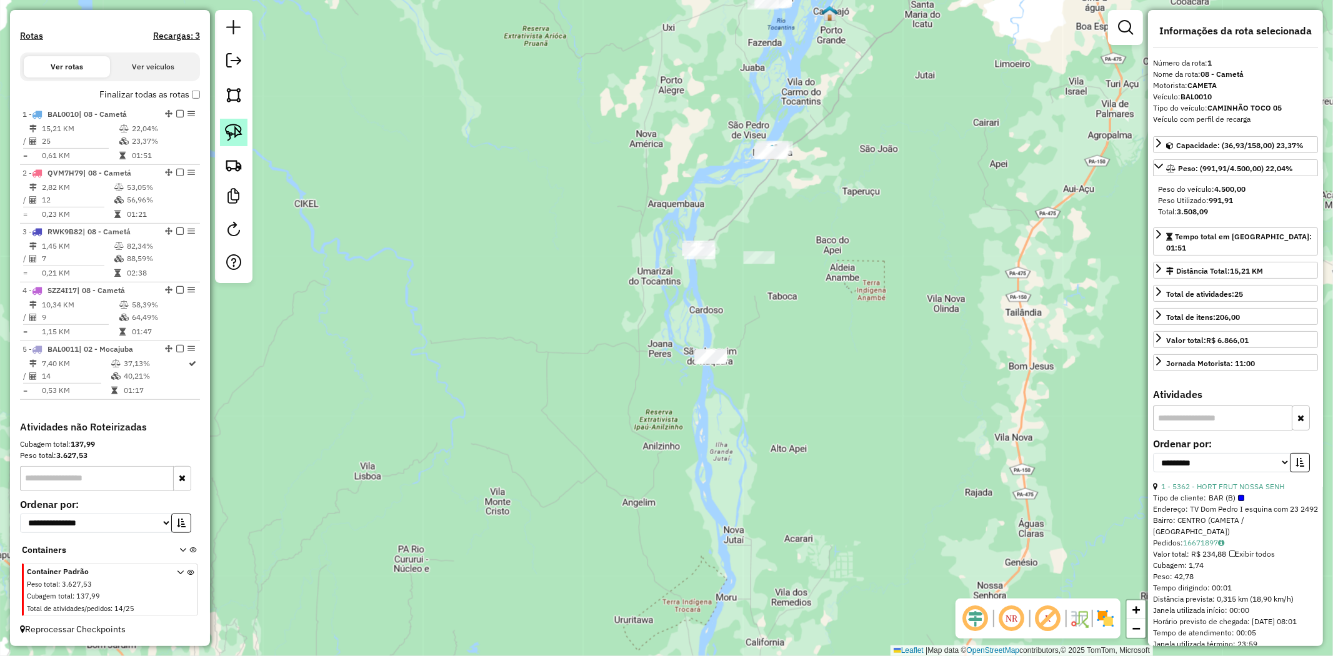
click at [240, 136] on img at bounding box center [233, 132] width 17 height 17
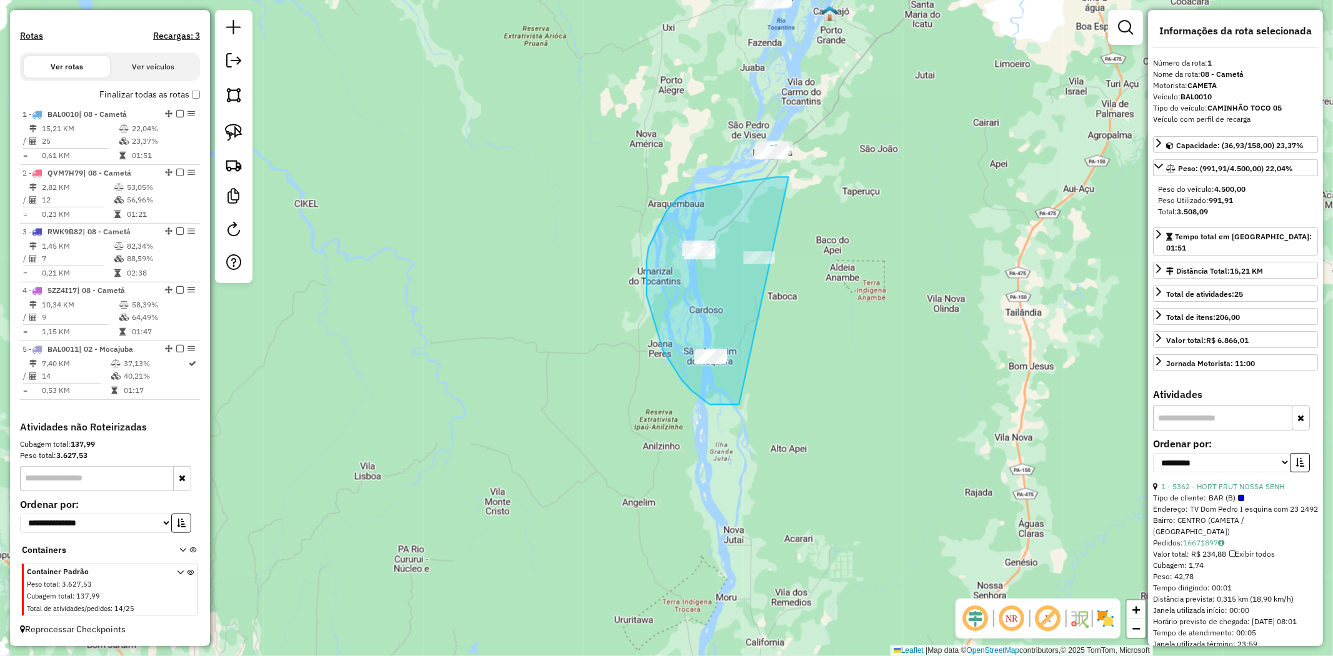
drag, startPoint x: 742, startPoint y: 182, endPoint x: 823, endPoint y: 382, distance: 216.4
click at [823, 382] on div "Janela de atendimento Grade de atendimento Capacidade Transportadoras Veículos …" at bounding box center [666, 328] width 1333 height 656
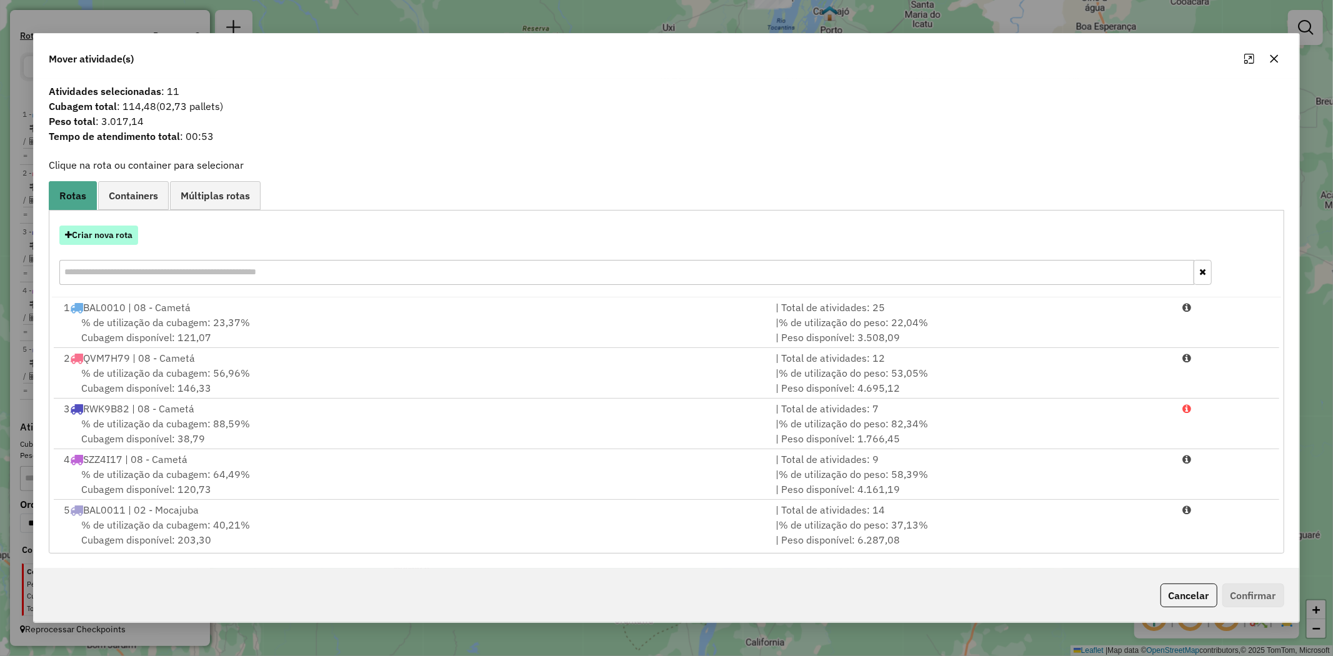
click at [127, 234] on button "Criar nova rota" at bounding box center [98, 235] width 79 height 19
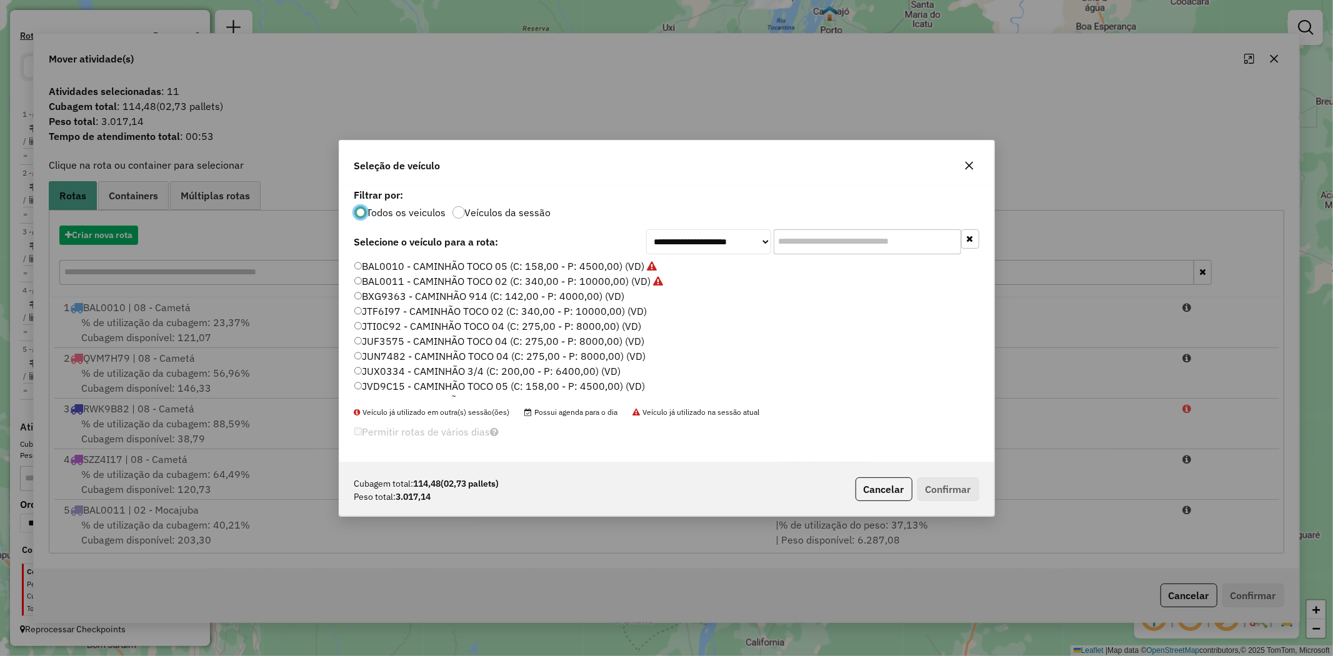
scroll to position [7, 3]
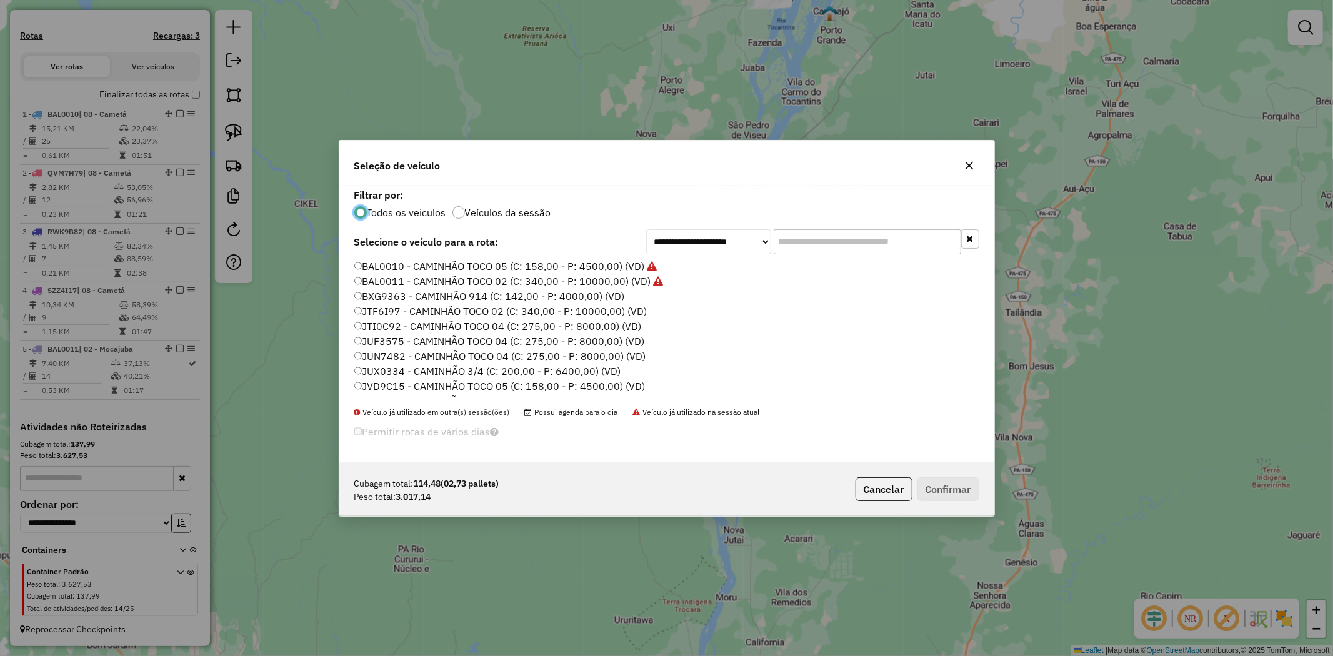
click at [439, 381] on label "JVD9C15 - CAMINHÃO TOCO 05 (C: 158,00 - P: 4500,00) (VD)" at bounding box center [499, 386] width 291 height 15
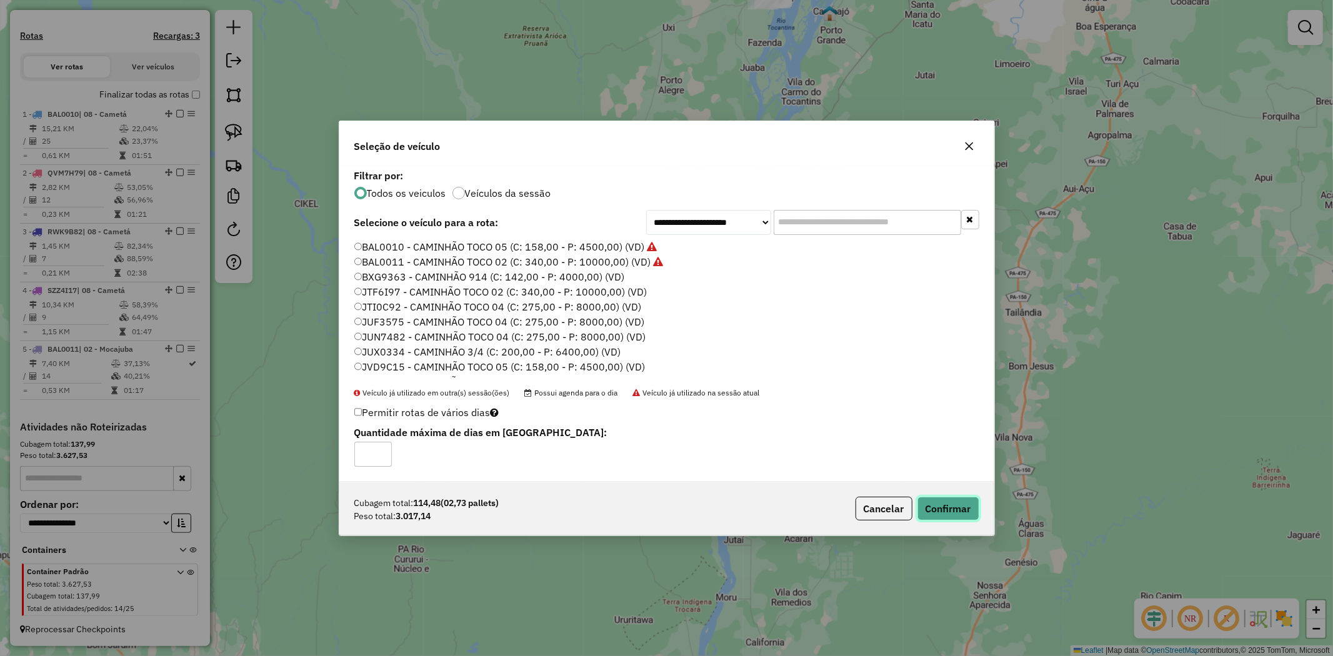
click at [976, 500] on button "Confirmar" at bounding box center [948, 509] width 62 height 24
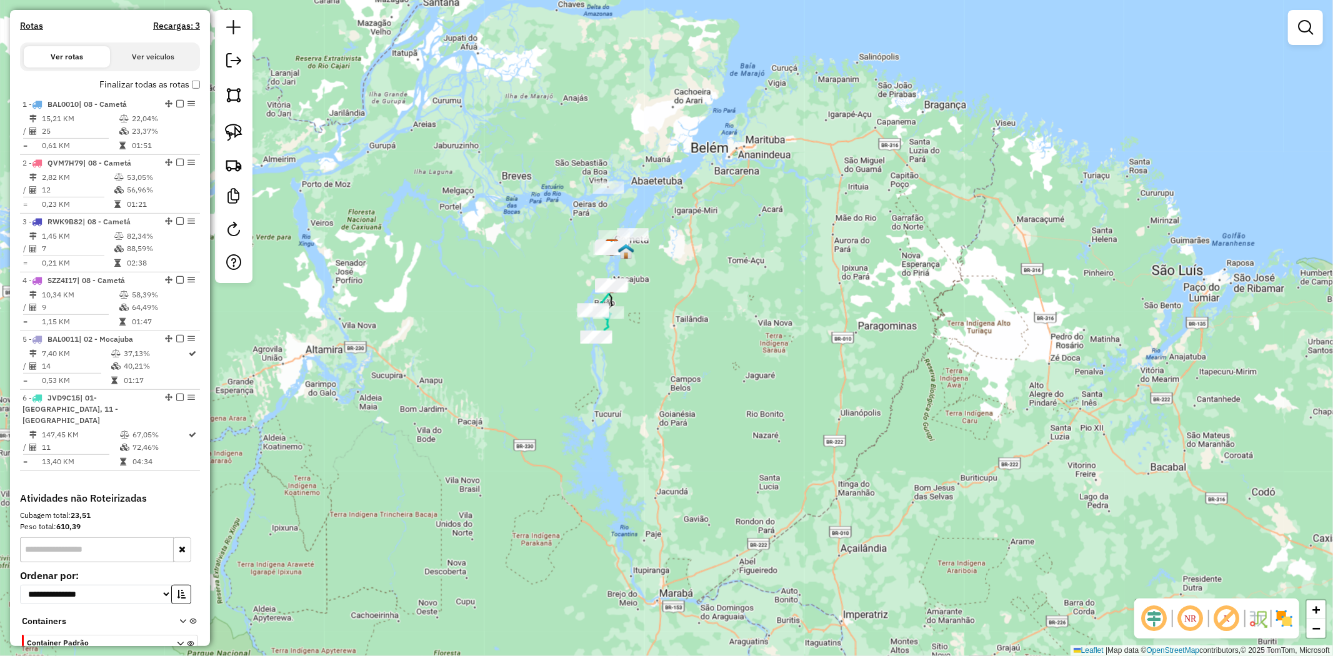
drag, startPoint x: 657, startPoint y: 252, endPoint x: 672, endPoint y: 374, distance: 122.9
click at [672, 374] on div "Janela de atendimento Grade de atendimento Capacidade Transportadoras Veículos …" at bounding box center [666, 328] width 1333 height 656
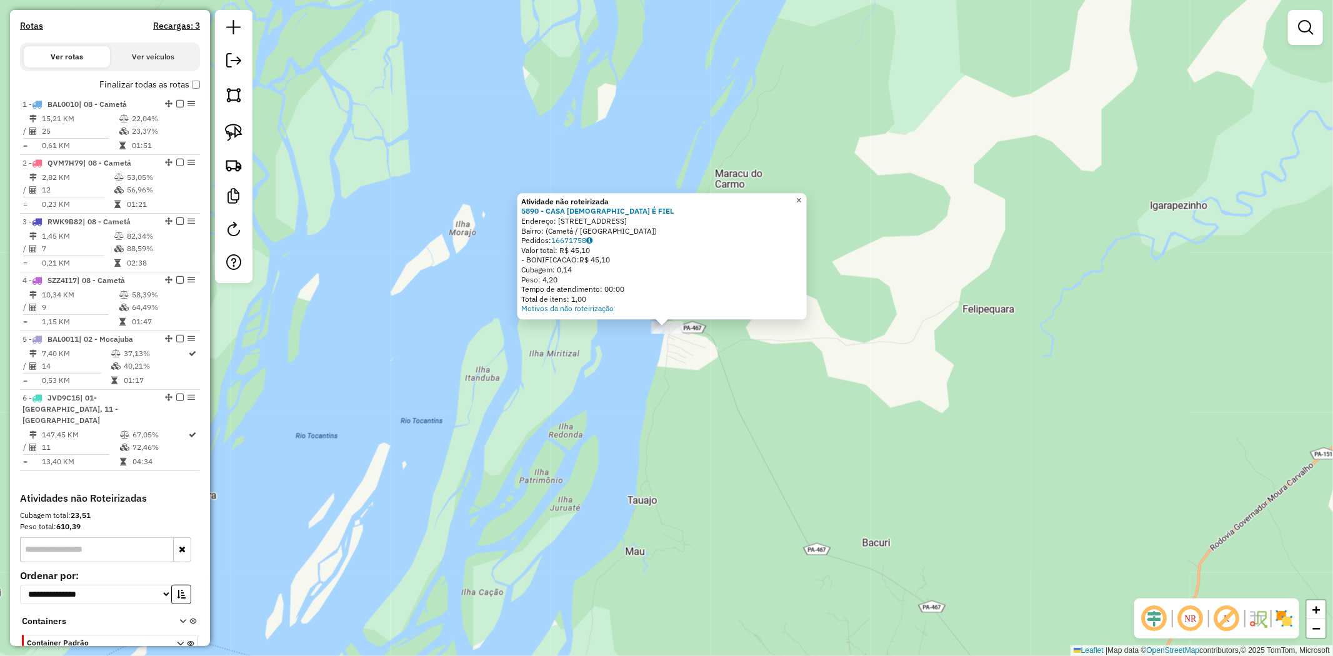
click at [802, 199] on span "×" at bounding box center [799, 200] width 6 height 11
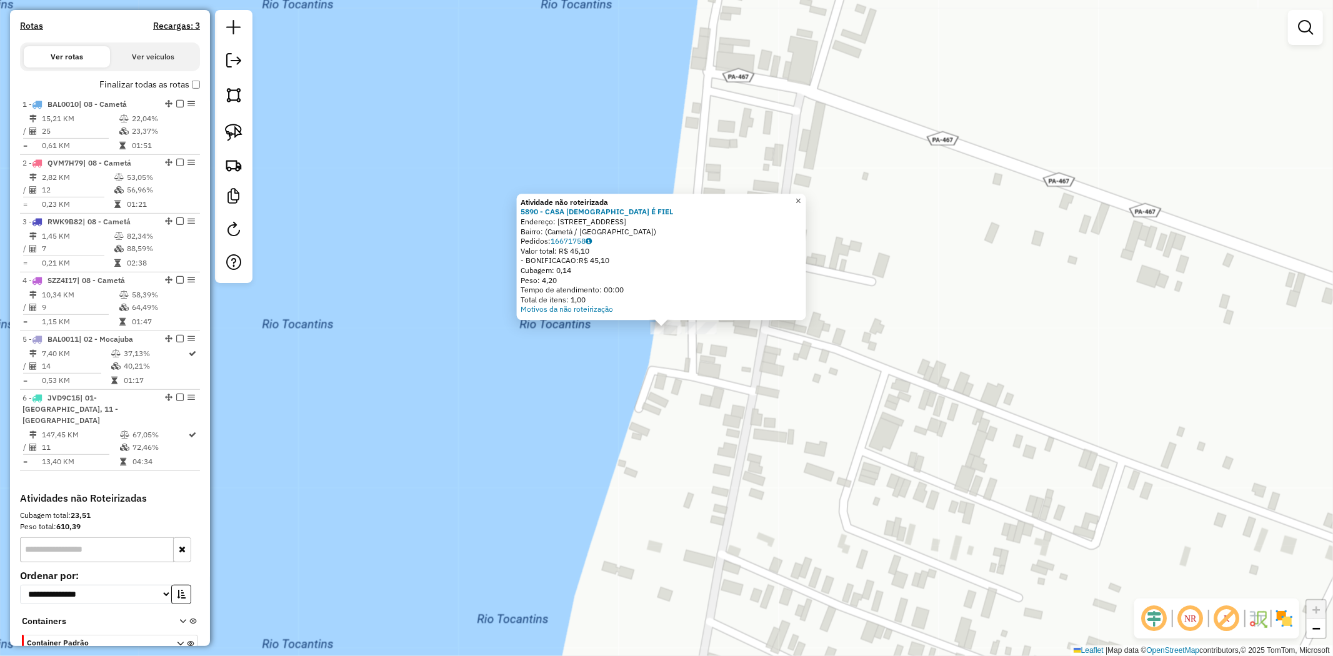
click at [801, 196] on span "×" at bounding box center [799, 201] width 6 height 11
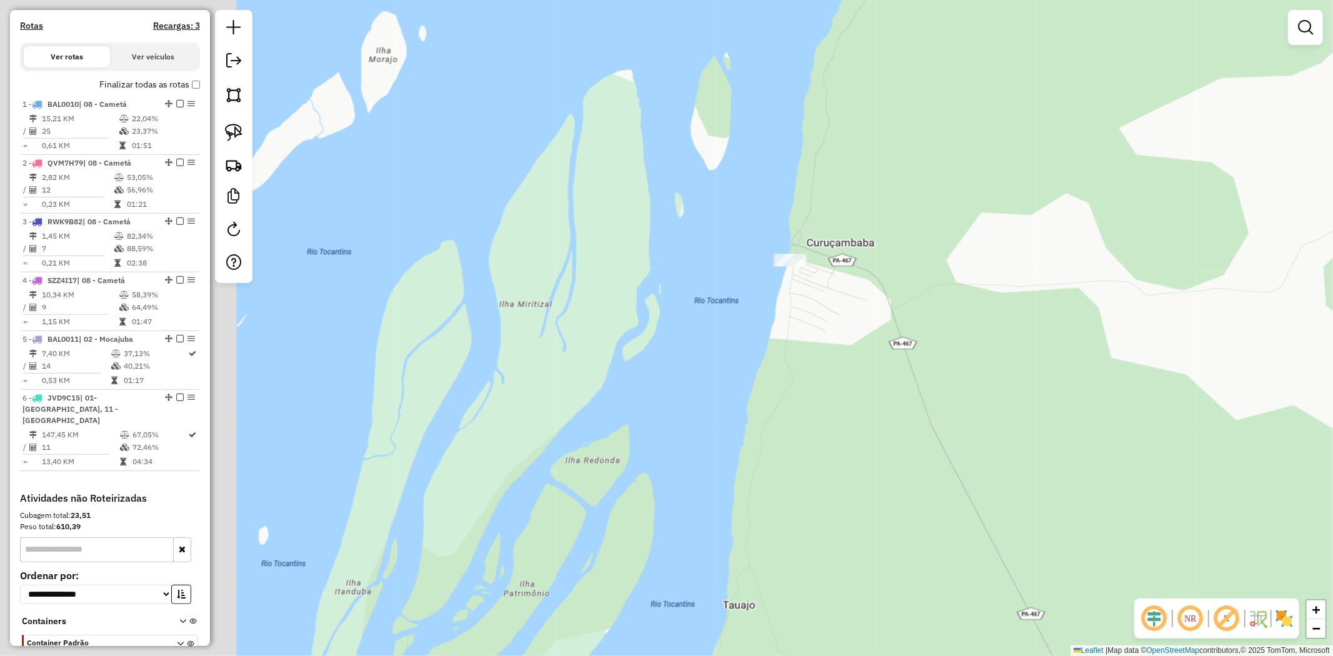
drag, startPoint x: 473, startPoint y: 307, endPoint x: 835, endPoint y: 255, distance: 365.7
click at [828, 256] on div "Janela de atendimento Grade de atendimento Capacidade Transportadoras Veículos …" at bounding box center [666, 328] width 1333 height 656
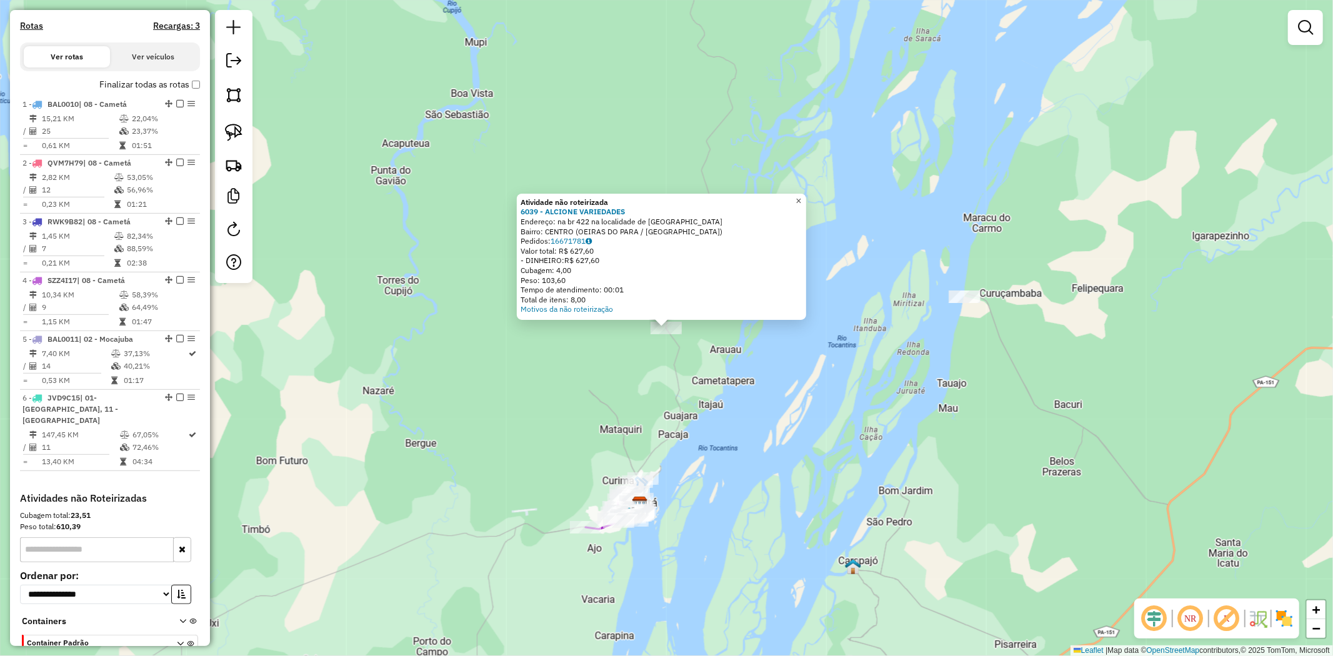
click at [801, 196] on span "×" at bounding box center [799, 201] width 6 height 11
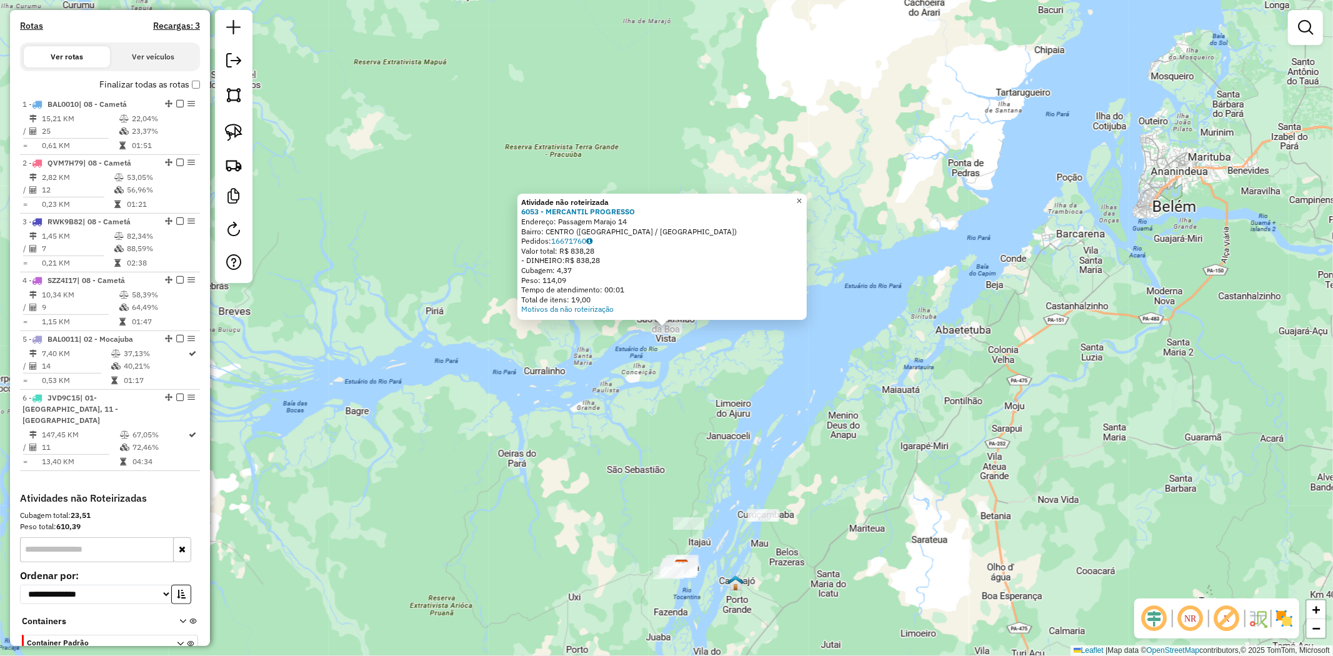
click at [802, 196] on span "×" at bounding box center [799, 201] width 6 height 11
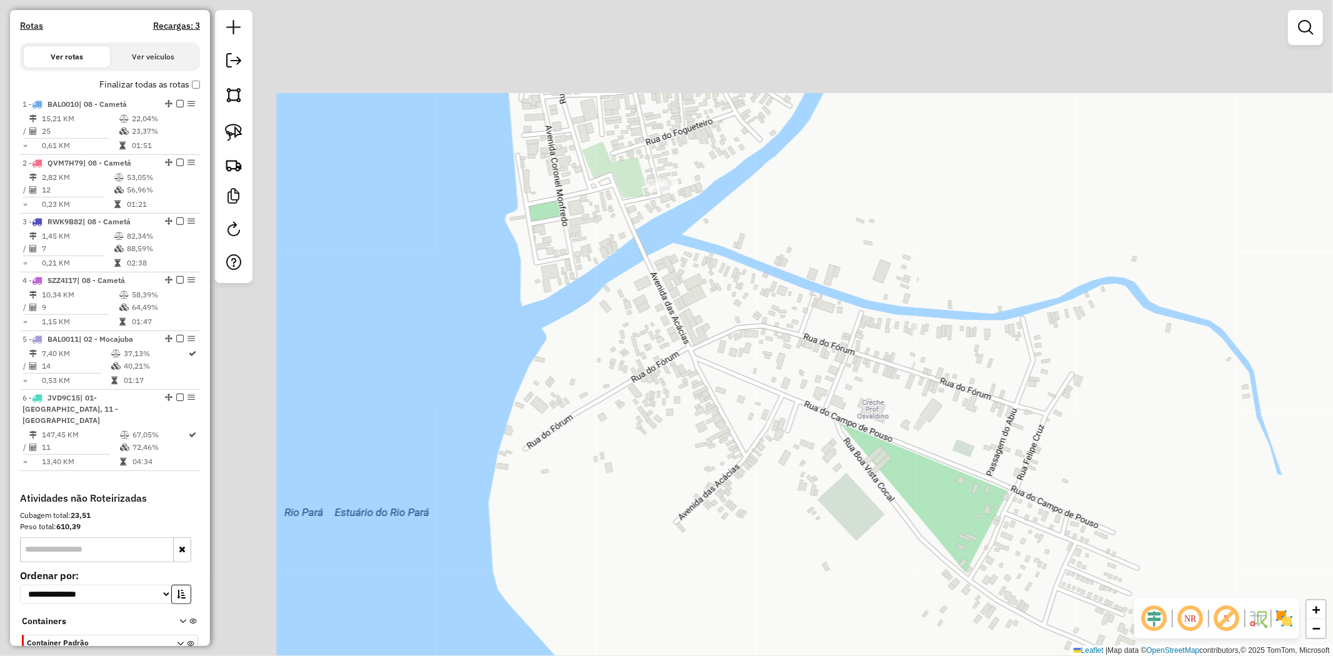
drag, startPoint x: 494, startPoint y: 154, endPoint x: 852, endPoint y: 307, distance: 390.3
click at [852, 307] on div "Janela de atendimento Grade de atendimento Capacidade Transportadoras Veículos …" at bounding box center [666, 328] width 1333 height 656
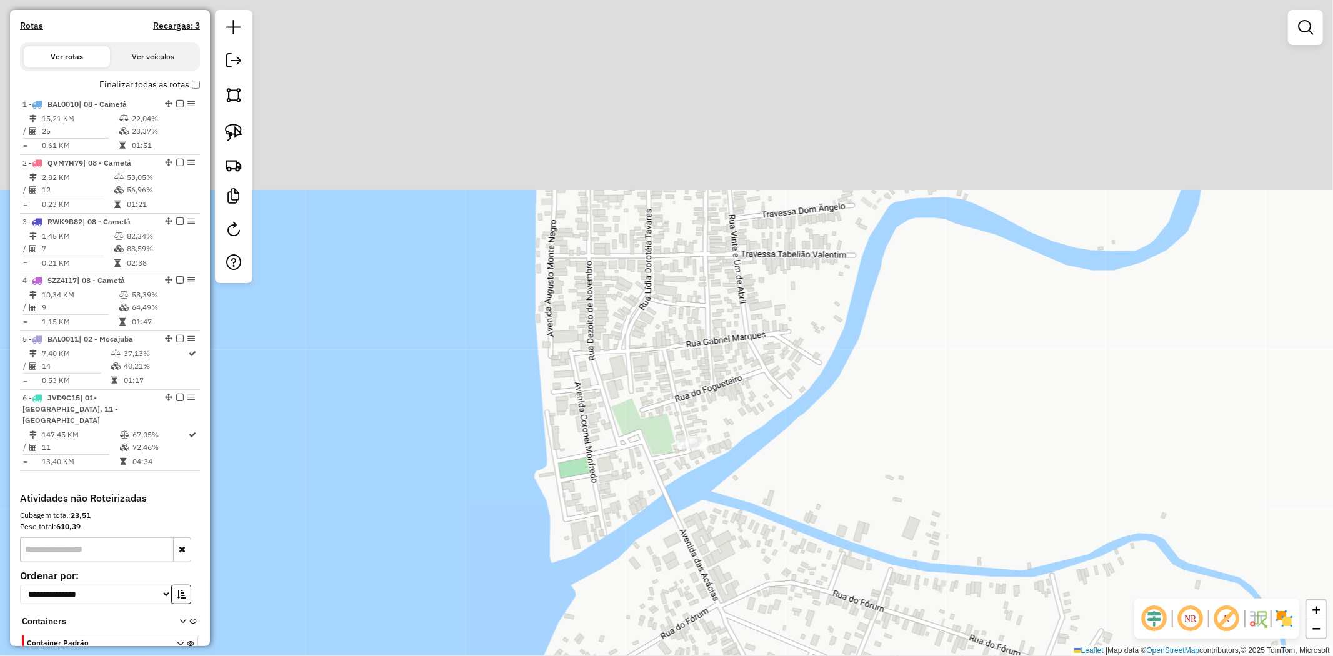
drag, startPoint x: 807, startPoint y: 204, endPoint x: 833, endPoint y: 441, distance: 238.2
click at [833, 441] on div "Janela de atendimento Grade de atendimento Capacidade Transportadoras Veículos …" at bounding box center [666, 328] width 1333 height 656
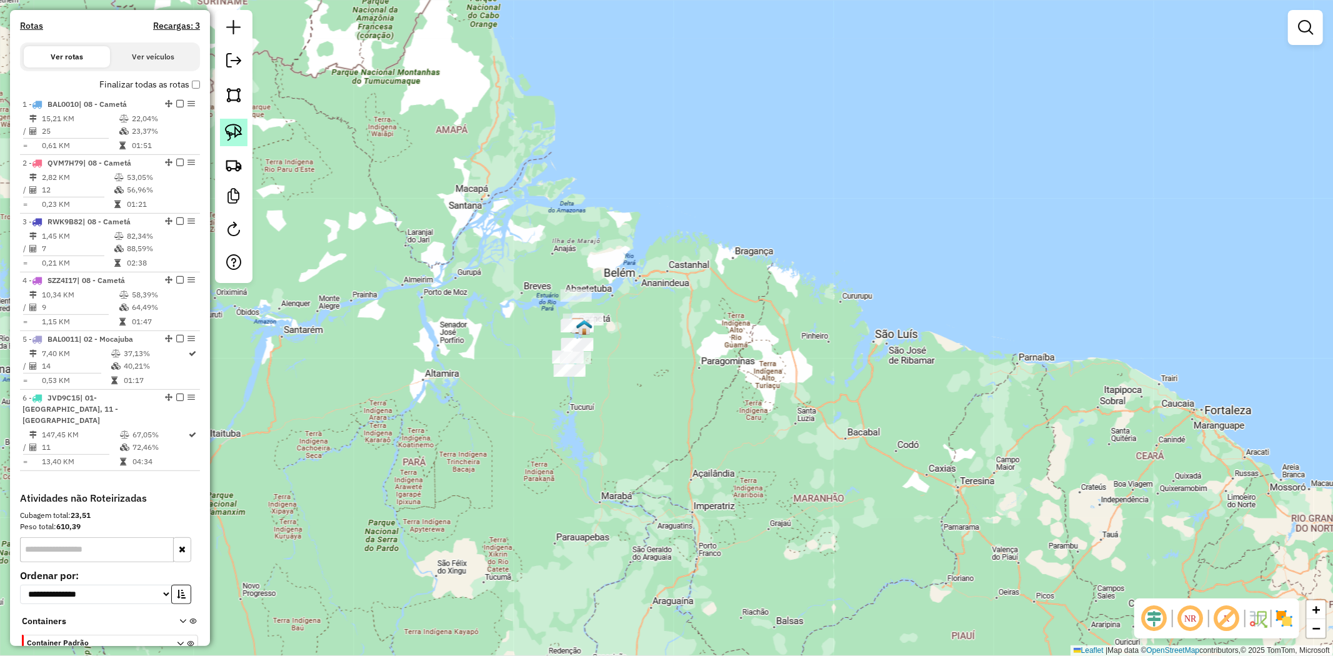
click at [241, 135] on img at bounding box center [233, 132] width 17 height 17
click at [236, 59] on em at bounding box center [233, 60] width 15 height 15
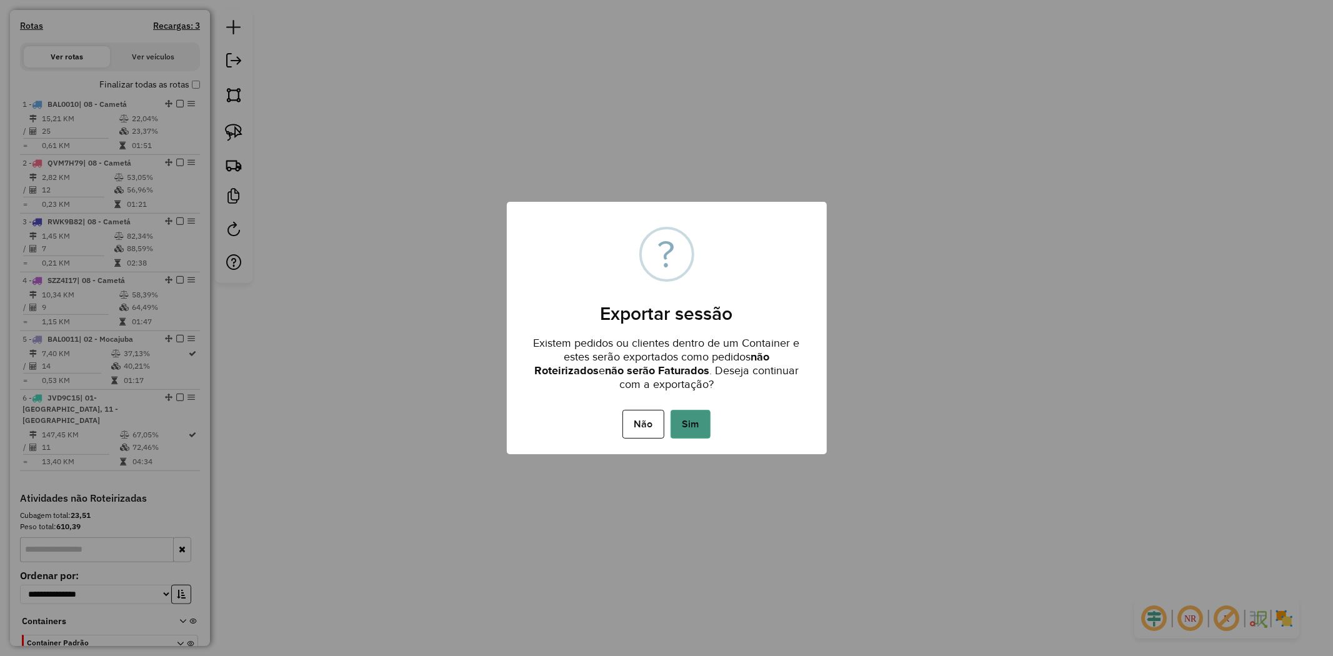
click at [696, 417] on button "Sim" at bounding box center [691, 424] width 40 height 29
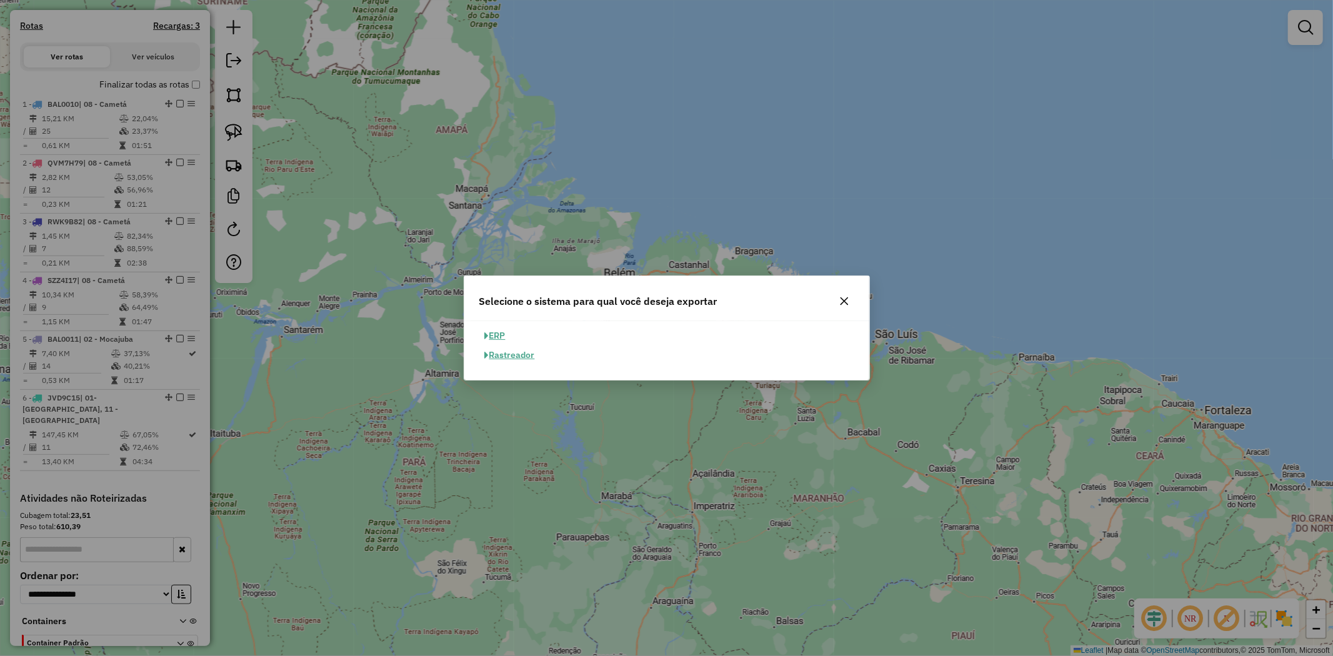
click at [492, 336] on button "ERP" at bounding box center [495, 335] width 32 height 19
select select "**"
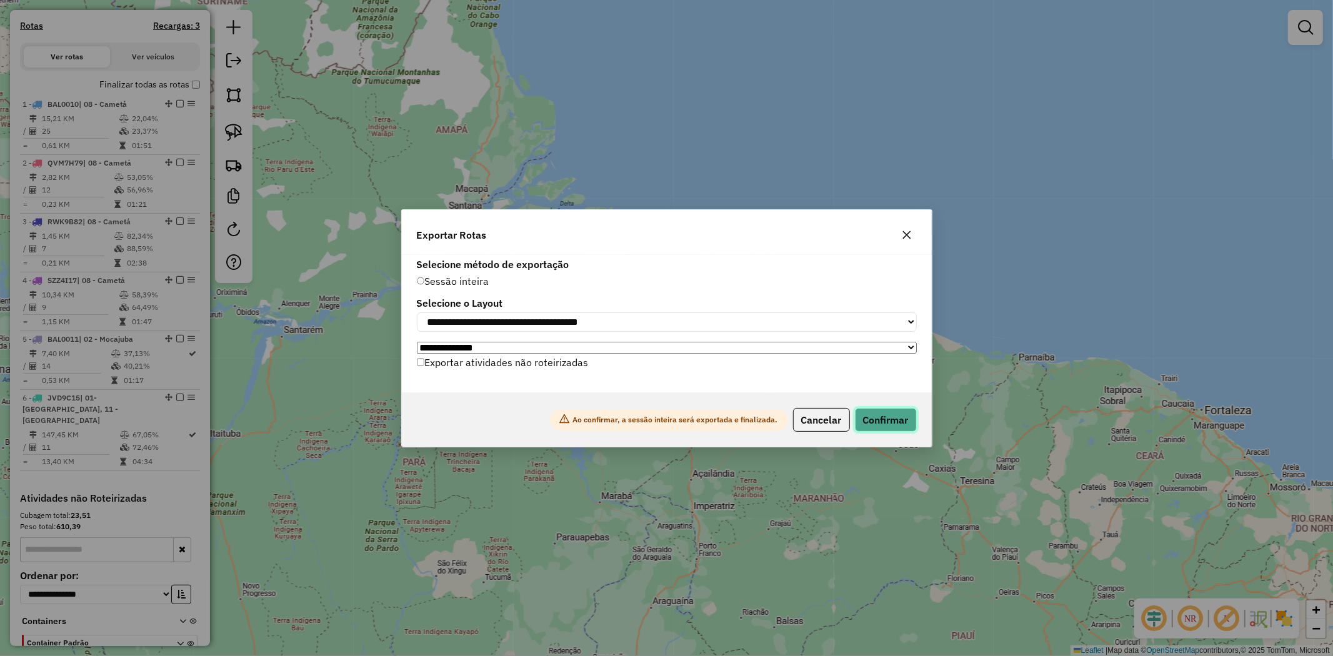
click at [871, 417] on button "Confirmar" at bounding box center [886, 420] width 62 height 24
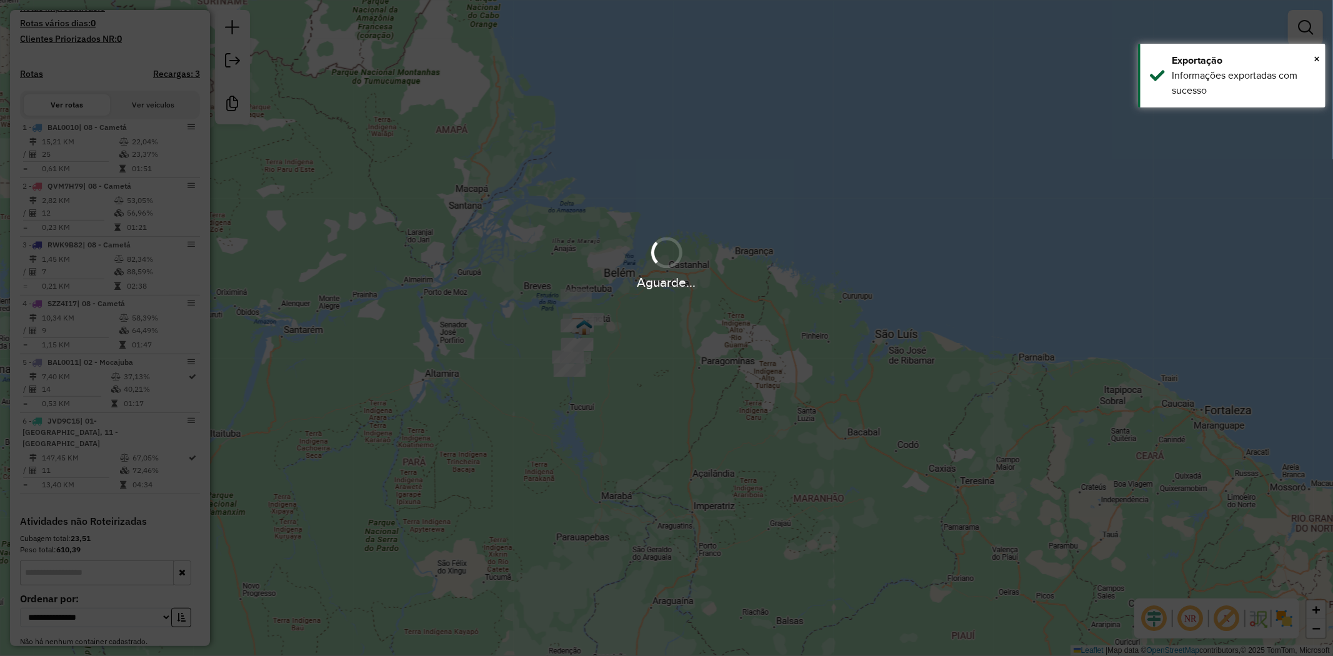
scroll to position [421, 0]
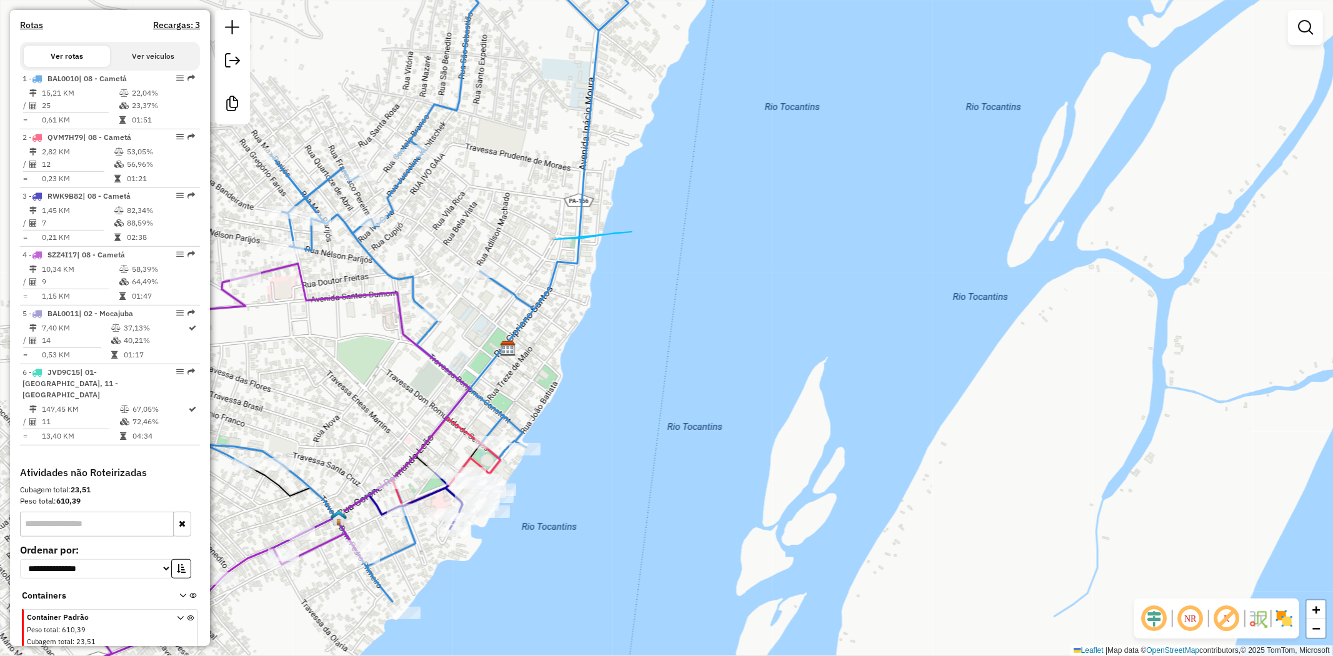
drag, startPoint x: 632, startPoint y: 232, endPoint x: 694, endPoint y: 222, distance: 62.7
